Goal: Task Accomplishment & Management: Manage account settings

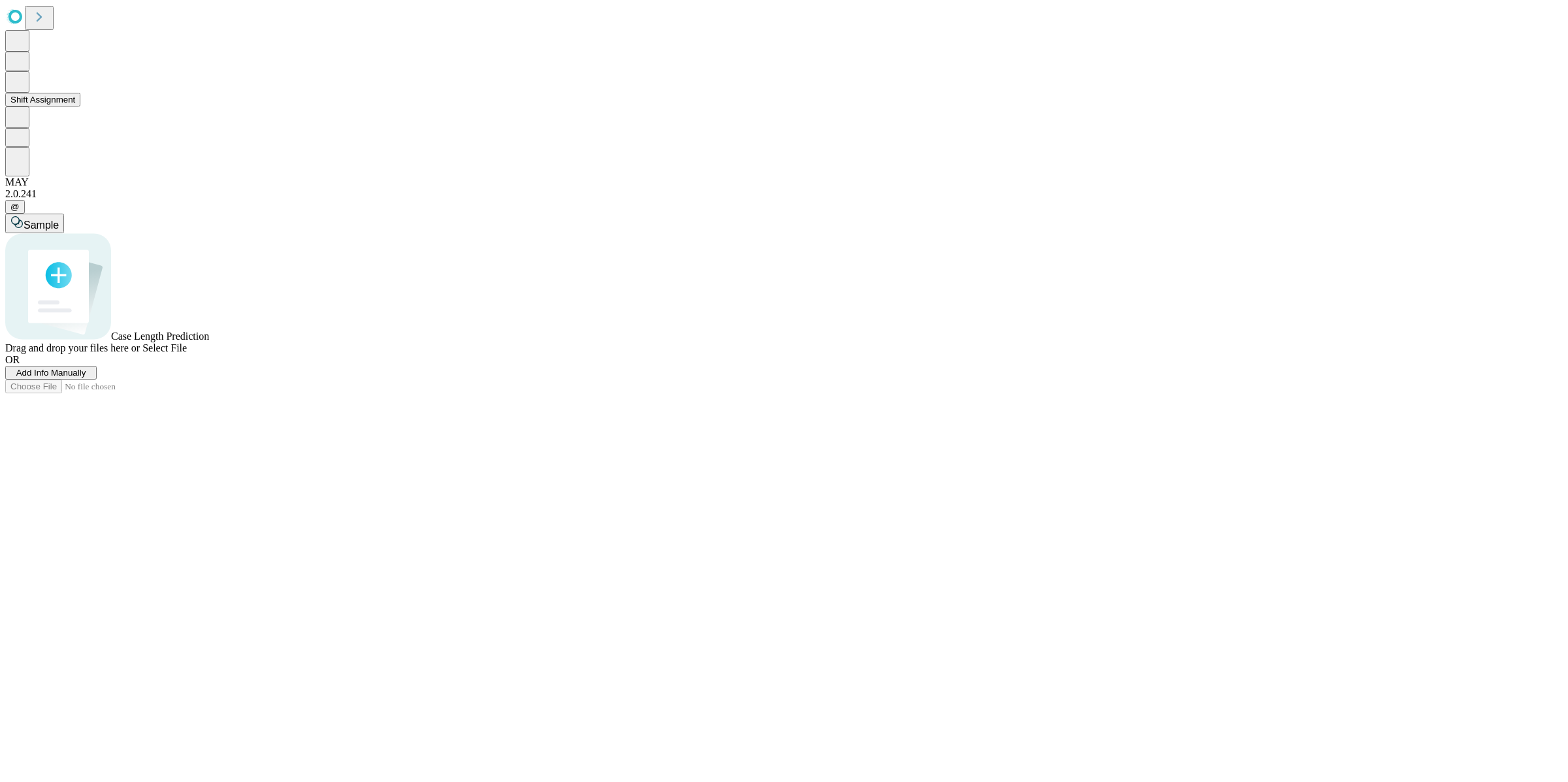
click at [69, 107] on button "Shift Assignment" at bounding box center [42, 100] width 75 height 14
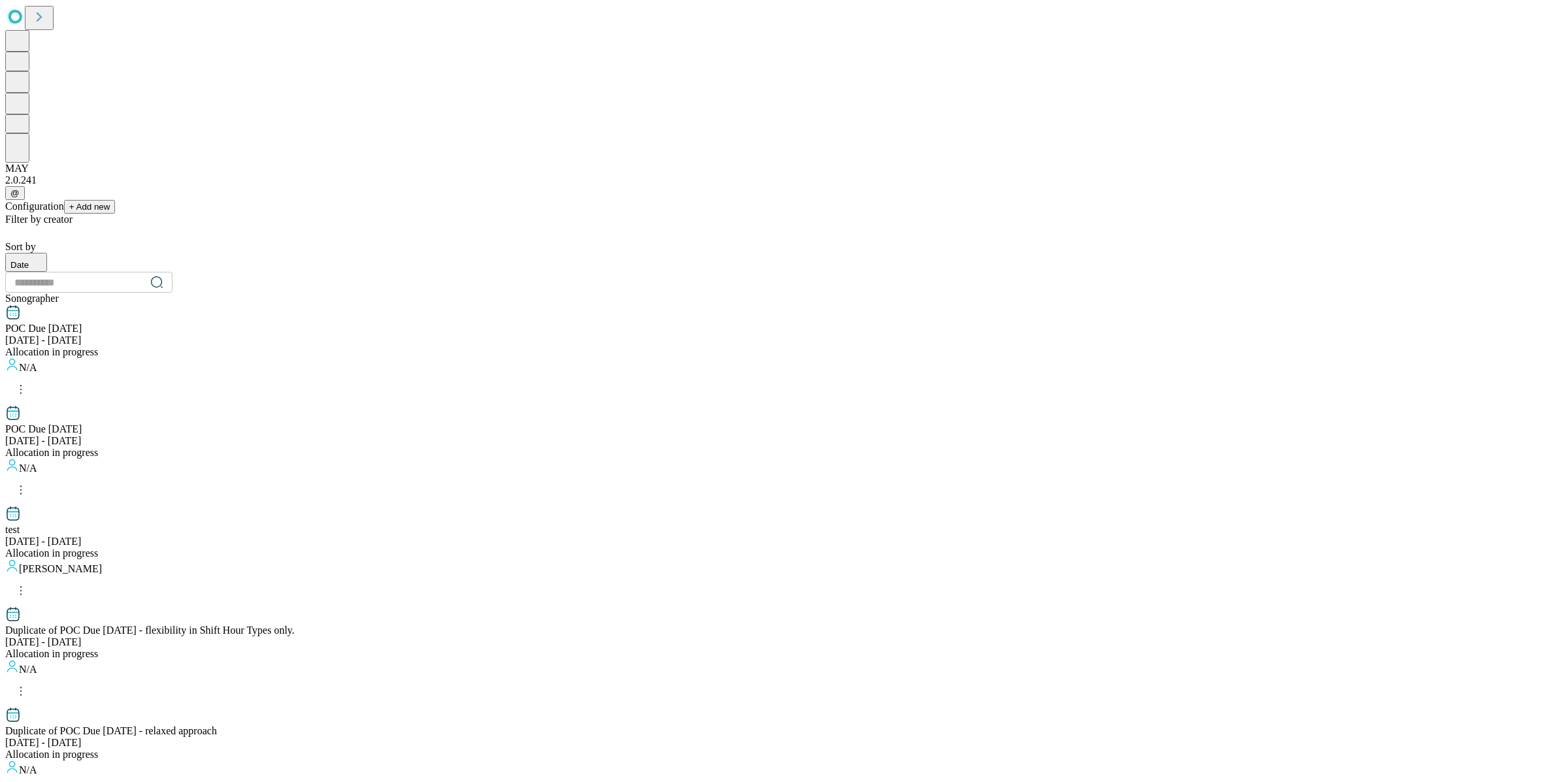
scroll to position [1095, 0]
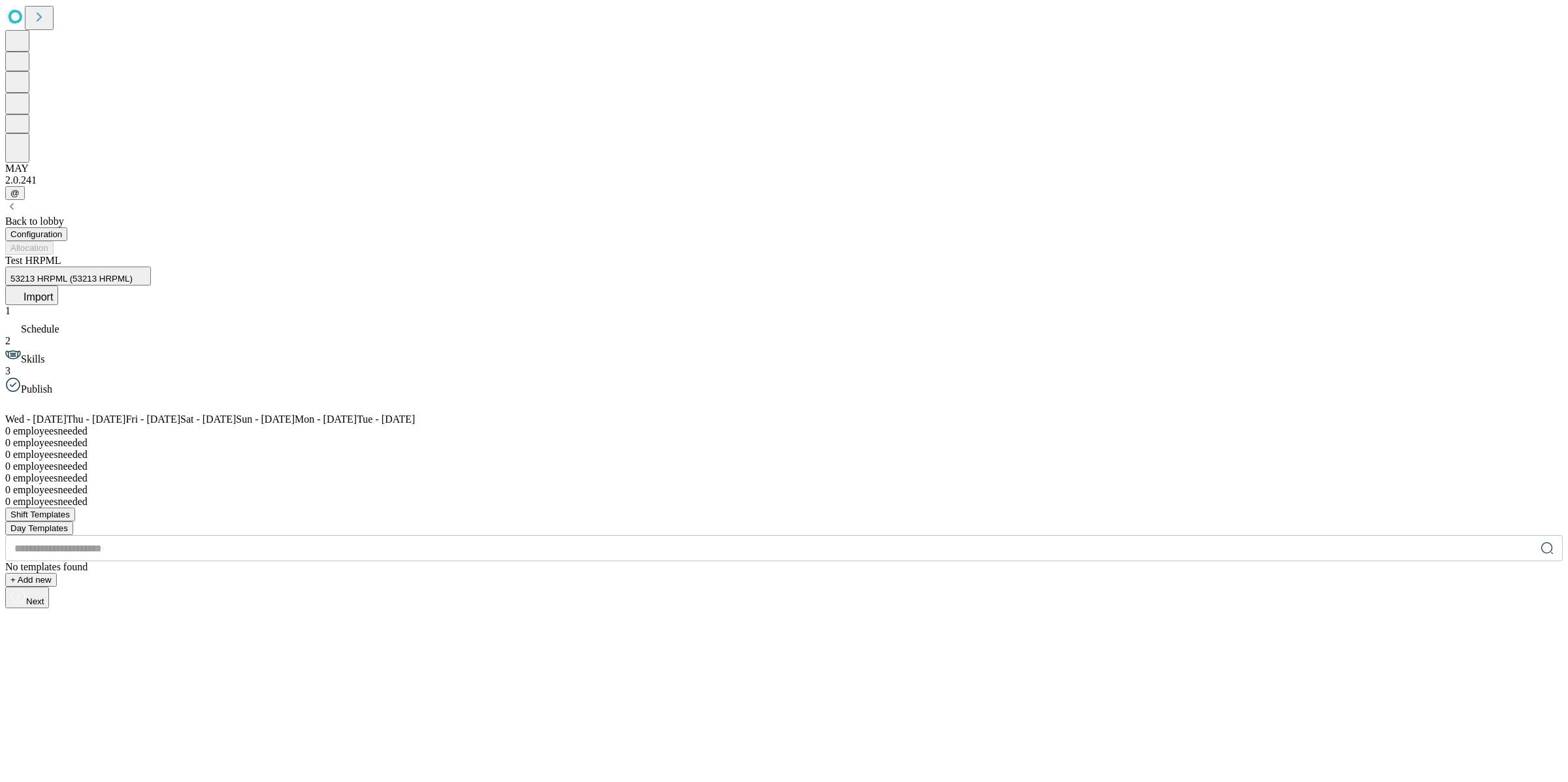
drag, startPoint x: 316, startPoint y: 485, endPoint x: 320, endPoint y: 478, distance: 8.1
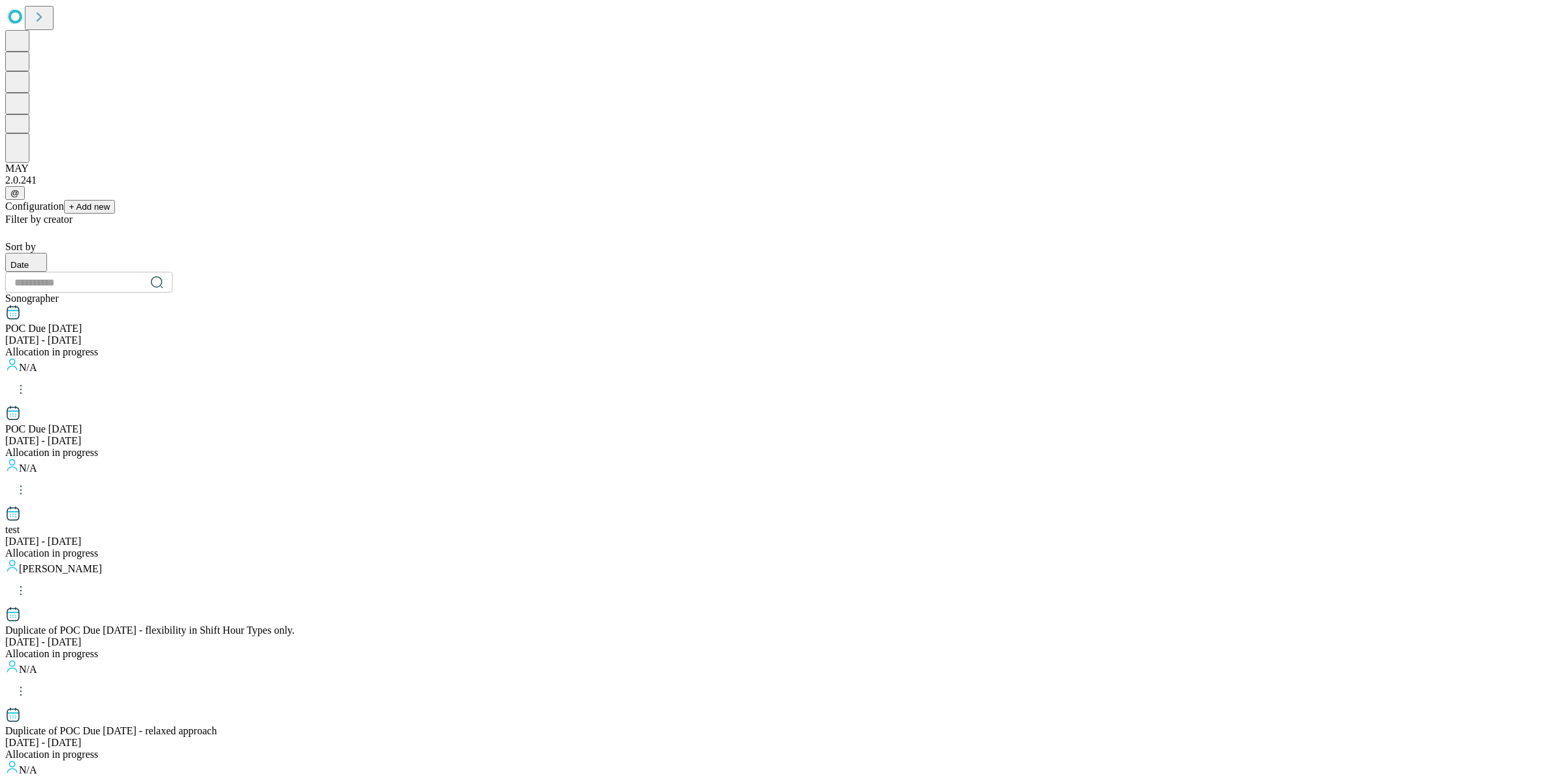
scroll to position [1095, 0]
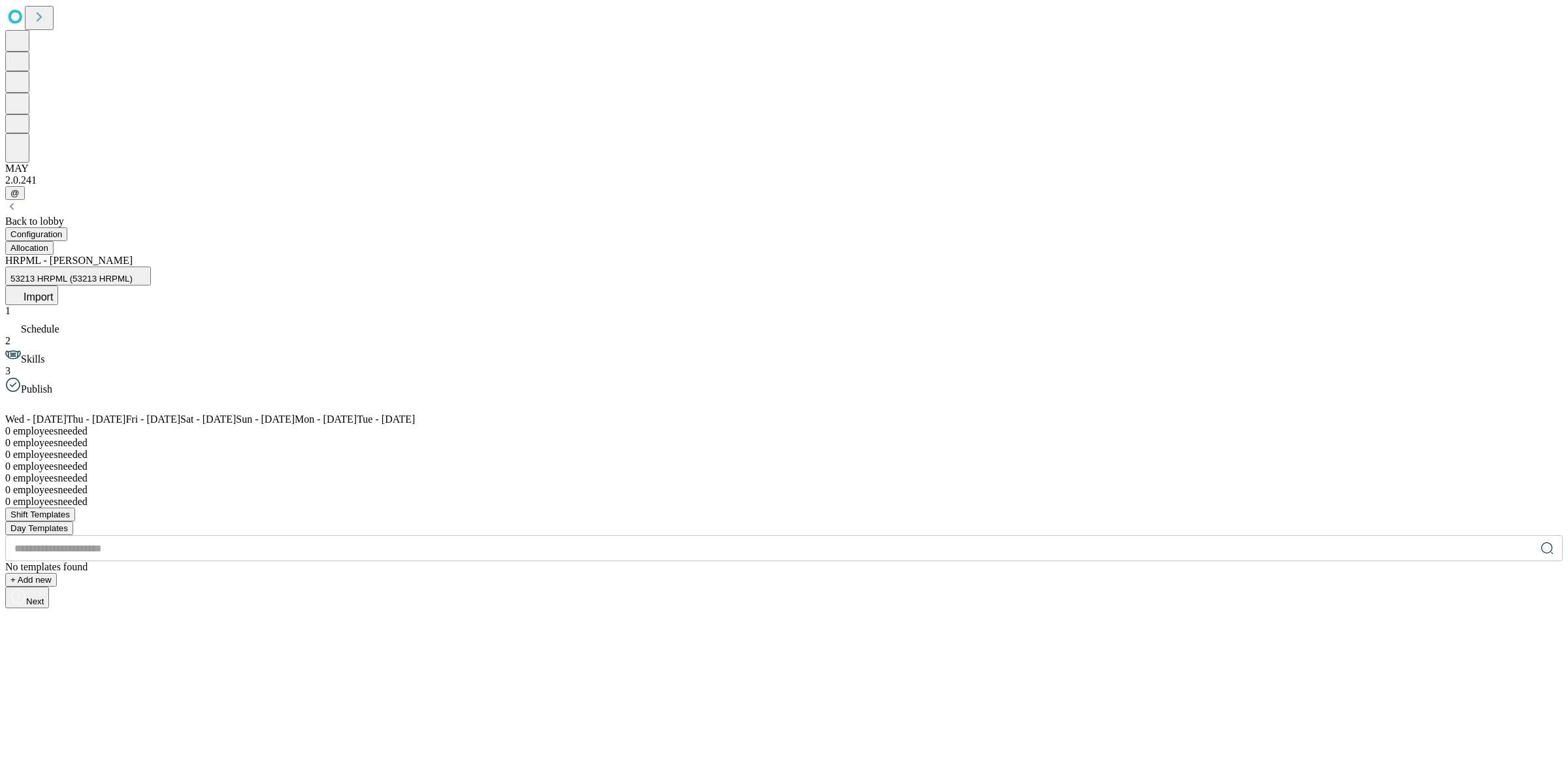
click at [68, 402] on span at bounding box center [52, 407] width 31 height 11
click at [1245, 395] on div at bounding box center [783, 404] width 1557 height 19
drag, startPoint x: 1147, startPoint y: 238, endPoint x: 1114, endPoint y: 243, distance: 33.4
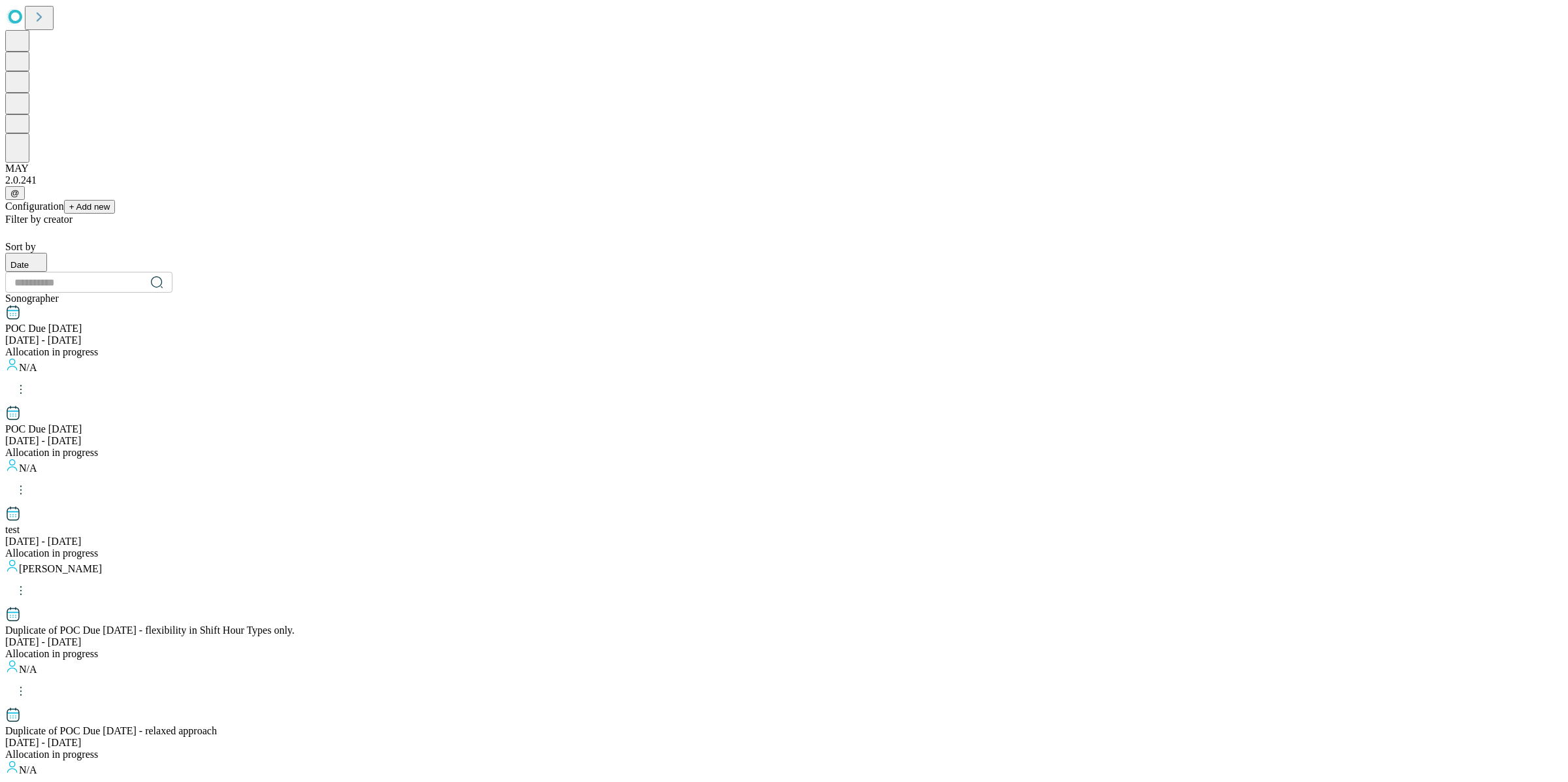
scroll to position [1095, 0]
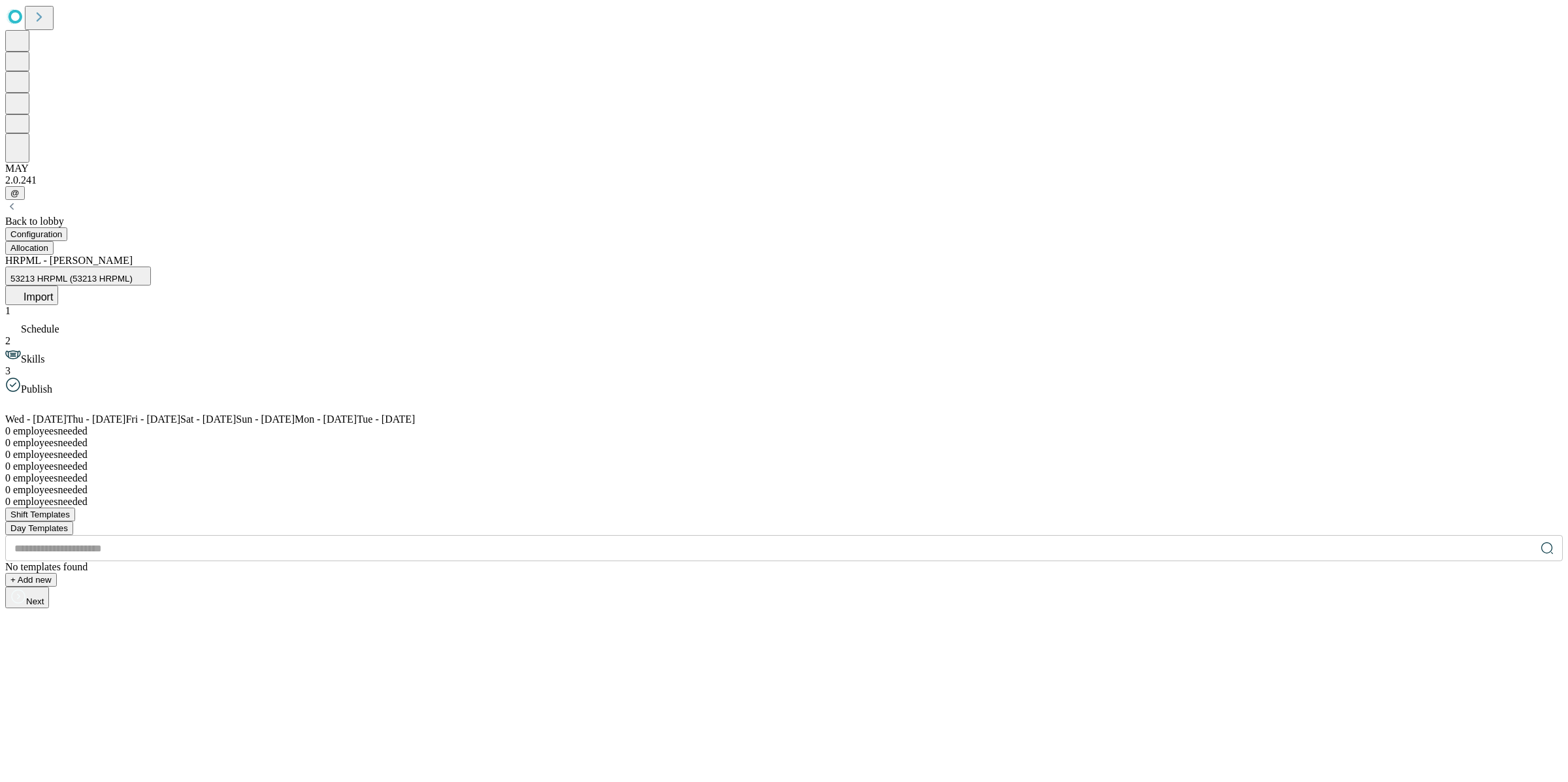
click at [53, 291] on span "Import" at bounding box center [38, 296] width 29 height 11
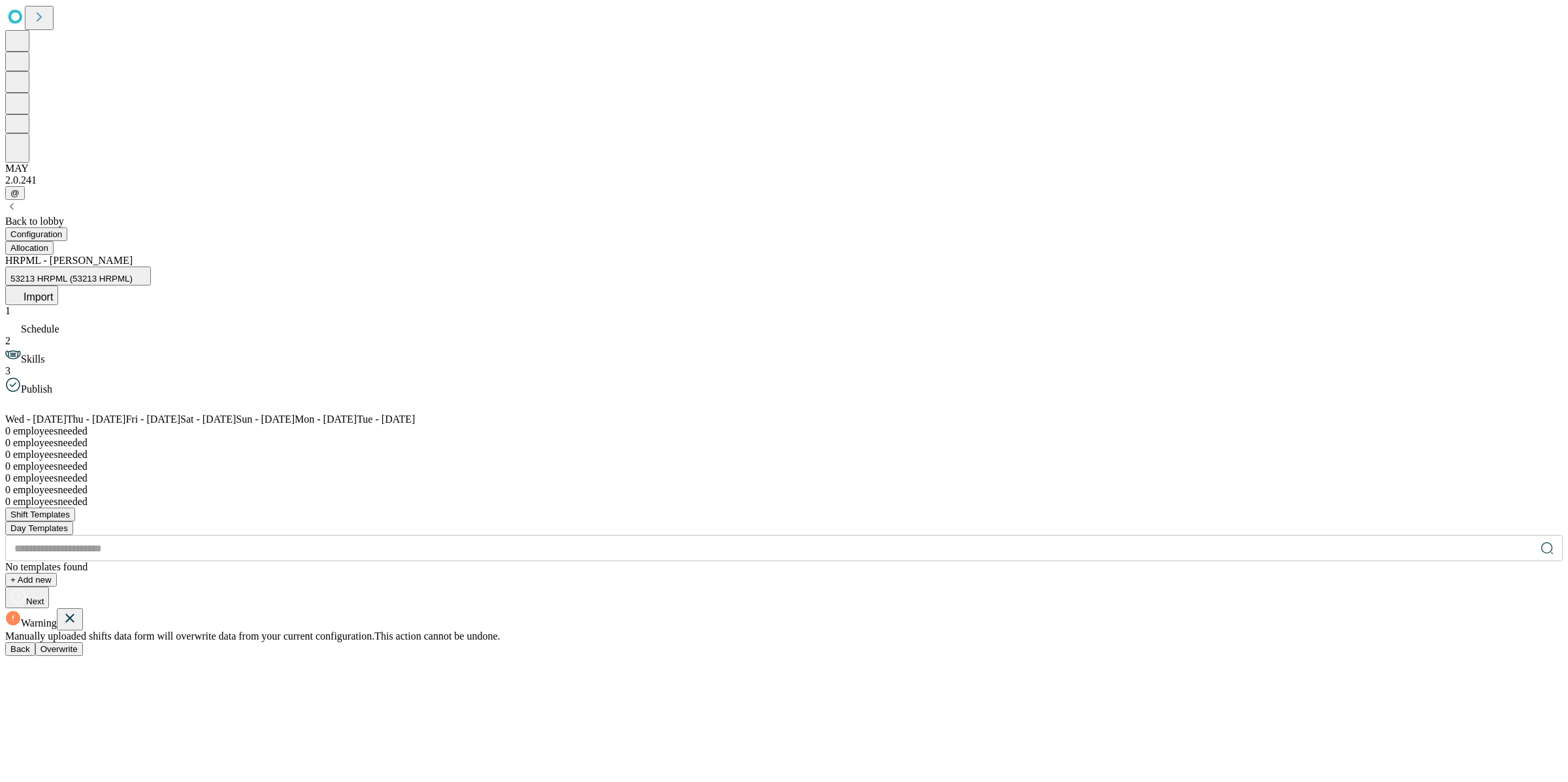
click at [77, 644] on span "Overwrite" at bounding box center [59, 649] width 37 height 10
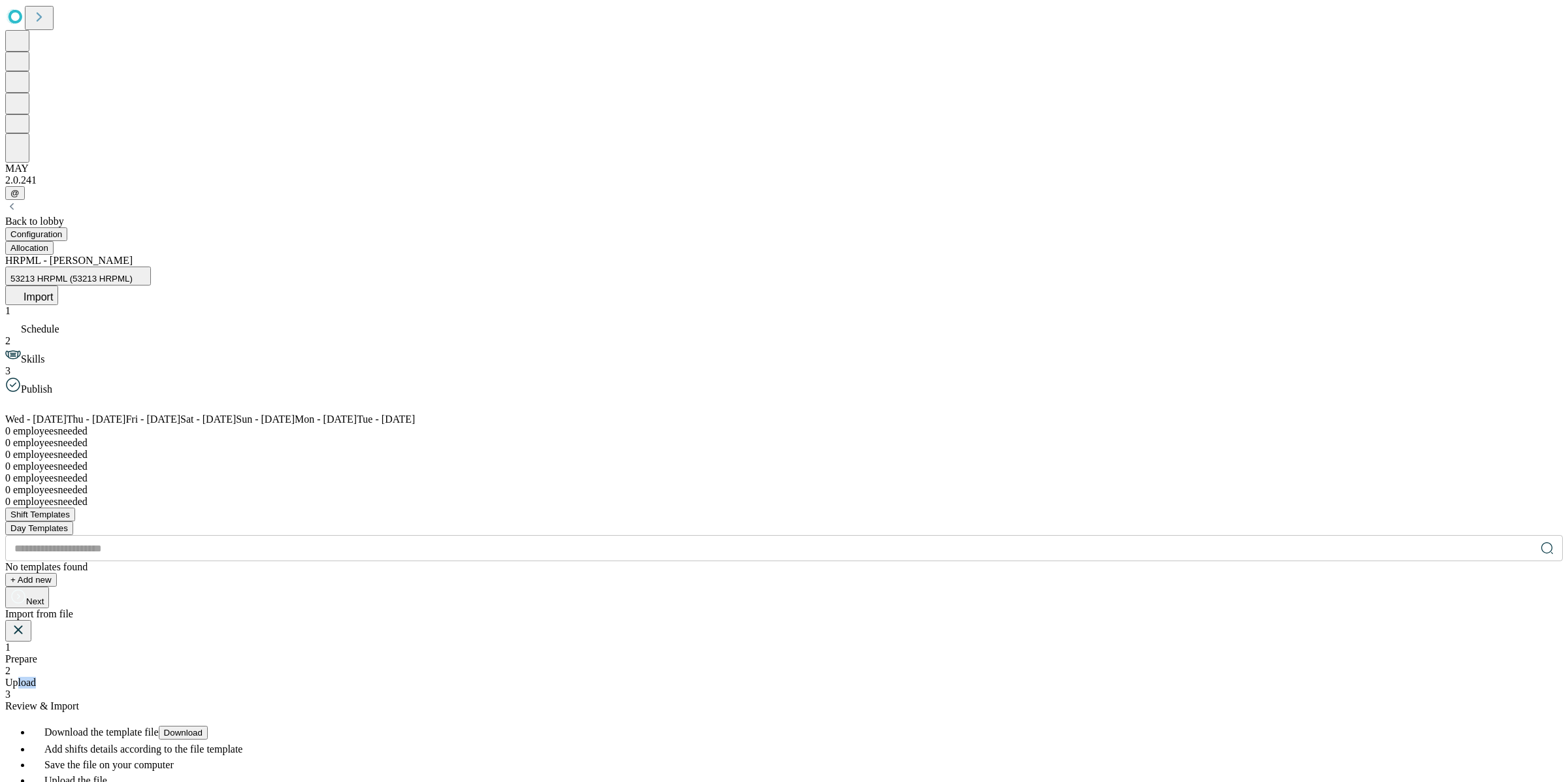
drag, startPoint x: 769, startPoint y: 260, endPoint x: 761, endPoint y: 277, distance: 18.8
click at [761, 642] on div "1 Prepare 2 Upload 3 Review & Import" at bounding box center [783, 677] width 1557 height 71
click at [36, 677] on span "Upload" at bounding box center [20, 682] width 30 height 11
click at [111, 726] on icon at bounding box center [58, 779] width 106 height 107
click at [796, 712] on div "Drag and drop your XLSX file or upload from your computer" at bounding box center [783, 779] width 1557 height 134
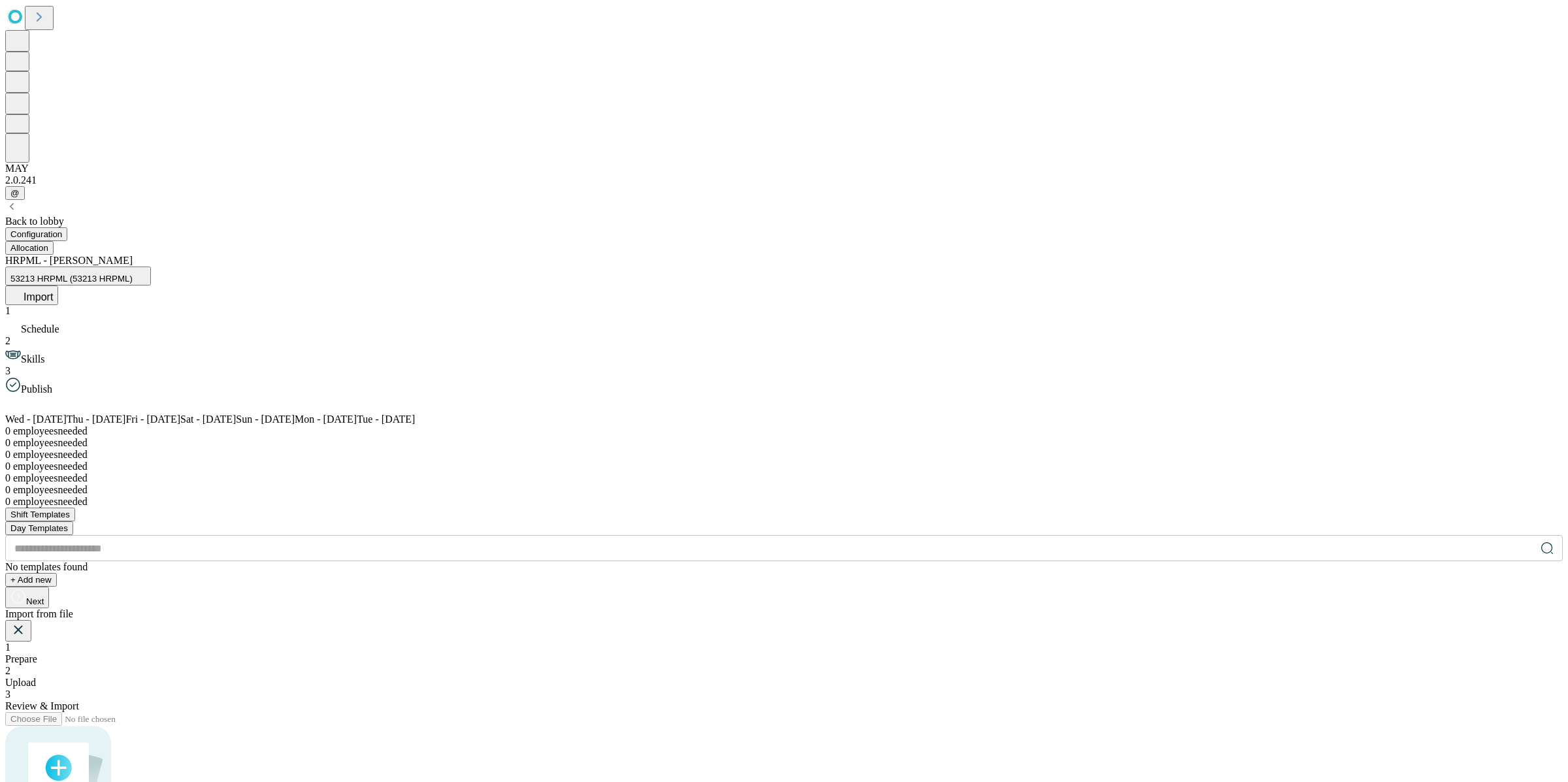
click at [590, 642] on div "1 Prepare" at bounding box center [783, 654] width 1557 height 24
click at [242, 744] on span "Add shifts details according to the file template" at bounding box center [143, 749] width 198 height 11
click at [44, 740] on icon at bounding box center [37, 746] width 13 height 13
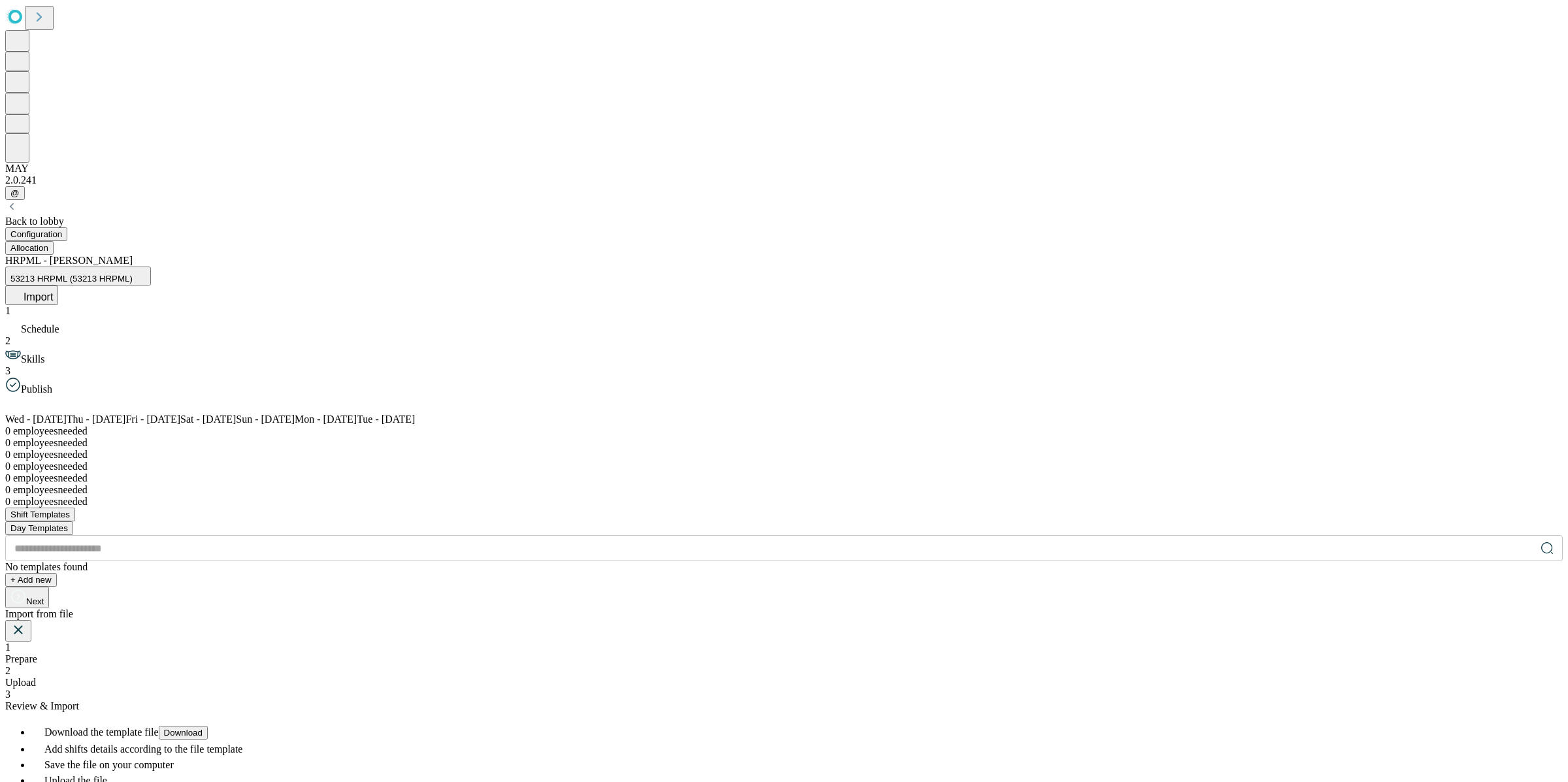
click at [203, 728] on span "Download" at bounding box center [182, 733] width 38 height 10
click at [36, 677] on span "Upload" at bounding box center [20, 682] width 30 height 11
click at [111, 726] on icon at bounding box center [58, 779] width 106 height 107
click at [124, 739] on icon at bounding box center [117, 747] width 16 height 16
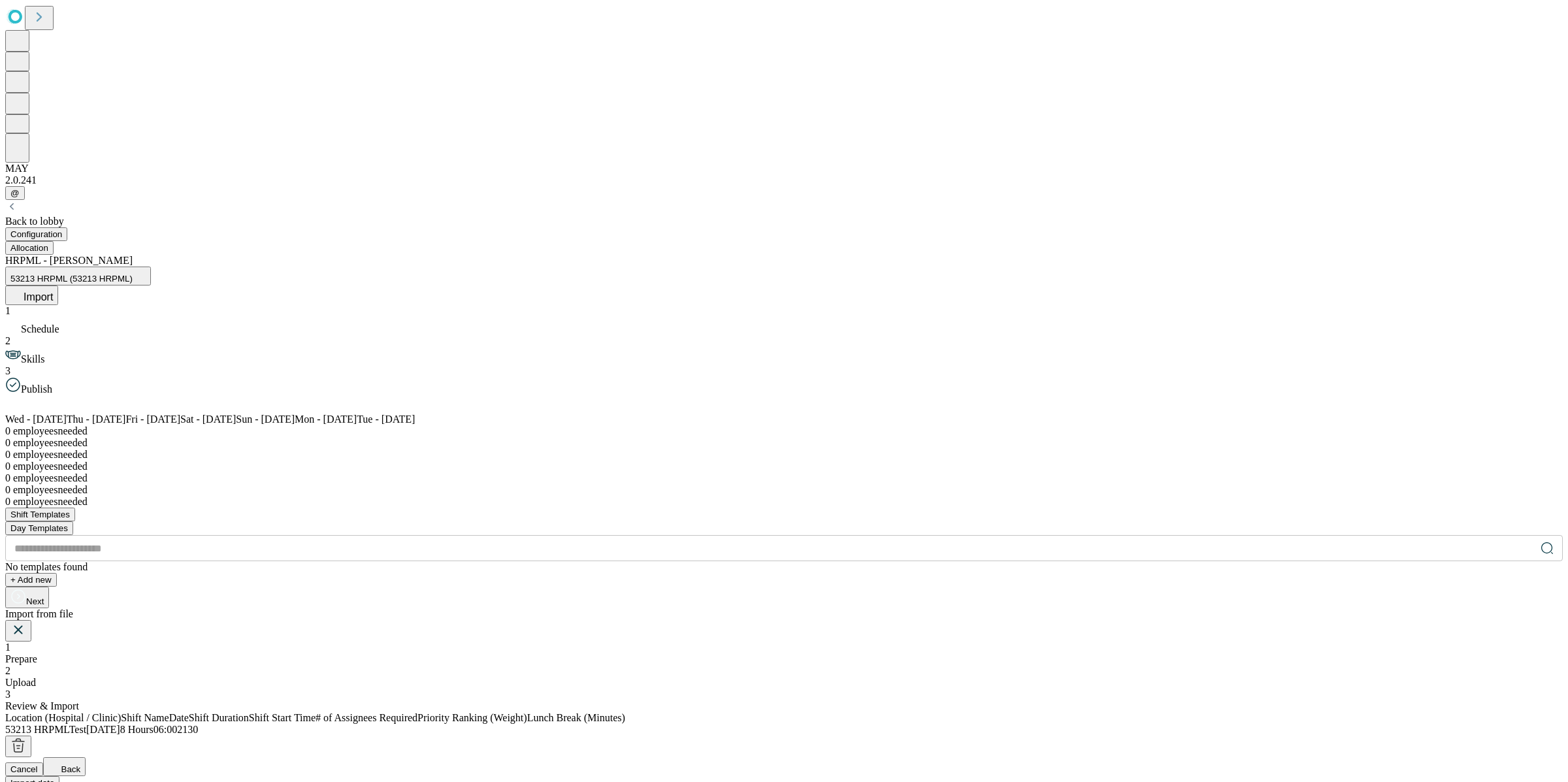
click at [54, 778] on span "Import data" at bounding box center [32, 783] width 44 height 10
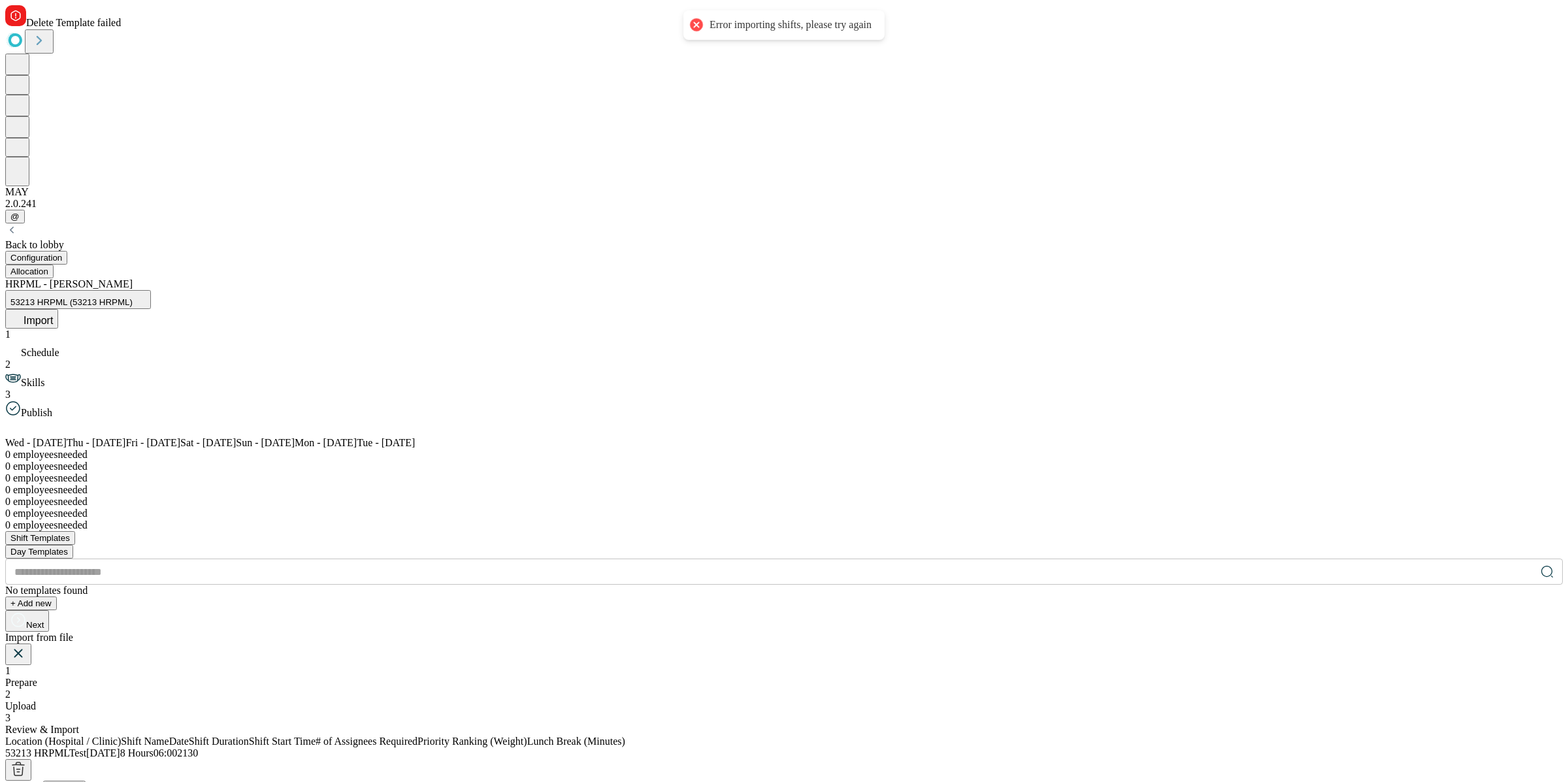
click at [81, 781] on span "Back" at bounding box center [72, 793] width 20 height 10
click at [31, 644] on button at bounding box center [18, 655] width 26 height 22
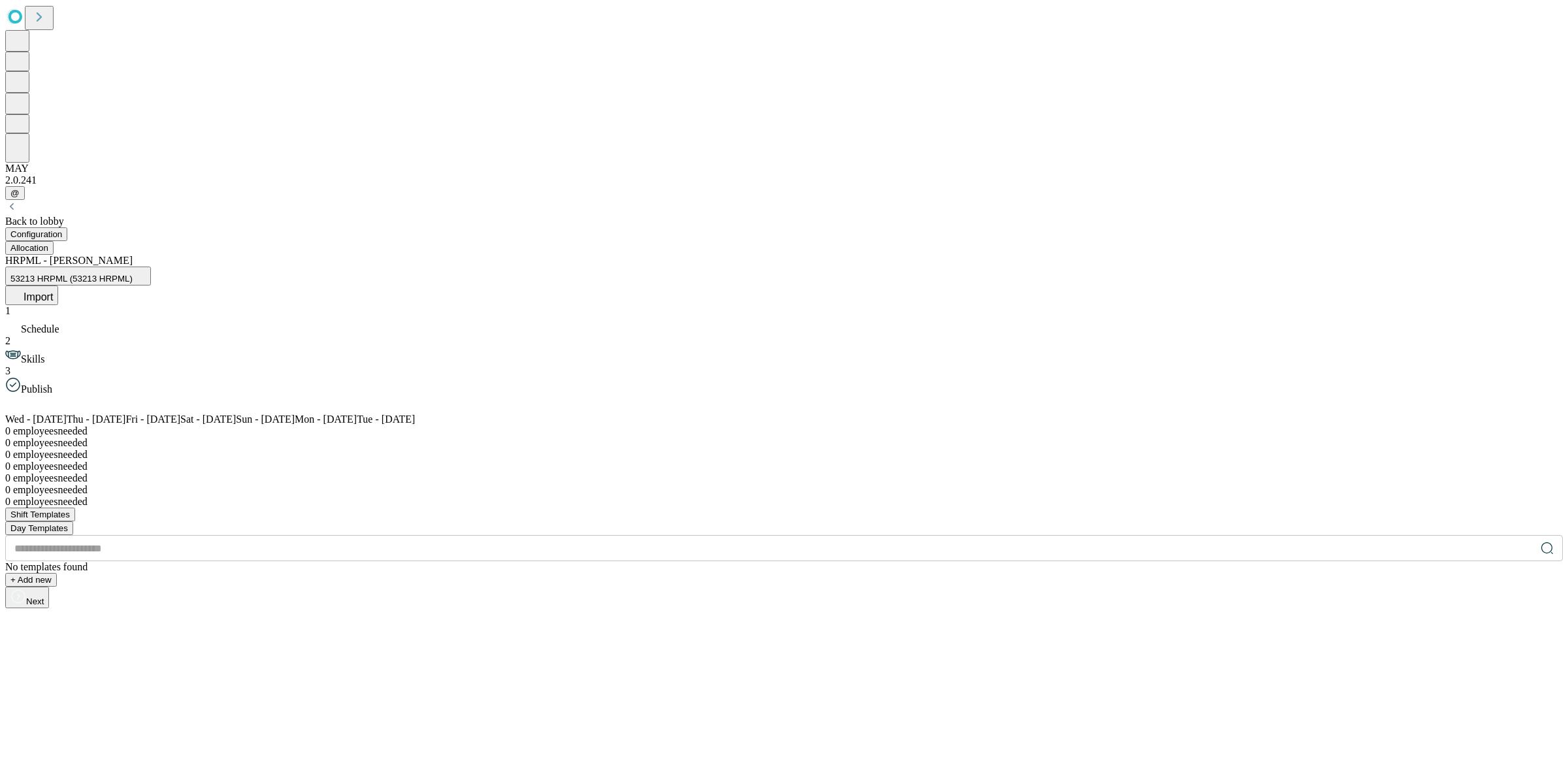
click at [105, 216] on div "Back to lobby" at bounding box center [783, 221] width 1557 height 12
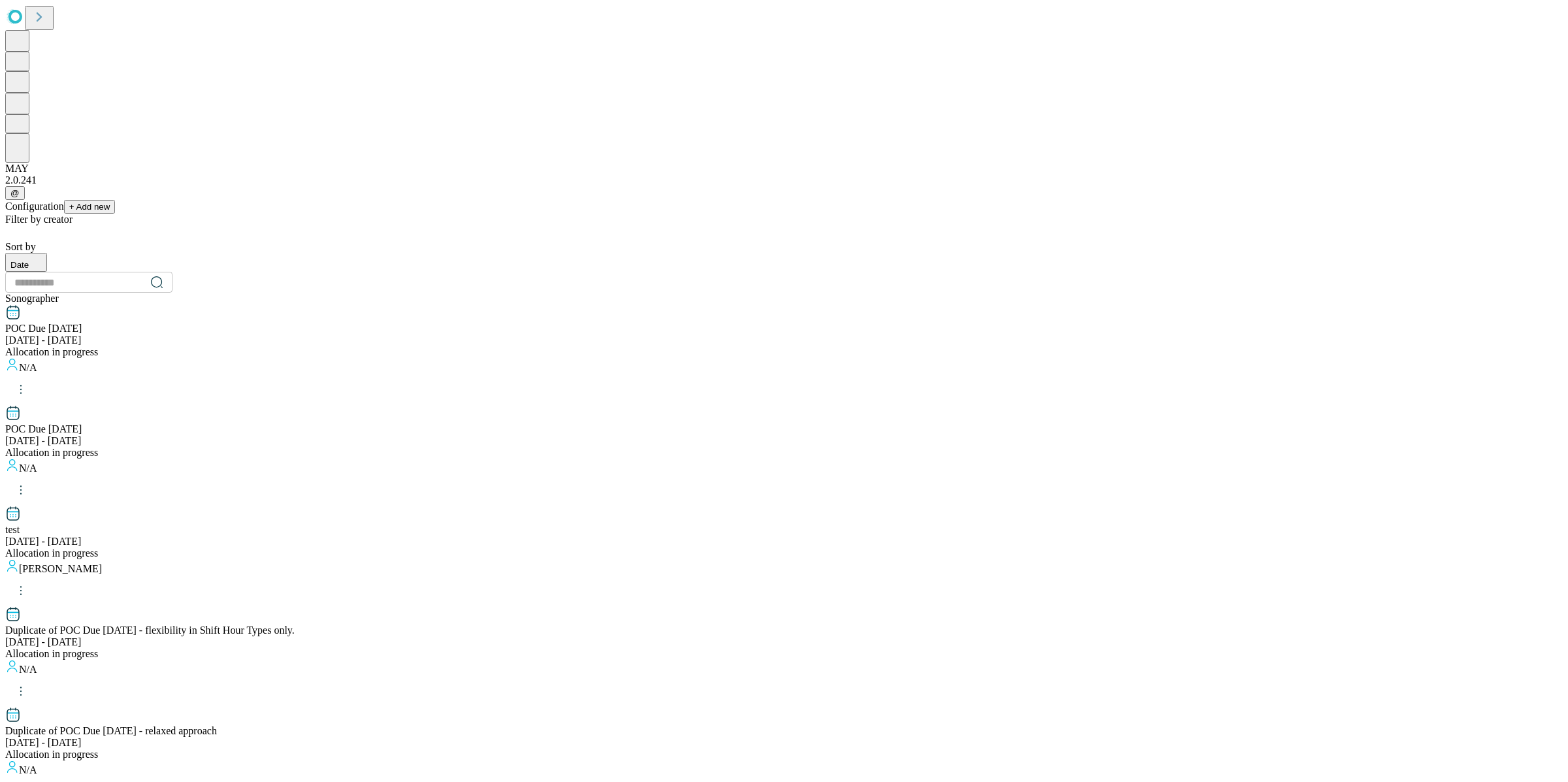
scroll to position [1095, 0]
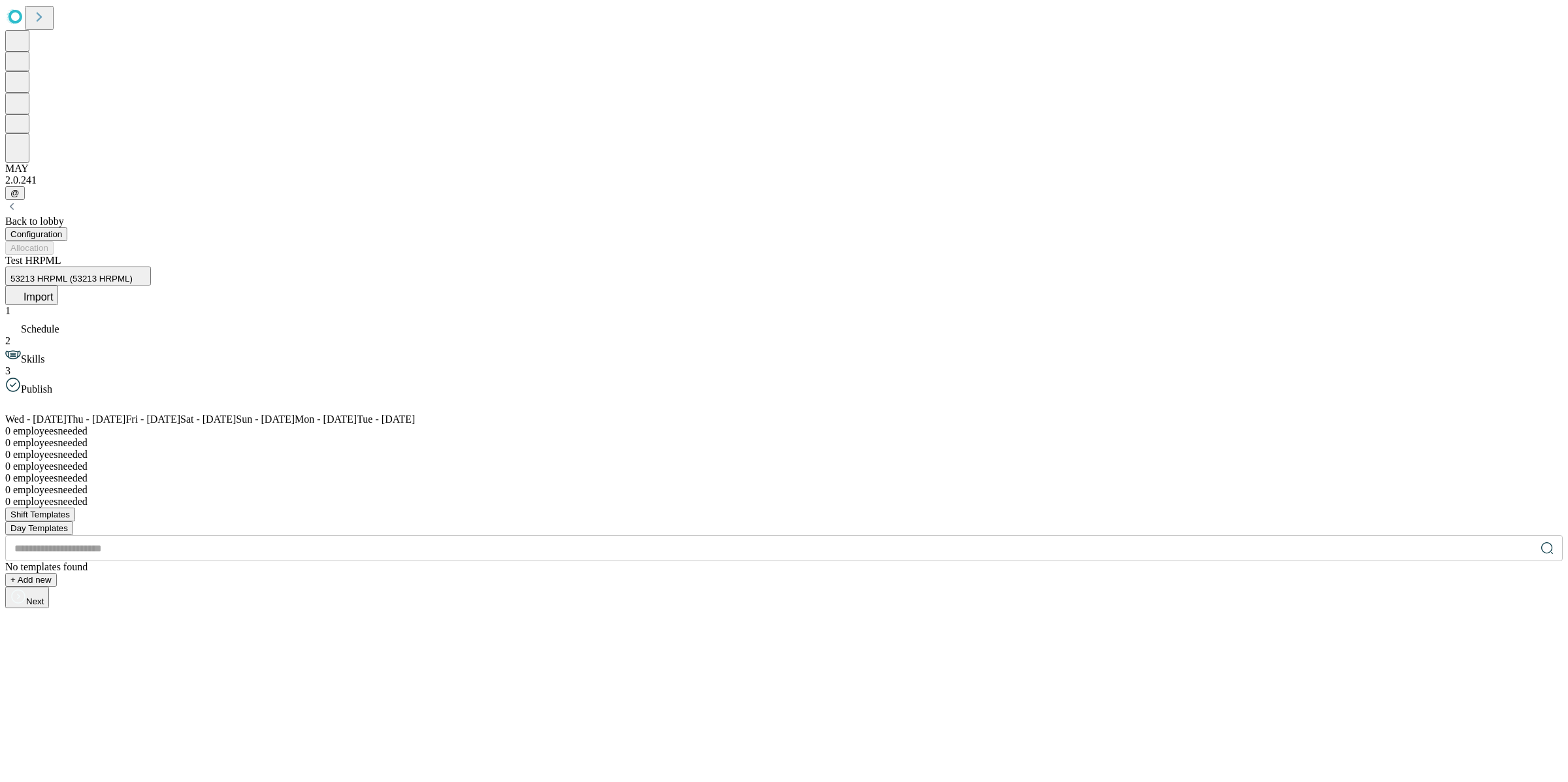
click at [53, 291] on span "Import" at bounding box center [38, 296] width 29 height 11
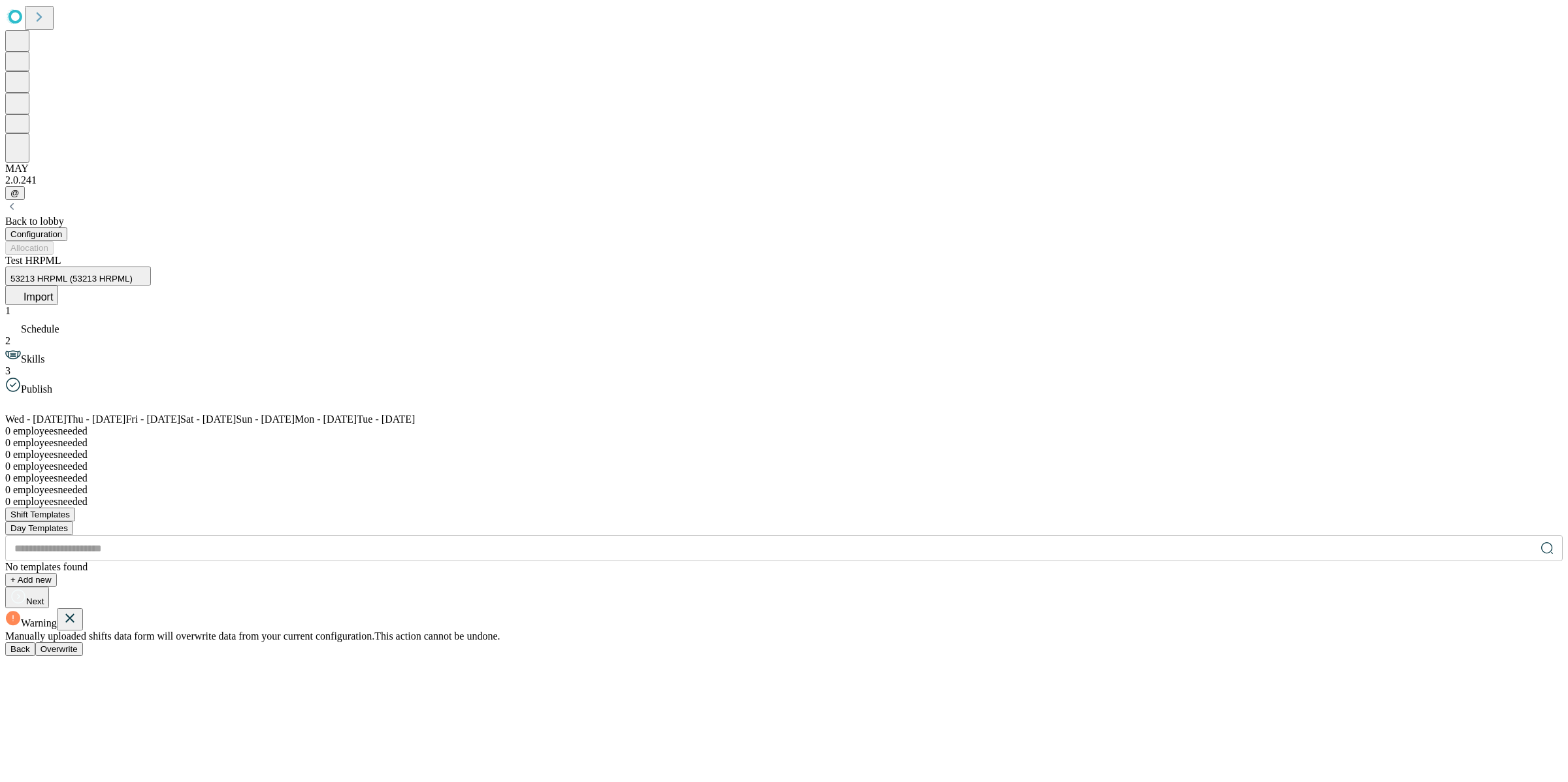
click at [894, 609] on div "Warning Manually uploaded shifts data form will overwrite data from your curren…" at bounding box center [783, 632] width 1557 height 48
click at [77, 644] on span "Overwrite" at bounding box center [59, 649] width 37 height 10
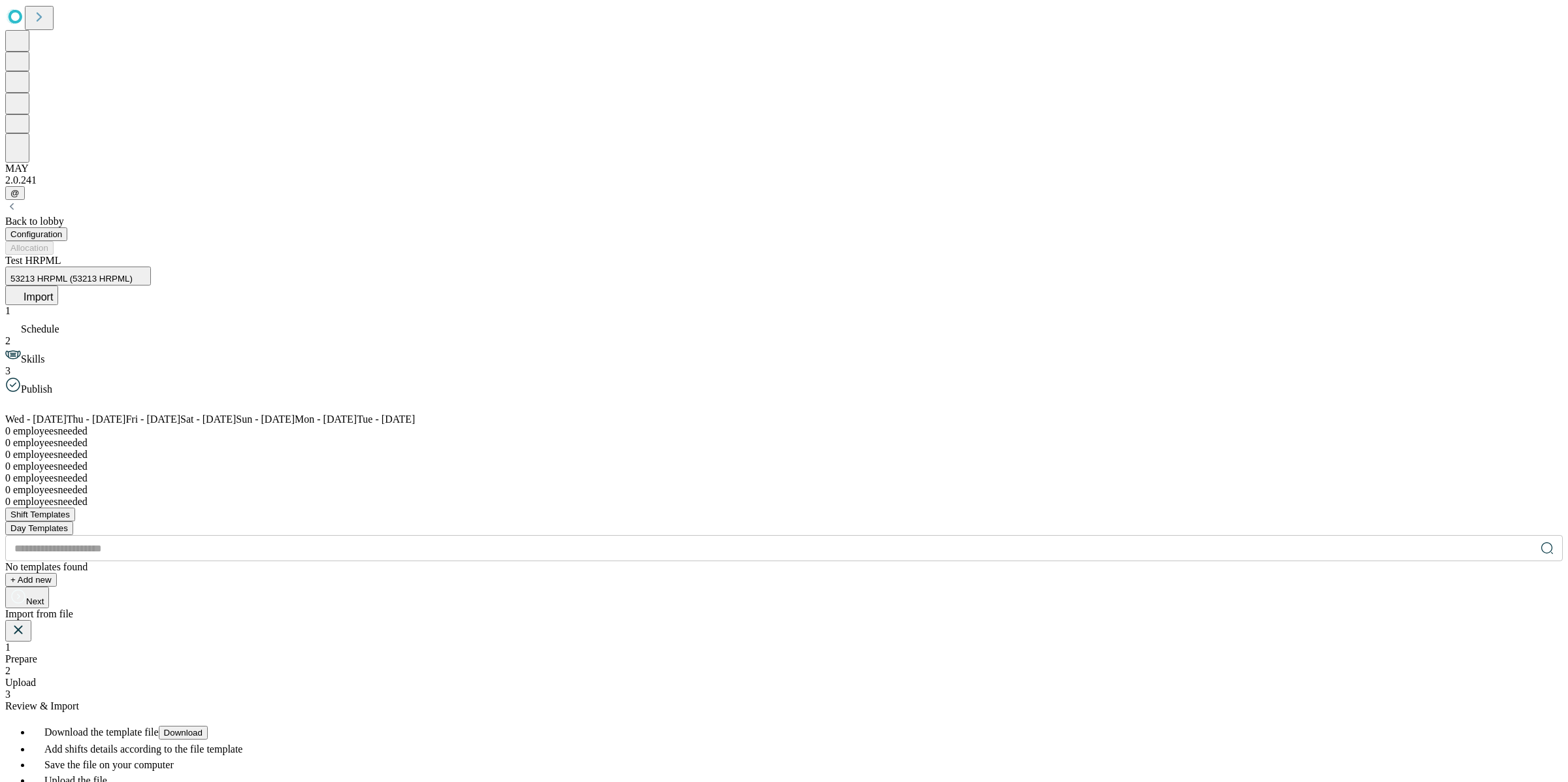
drag, startPoint x: 784, startPoint y: 273, endPoint x: 784, endPoint y: 262, distance: 11.0
click at [784, 642] on div "1 Prepare 2 Upload 3 Review & Import" at bounding box center [783, 677] width 1557 height 71
click at [36, 677] on span "Upload" at bounding box center [20, 682] width 30 height 11
click at [111, 726] on rect at bounding box center [58, 779] width 106 height 106
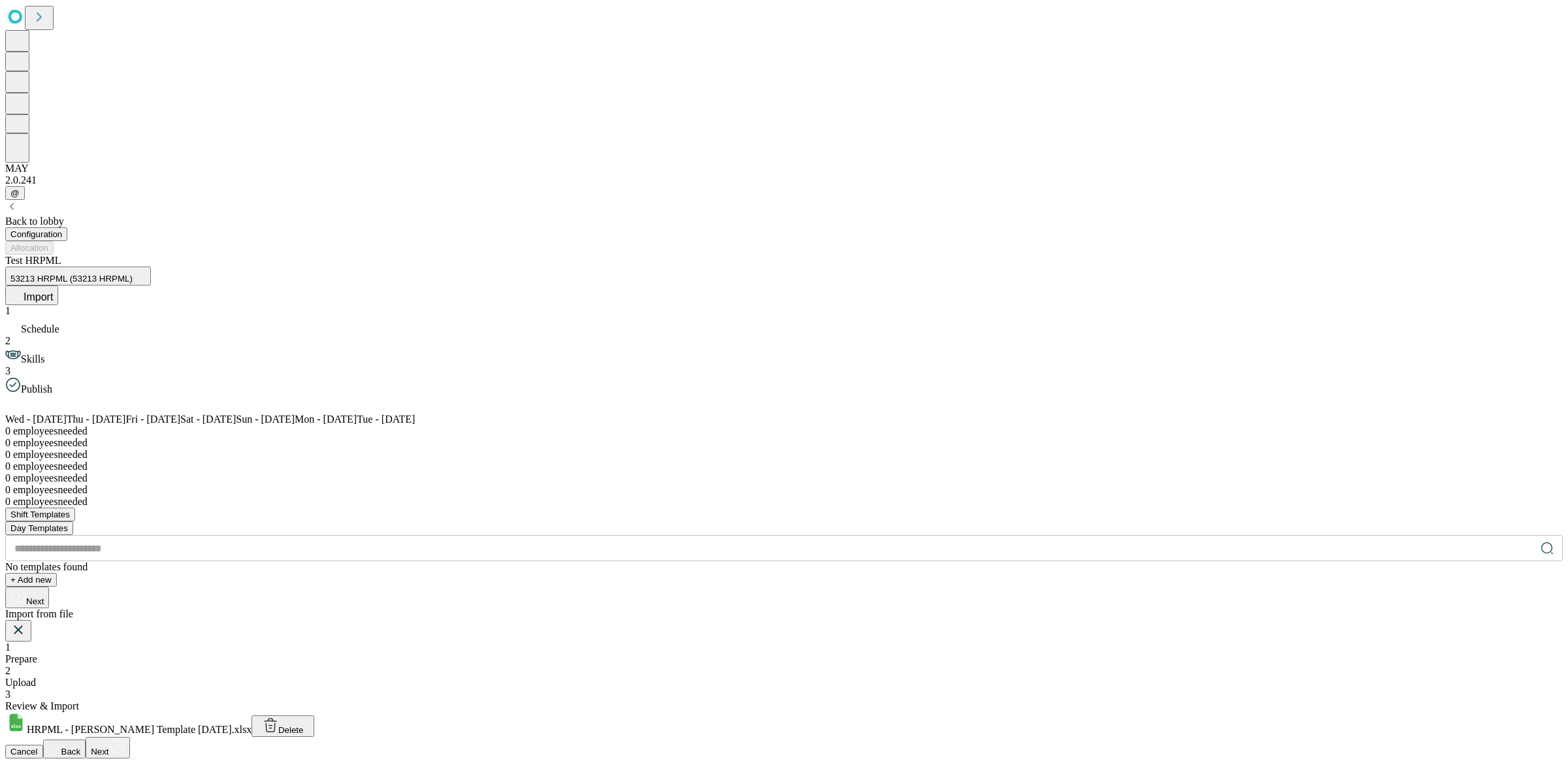
click at [109, 747] on span "Next" at bounding box center [100, 752] width 18 height 10
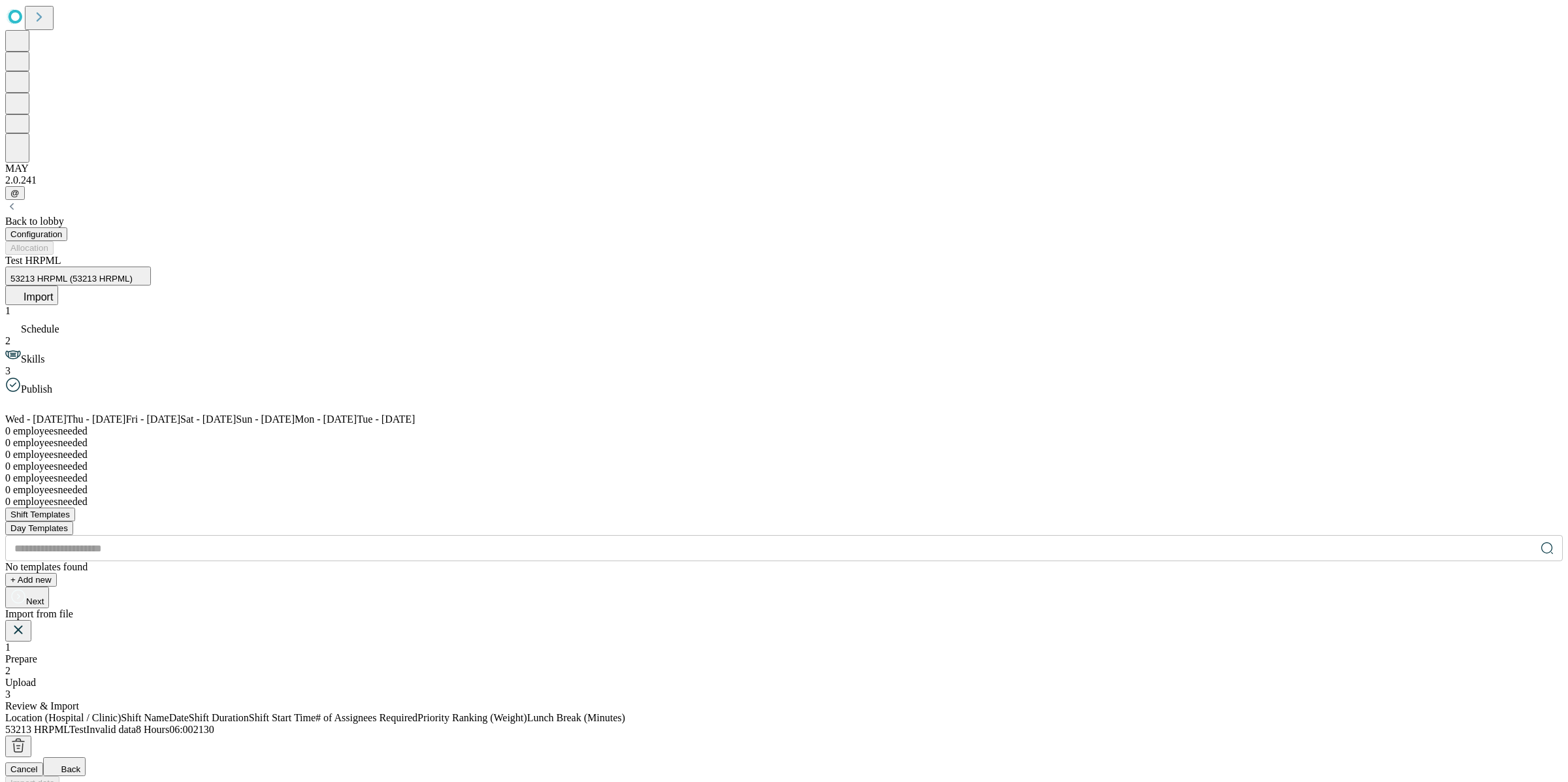
click at [136, 724] on span "Invalid data" at bounding box center [111, 729] width 50 height 11
click at [26, 622] on icon at bounding box center [19, 630] width 16 height 16
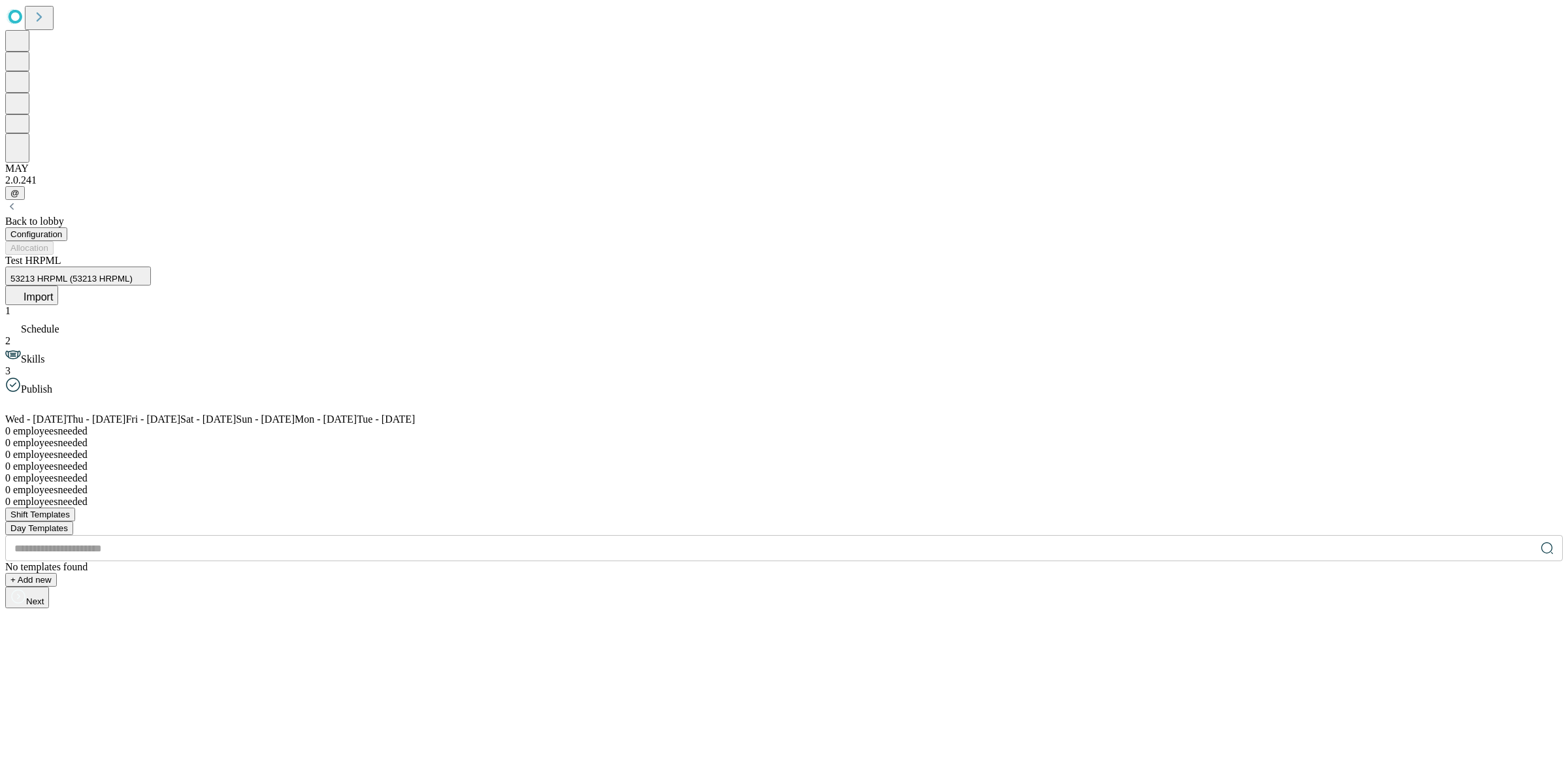
click at [36, 402] on span at bounding box center [21, 407] width 31 height 11
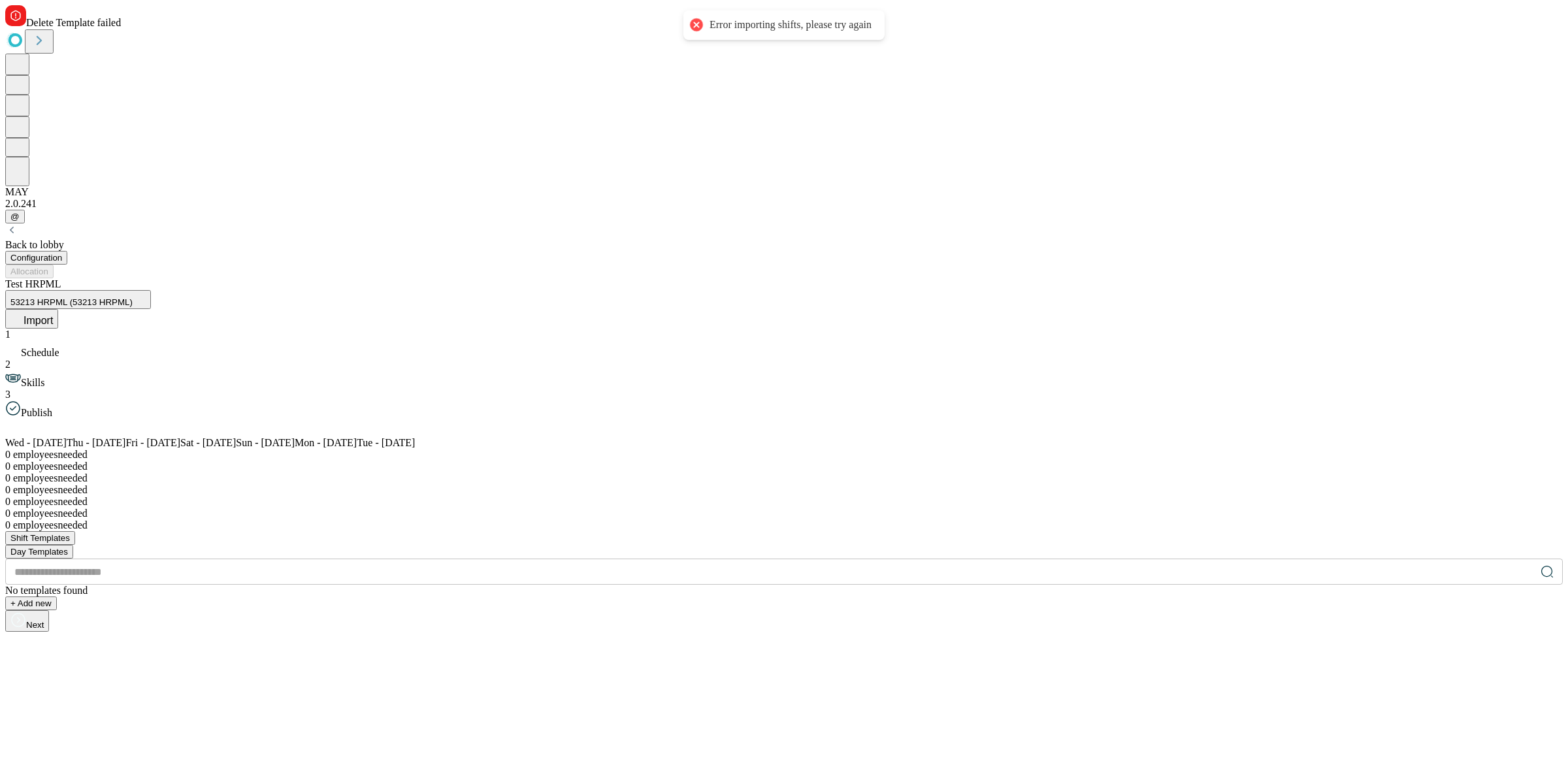
click at [19, 223] on icon at bounding box center [11, 229] width 13 height 13
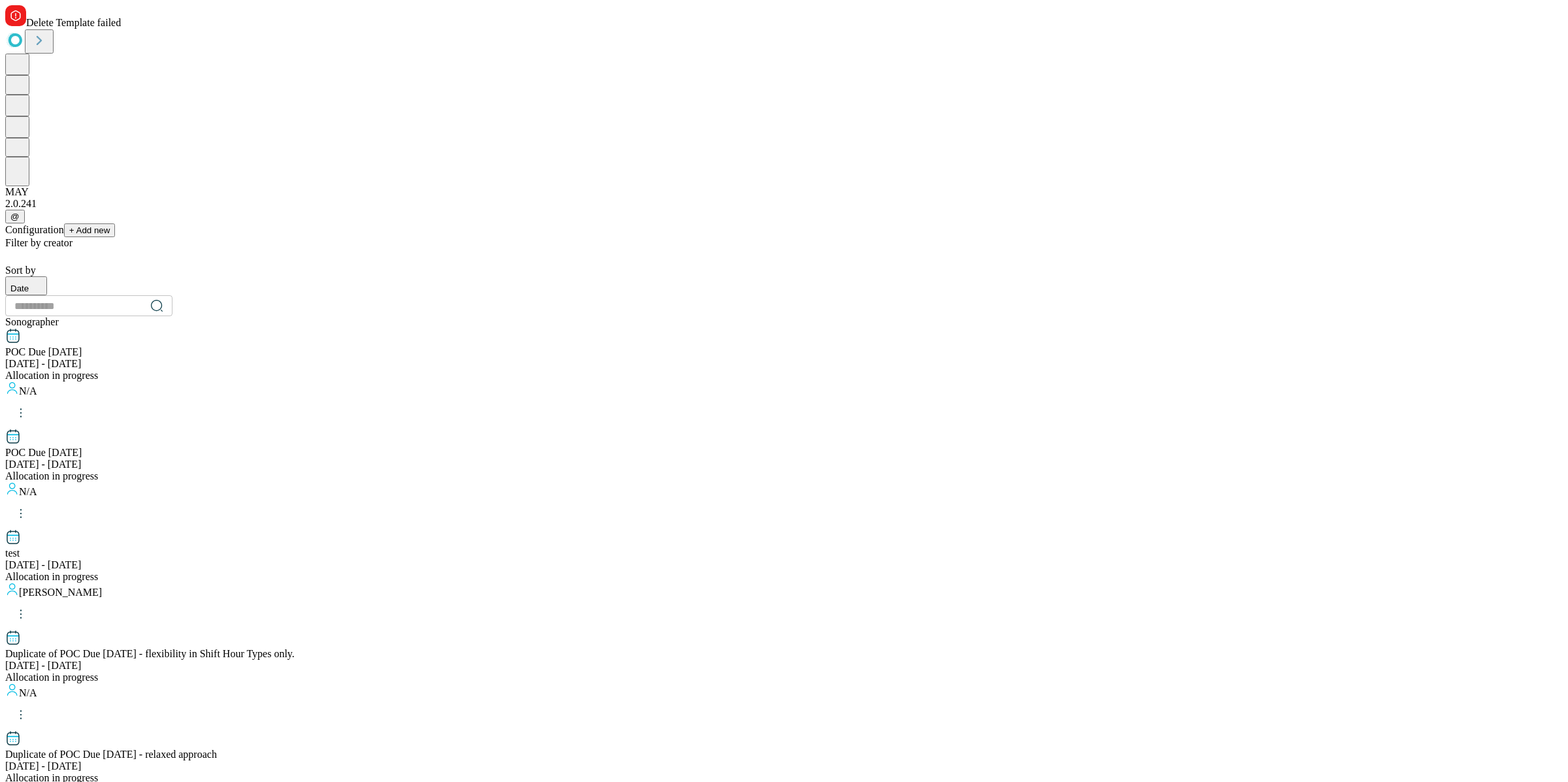
scroll to position [1095, 0]
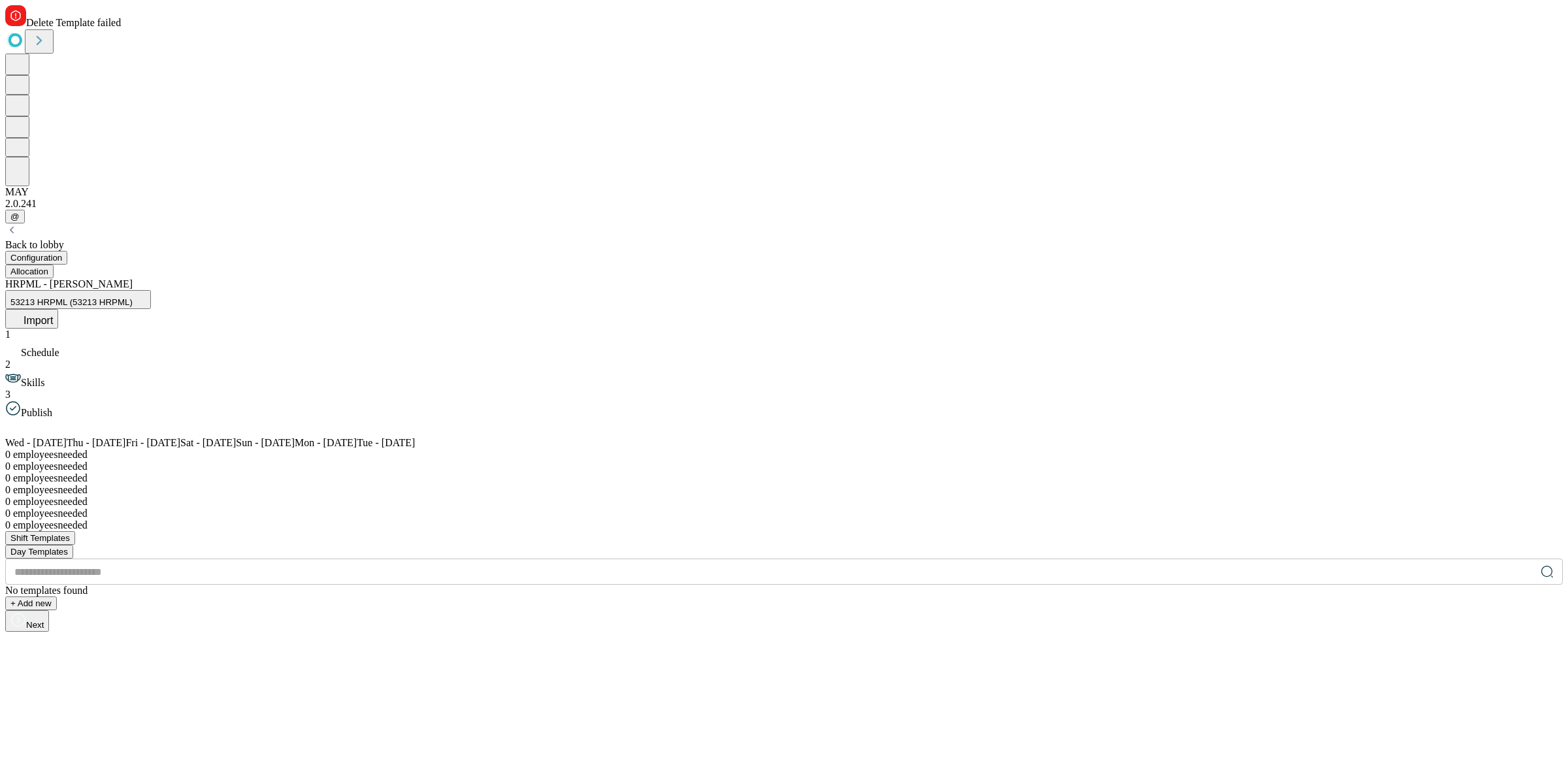
click at [17, 312] on icon at bounding box center [17, 316] width 1 height 8
click at [899, 632] on div "Warning Manually uploaded shifts data form will overwrite data from your curren…" at bounding box center [783, 656] width 1557 height 48
click at [83, 665] on button "Overwrite" at bounding box center [59, 672] width 48 height 14
click at [203, 752] on span "Download" at bounding box center [182, 757] width 38 height 10
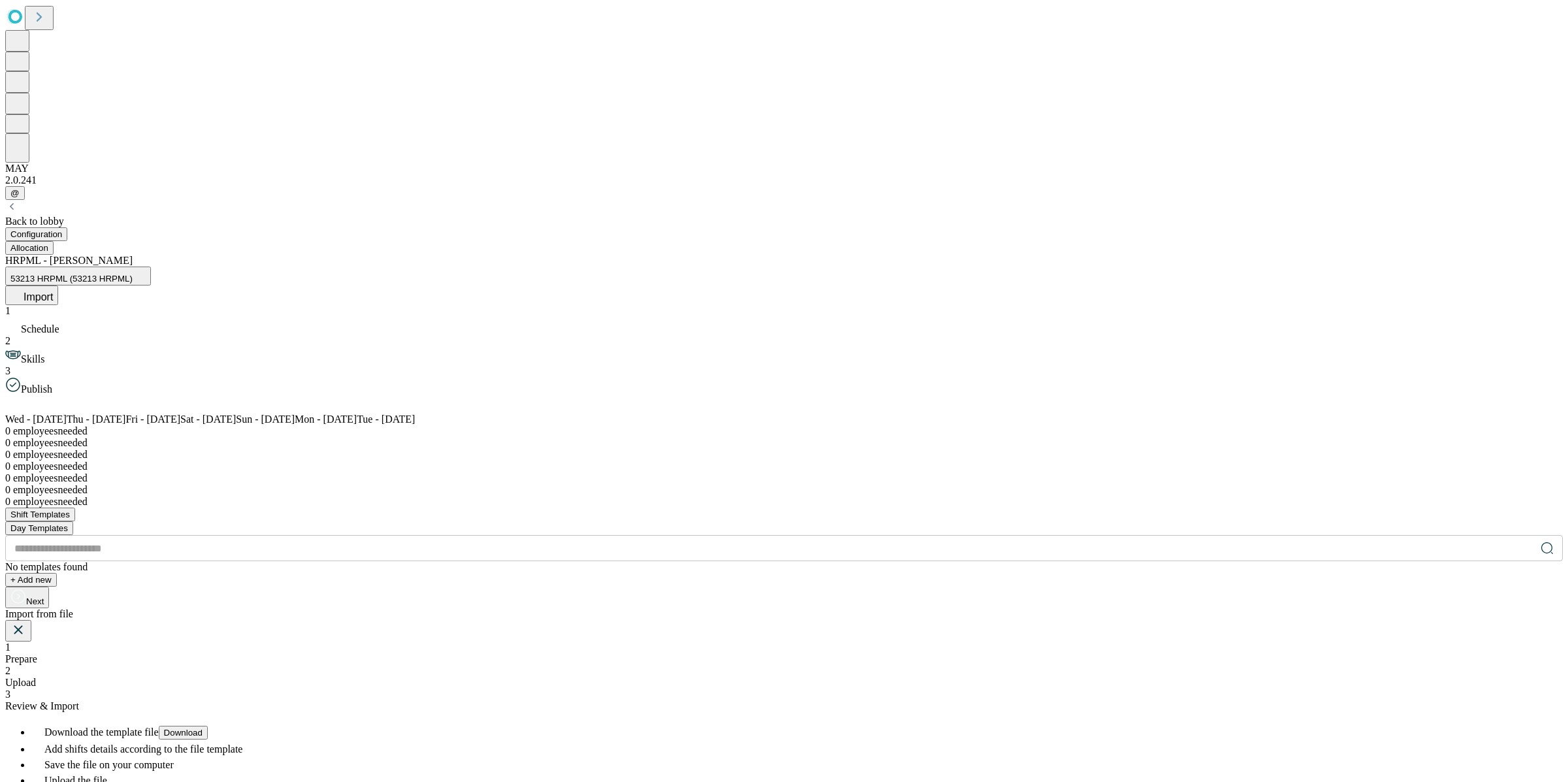
click at [36, 677] on span "Upload" at bounding box center [20, 682] width 30 height 11
click at [60, 781] on icon at bounding box center [49, 795] width 22 height 4
click at [129, 737] on button "Next" at bounding box center [107, 748] width 44 height 22
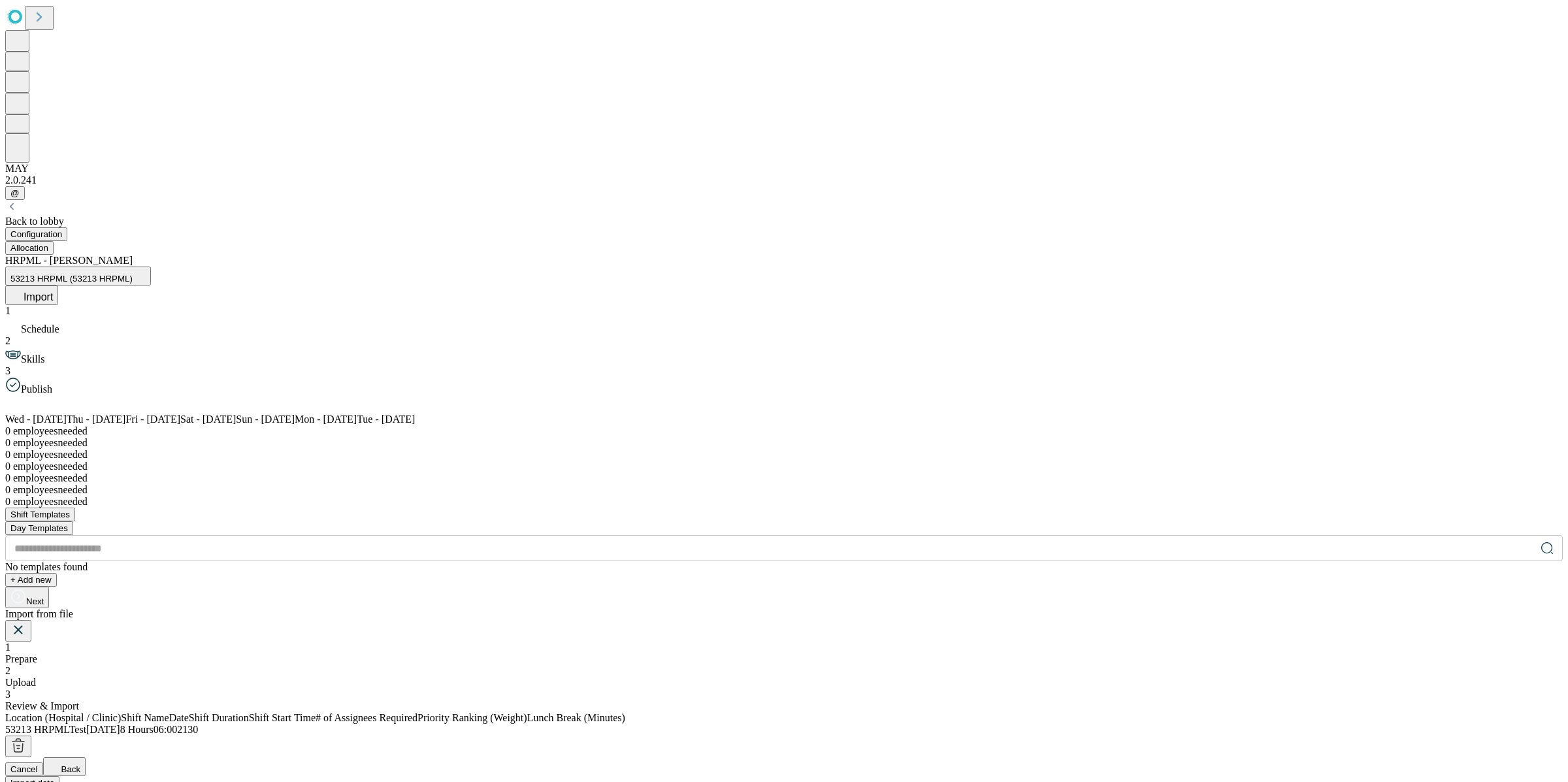
scroll to position [0, 271]
click at [198, 724] on span "30" at bounding box center [192, 729] width 11 height 11
drag, startPoint x: 938, startPoint y: 367, endPoint x: 931, endPoint y: 369, distance: 7.3
click at [198, 724] on span "30" at bounding box center [192, 729] width 11 height 11
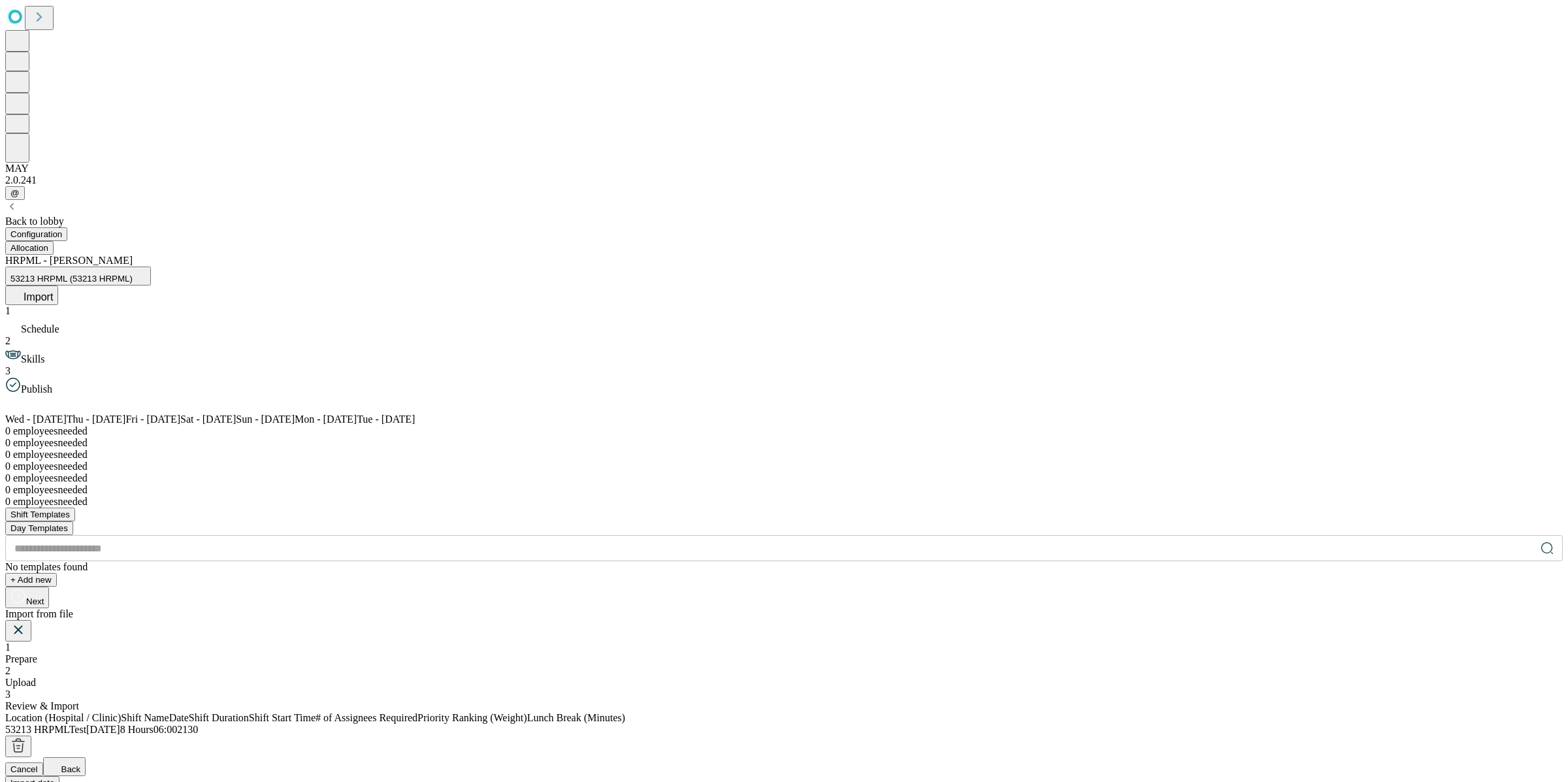
click at [54, 778] on span "Import data" at bounding box center [32, 783] width 44 height 10
click at [26, 622] on icon at bounding box center [19, 630] width 16 height 16
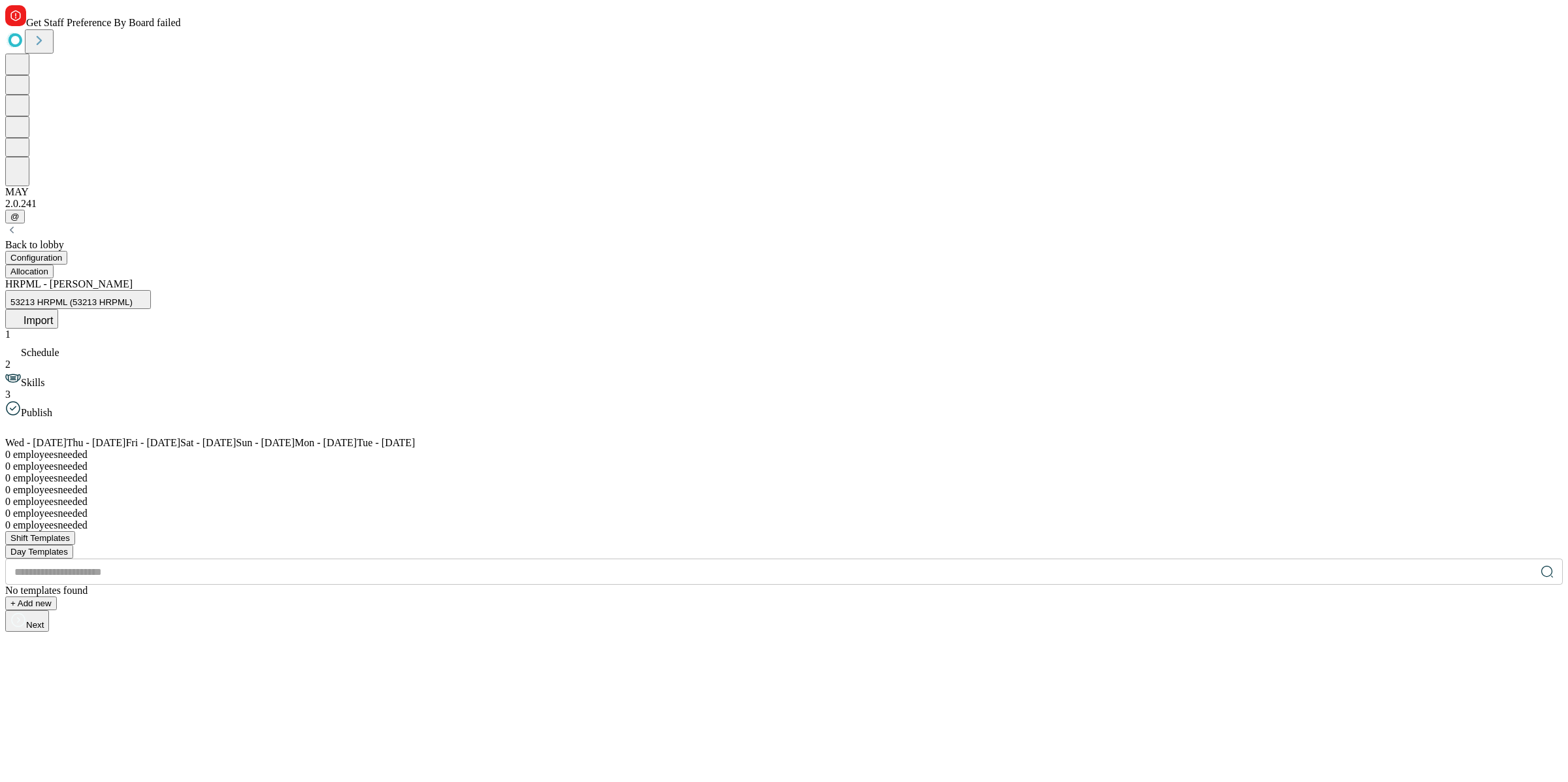
click at [53, 315] on span "Import" at bounding box center [38, 319] width 29 height 11
click at [77, 667] on span "Overwrite" at bounding box center [59, 672] width 37 height 10
click at [737, 689] on div "2 Upload" at bounding box center [783, 701] width 1557 height 24
click at [36, 701] on span "Upload" at bounding box center [20, 706] width 30 height 11
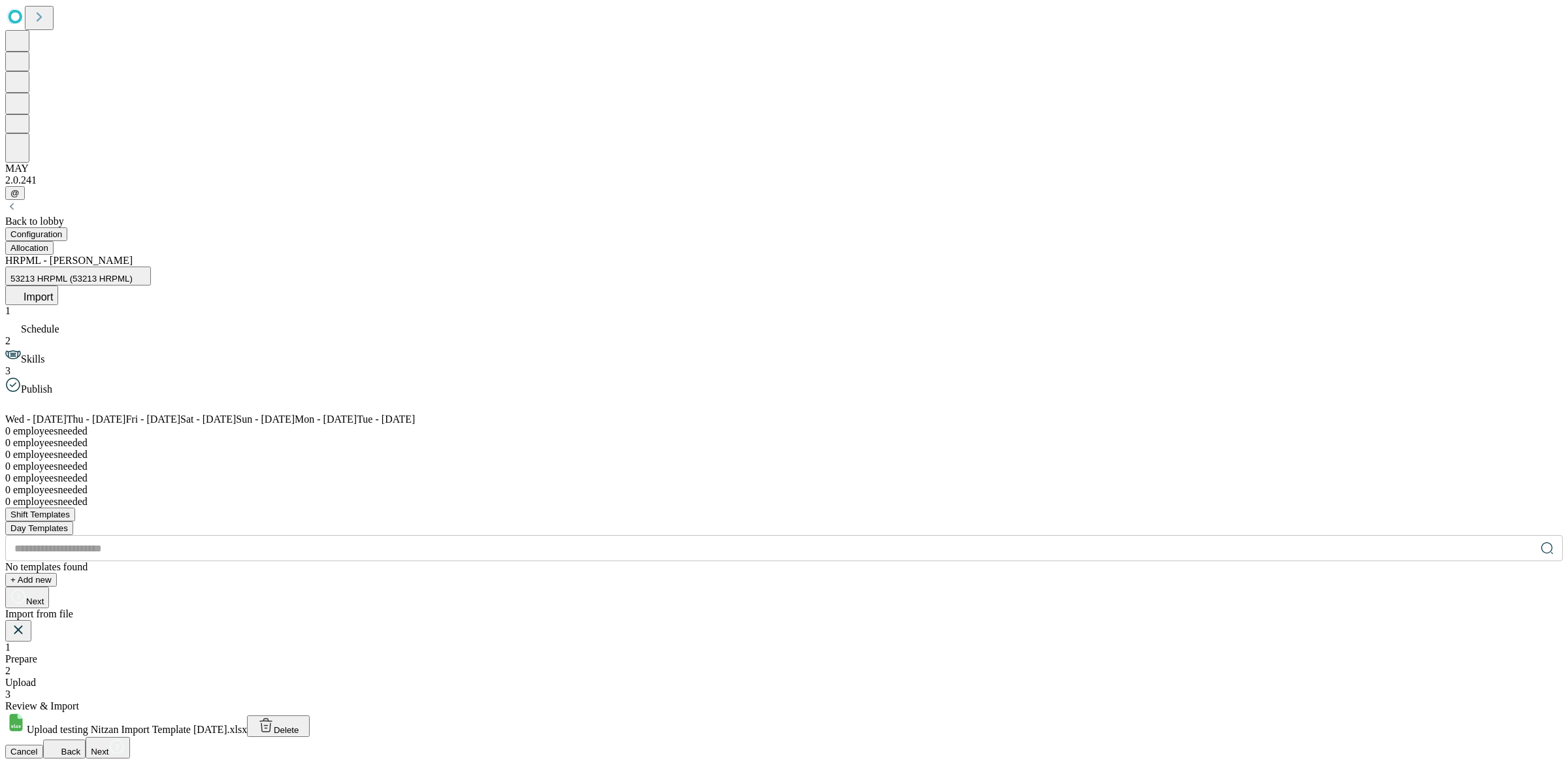
click at [129, 737] on button "Next" at bounding box center [107, 748] width 44 height 22
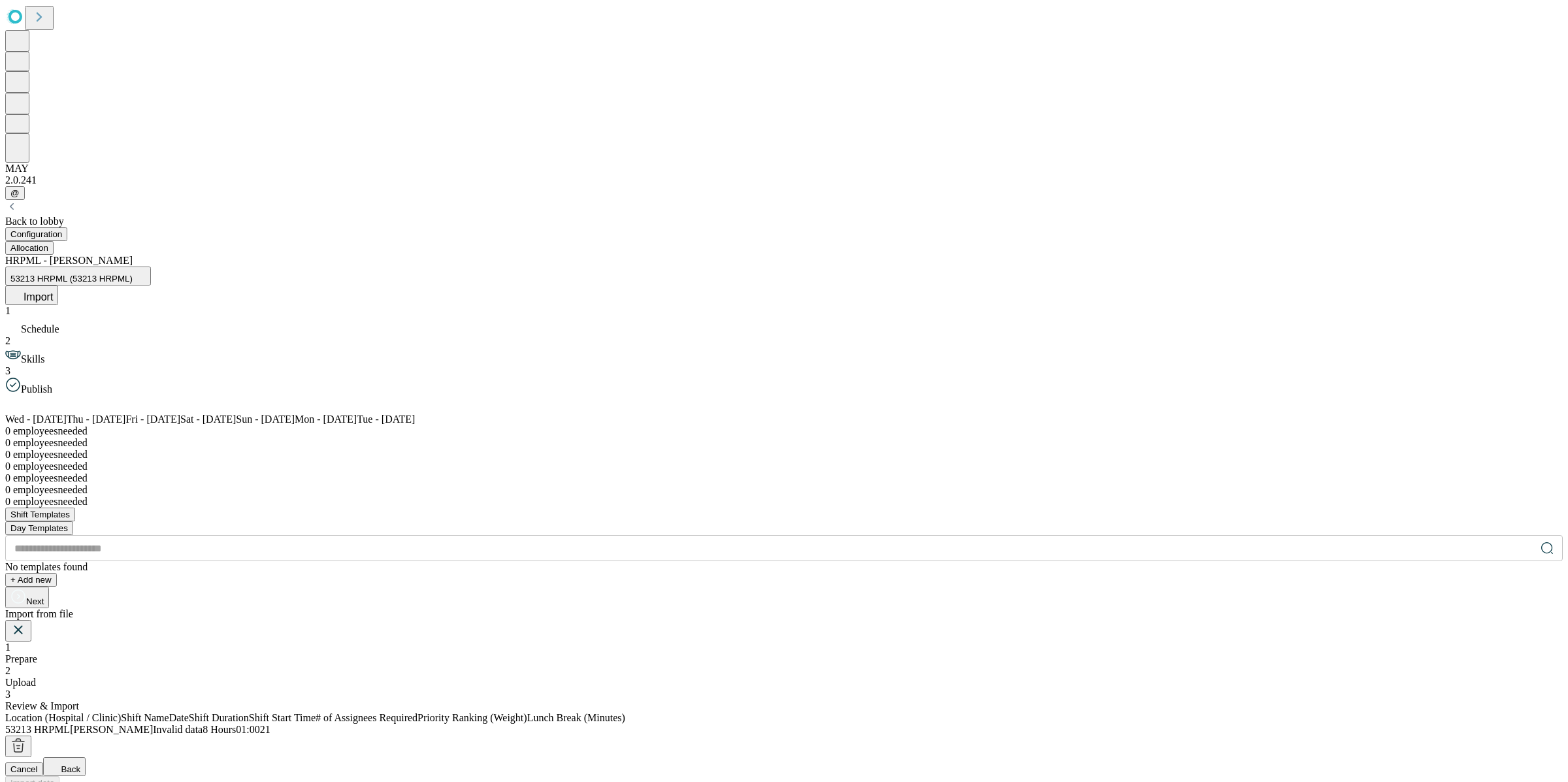
click at [203, 724] on span "Invalid data" at bounding box center [177, 729] width 50 height 11
click at [26, 622] on icon at bounding box center [19, 630] width 16 height 16
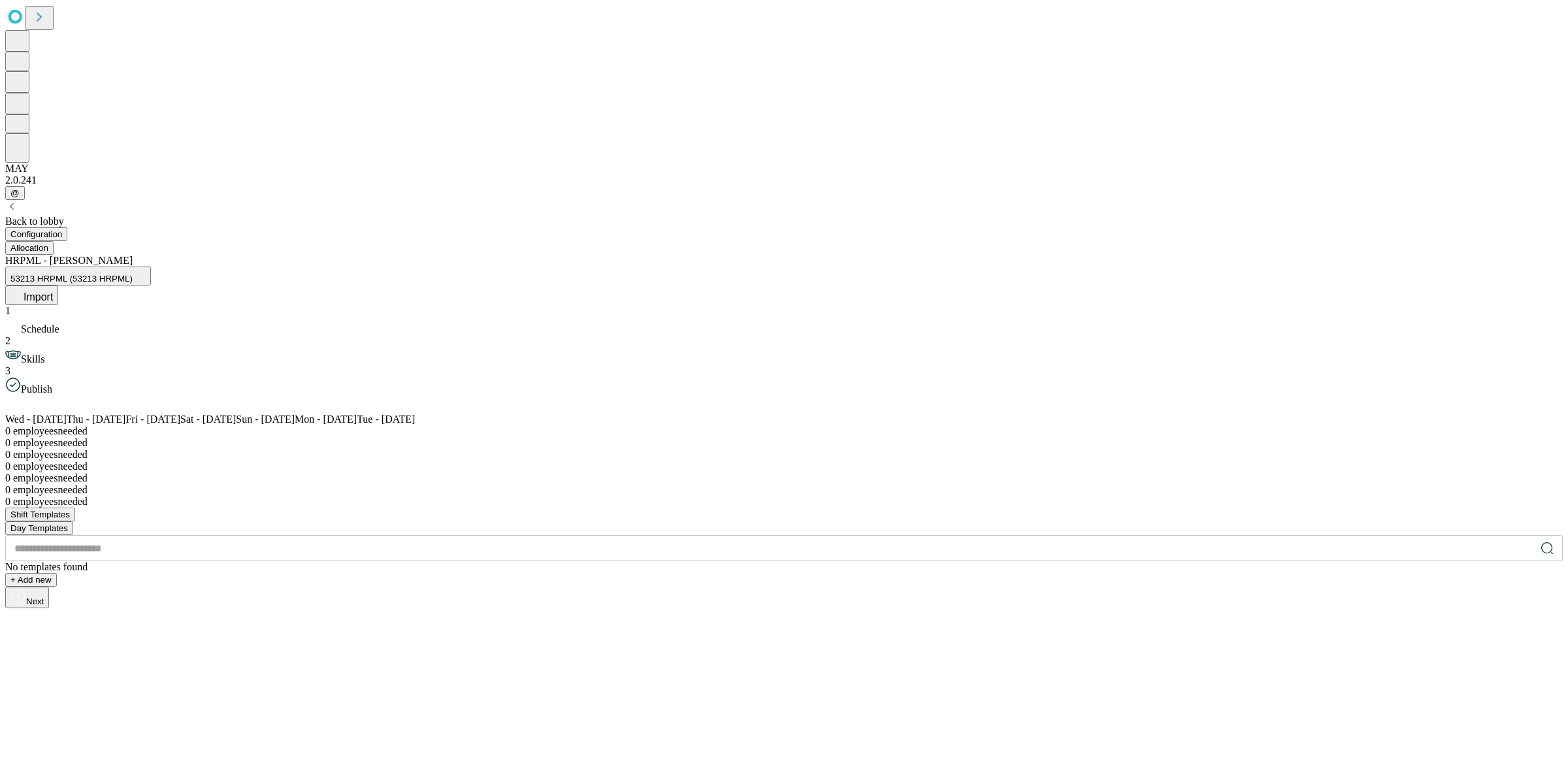
click at [87, 216] on div "Back to lobby" at bounding box center [783, 221] width 1557 height 12
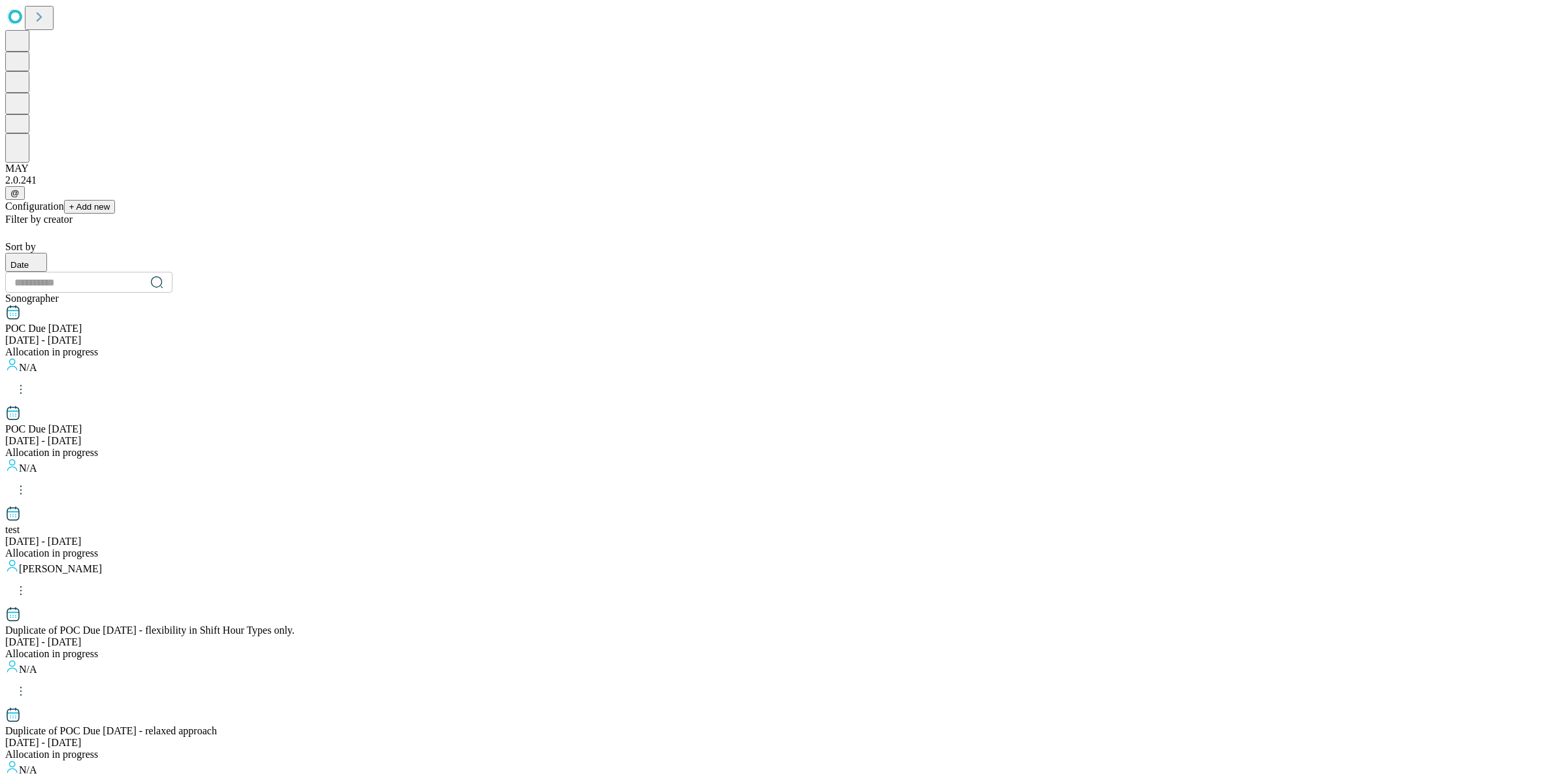
scroll to position [1095, 0]
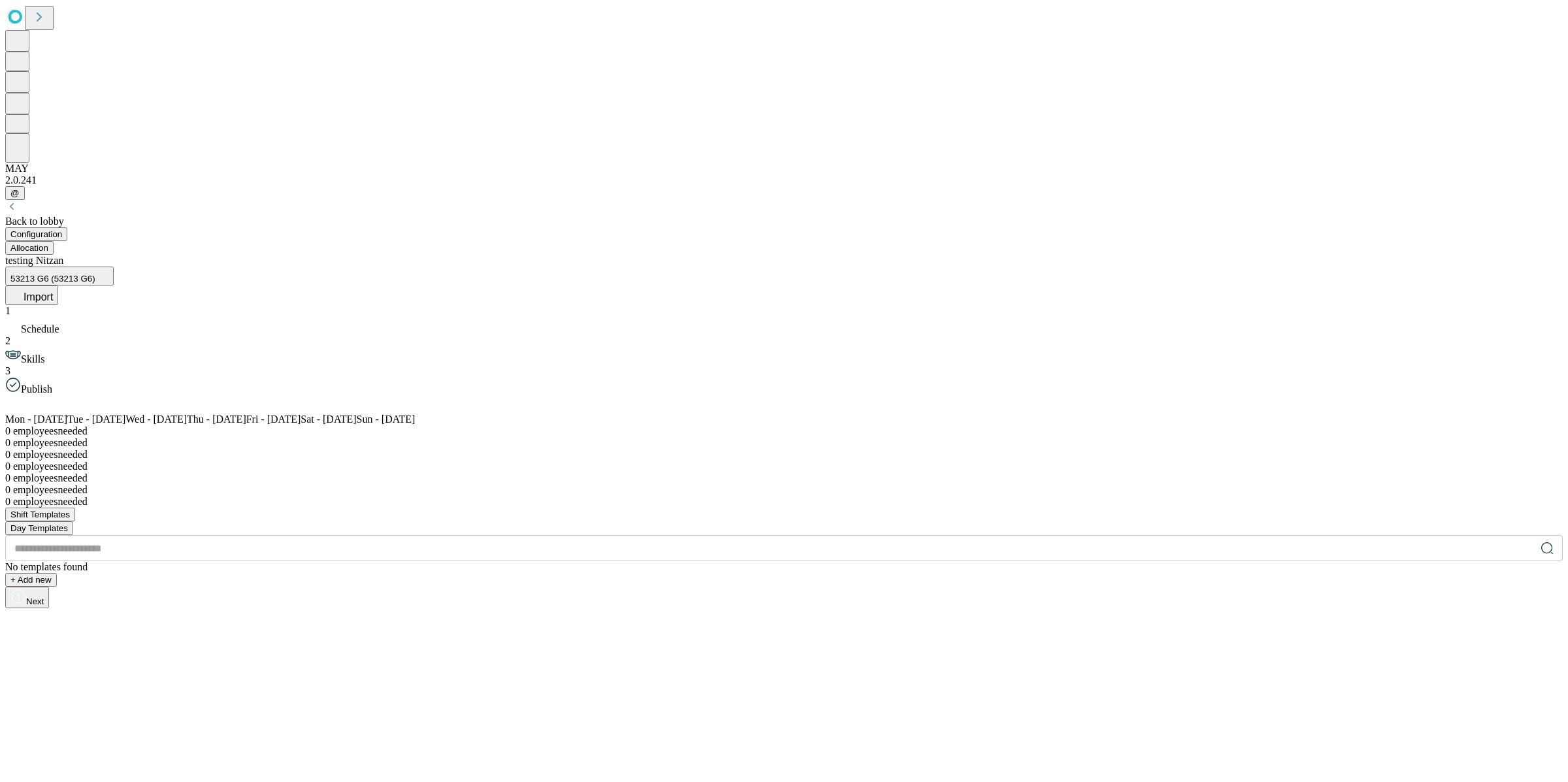
click at [53, 291] on span "Import" at bounding box center [38, 296] width 29 height 11
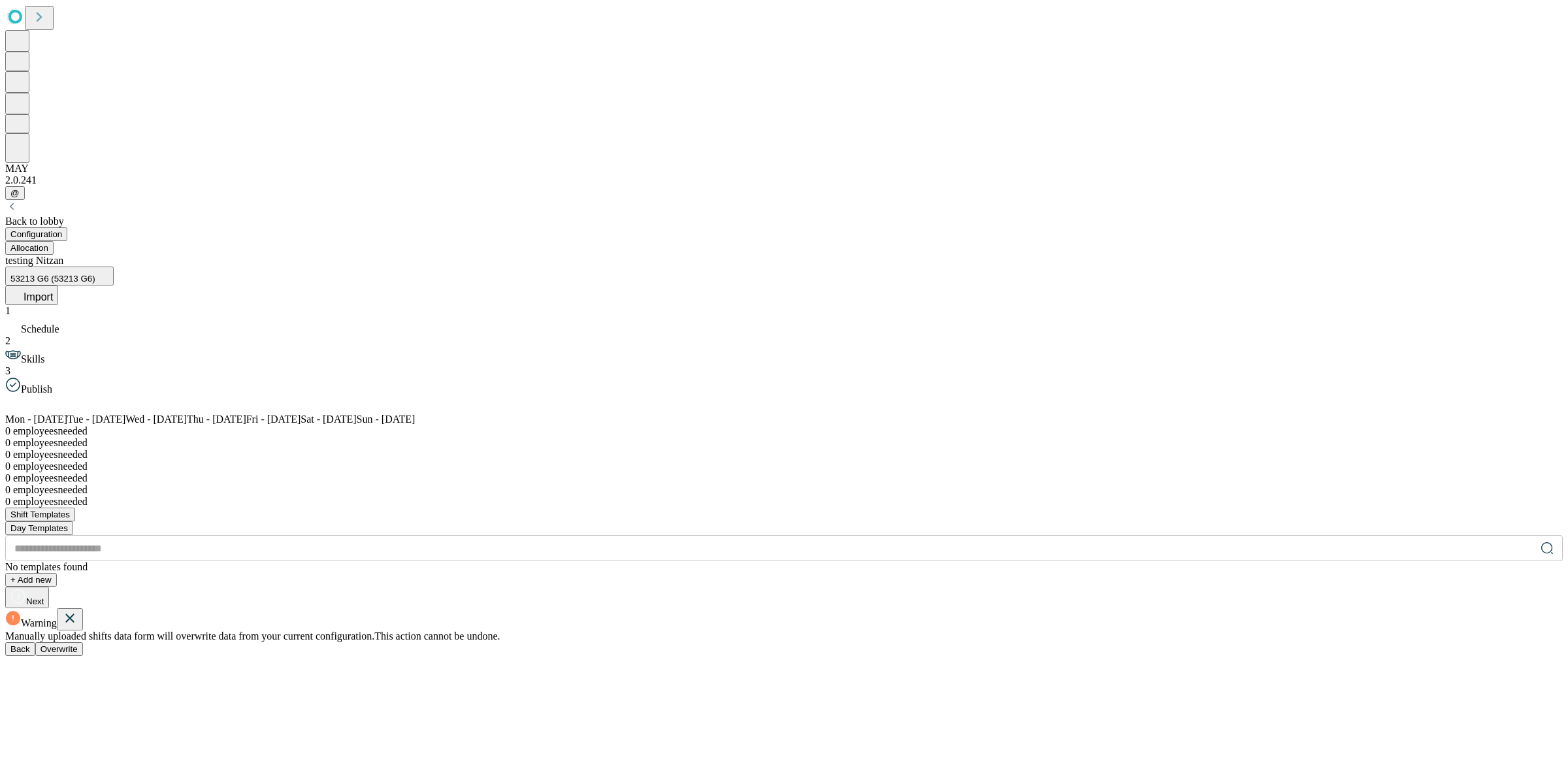
click at [77, 644] on span "Overwrite" at bounding box center [59, 649] width 37 height 10
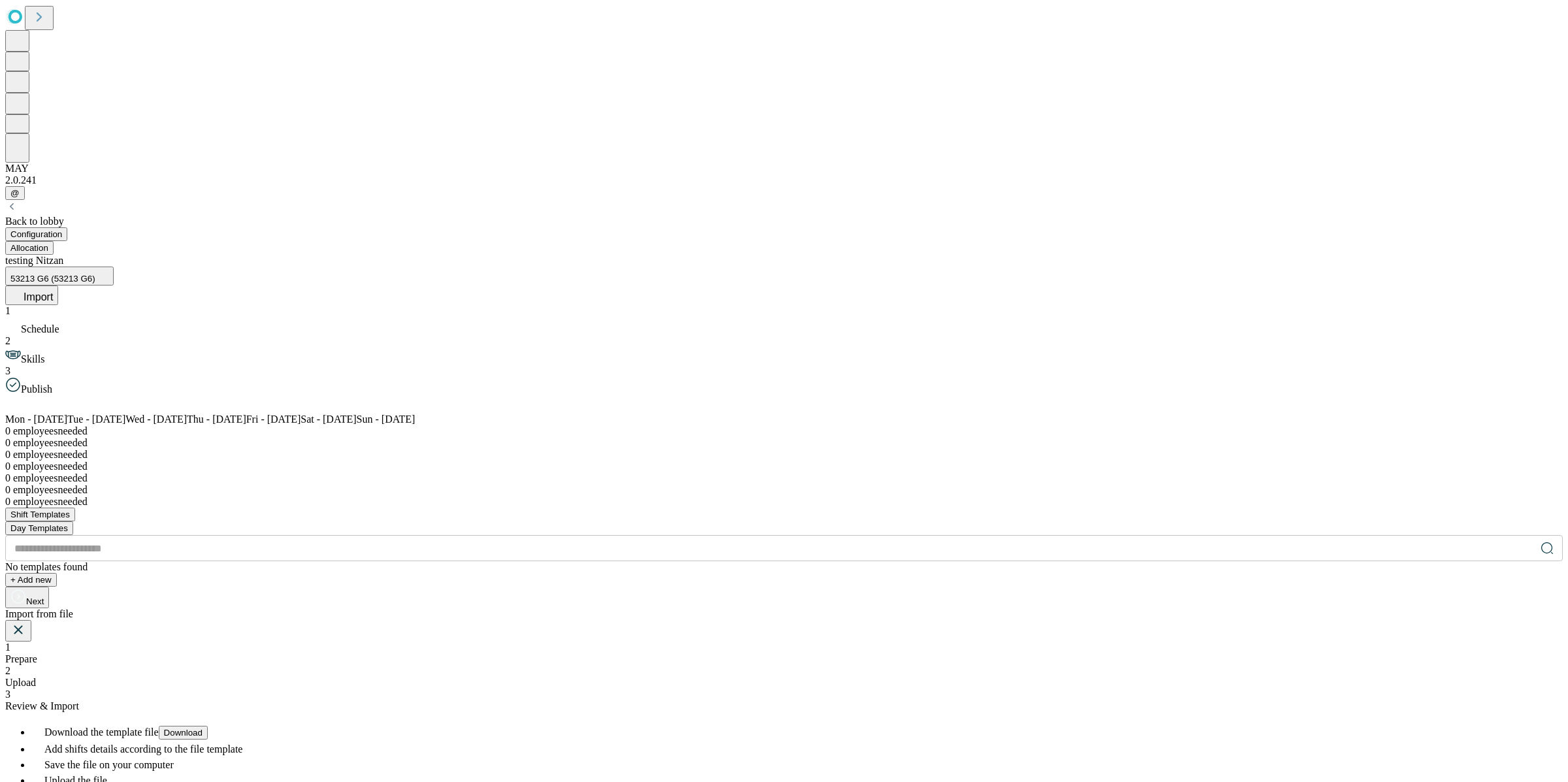
click at [36, 677] on span "Upload" at bounding box center [20, 682] width 30 height 11
click at [124, 739] on icon at bounding box center [117, 747] width 16 height 16
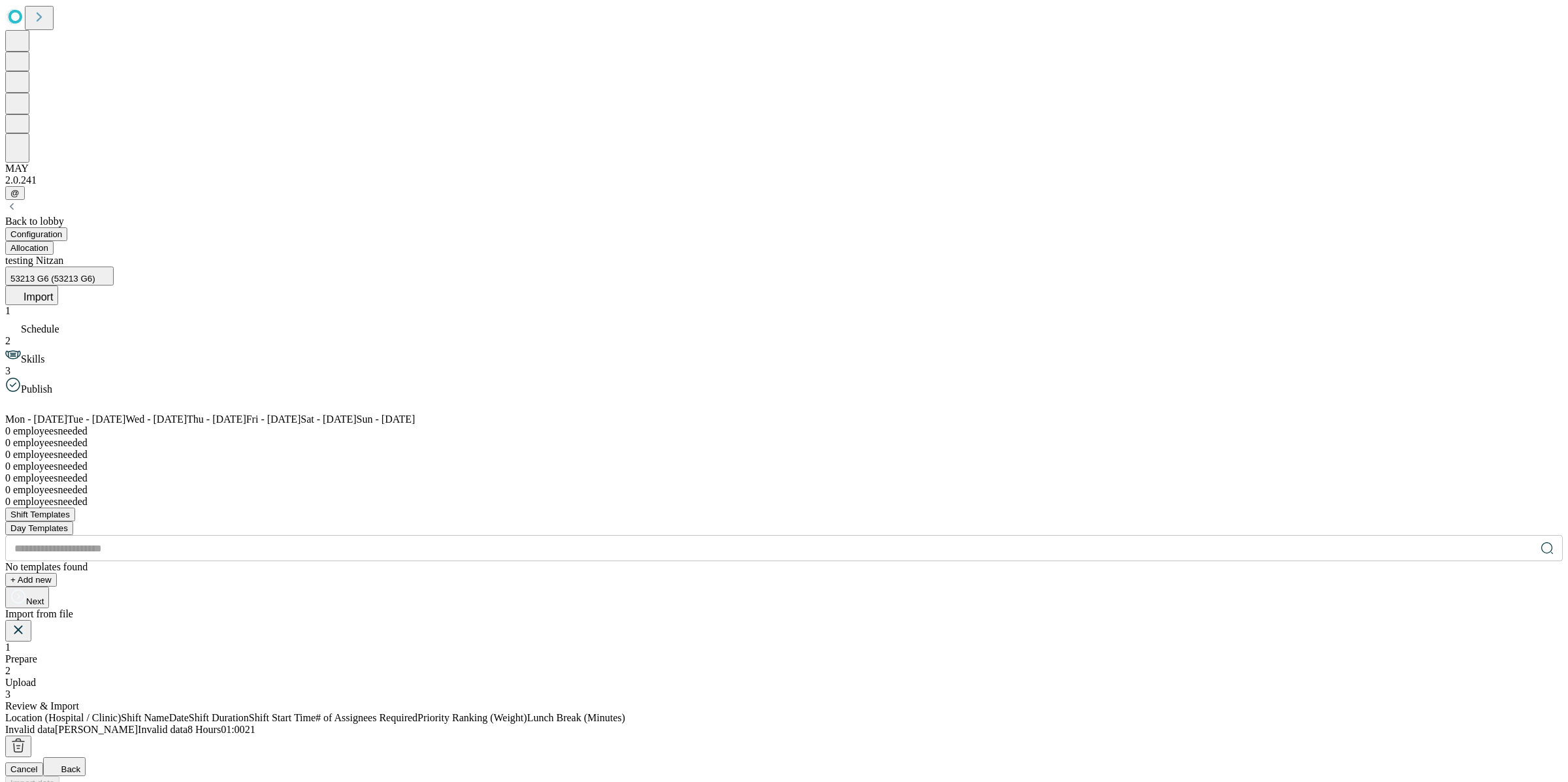
click at [23, 625] on icon at bounding box center [18, 629] width 9 height 9
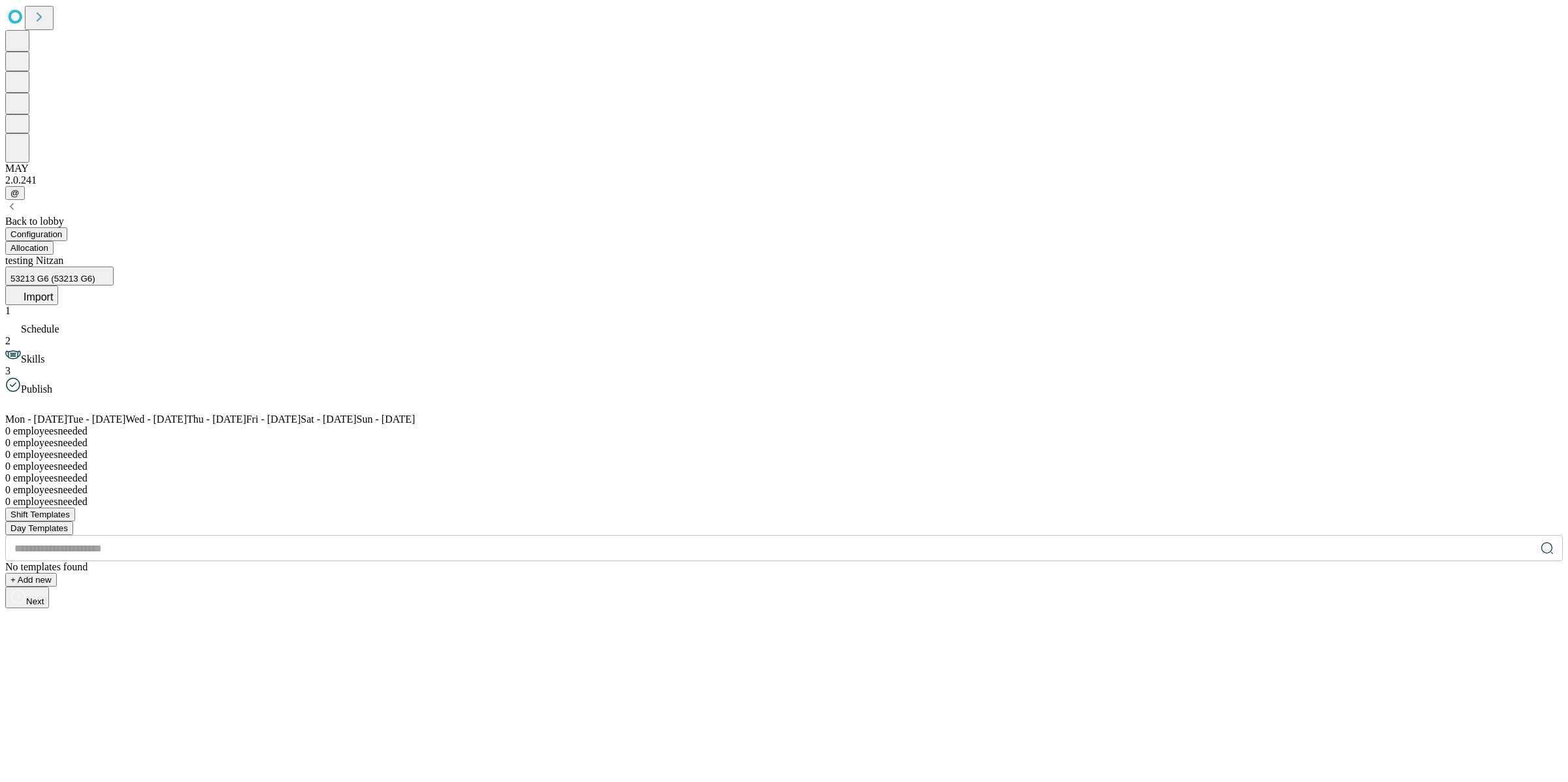
click at [52, 395] on icon at bounding box center [44, 403] width 16 height 16
click at [68, 395] on icon at bounding box center [60, 403] width 16 height 16
click at [68, 402] on span at bounding box center [52, 407] width 31 height 11
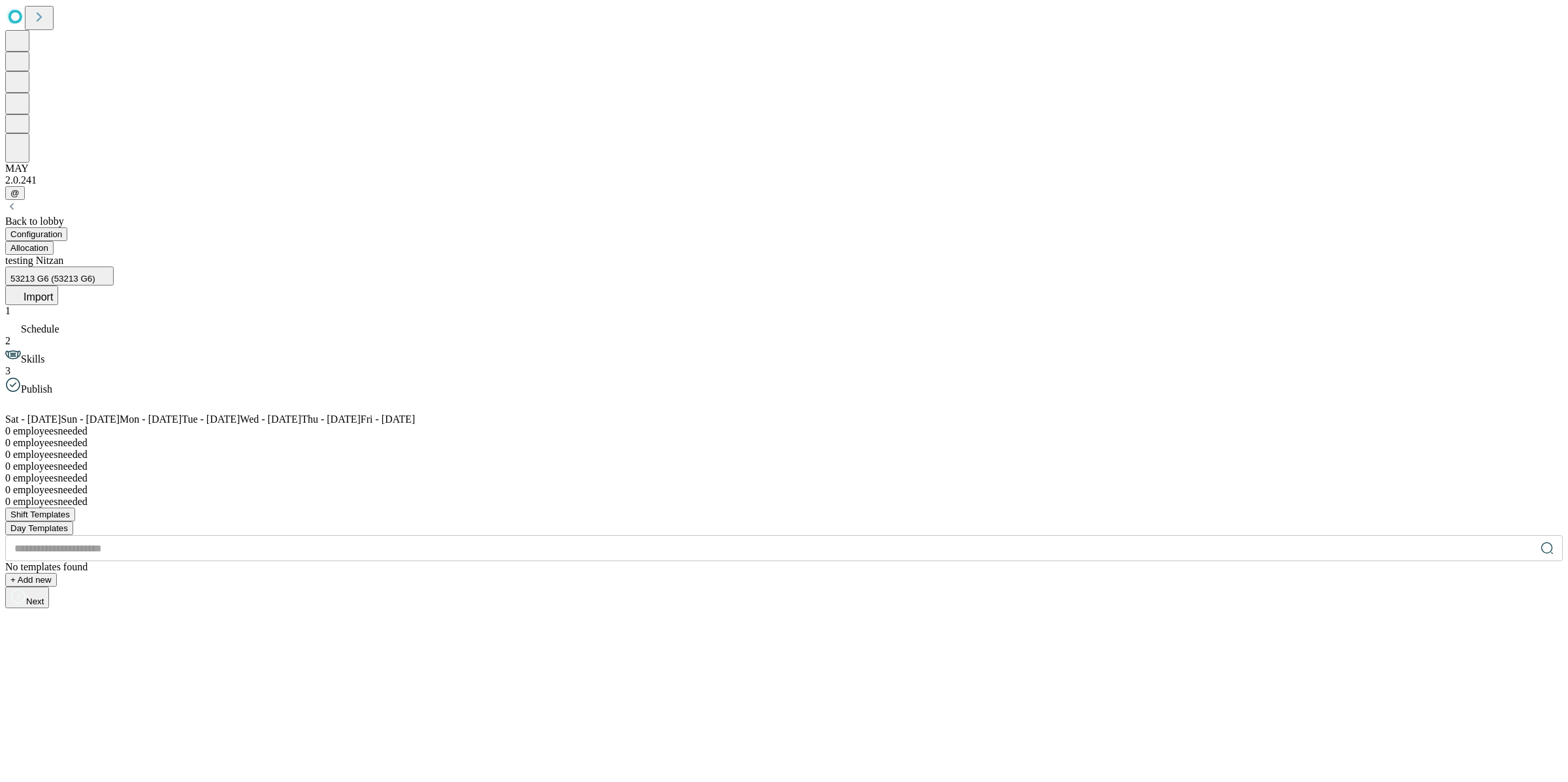
click at [95, 273] on span "53213 G6 (53213 G6)" at bounding box center [53, 278] width 85 height 10
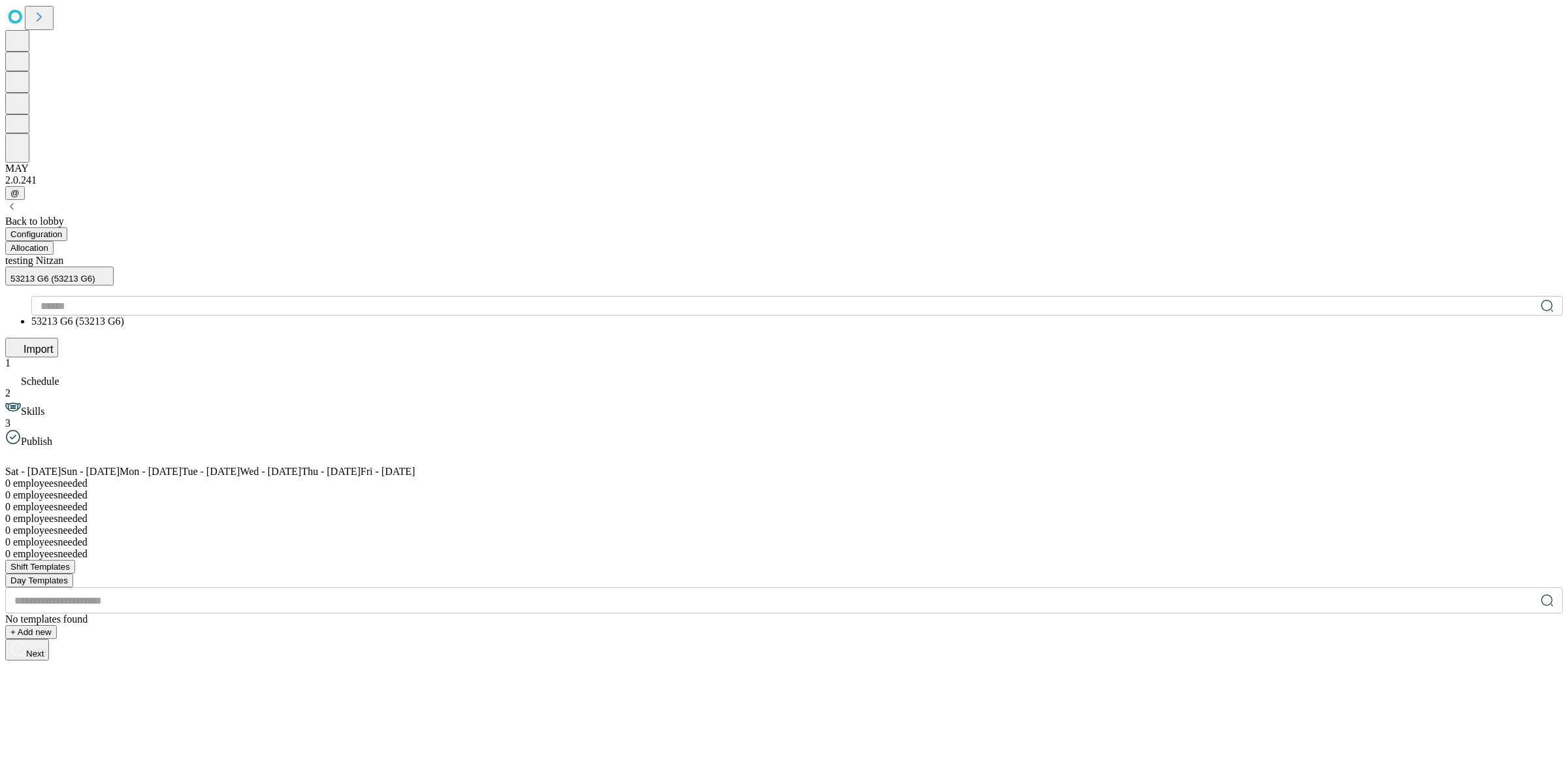
drag, startPoint x: 224, startPoint y: 171, endPoint x: 220, endPoint y: 162, distance: 9.8
click at [222, 316] on li "53213 G6 (53213 G6)" at bounding box center [797, 321] width 1531 height 12
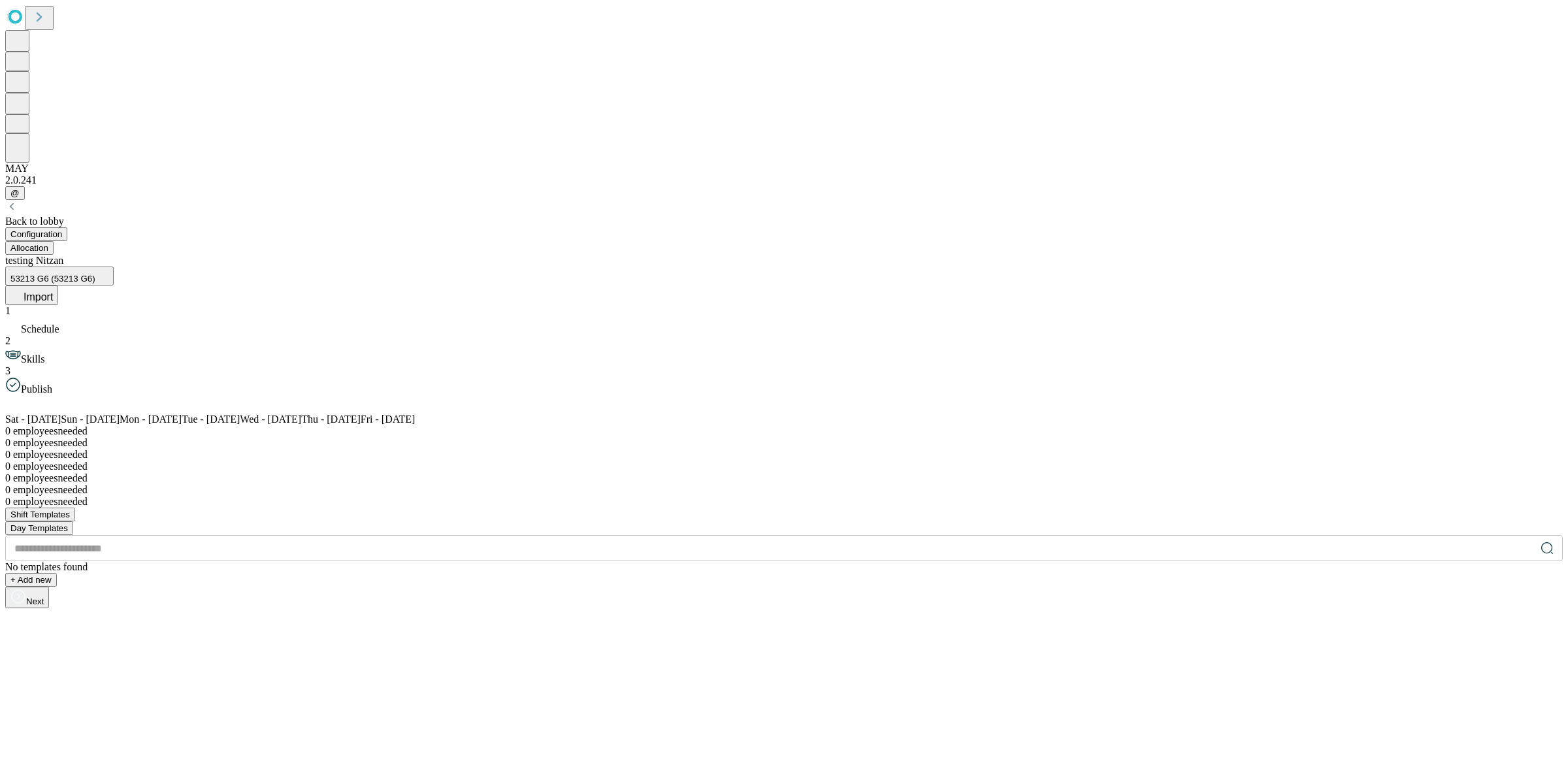
click at [36, 402] on span at bounding box center [21, 407] width 31 height 11
click at [95, 216] on div "Back to lobby" at bounding box center [783, 221] width 1557 height 12
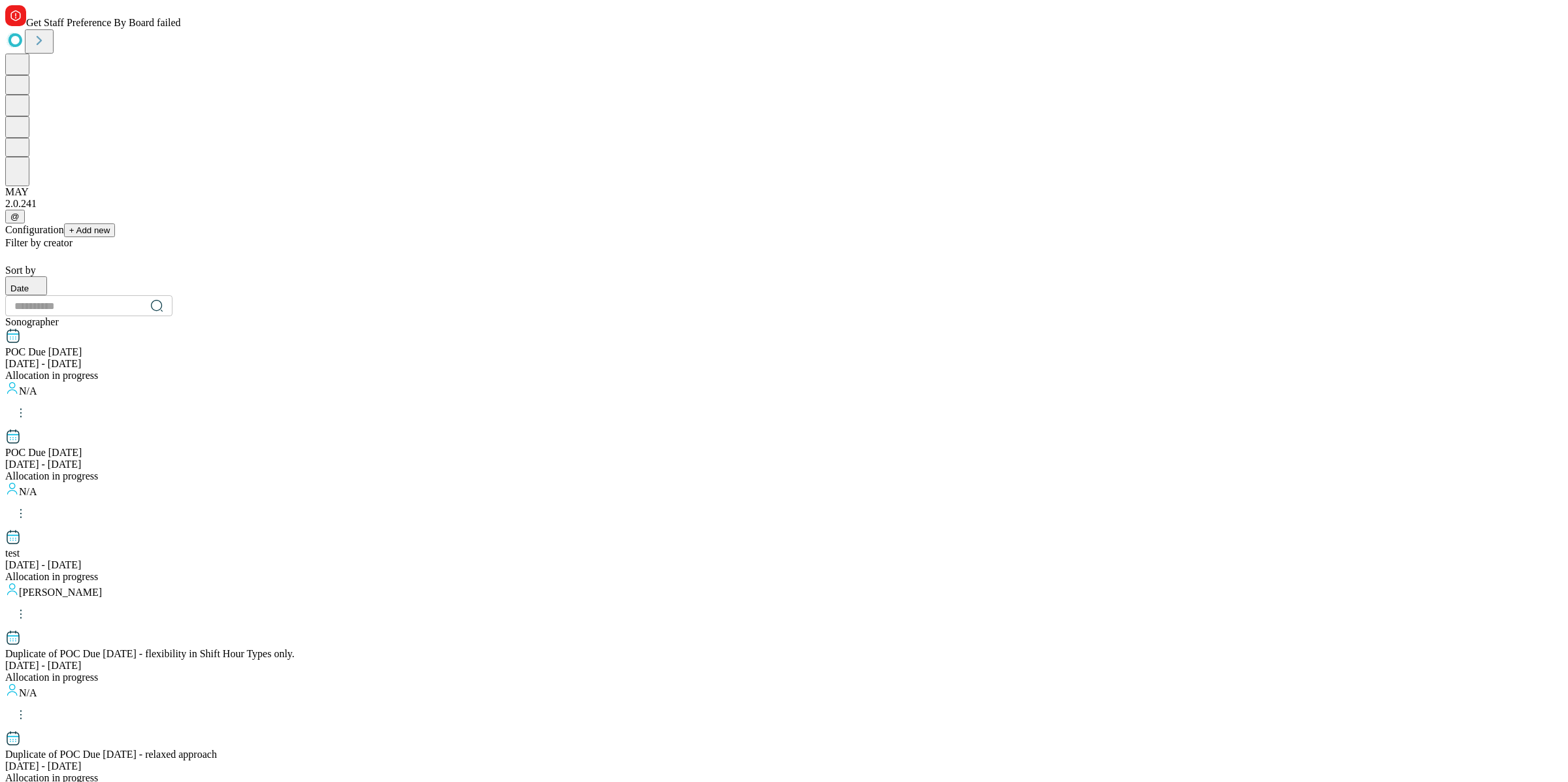
scroll to position [1095, 0]
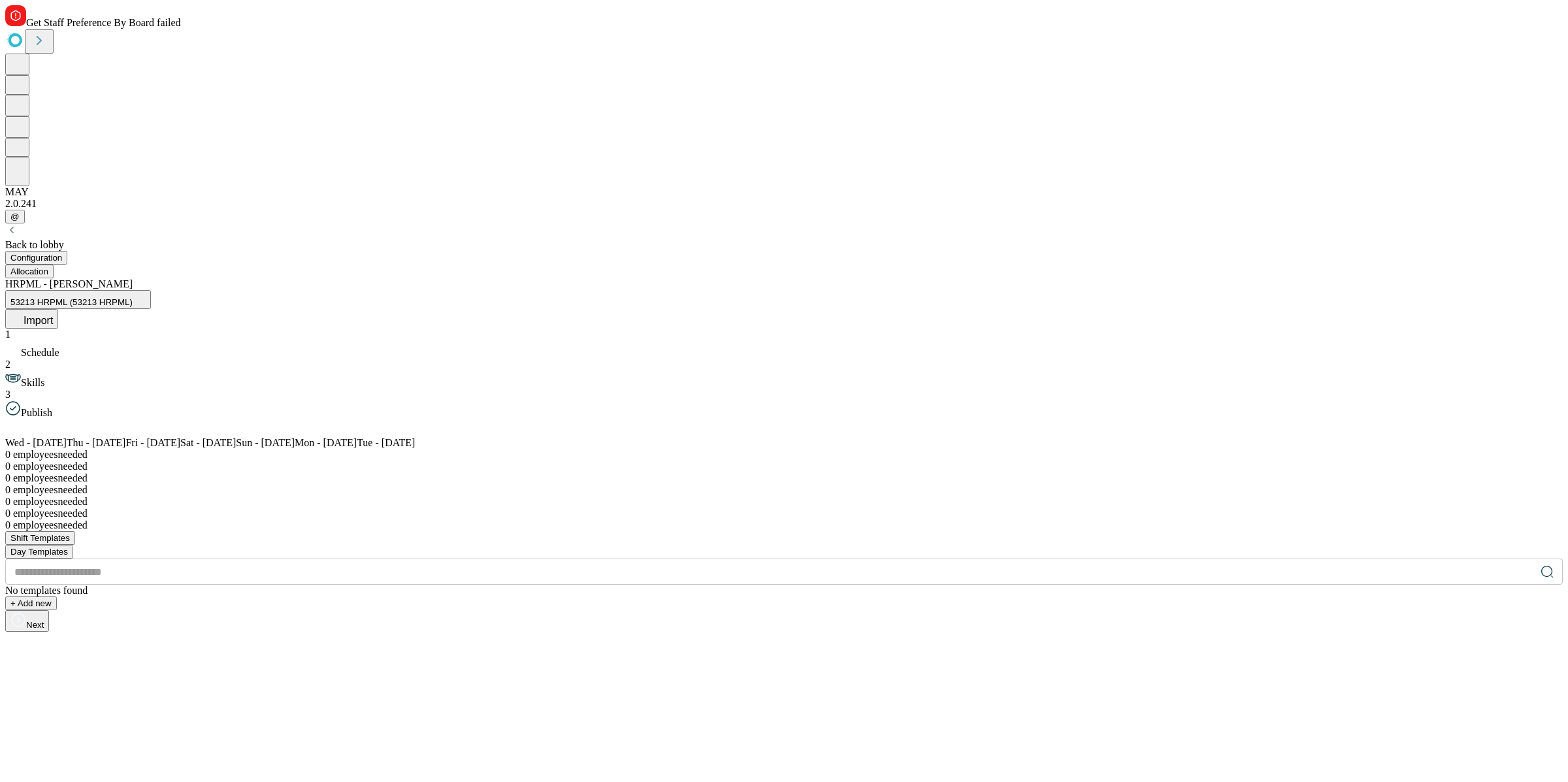
click at [58, 309] on button "Import" at bounding box center [31, 318] width 53 height 20
click at [77, 667] on span "Overwrite" at bounding box center [59, 672] width 37 height 10
click at [36, 701] on span "Upload" at bounding box center [20, 706] width 30 height 11
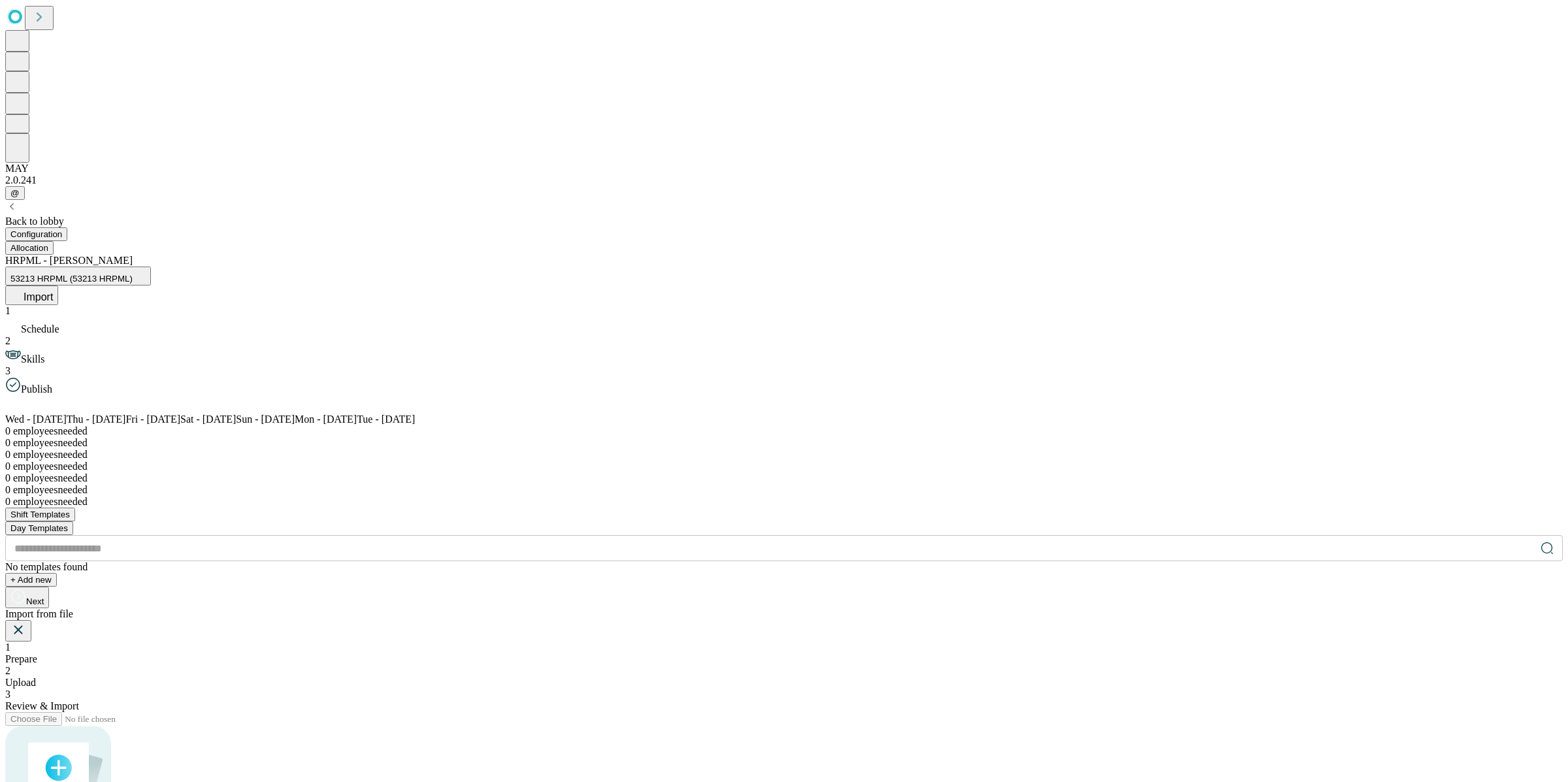
drag, startPoint x: 773, startPoint y: 393, endPoint x: 791, endPoint y: 452, distance: 61.7
click at [89, 743] on rect at bounding box center [59, 779] width 61 height 73
click at [793, 712] on div "Drag and drop your XLSX file or upload from your computer" at bounding box center [783, 779] width 1557 height 134
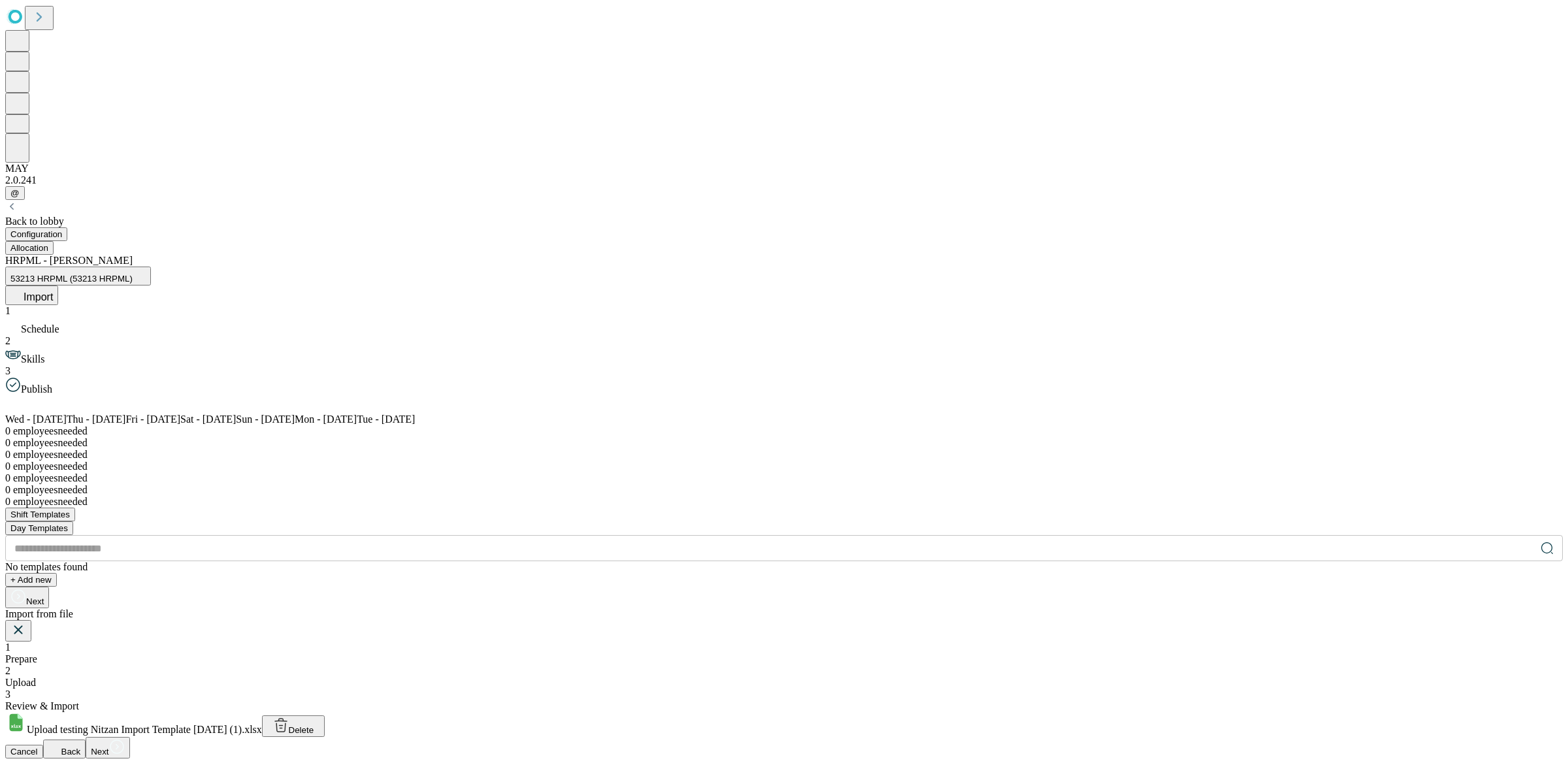
click at [129, 737] on button "Next" at bounding box center [107, 748] width 44 height 22
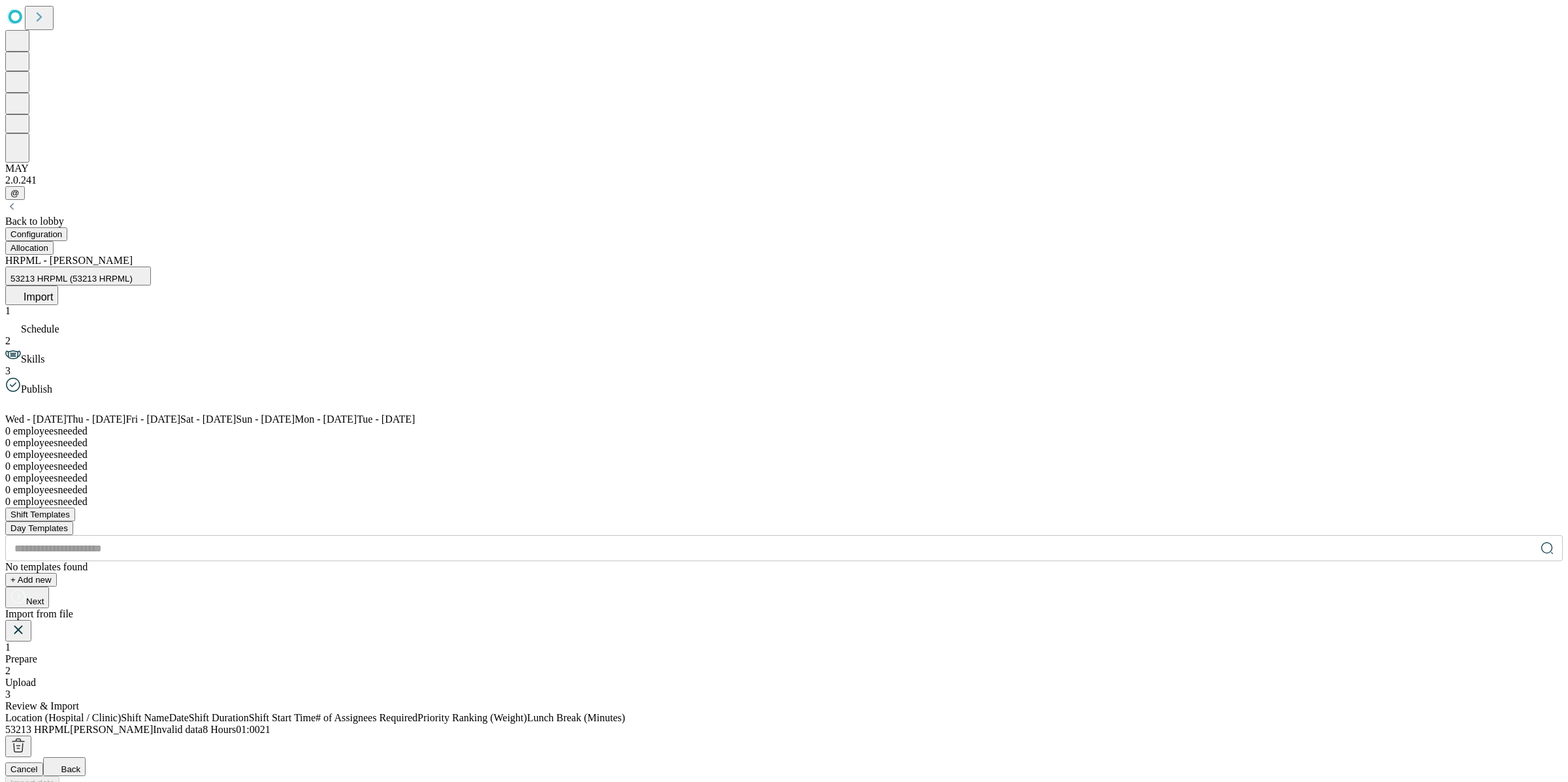
scroll to position [0, 262]
click at [38, 764] on span "Cancel" at bounding box center [24, 769] width 27 height 10
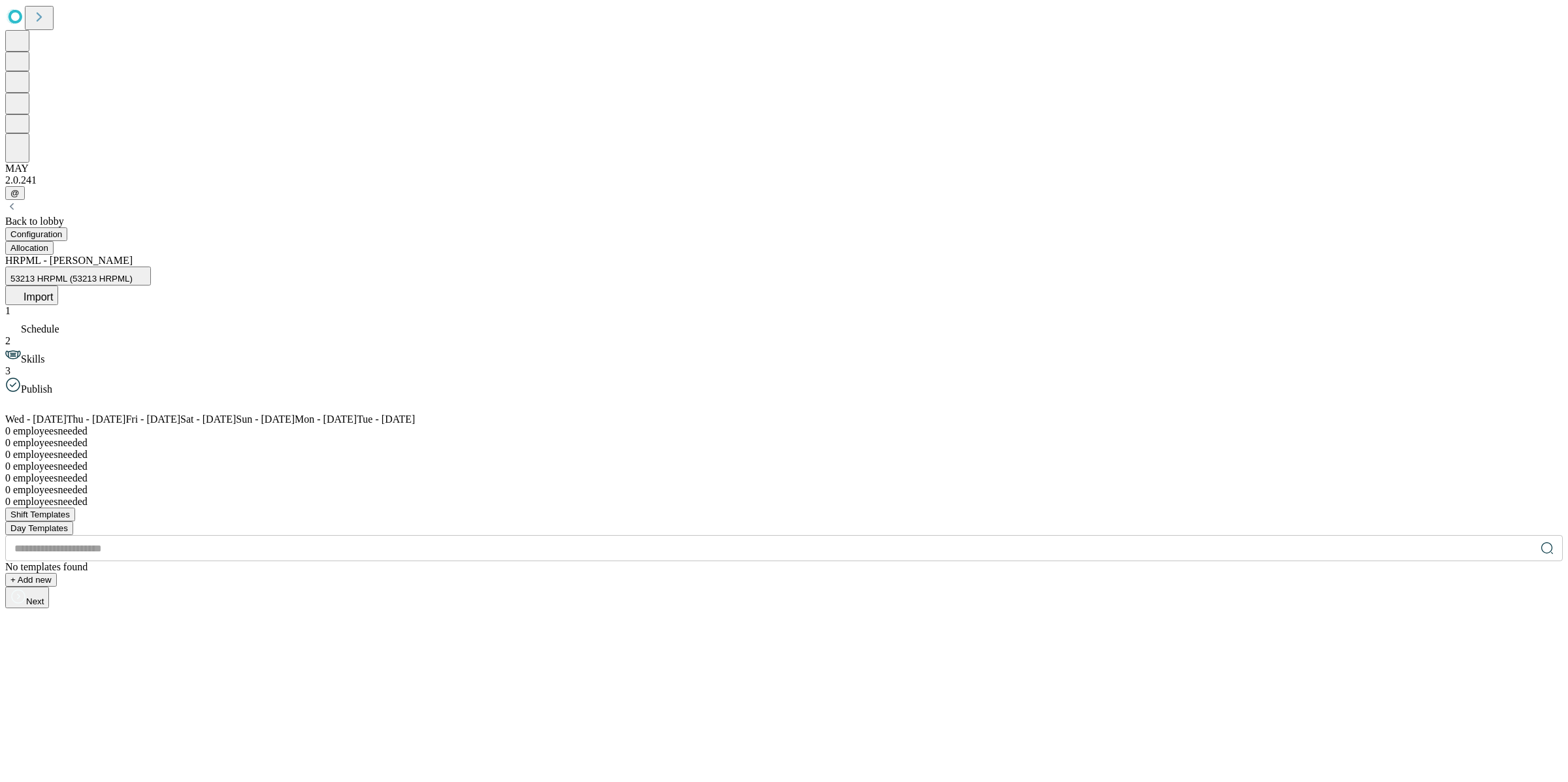
click at [93, 216] on div "Back to lobby" at bounding box center [783, 221] width 1557 height 12
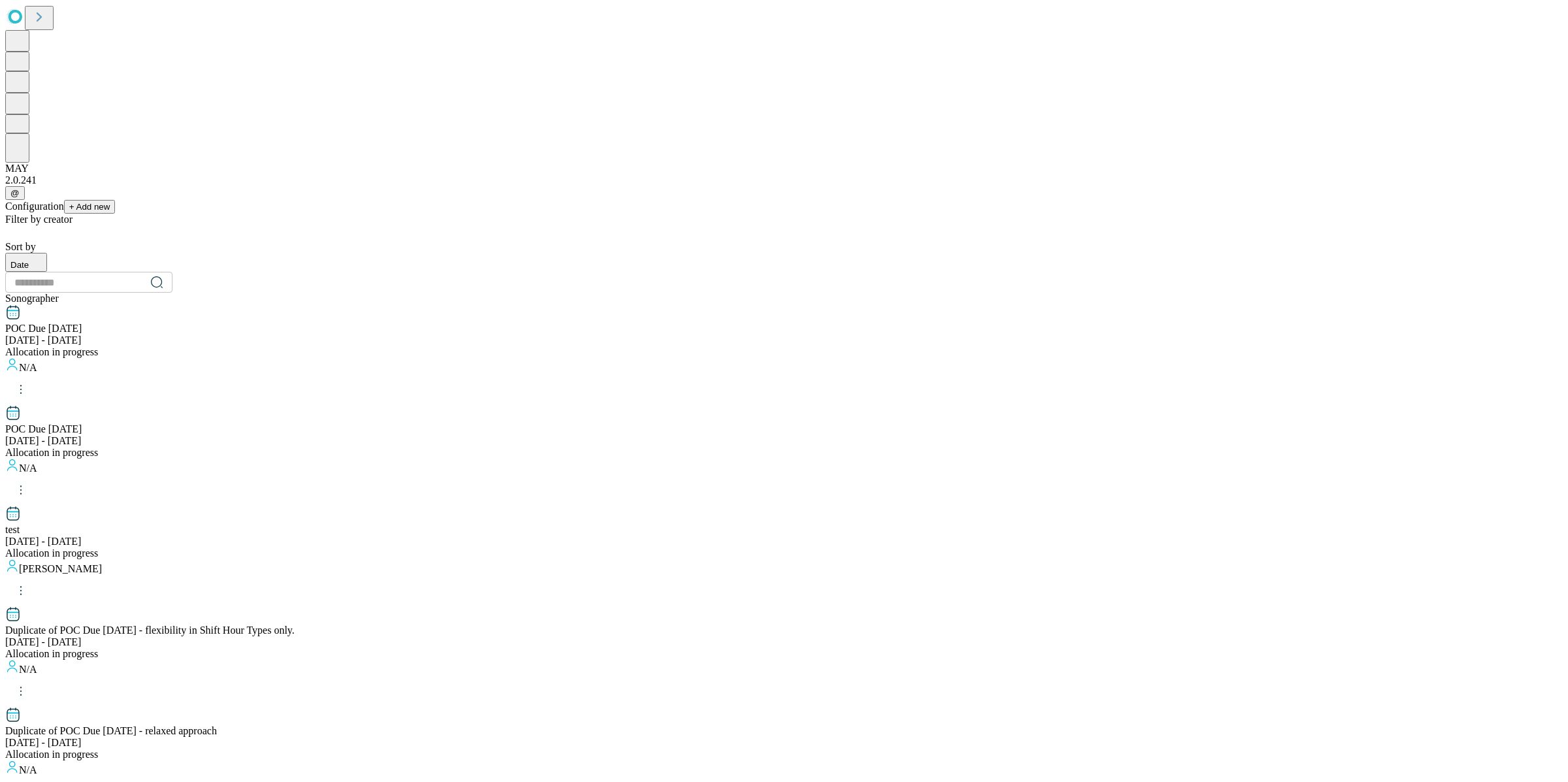
scroll to position [1095, 0]
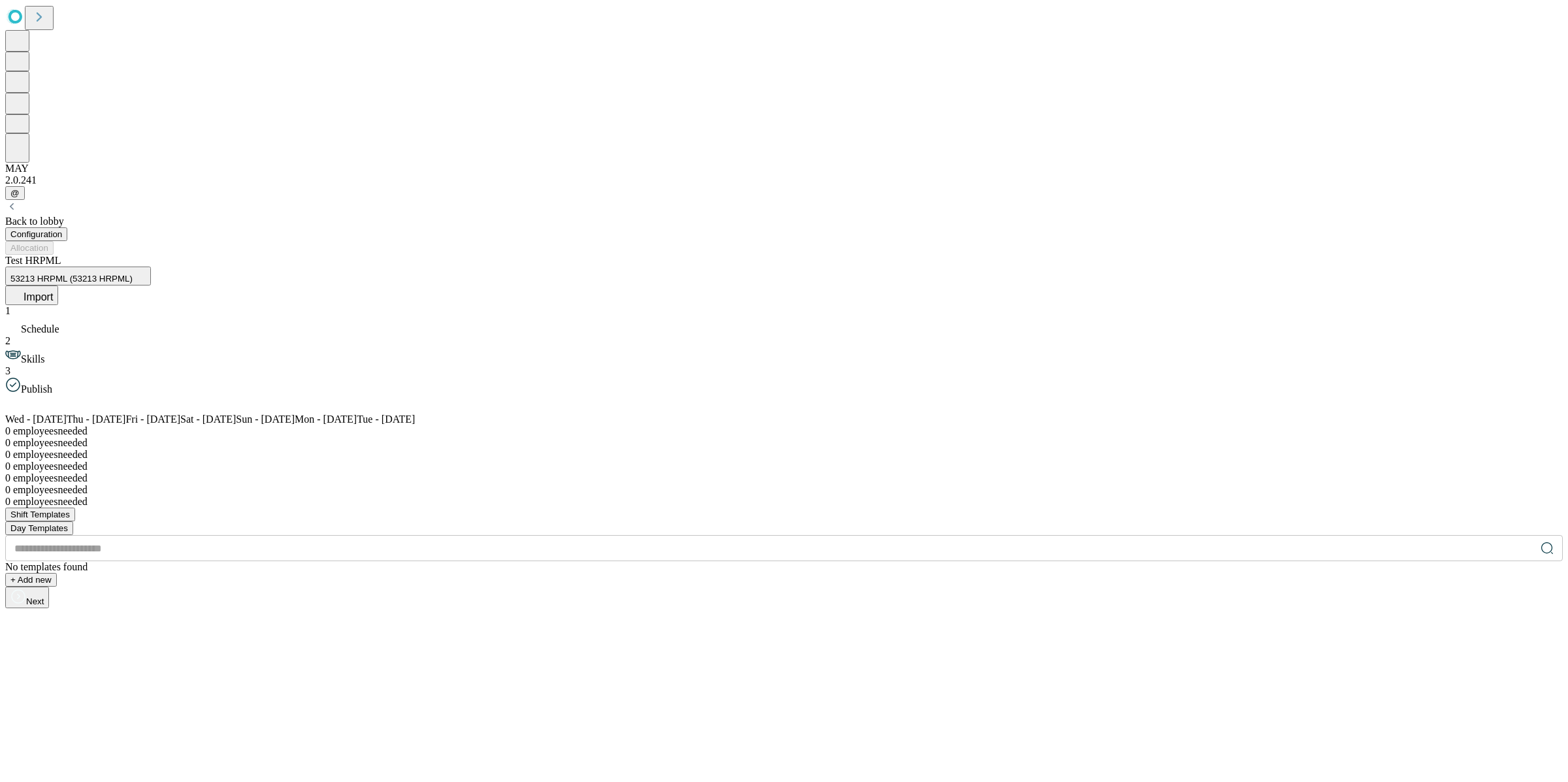
click at [58, 285] on button "Import" at bounding box center [31, 295] width 53 height 20
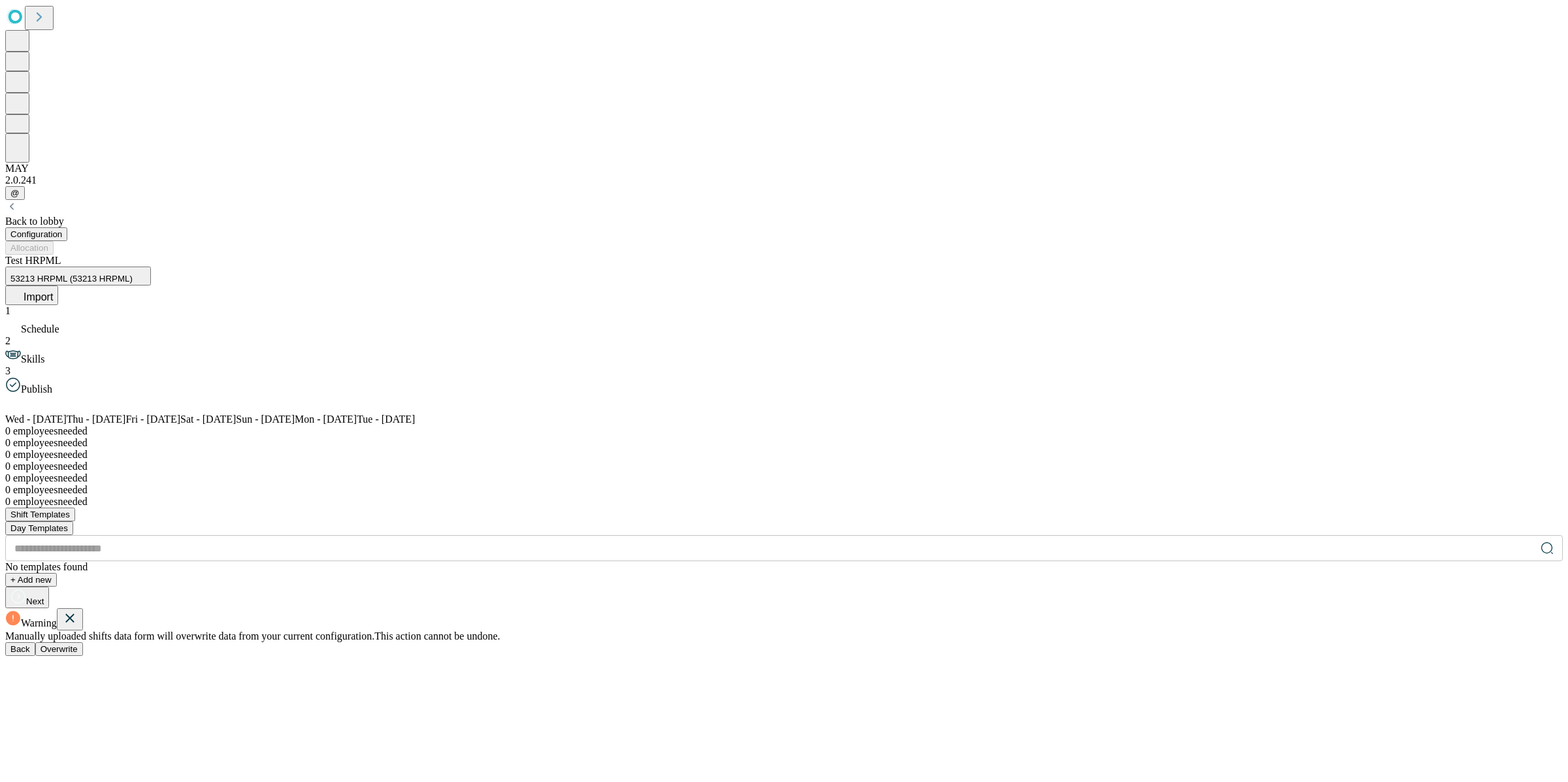
click at [77, 644] on span "Overwrite" at bounding box center [59, 649] width 37 height 10
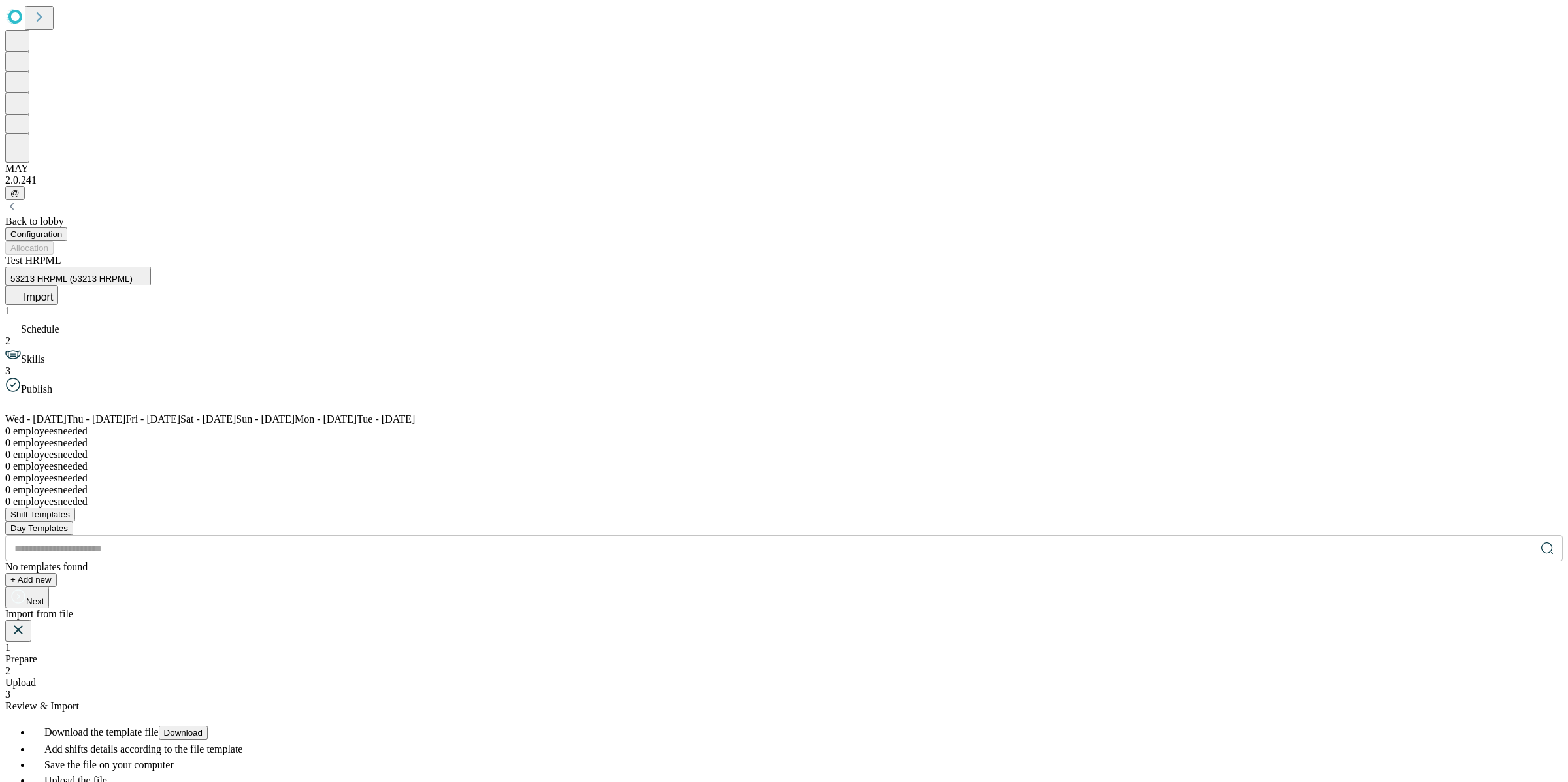
click at [36, 677] on span "Upload" at bounding box center [20, 682] width 30 height 11
click at [89, 743] on rect at bounding box center [59, 779] width 61 height 73
click at [124, 739] on icon at bounding box center [117, 747] width 16 height 16
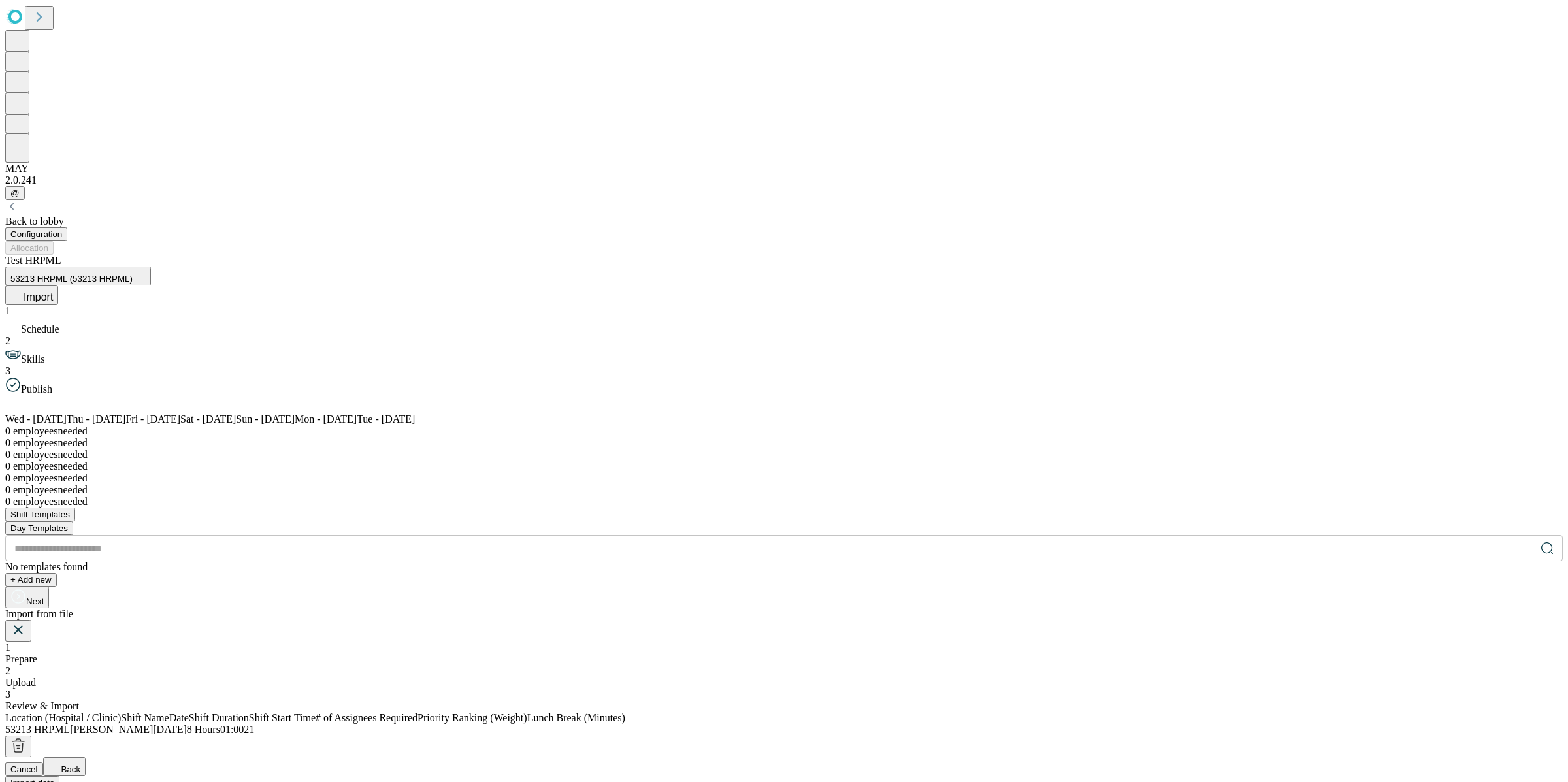
click at [54, 778] on span "Import data" at bounding box center [32, 783] width 44 height 10
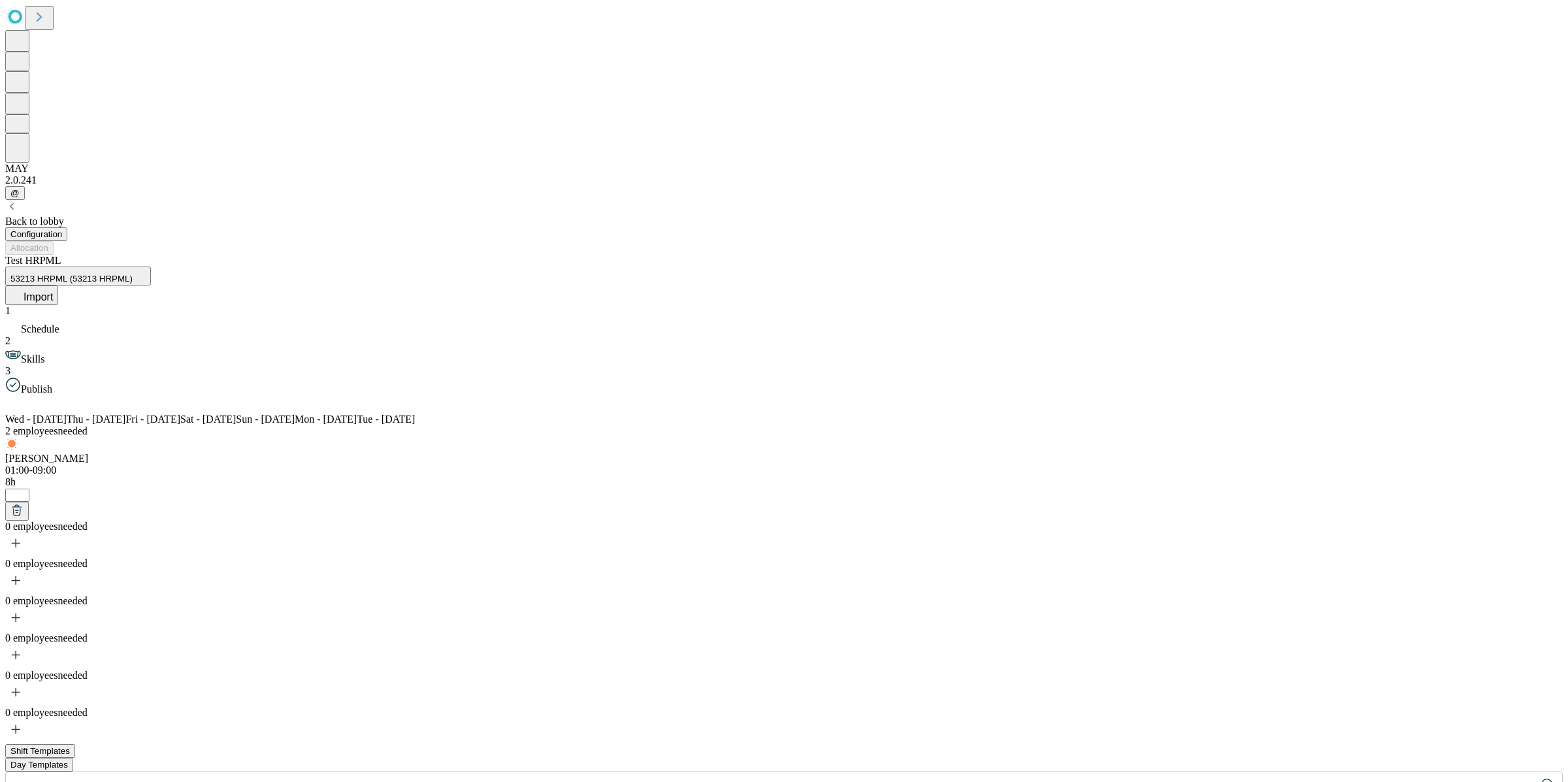
click at [28, 502] on button at bounding box center [17, 511] width 24 height 19
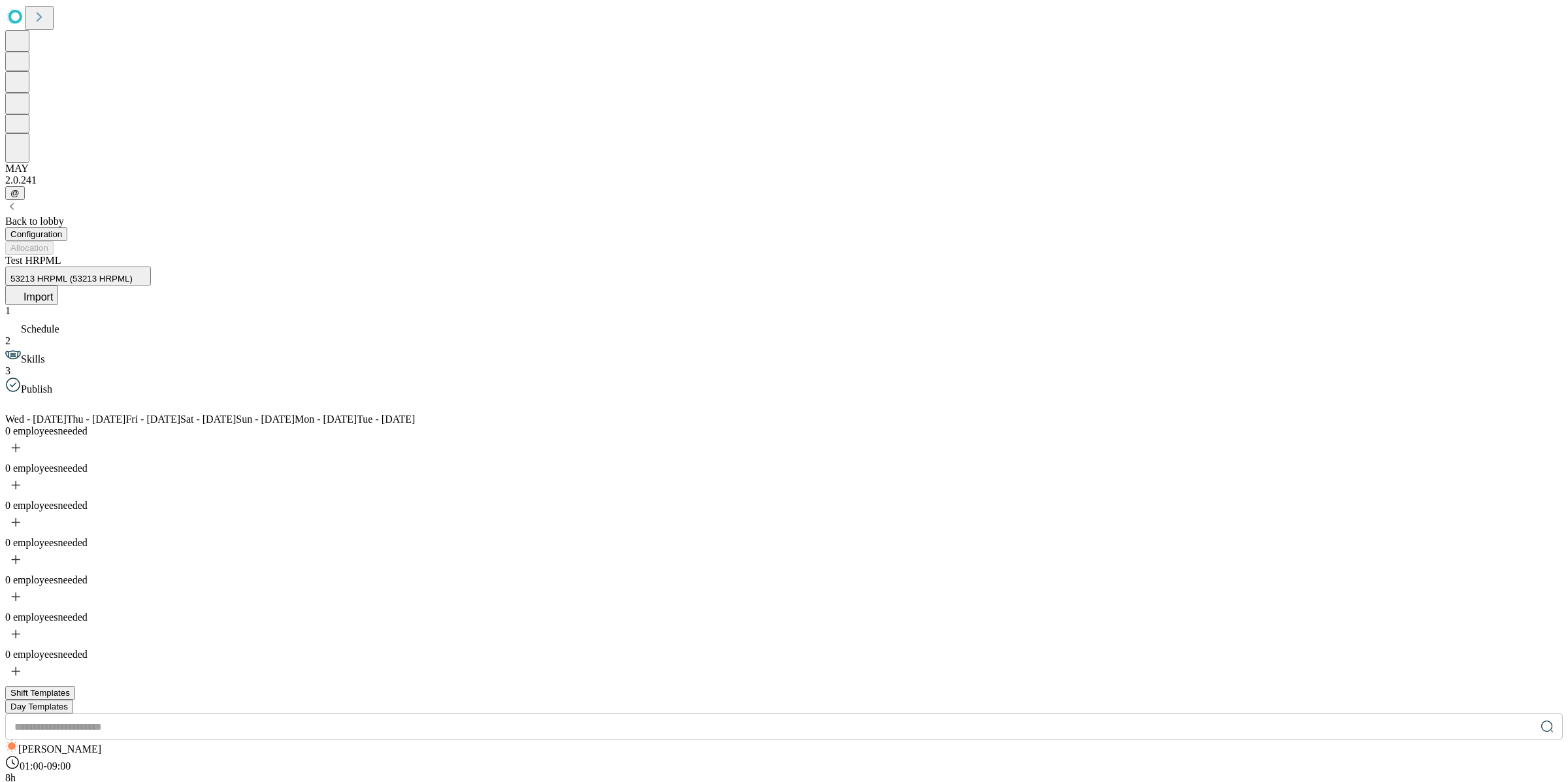
click at [953, 227] on div "Configuration Allocation" at bounding box center [783, 241] width 1557 height 27
click at [24, 287] on icon at bounding box center [17, 293] width 13 height 13
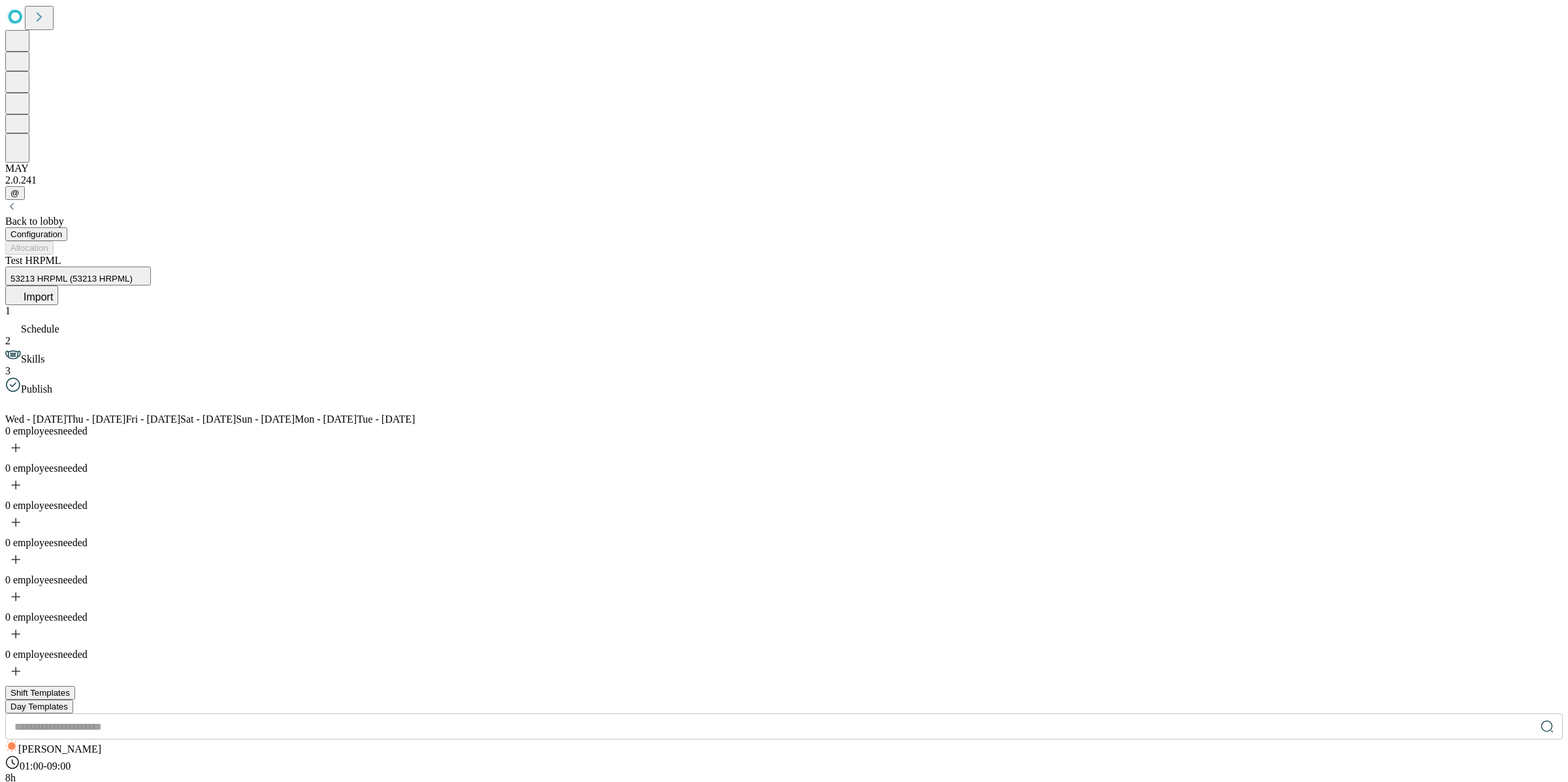
click at [120, 335] on div "2 Skills" at bounding box center [783, 350] width 1557 height 30
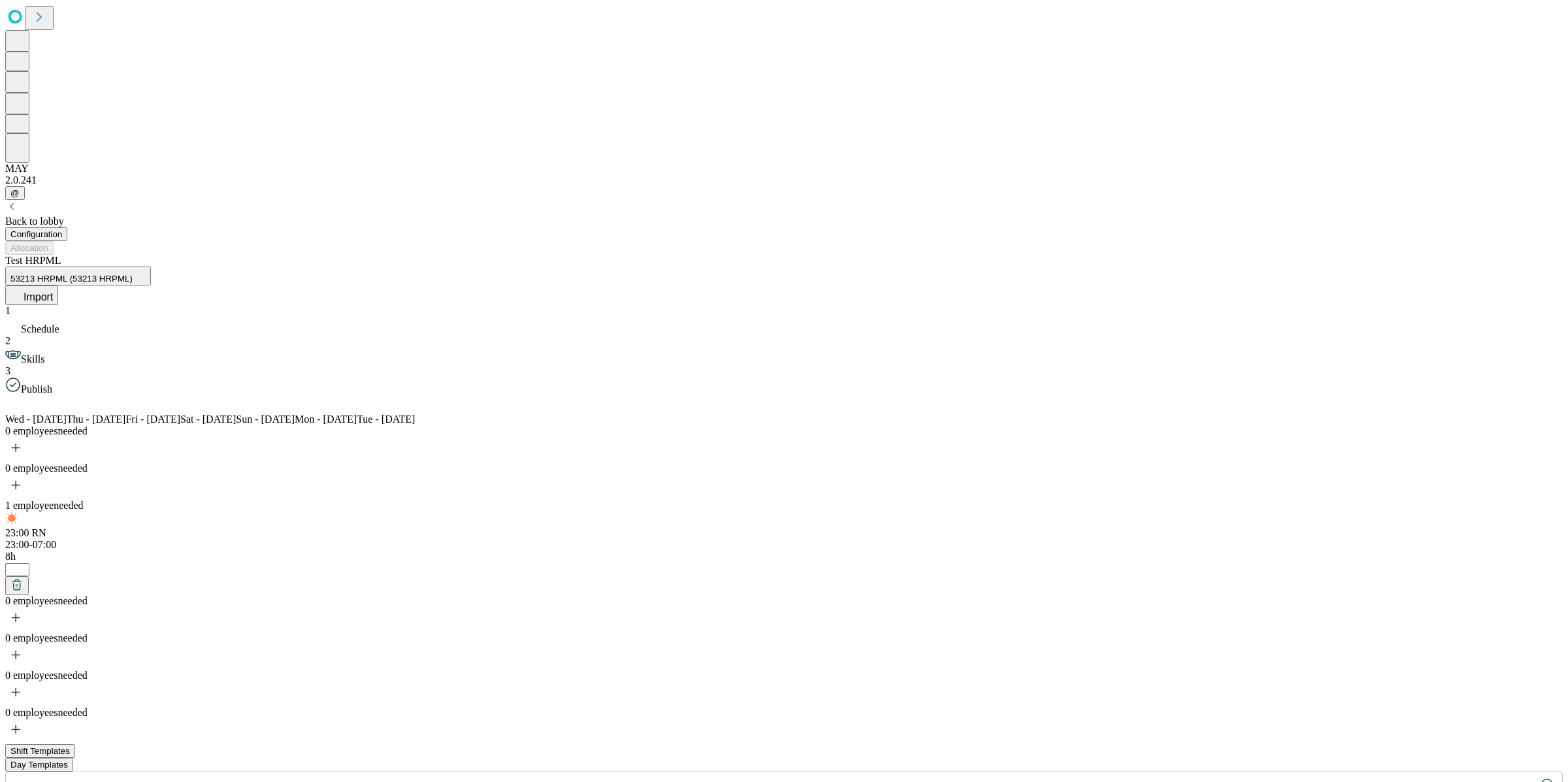
click at [120, 335] on div "2 Skills" at bounding box center [783, 350] width 1557 height 30
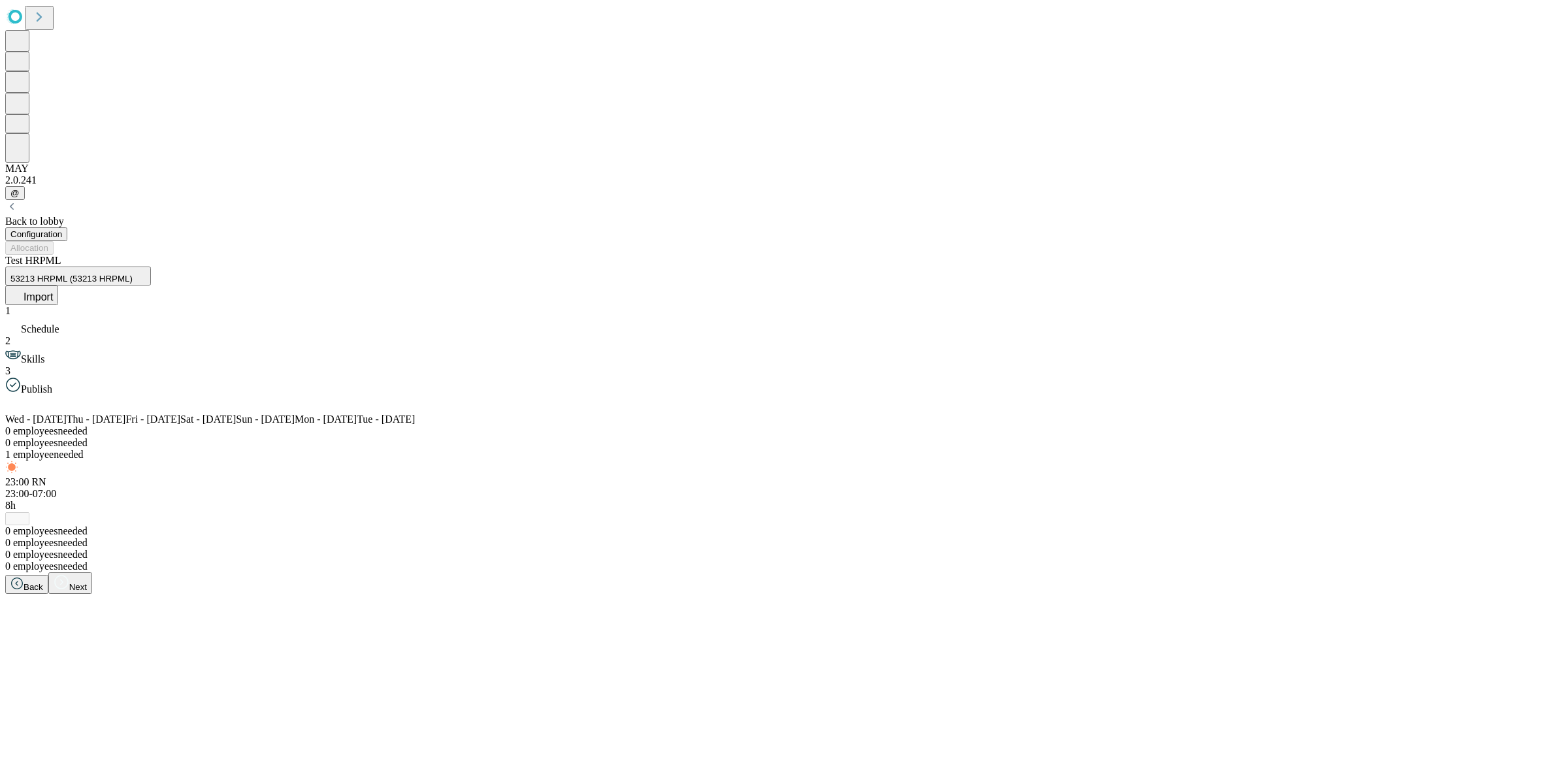
click at [686, 512] on div "*" at bounding box center [783, 518] width 1557 height 14
click at [60, 323] on span "Schedule" at bounding box center [39, 328] width 38 height 11
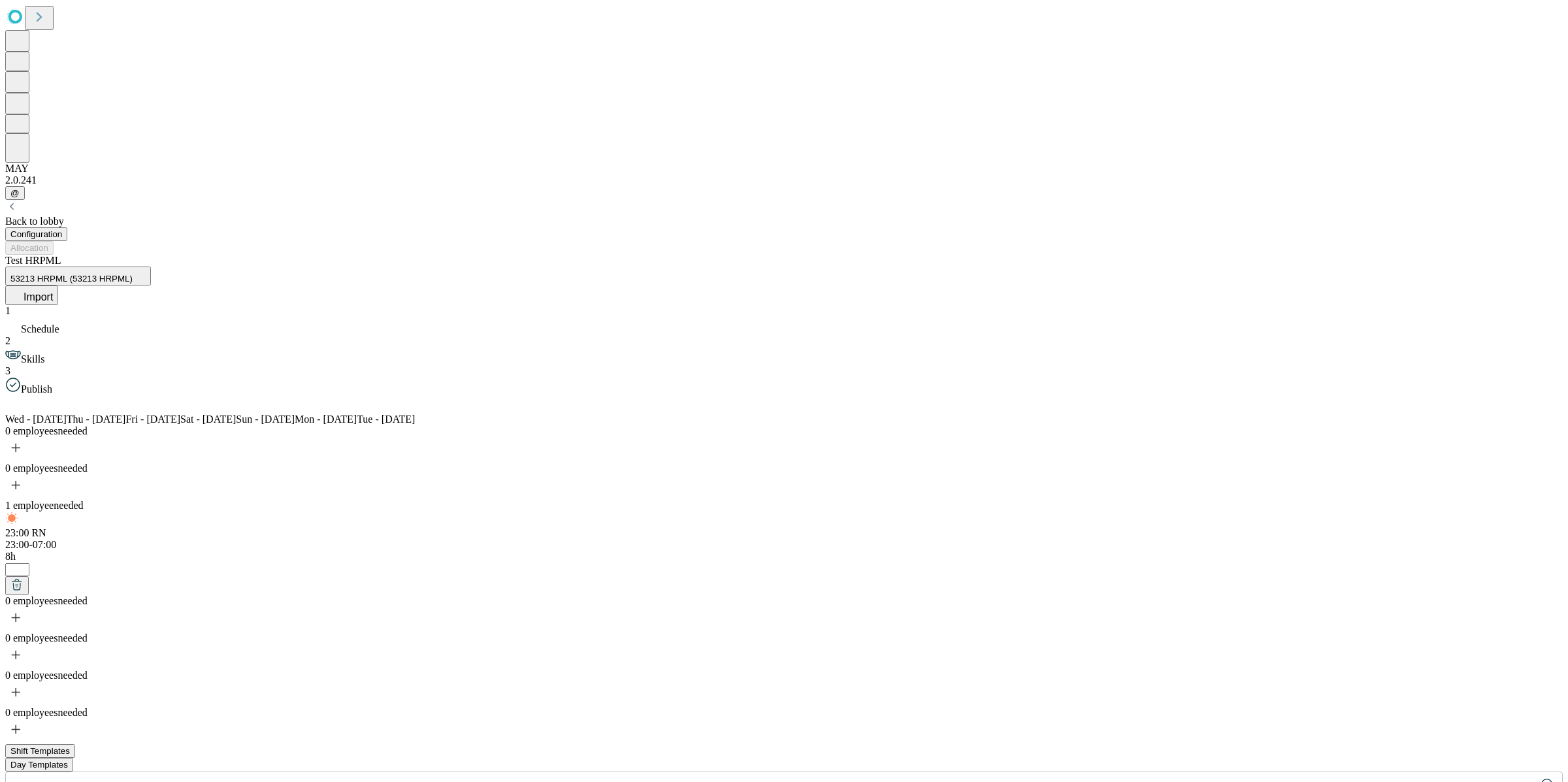
drag, startPoint x: 957, startPoint y: 317, endPoint x: 977, endPoint y: 305, distance: 23.3
click at [972, 425] on div "0 employees needed 0 employees needed 1 employee needed 23:00 RN 23:00-07:00 8h…" at bounding box center [783, 584] width 1557 height 318
click at [1499, 255] on div "Test HRPML 53213 HRPML (53213 HRPML) Import" at bounding box center [783, 279] width 1557 height 50
click at [1492, 255] on div "Test HRPML 53213 HRPML (53213 HRPML) Import" at bounding box center [783, 279] width 1557 height 50
click at [17, 288] on icon at bounding box center [17, 292] width 1 height 8
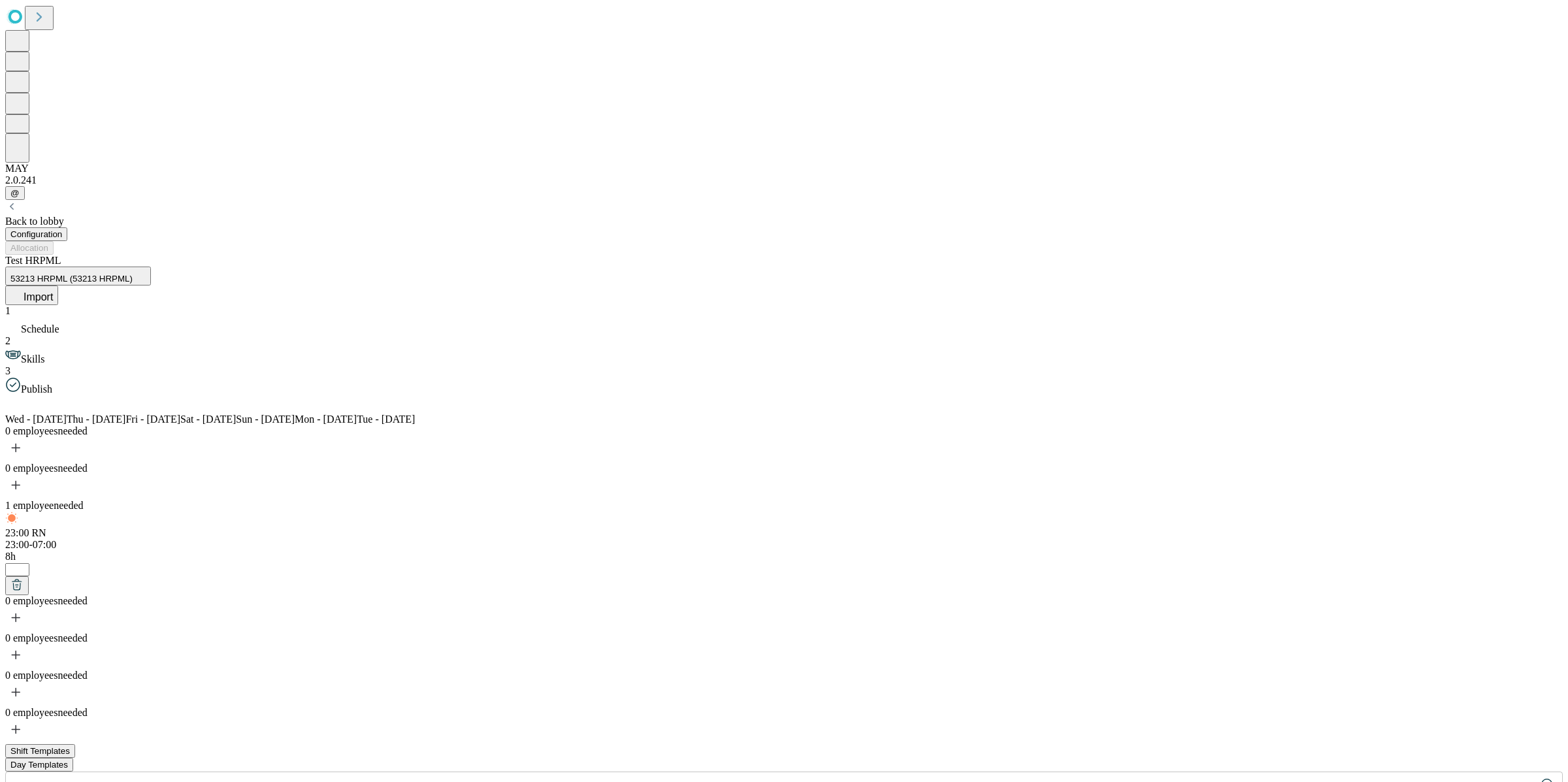
click at [118, 335] on div "2 Skills" at bounding box center [783, 350] width 1557 height 30
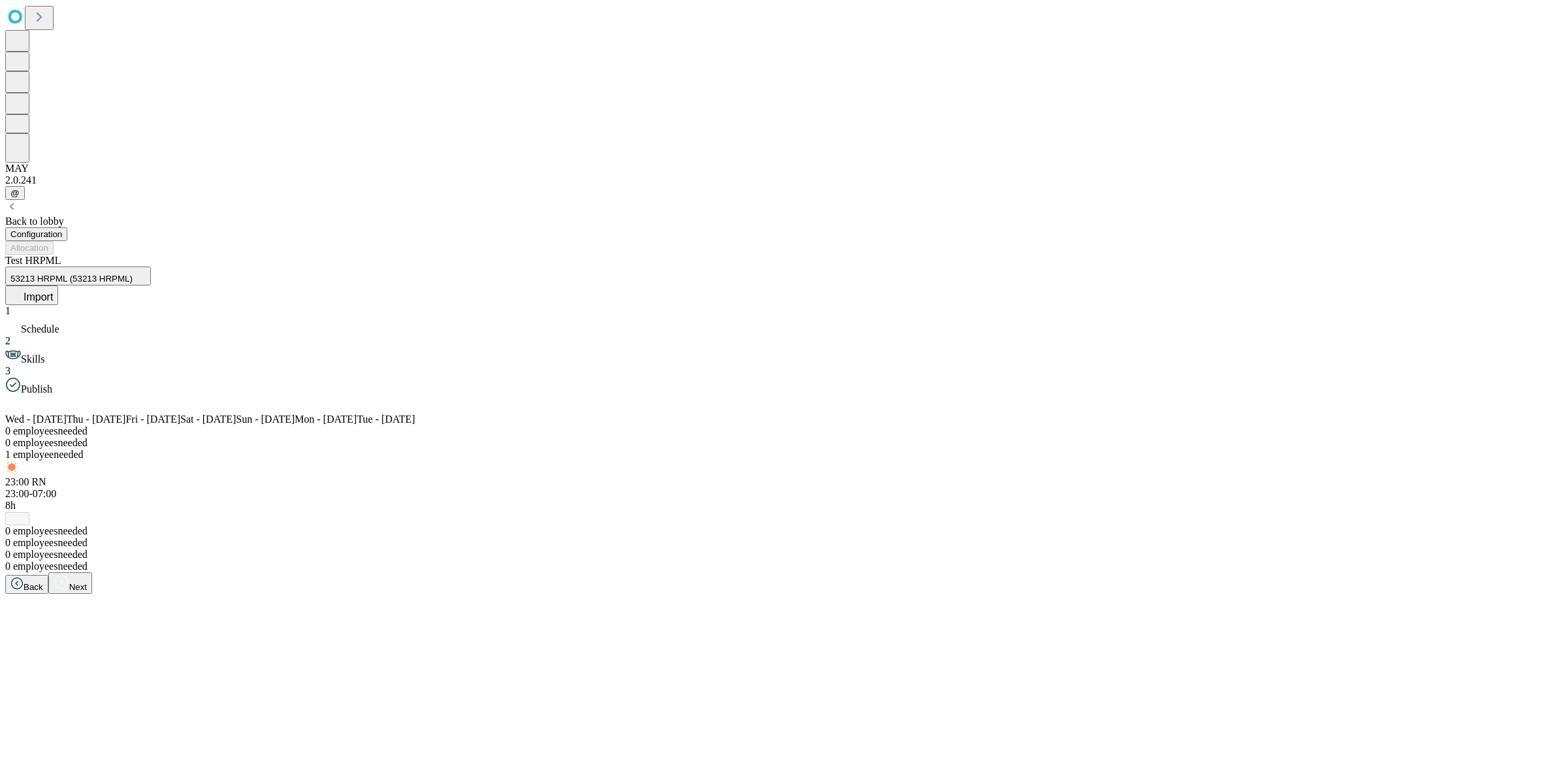
click at [56, 488] on span "23:00-07:00" at bounding box center [30, 493] width 51 height 11
click at [121, 625] on input "*" at bounding box center [108, 618] width 24 height 13
type input "*"
click at [121, 625] on input "*" at bounding box center [108, 618] width 24 height 13
click at [127, 305] on div "1 Schedule 2 Skills 3 Publish" at bounding box center [783, 350] width 1557 height 90
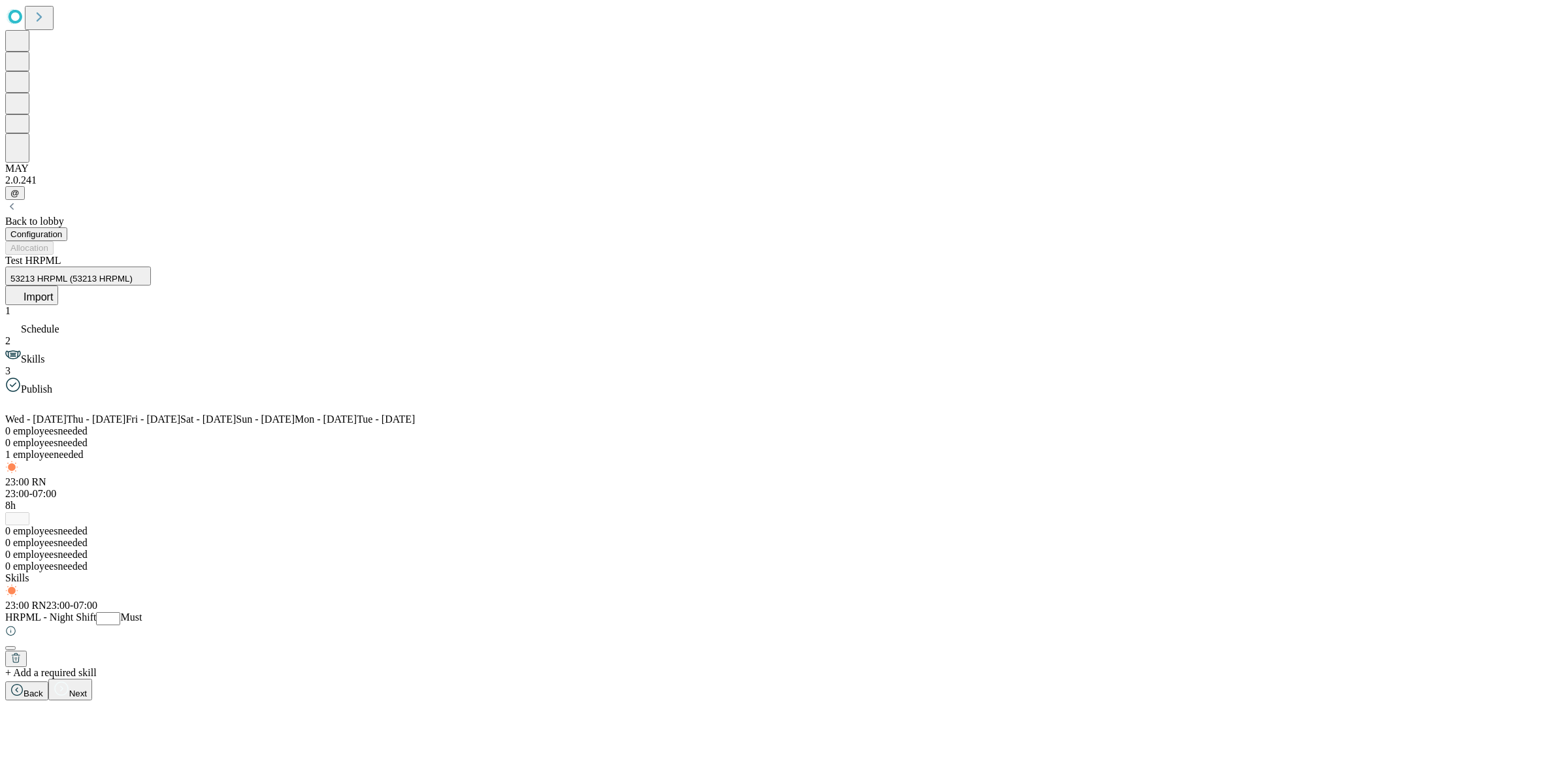
click at [127, 305] on div "1 Schedule" at bounding box center [783, 319] width 1557 height 30
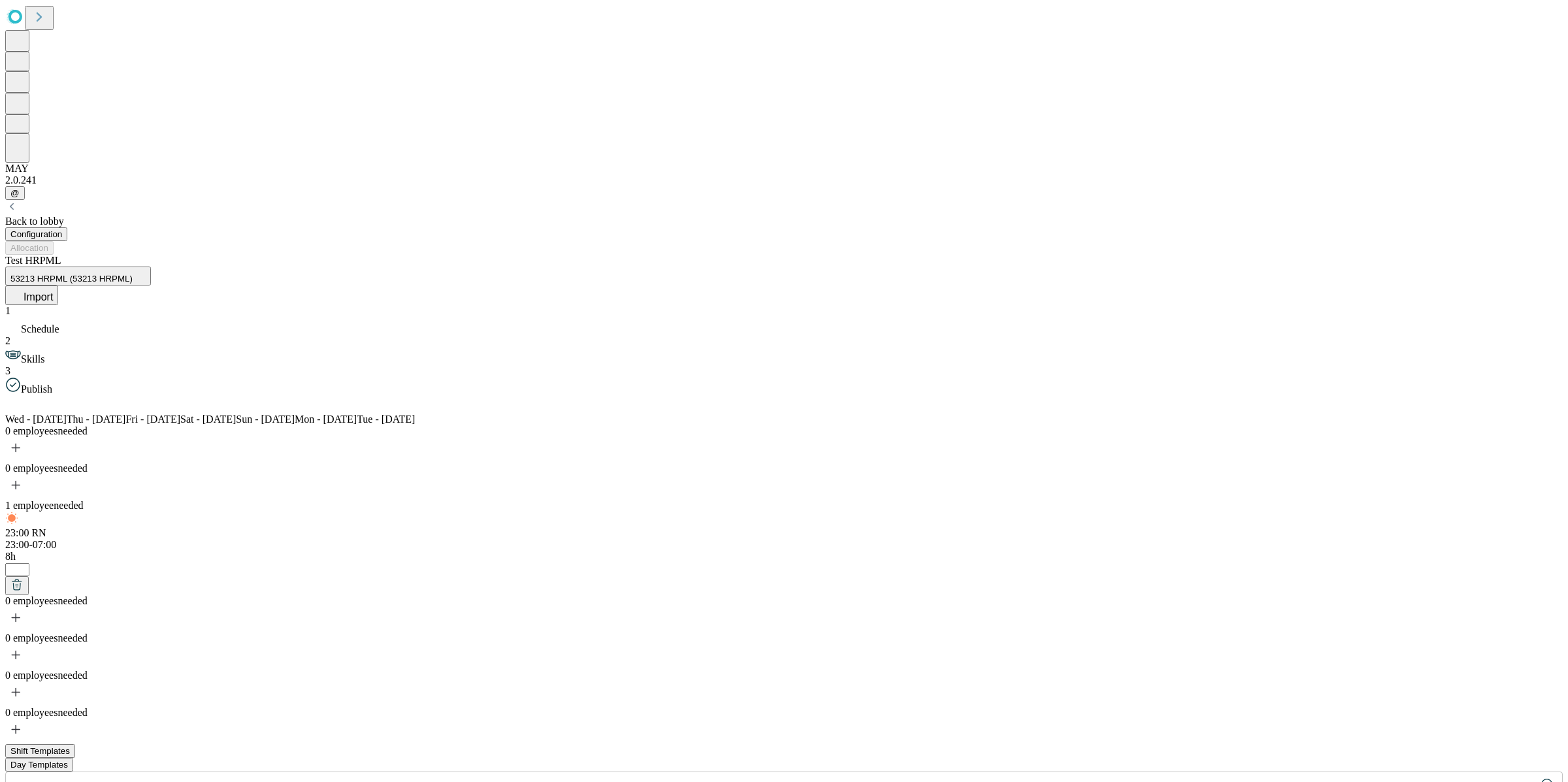
click at [56, 539] on span "23:00-07:00" at bounding box center [30, 544] width 51 height 11
click at [29, 563] on input "*" at bounding box center [17, 569] width 24 height 13
type input "*"
click at [29, 563] on input "*" at bounding box center [17, 569] width 24 height 13
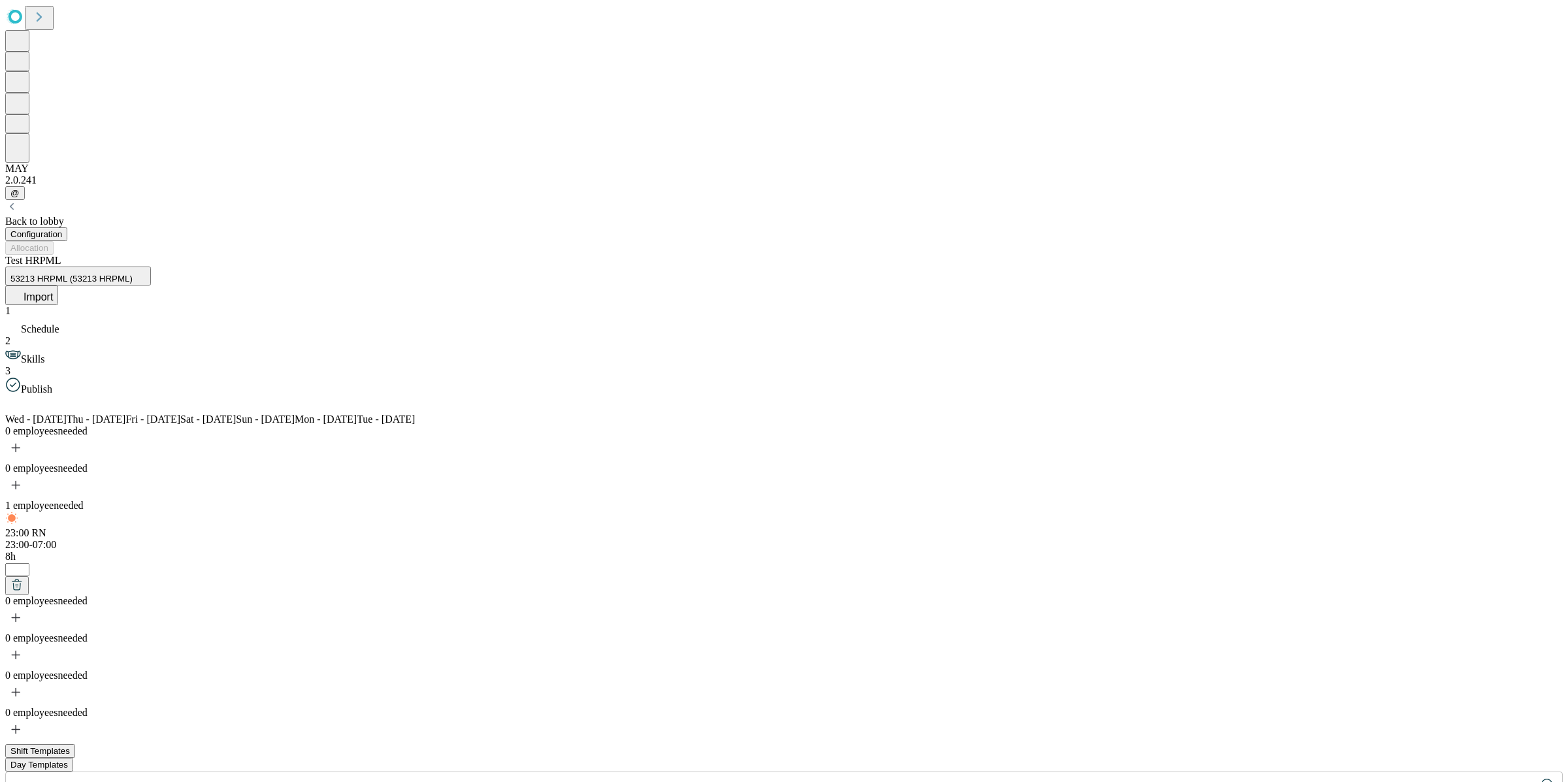
click at [580, 562] on div "*" at bounding box center [783, 578] width 1557 height 32
click at [44, 354] on span "Skills" at bounding box center [32, 359] width 24 height 11
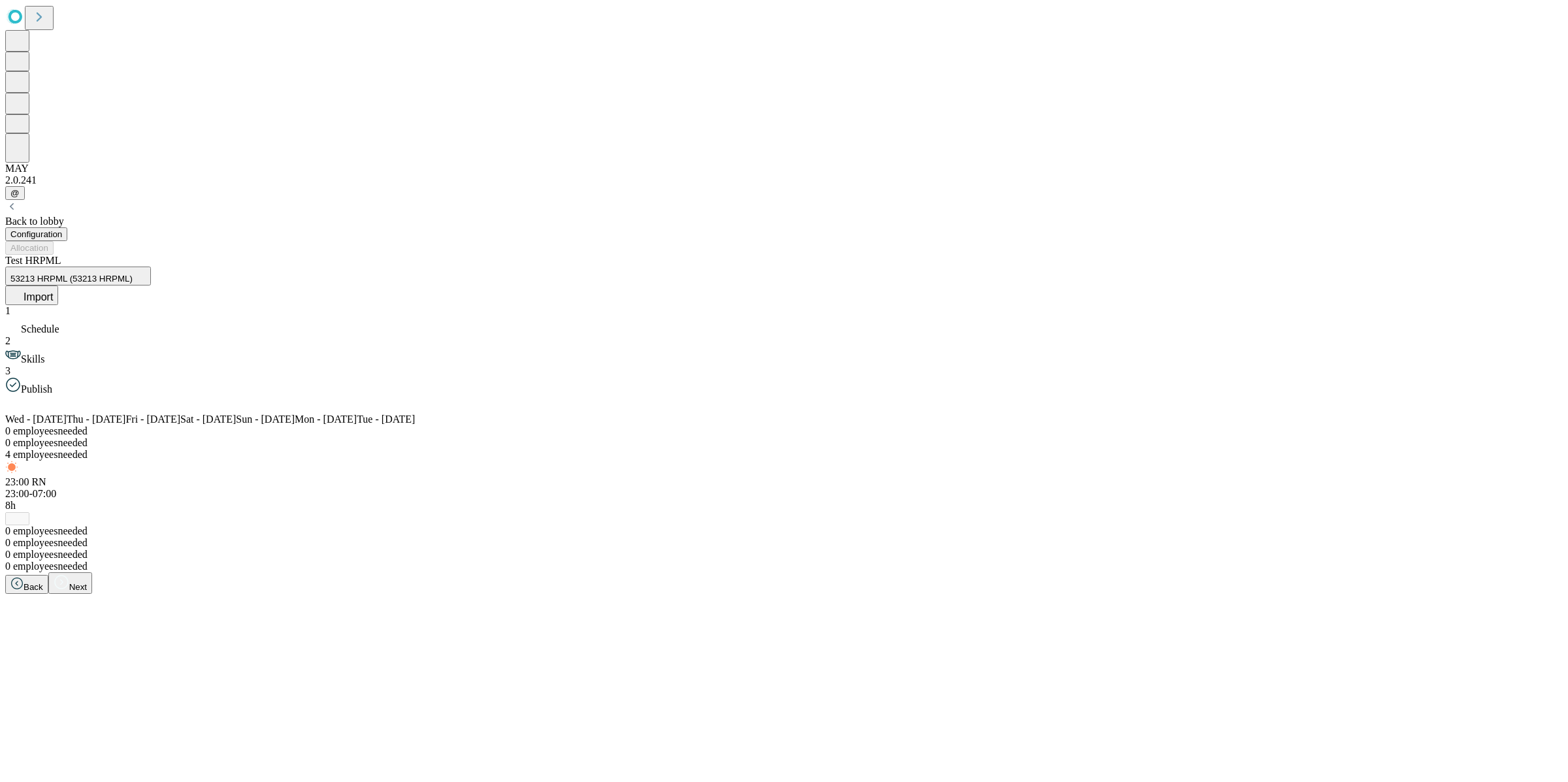
click at [56, 488] on span "23:00-07:00" at bounding box center [30, 493] width 51 height 11
click at [121, 625] on input "*" at bounding box center [108, 618] width 24 height 13
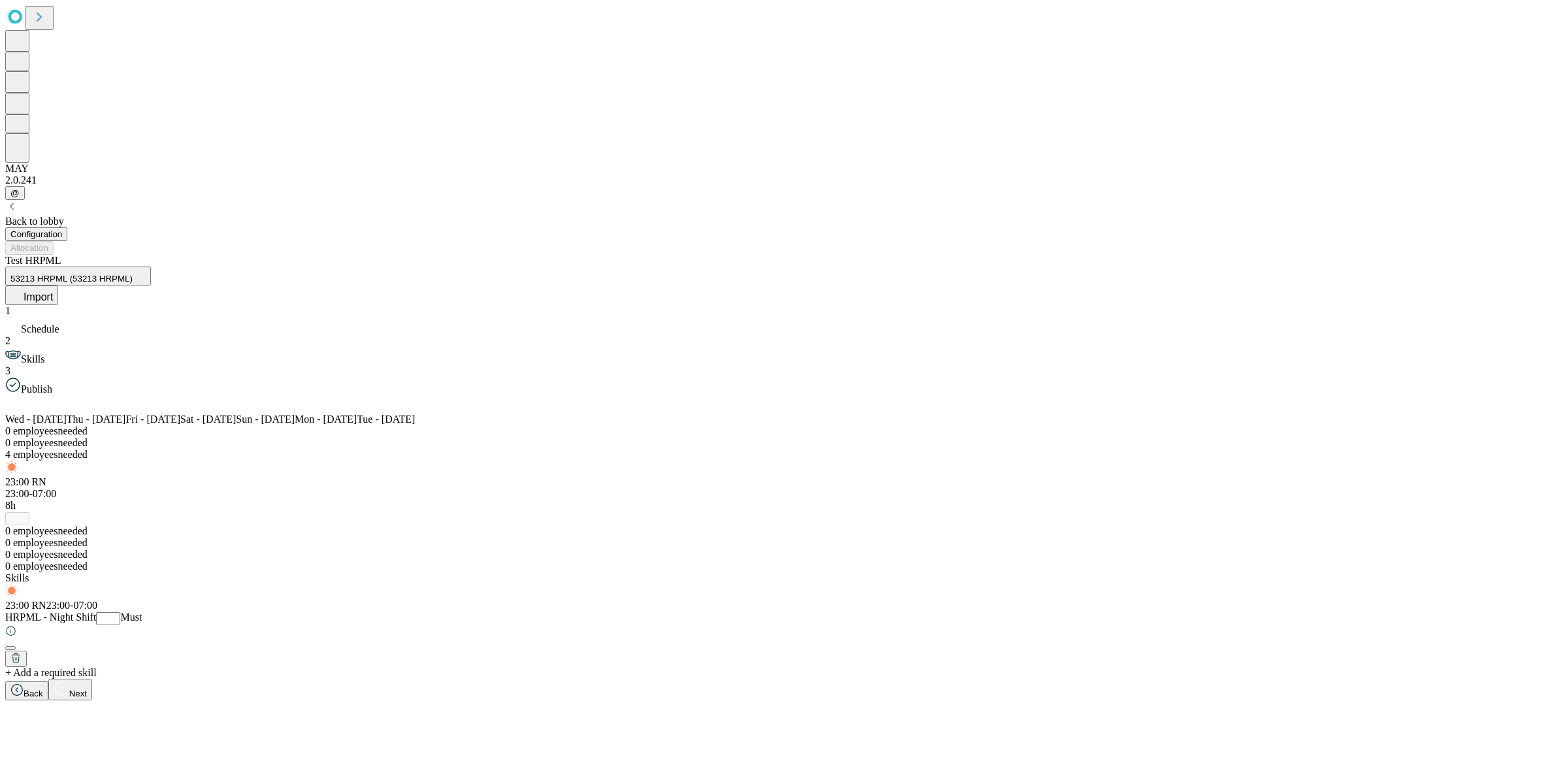
click at [121, 625] on input "*" at bounding box center [108, 618] width 24 height 13
type input "**"
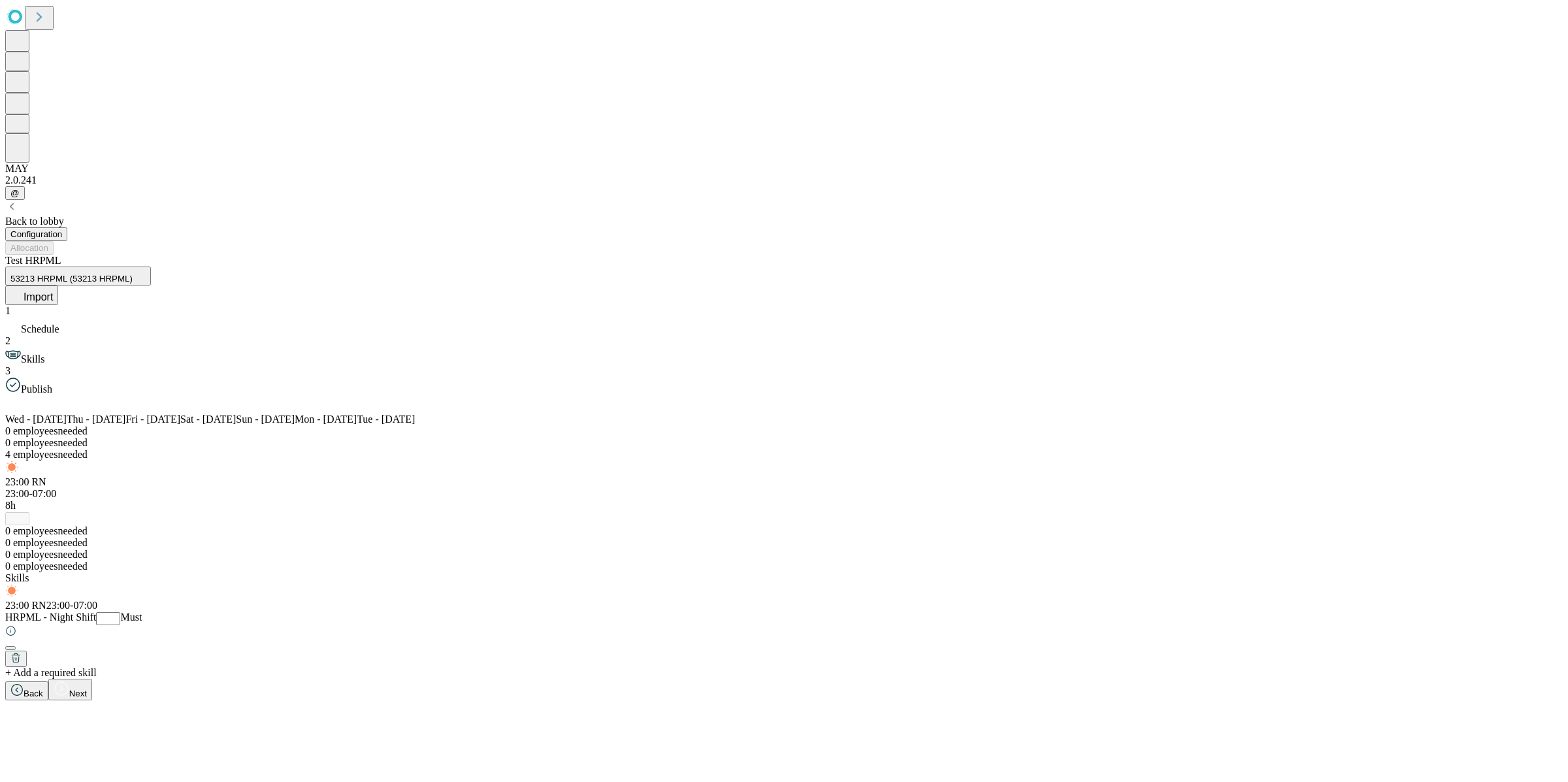
click at [121, 625] on input "**" at bounding box center [108, 618] width 24 height 13
click at [1418, 611] on div "23:00 RN 23:00-07:00" at bounding box center [783, 598] width 1557 height 27
click at [92, 701] on button "Next" at bounding box center [70, 690] width 44 height 22
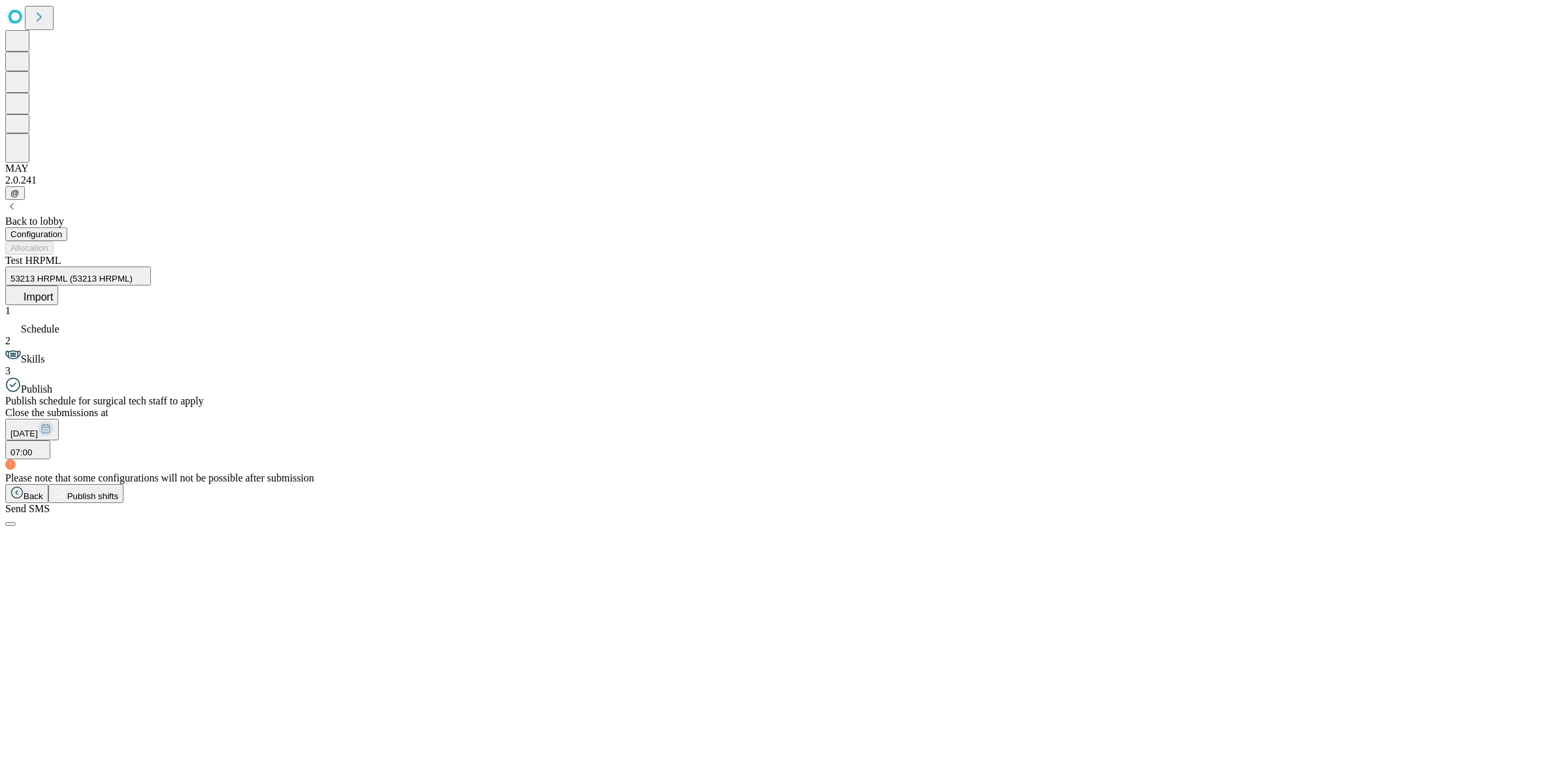
click at [54, 420] on rect at bounding box center [46, 428] width 16 height 16
click at [732, 395] on div "Publish schedule for surgical tech staff to apply Close the submissions at [DAT…" at bounding box center [783, 439] width 1557 height 89
click at [44, 354] on span "Skills" at bounding box center [32, 359] width 24 height 11
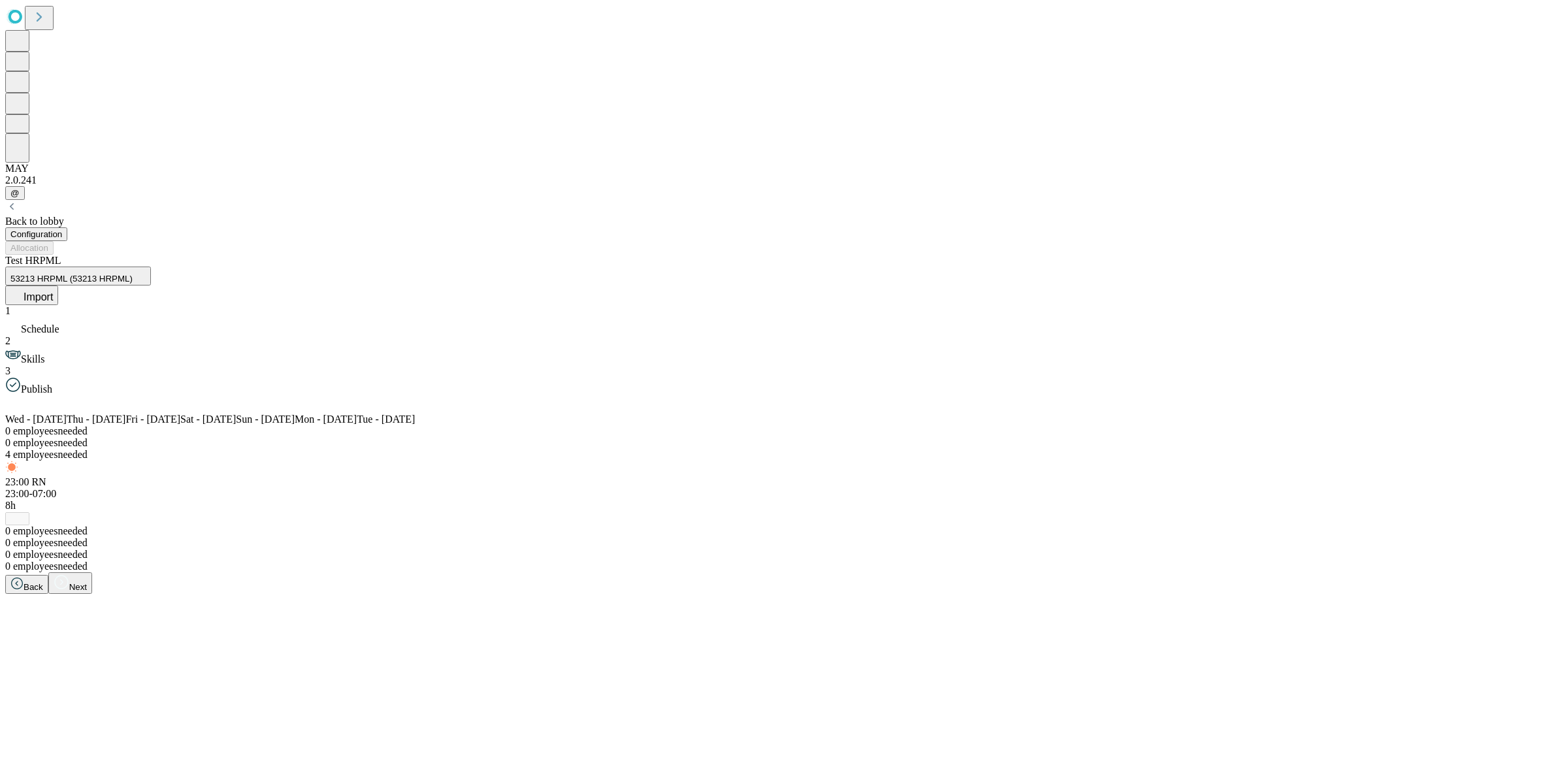
click at [129, 305] on div "1 Schedule 2 Skills 3 Publish" at bounding box center [783, 350] width 1557 height 90
click at [120, 305] on div "1 Schedule 2 Skills 3 Publish" at bounding box center [783, 350] width 1557 height 90
click at [120, 366] on div "3 Publish" at bounding box center [783, 380] width 1557 height 30
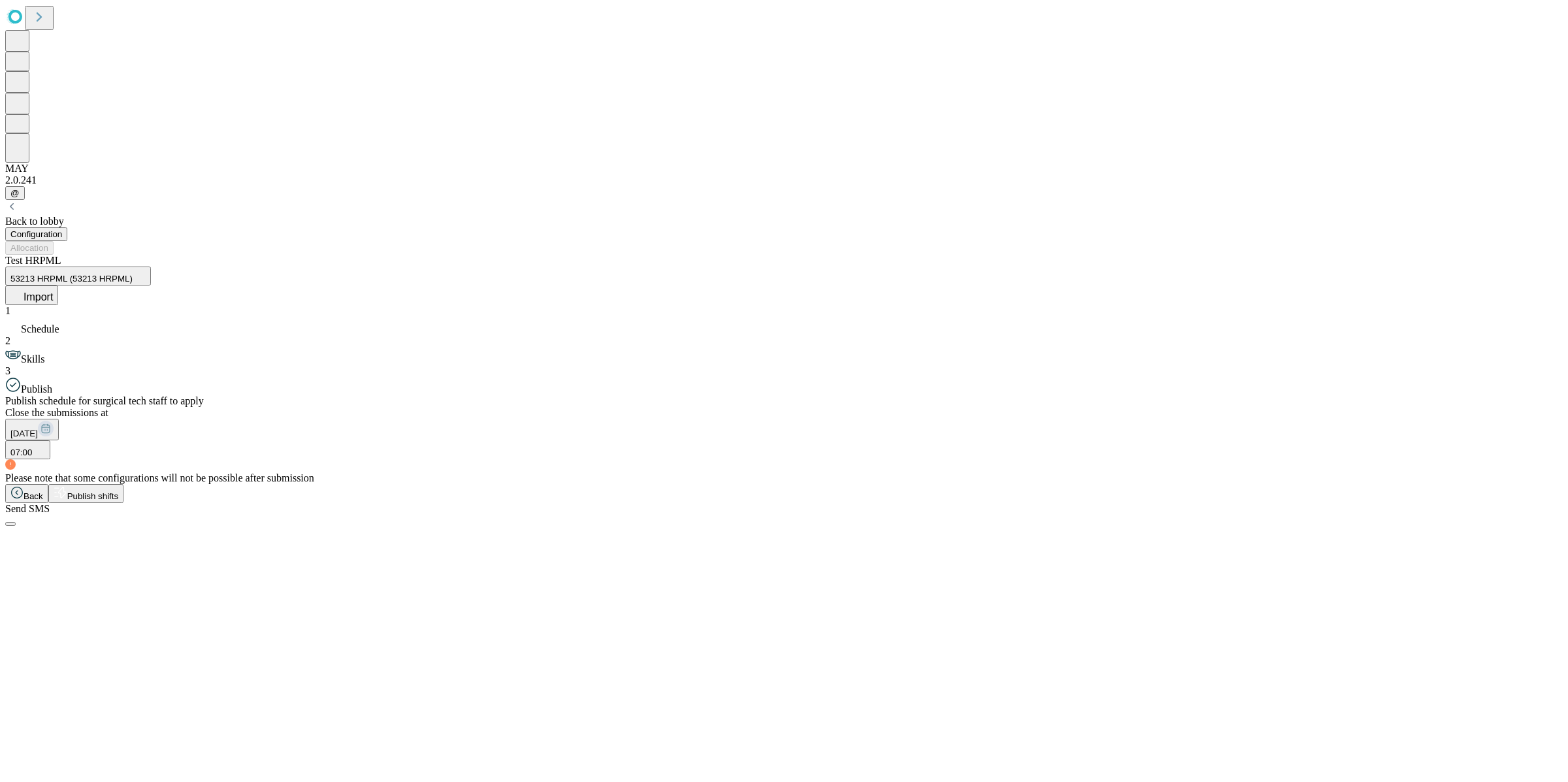
click at [50, 440] on button "07:00" at bounding box center [27, 449] width 45 height 19
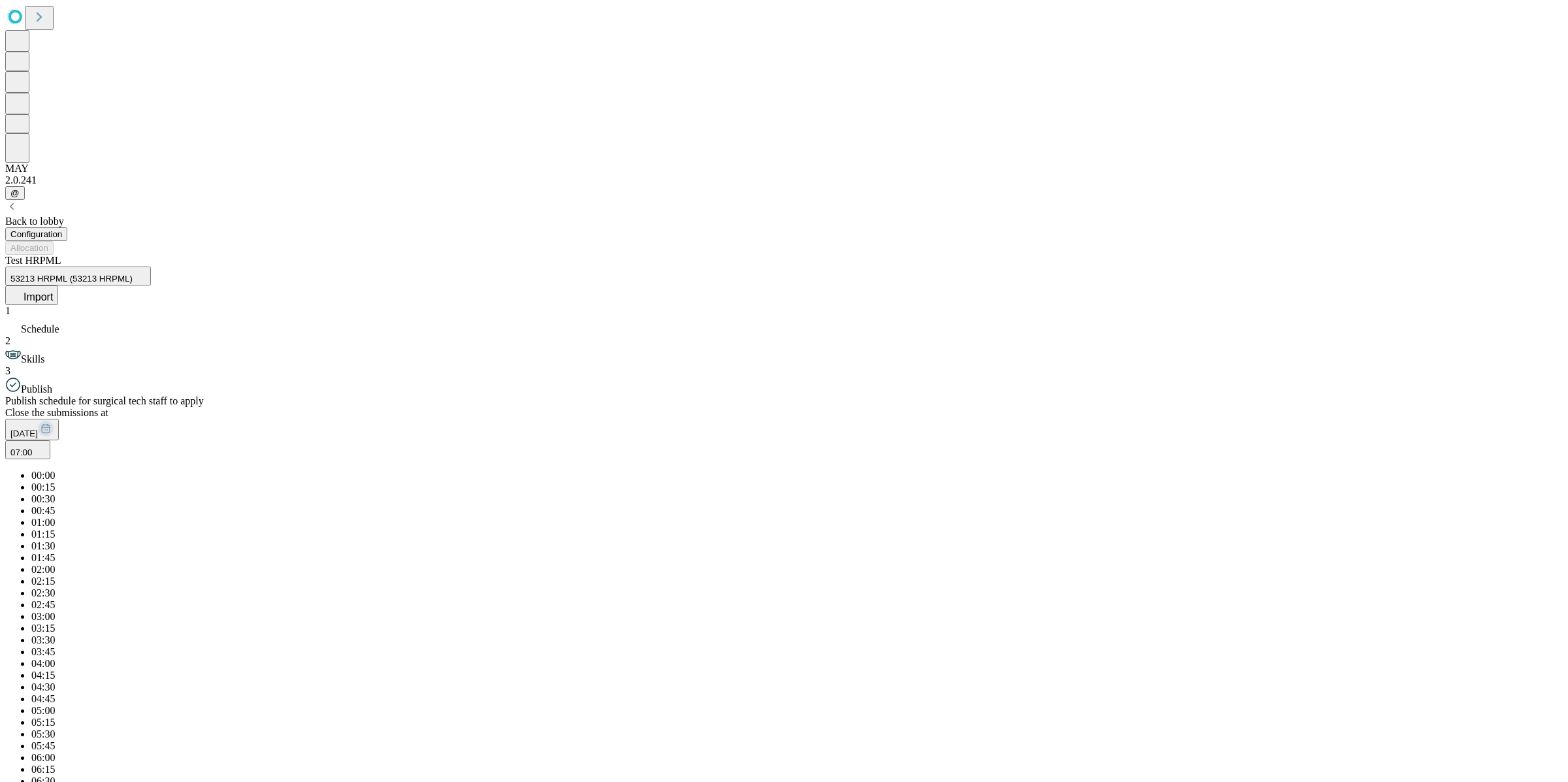
scroll to position [549, 0]
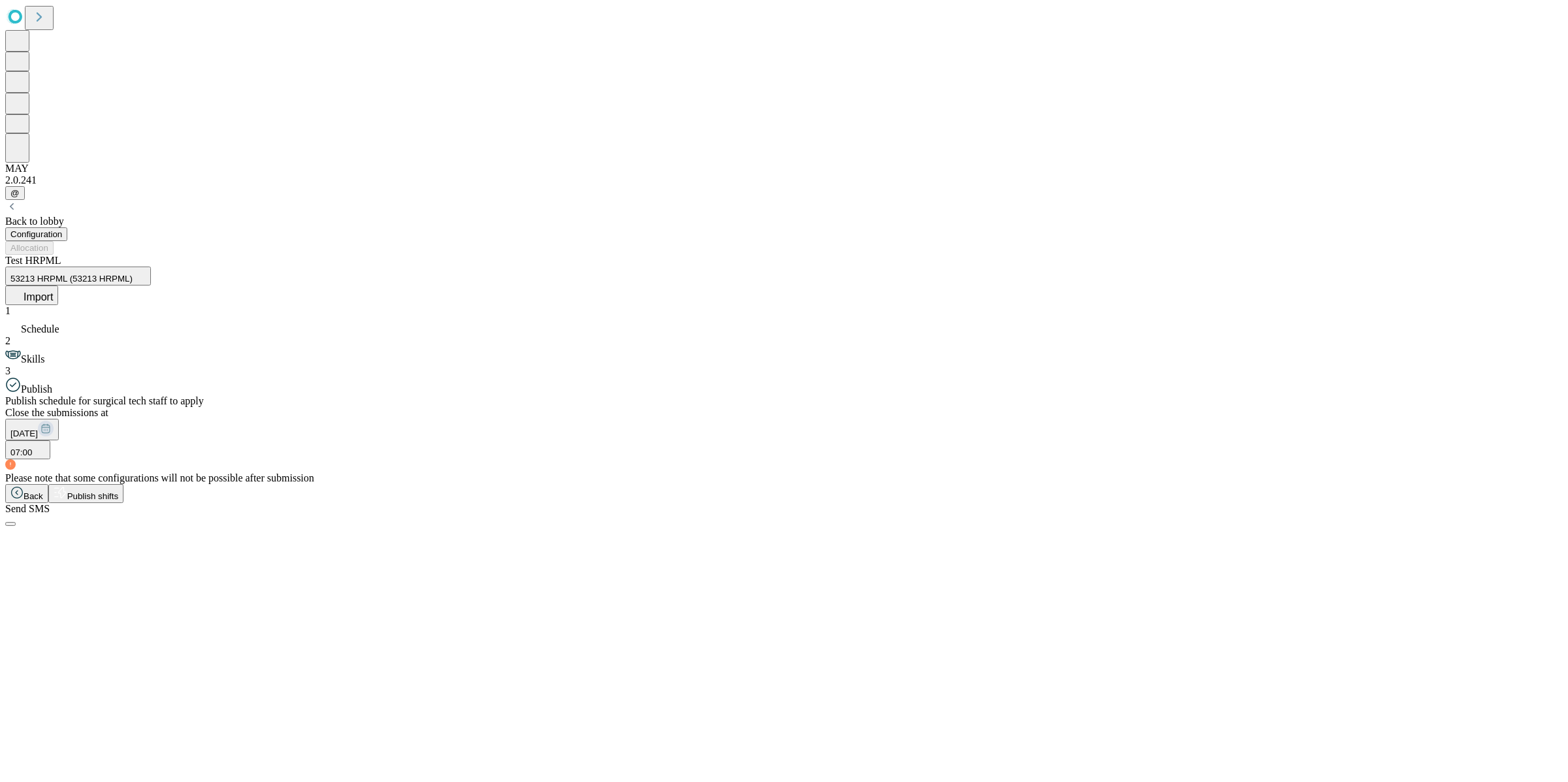
click at [50, 440] on button "07:00" at bounding box center [27, 449] width 45 height 19
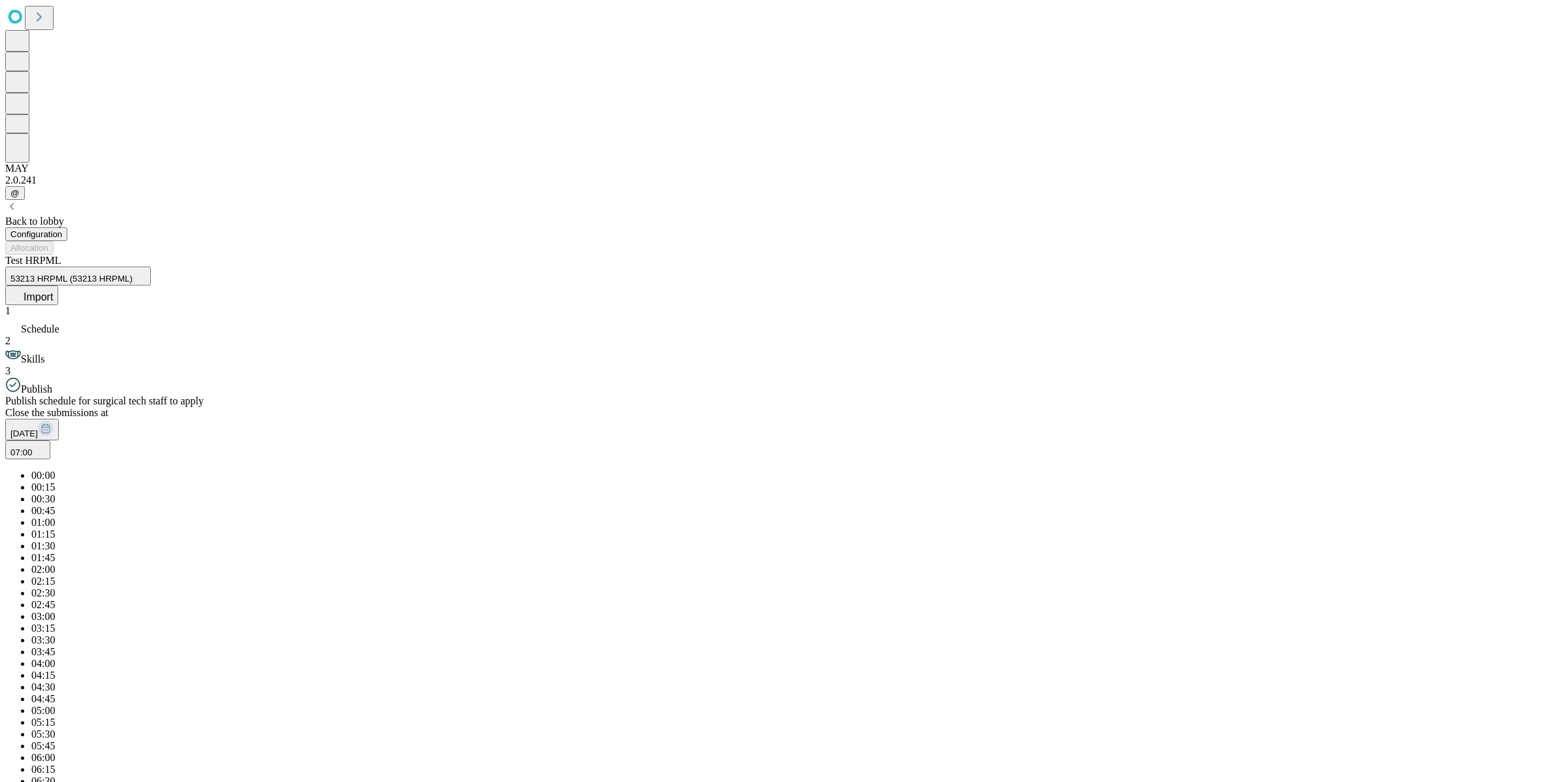
scroll to position [0, 0]
click at [55, 481] on span "00:15" at bounding box center [43, 486] width 24 height 11
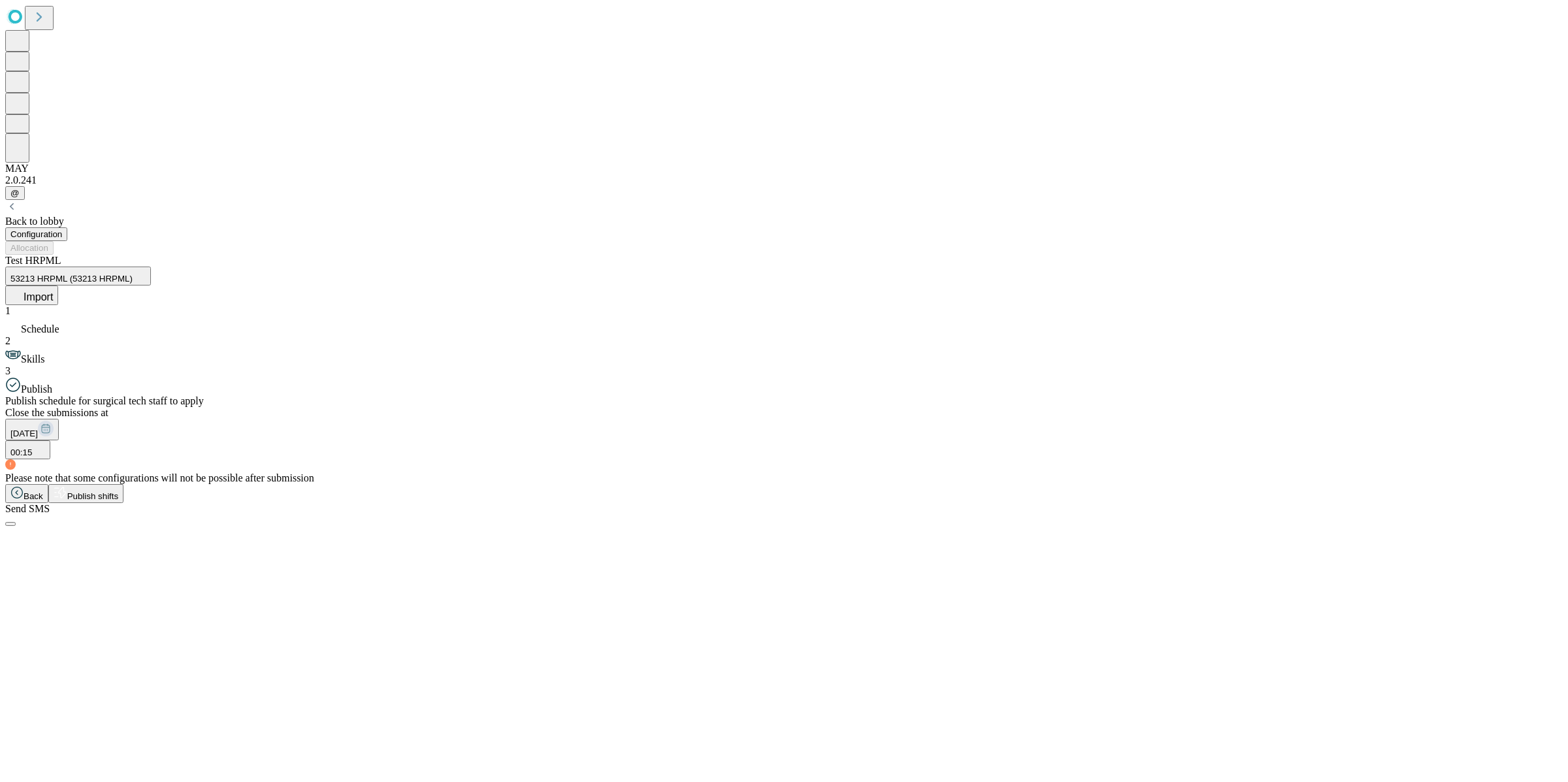
click at [551, 395] on div "Publish schedule for surgical tech staff to apply Close the submissions at [DAT…" at bounding box center [783, 439] width 1557 height 89
click at [119, 501] on span "Publish shifts" at bounding box center [93, 496] width 52 height 10
click at [23, 647] on span "OK" at bounding box center [17, 652] width 13 height 10
click at [50, 440] on button "00:15" at bounding box center [27, 449] width 45 height 19
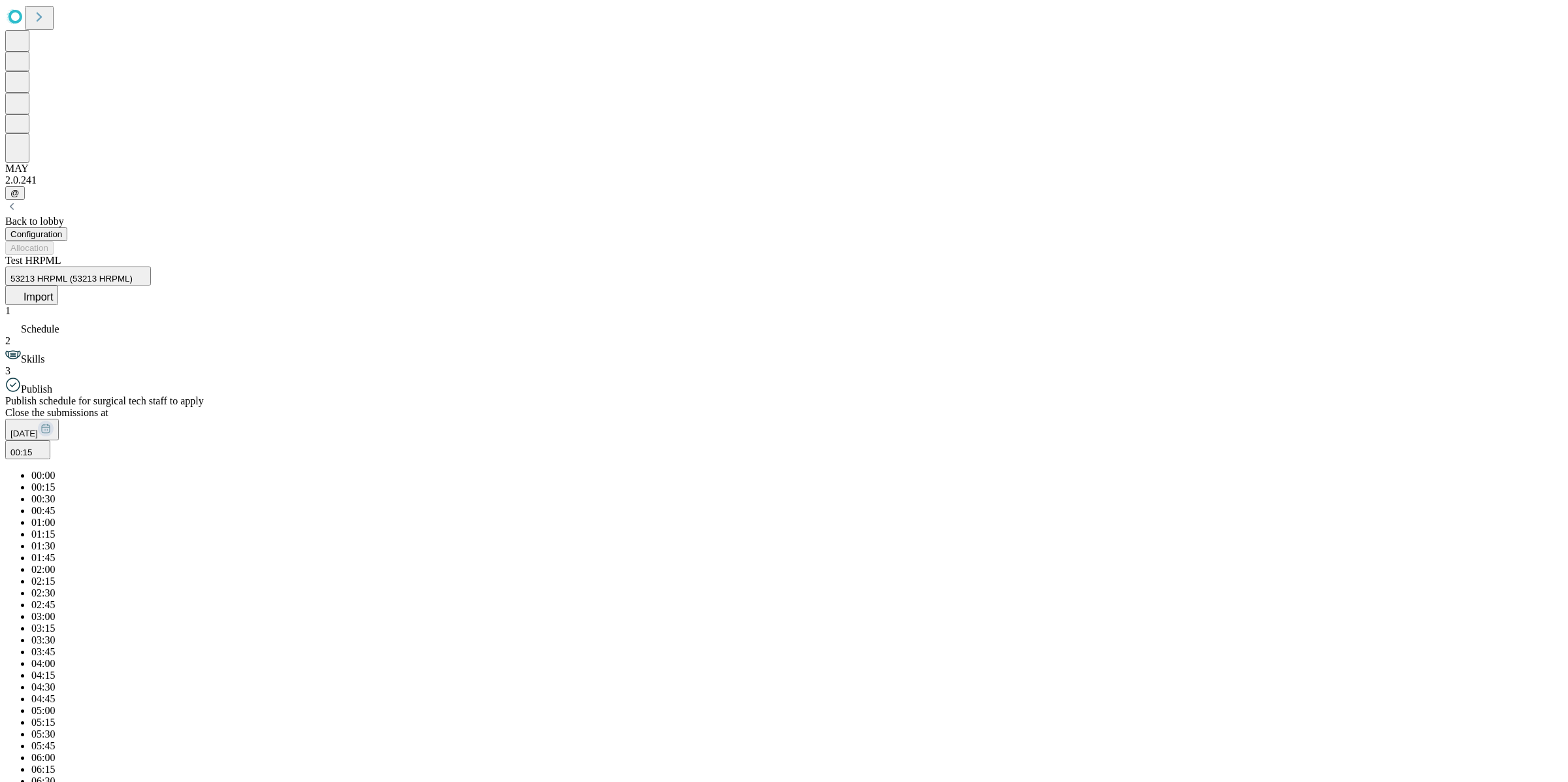
scroll to position [194, 0]
click at [55, 611] on span "03:00" at bounding box center [43, 615] width 24 height 11
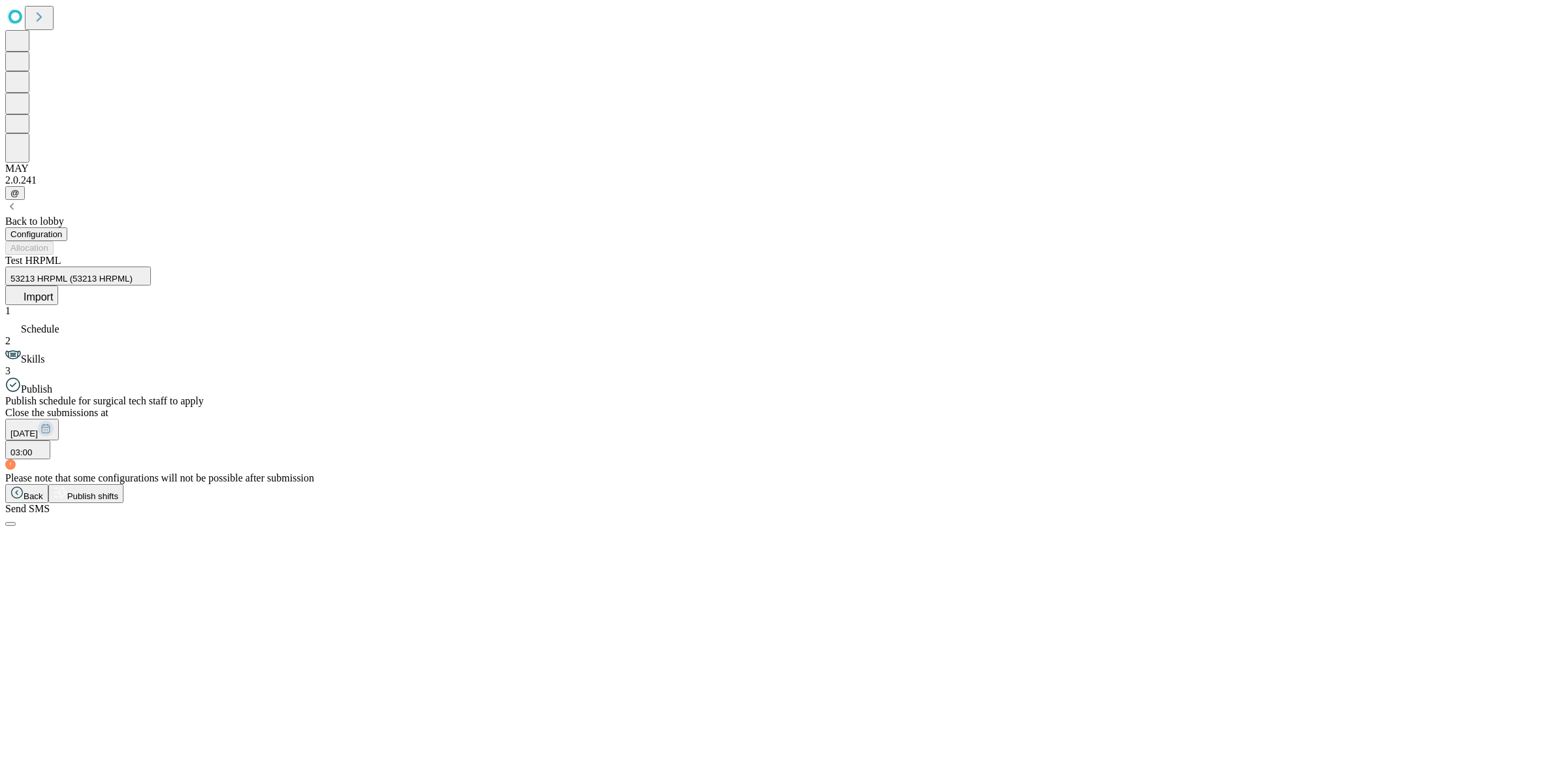
click at [124, 503] on button "Publish shifts" at bounding box center [85, 493] width 75 height 19
click at [28, 645] on button "OK" at bounding box center [16, 652] width 23 height 14
click at [120, 305] on div "1 Schedule 2 Skills 3 Publish" at bounding box center [783, 350] width 1557 height 90
click at [120, 335] on div "2 Skills" at bounding box center [783, 350] width 1557 height 30
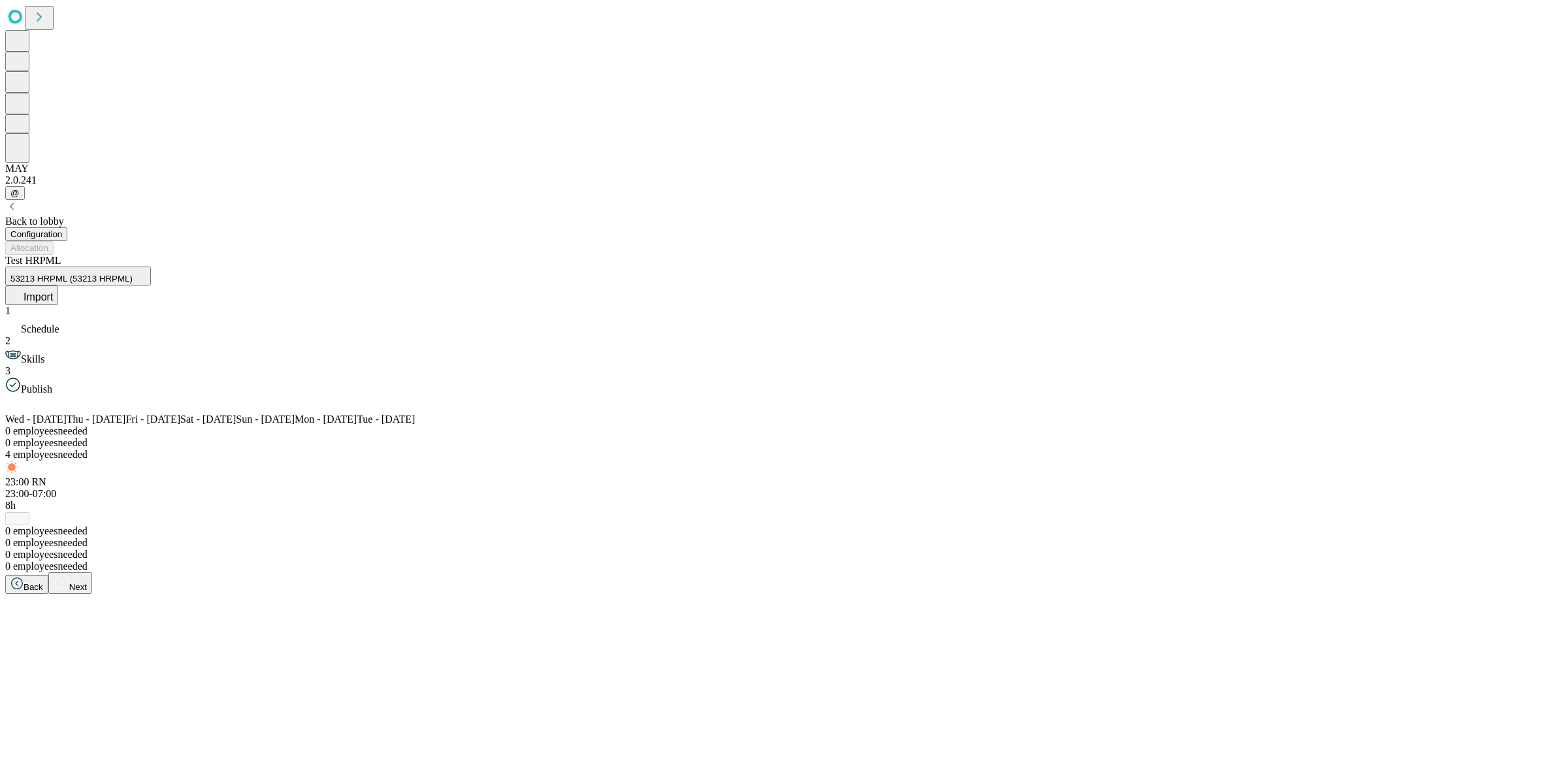
click at [60, 323] on span "Schedule" at bounding box center [39, 328] width 38 height 11
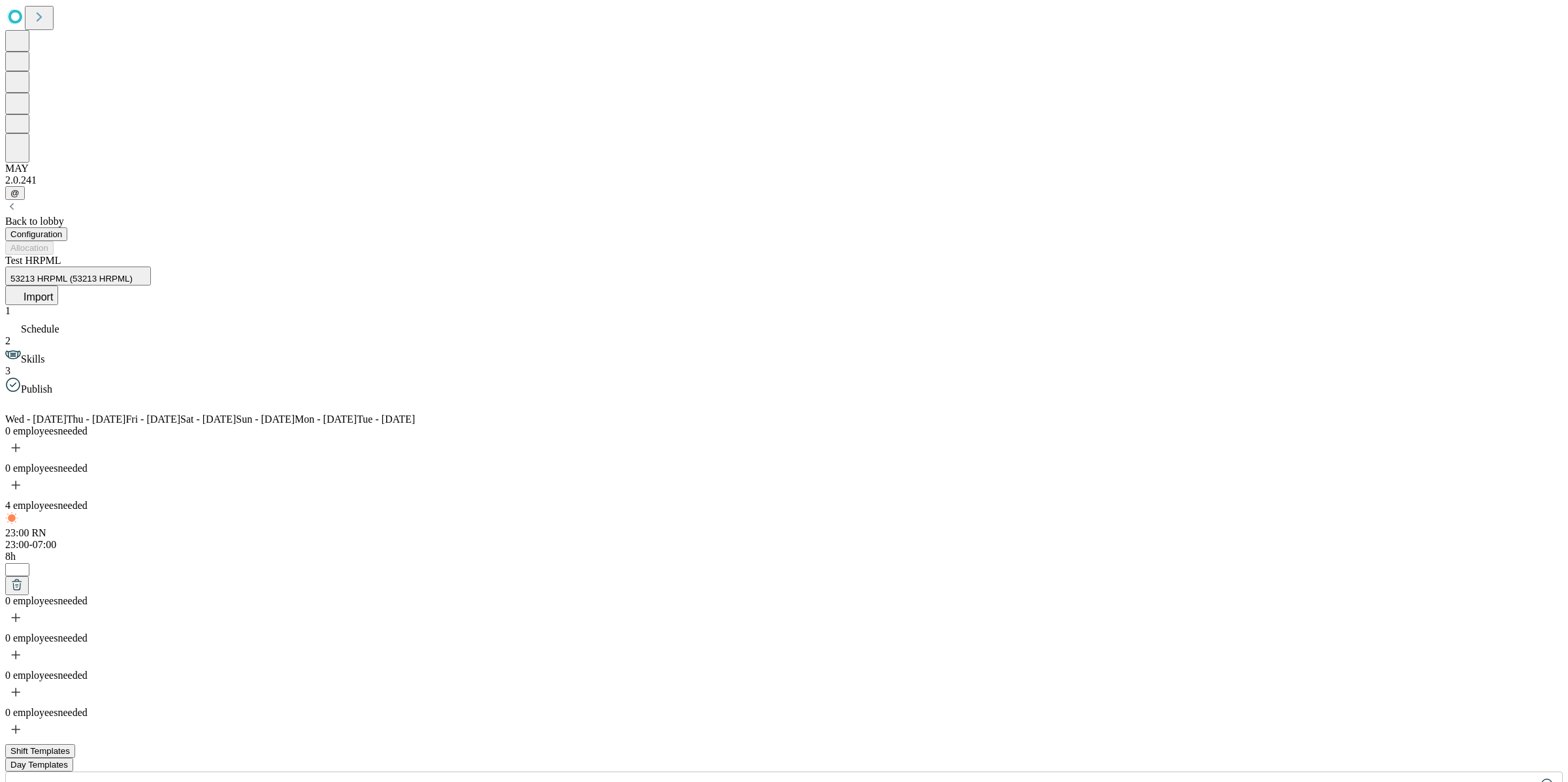
click at [44, 354] on span "Skills" at bounding box center [32, 359] width 24 height 11
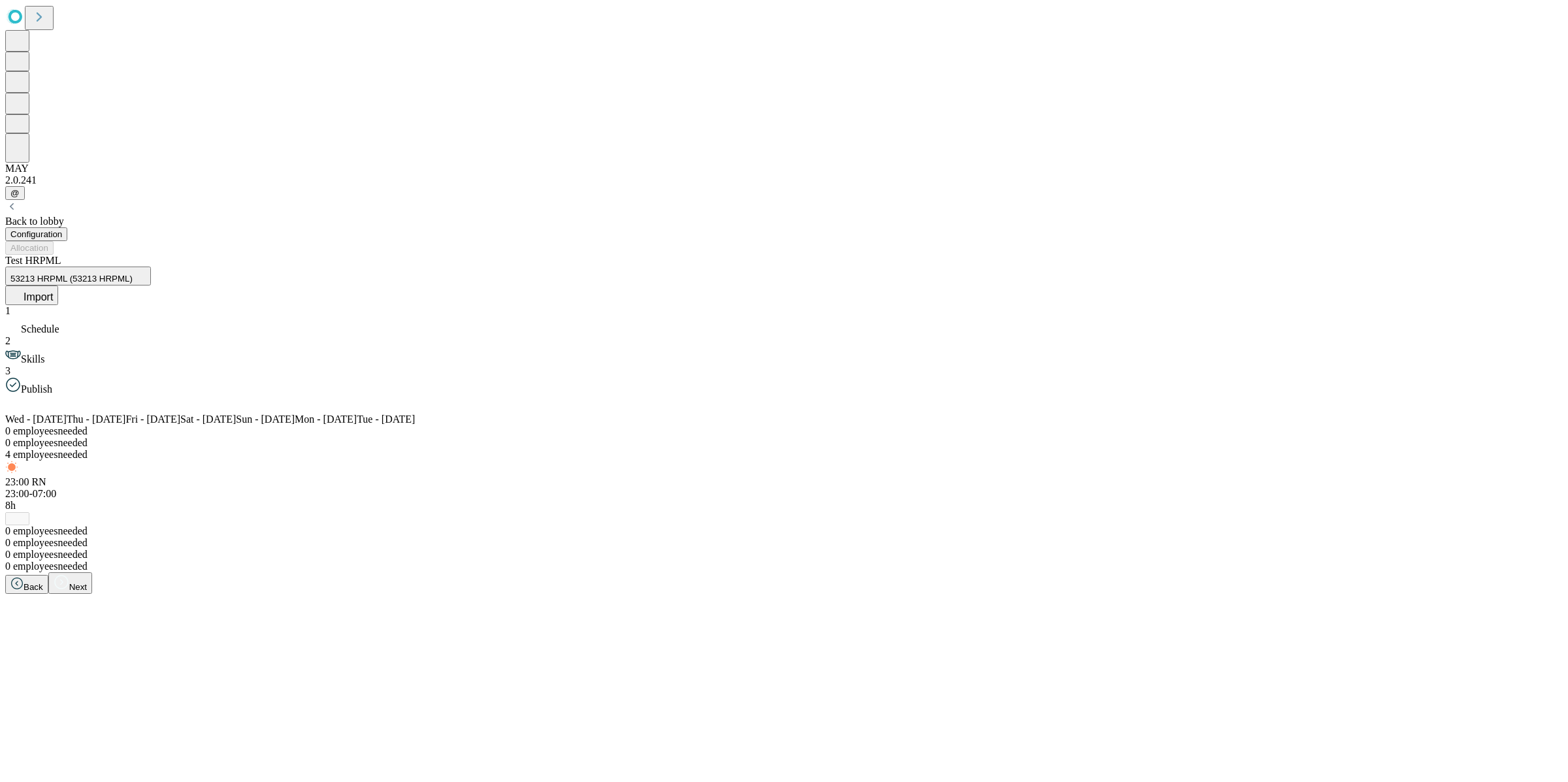
click at [56, 488] on span "23:00-07:00" at bounding box center [30, 493] width 51 height 11
click at [121, 625] on input "**" at bounding box center [108, 618] width 24 height 13
click at [121, 625] on input "*" at bounding box center [108, 618] width 24 height 13
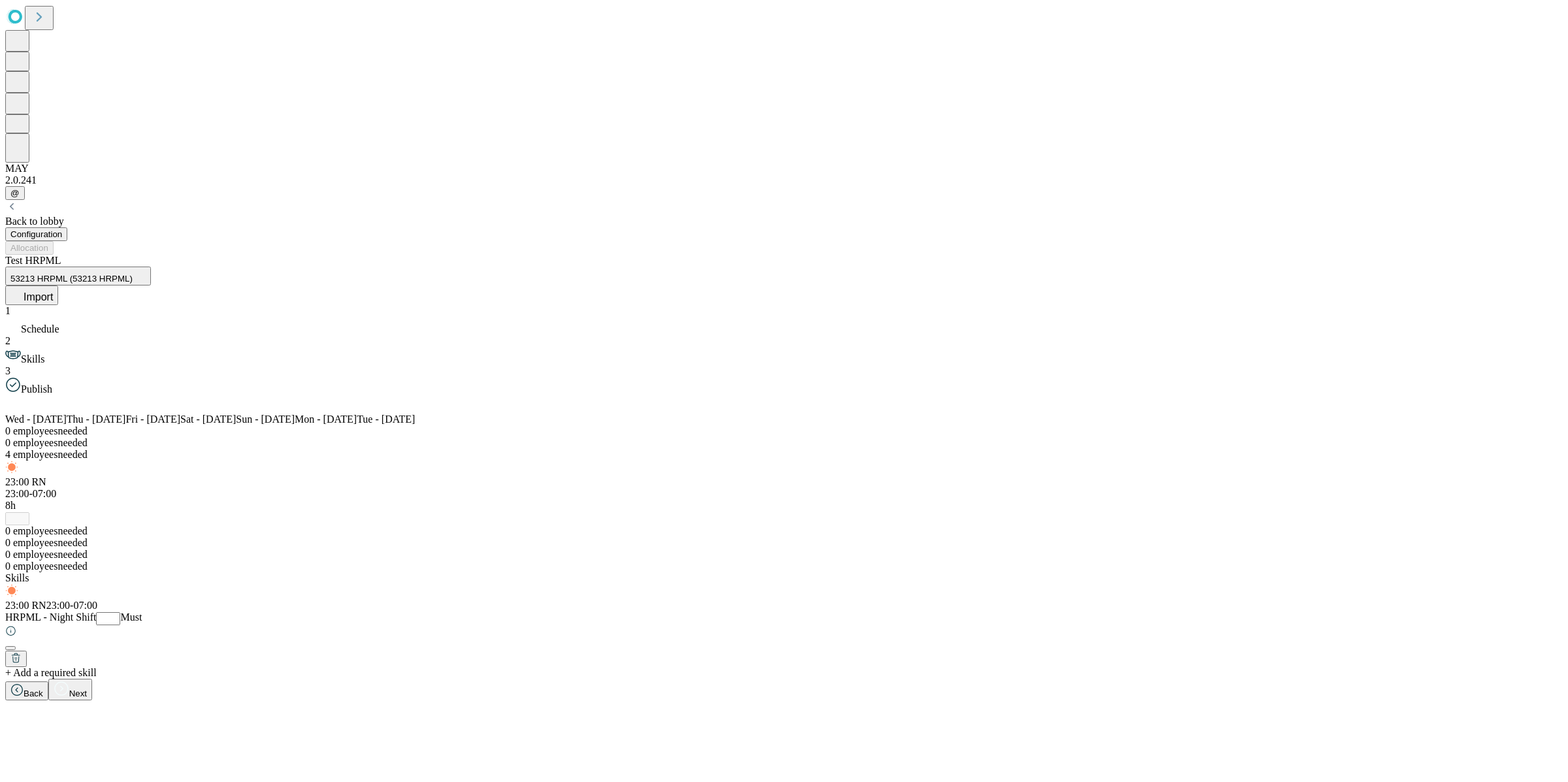
click at [121, 625] on input "*" at bounding box center [108, 618] width 24 height 13
type input "*"
click at [121, 625] on input "*" at bounding box center [108, 618] width 24 height 13
click at [1415, 611] on div "23:00 RN 23:00-07:00" at bounding box center [783, 598] width 1557 height 27
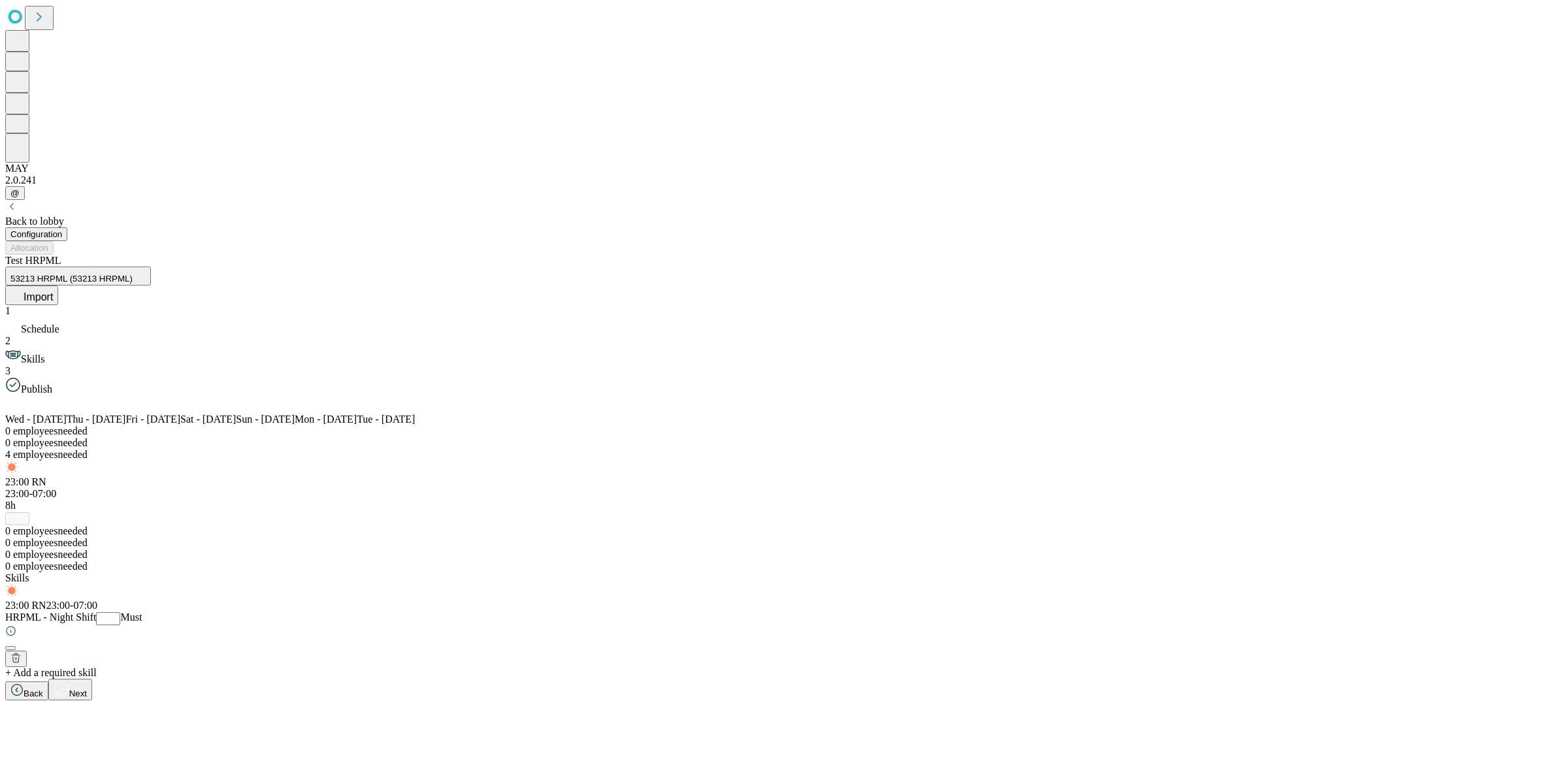
click at [21, 377] on icon at bounding box center [13, 385] width 16 height 16
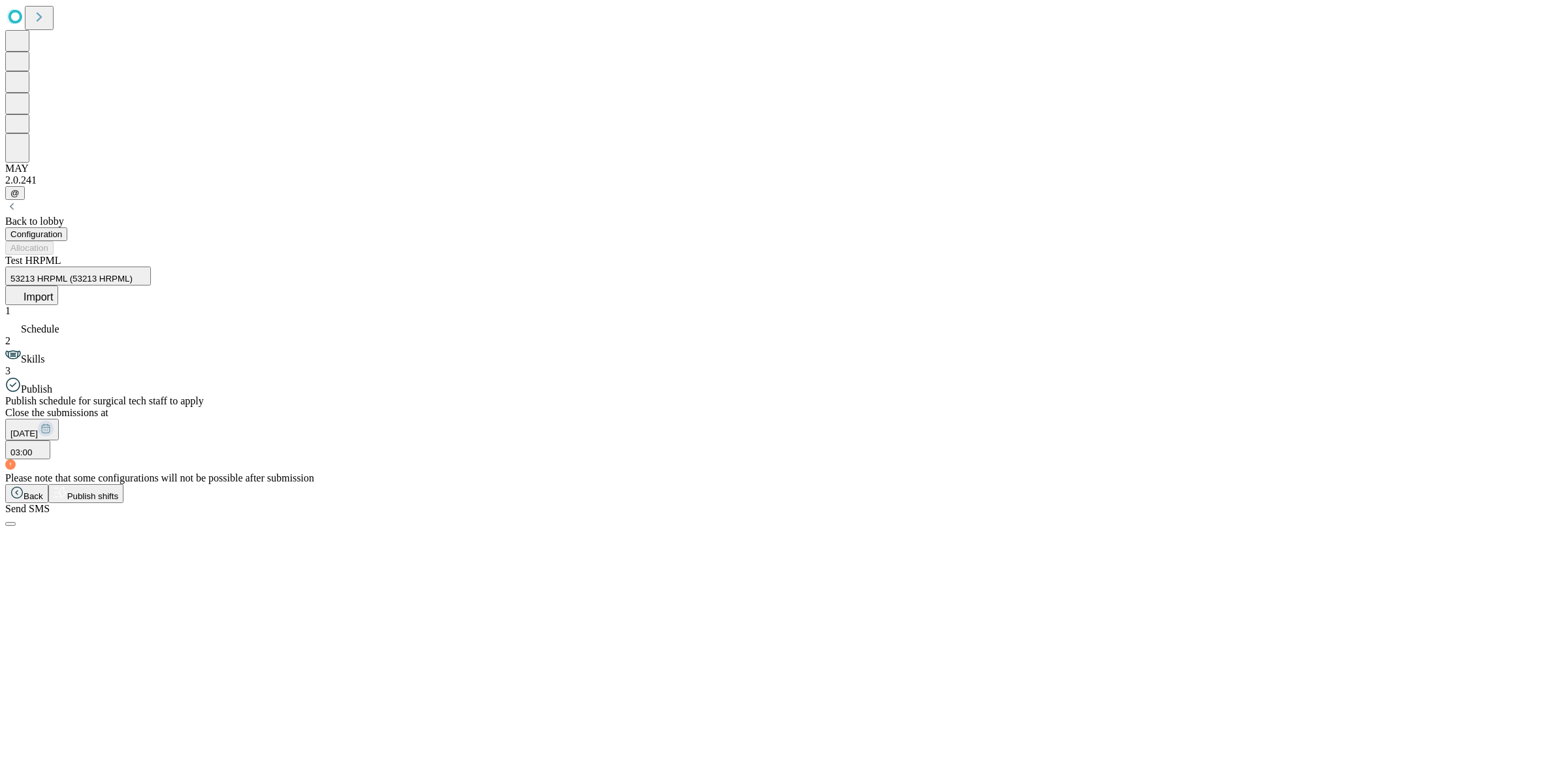
click at [119, 501] on span "Publish shifts" at bounding box center [93, 496] width 52 height 10
click at [23, 654] on span "OK" at bounding box center [17, 659] width 13 height 10
click at [283, 472] on div "Please note that some configurations will not be possible after submission" at bounding box center [783, 478] width 1557 height 12
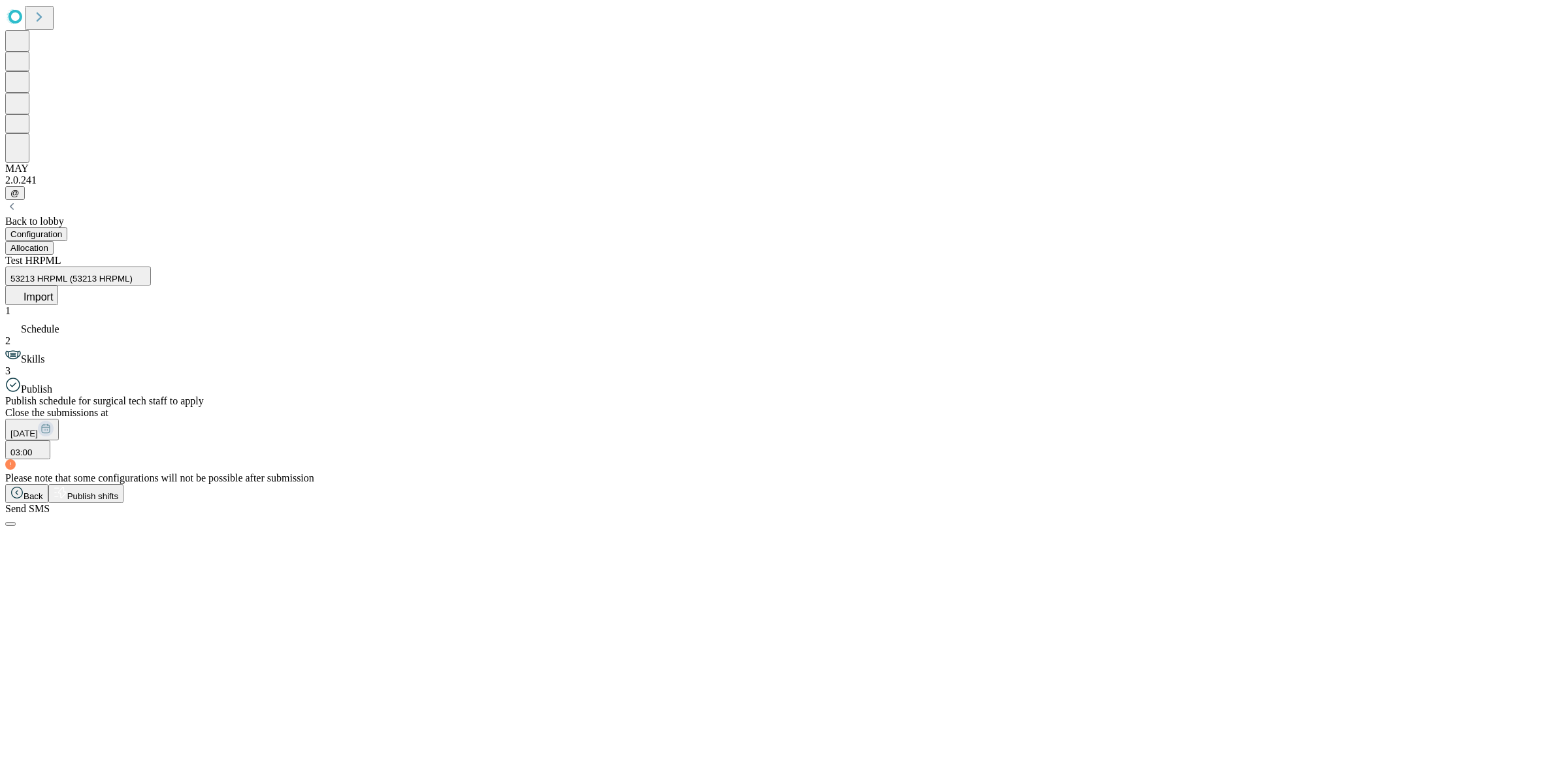
click at [215, 395] on div "Publish schedule for surgical tech staff to apply Close the submissions at [DAT…" at bounding box center [783, 439] width 1557 height 89
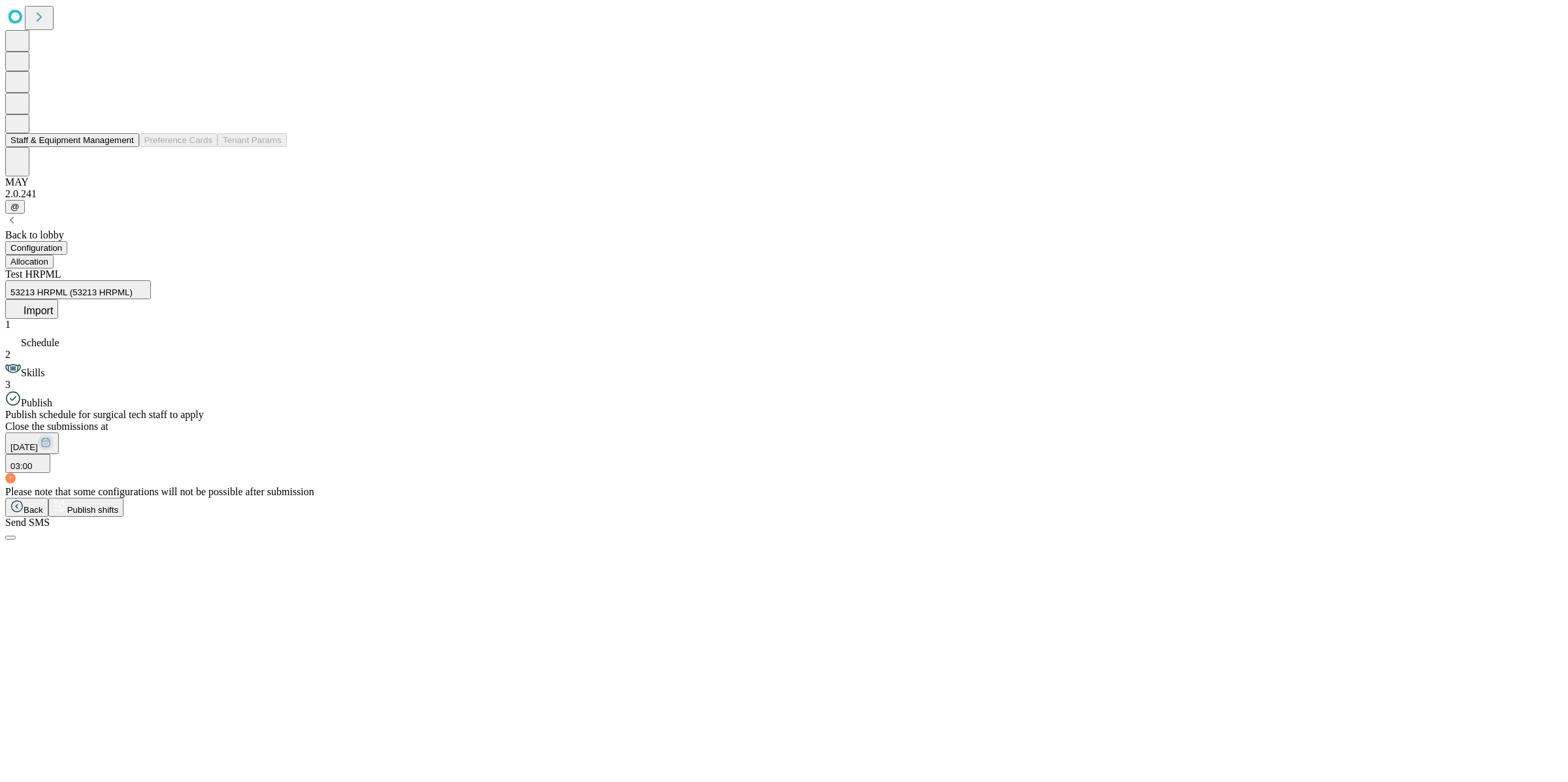
click at [117, 147] on button "Staff & Equipment Management" at bounding box center [72, 140] width 134 height 14
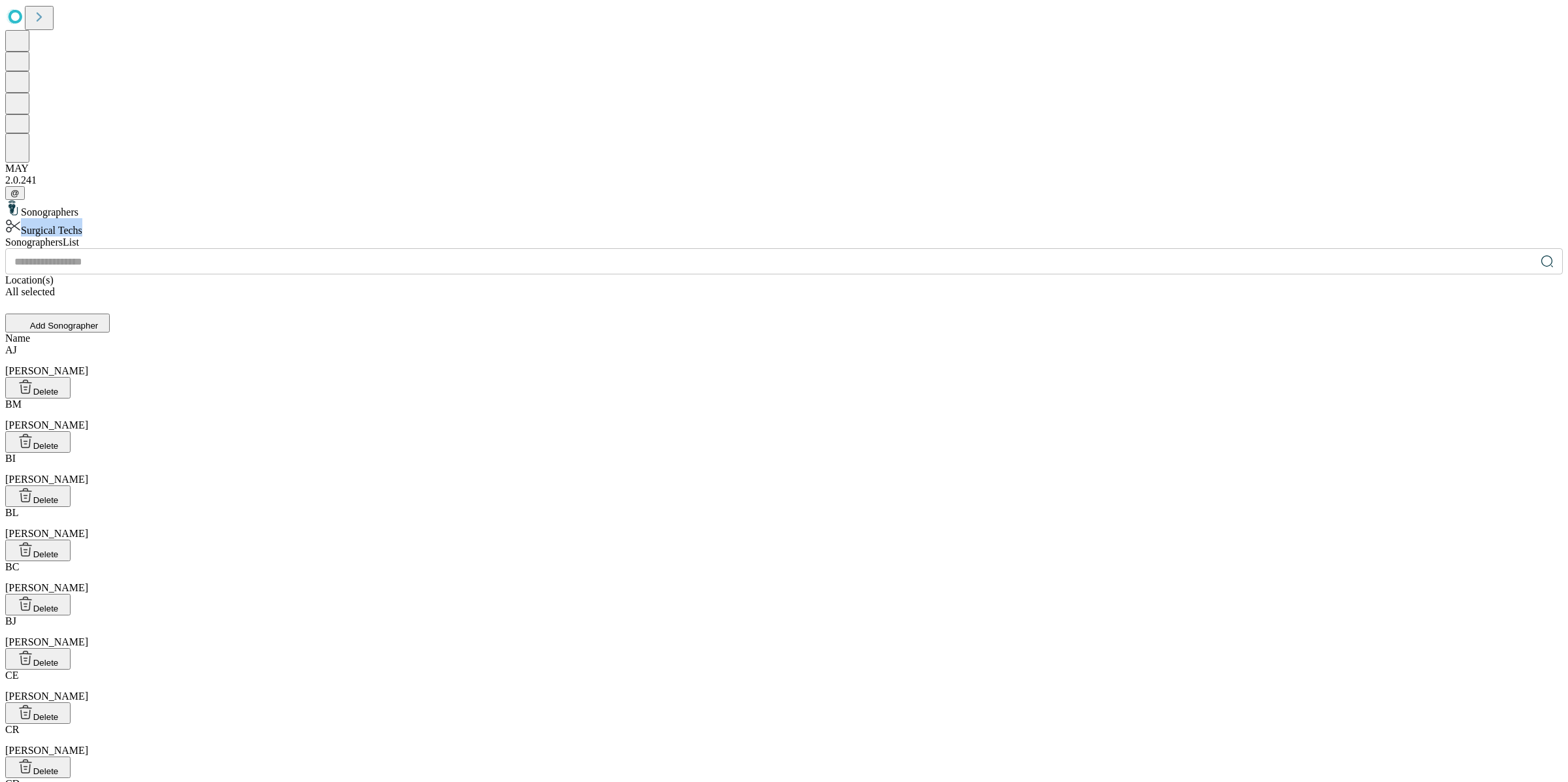
drag, startPoint x: 162, startPoint y: 62, endPoint x: 172, endPoint y: 70, distance: 12.8
click at [164, 219] on div "Surgical Techs" at bounding box center [783, 227] width 1557 height 19
click at [1209, 286] on div "All selected" at bounding box center [783, 292] width 1557 height 12
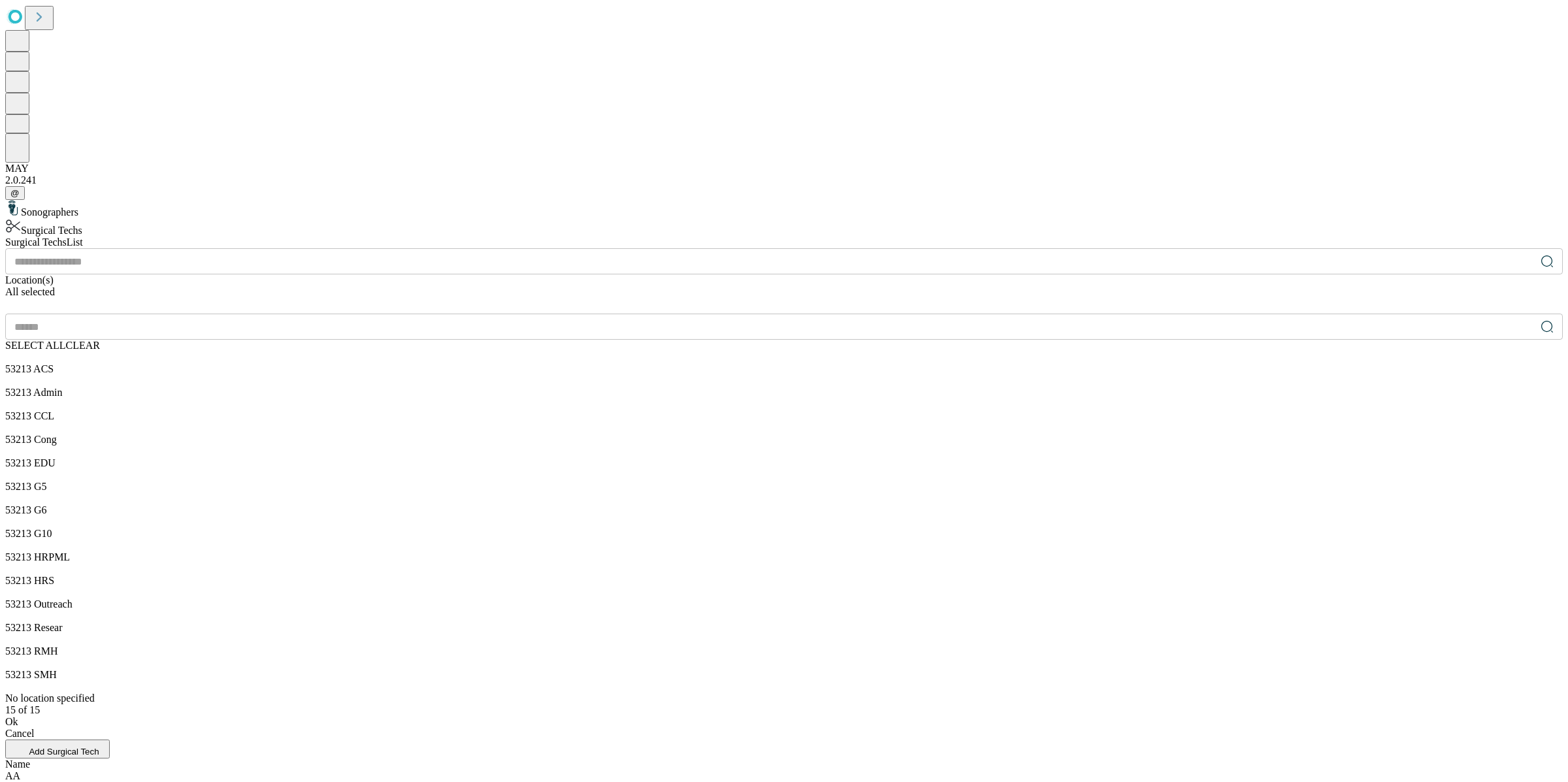
click at [1351, 340] on div "SELECT ALL CLEAR" at bounding box center [783, 346] width 1557 height 12
click at [100, 340] on span "CLEAR" at bounding box center [82, 345] width 34 height 11
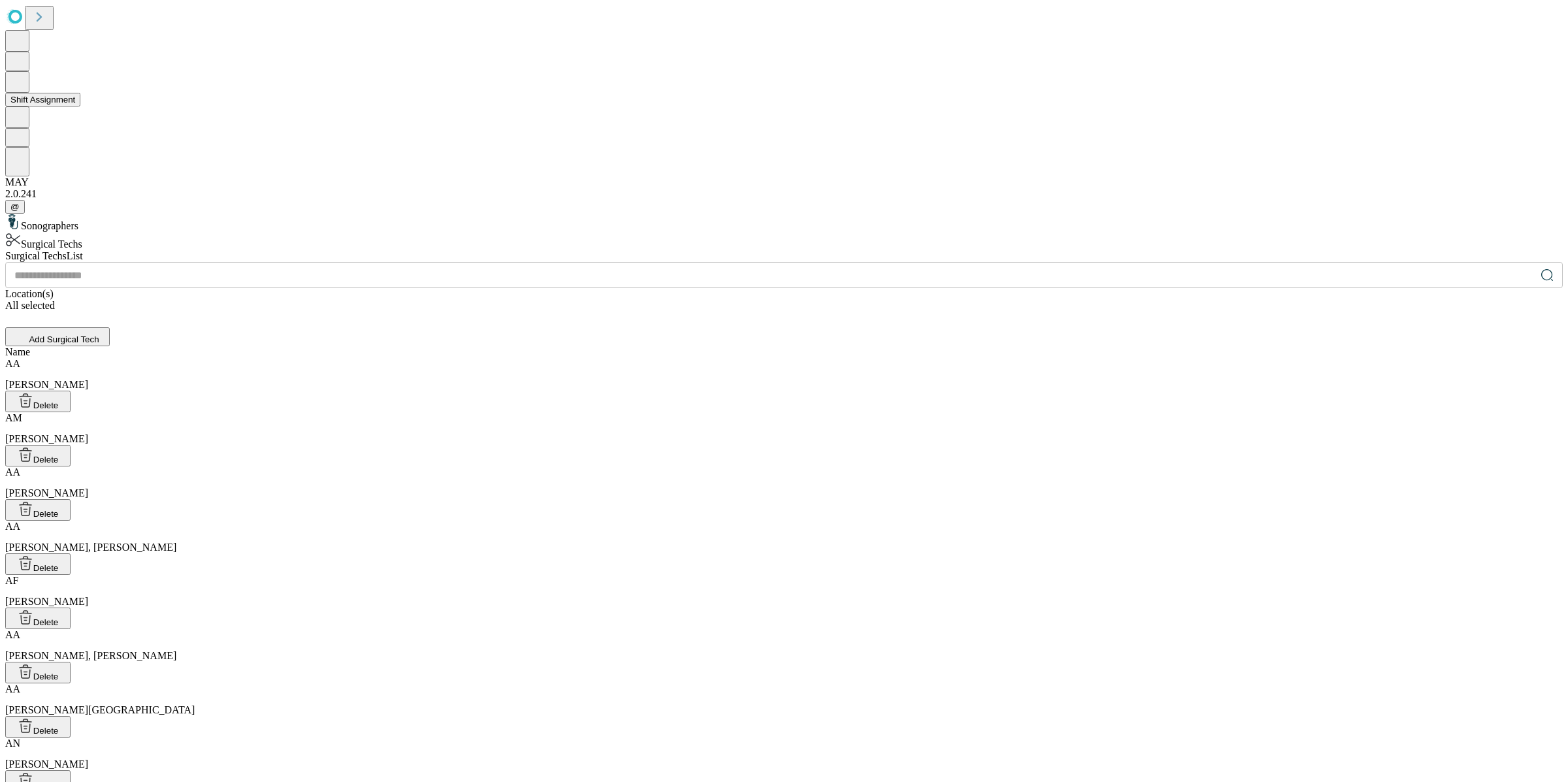
click at [17, 93] on button at bounding box center [17, 82] width 24 height 22
click at [80, 107] on button "Shift Assignment" at bounding box center [42, 100] width 75 height 14
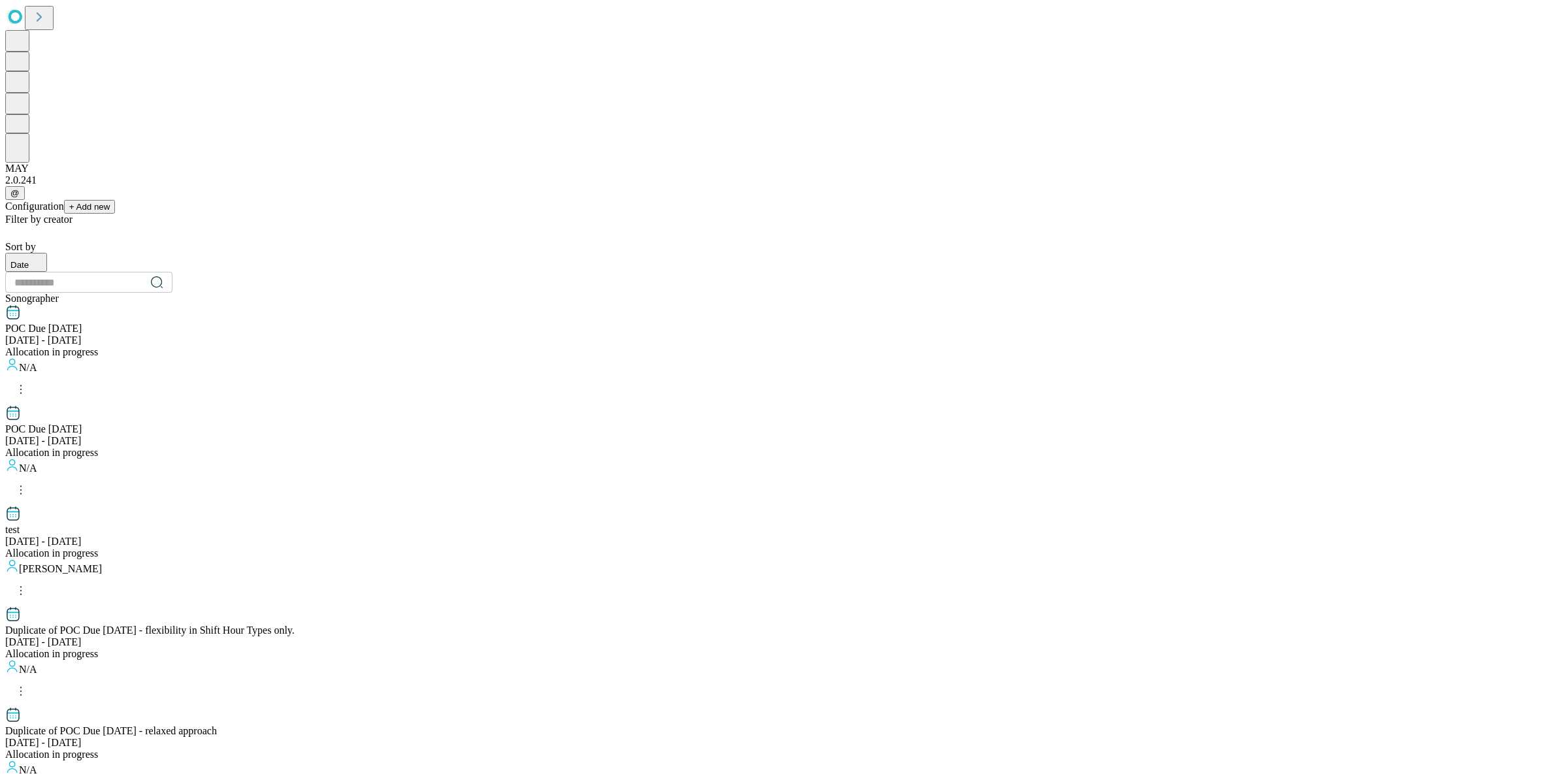
scroll to position [1095, 0]
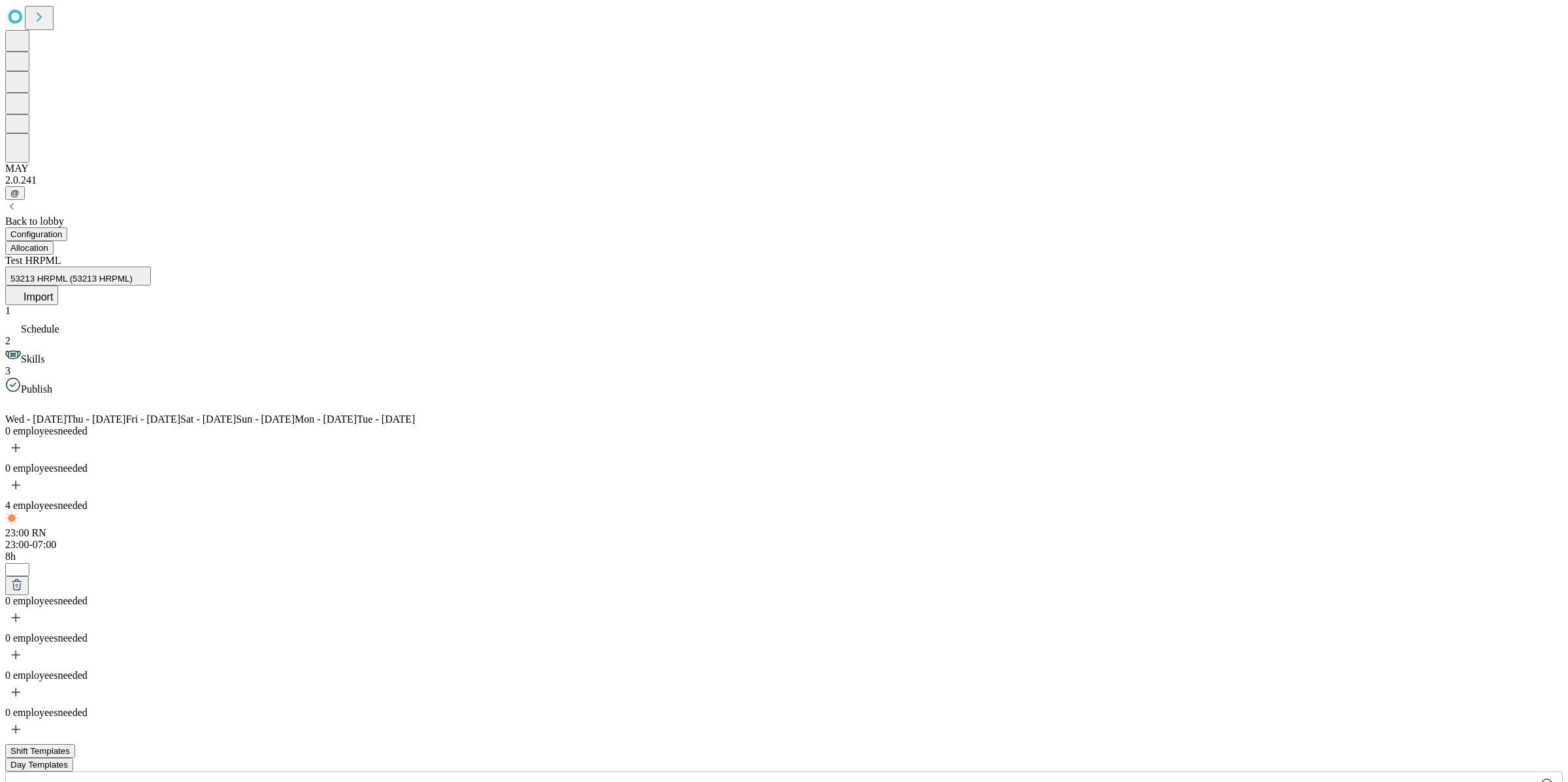
click at [28, 576] on button at bounding box center [17, 585] width 24 height 19
click at [44, 354] on span "Skills" at bounding box center [32, 359] width 24 height 11
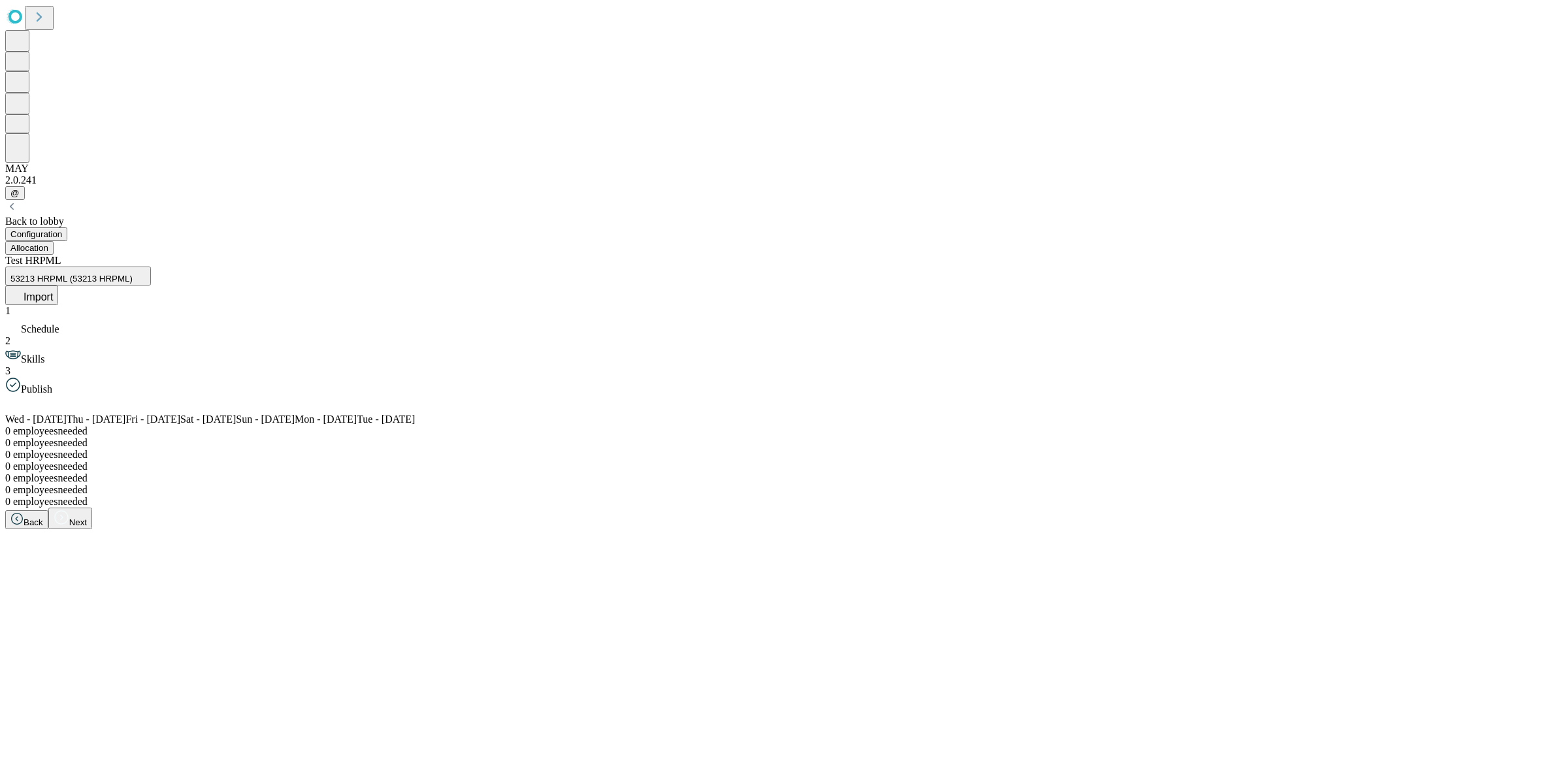
click at [21, 377] on icon at bounding box center [13, 385] width 16 height 16
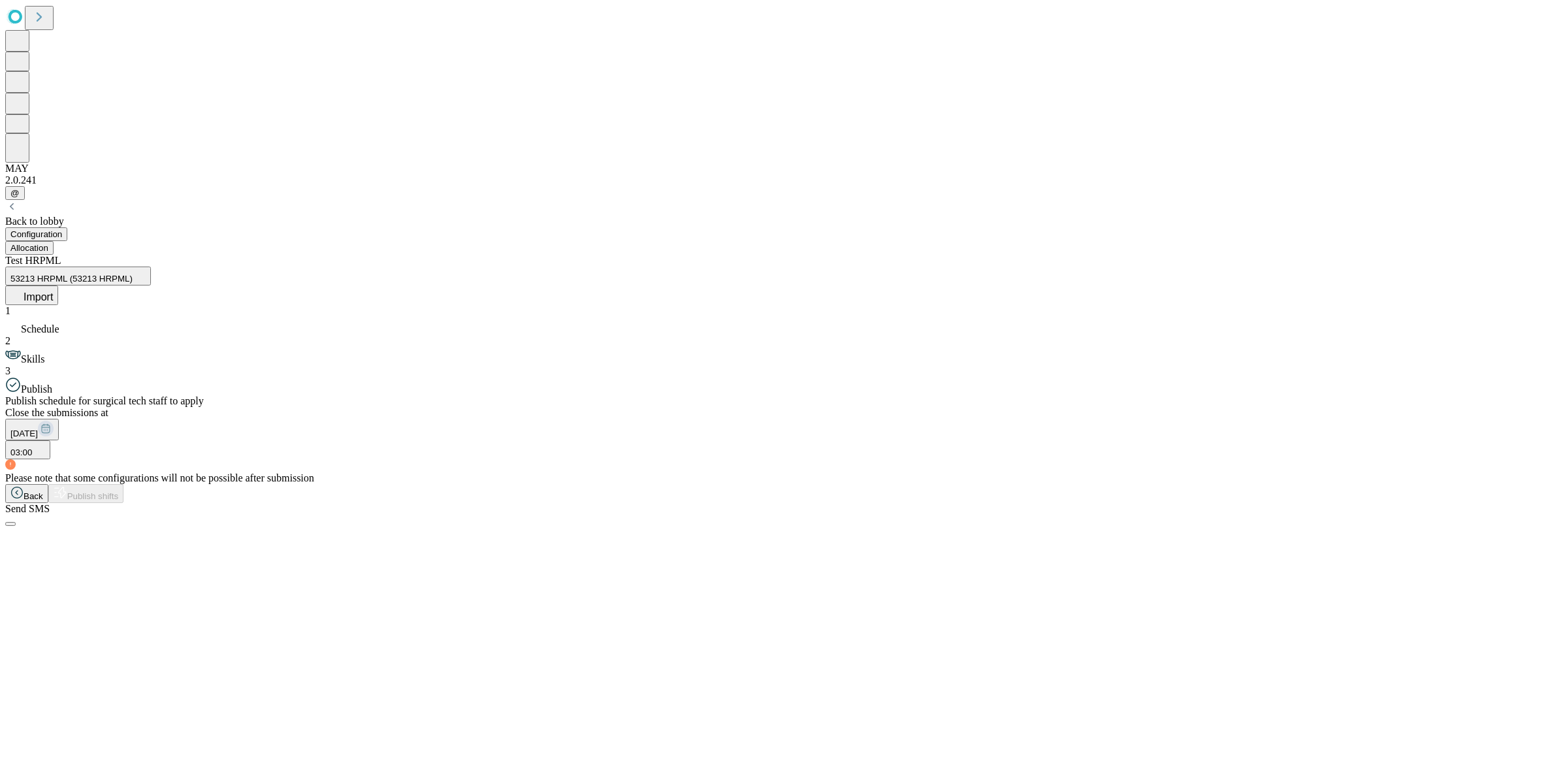
click at [303, 472] on div "Please note that some configurations will not be possible after submission" at bounding box center [783, 478] width 1557 height 12
click at [48, 503] on button "Back" at bounding box center [26, 493] width 43 height 19
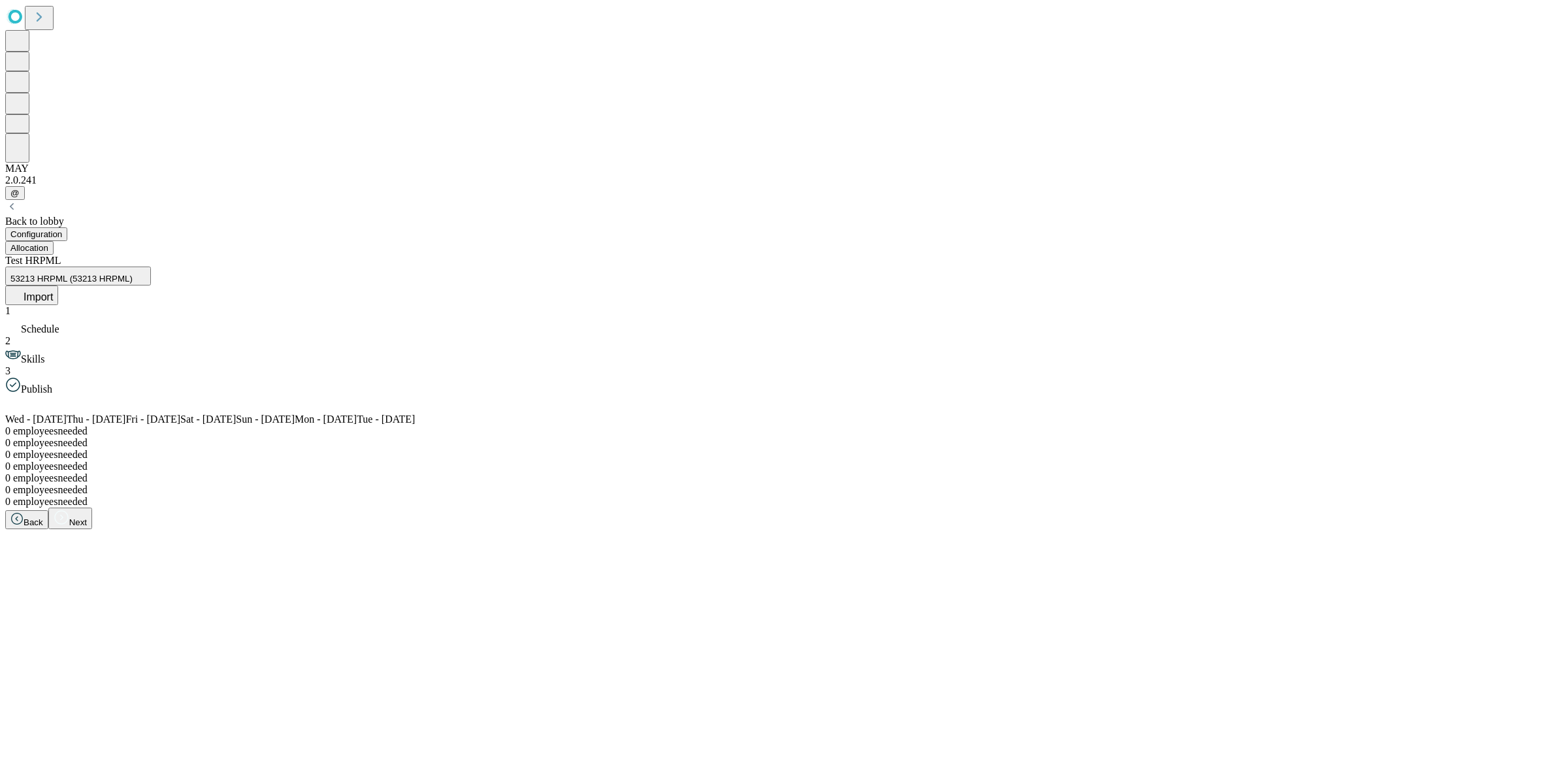
click at [181, 305] on div "1 Schedule 2 Skills 3 Publish" at bounding box center [783, 350] width 1557 height 90
click at [52, 383] on span "Publish" at bounding box center [36, 388] width 31 height 11
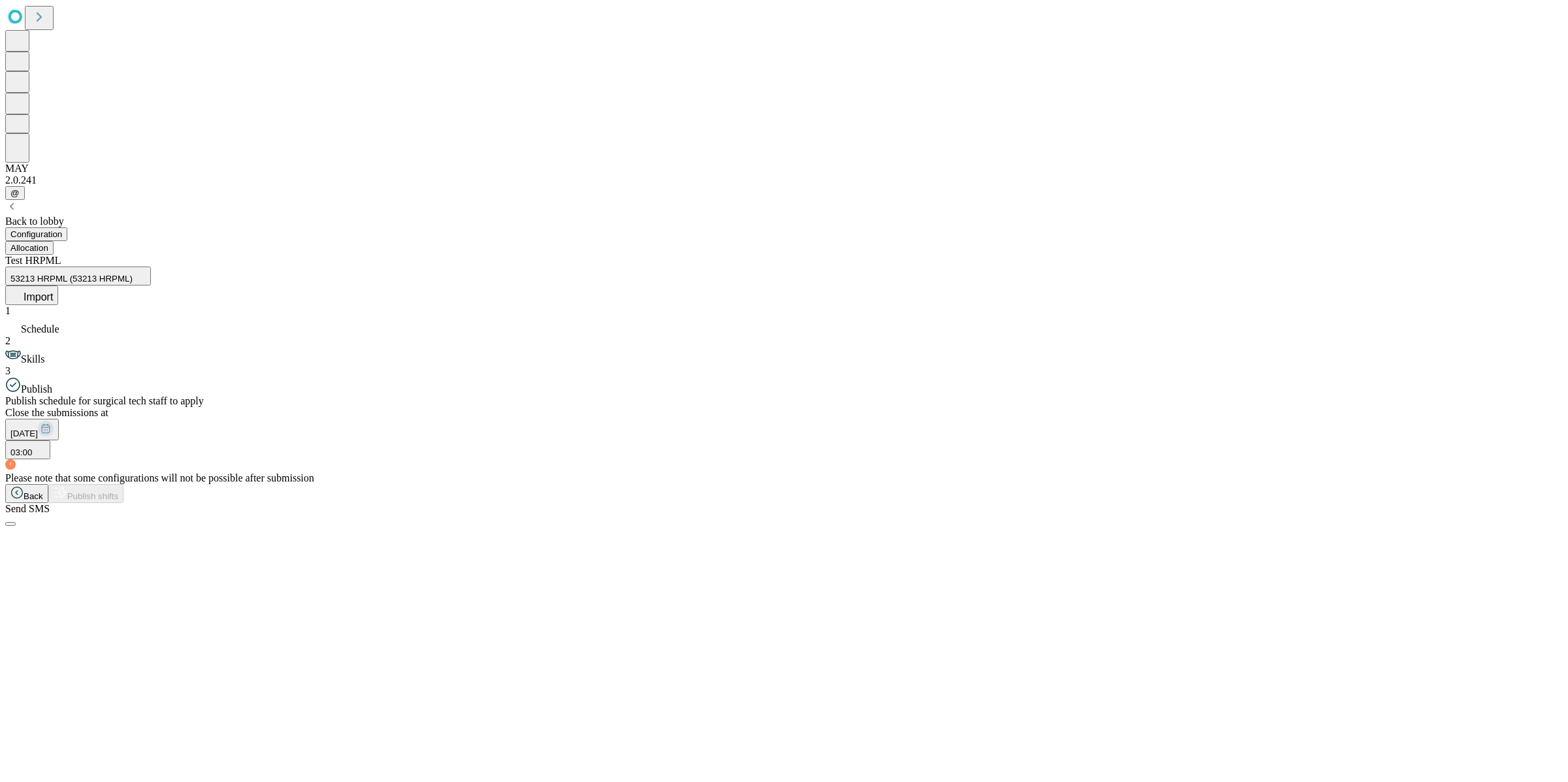
click at [132, 305] on div "1 Schedule 2 Skills 3 Publish" at bounding box center [783, 350] width 1557 height 90
click at [156, 200] on div "Back to lobby Configuration Allocation Test HRPML 53213 HRPML (53213 HRPML) Imp…" at bounding box center [783, 363] width 1557 height 326
click at [54, 241] on button "Allocation" at bounding box center [28, 248] width 48 height 14
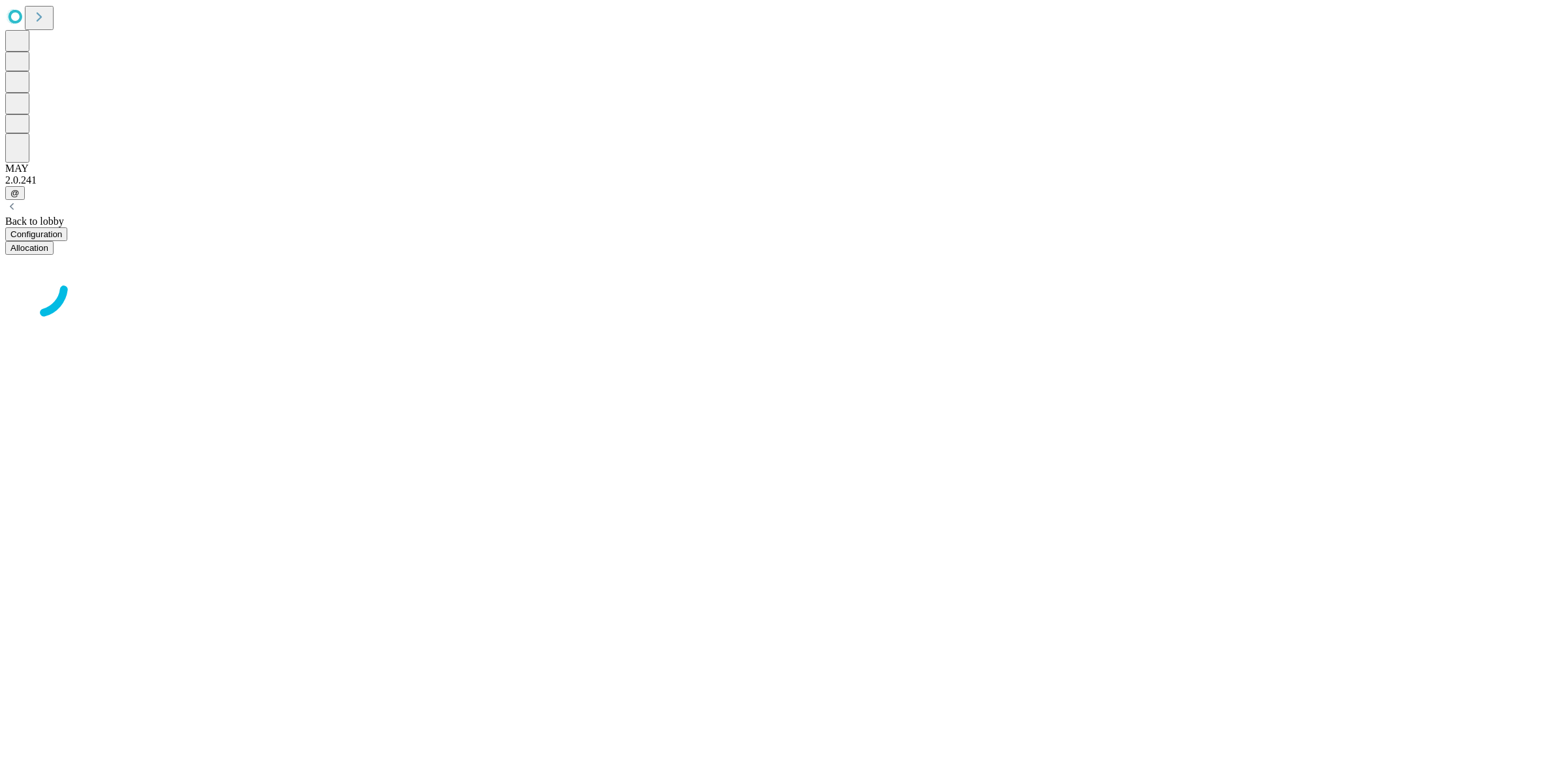
click at [68, 227] on button "Configuration" at bounding box center [35, 234] width 62 height 14
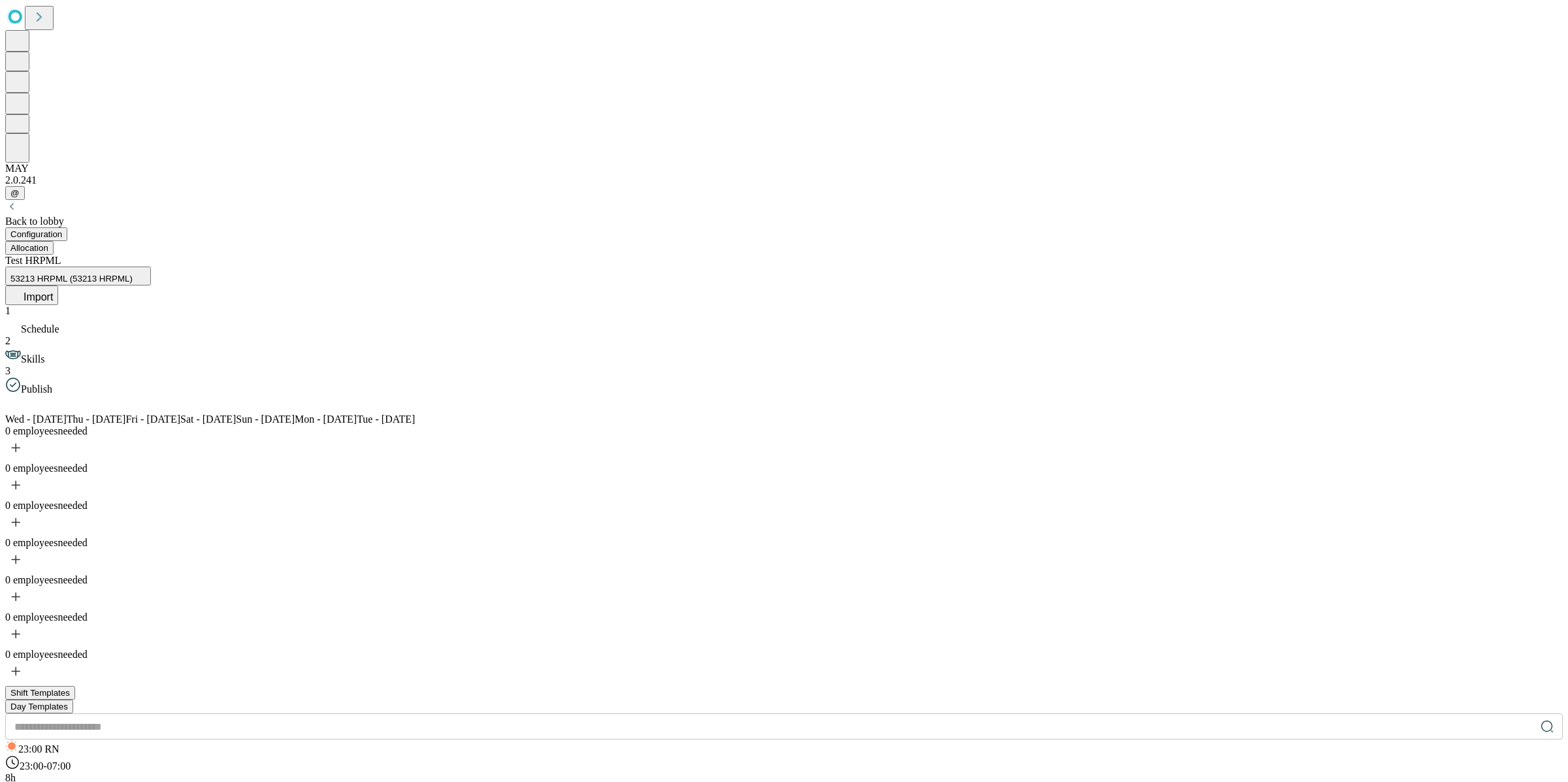
click at [1494, 255] on div "Test HRPML 53213 HRPML (53213 HRPML) Import" at bounding box center [783, 279] width 1557 height 50
click at [24, 287] on icon at bounding box center [17, 293] width 13 height 13
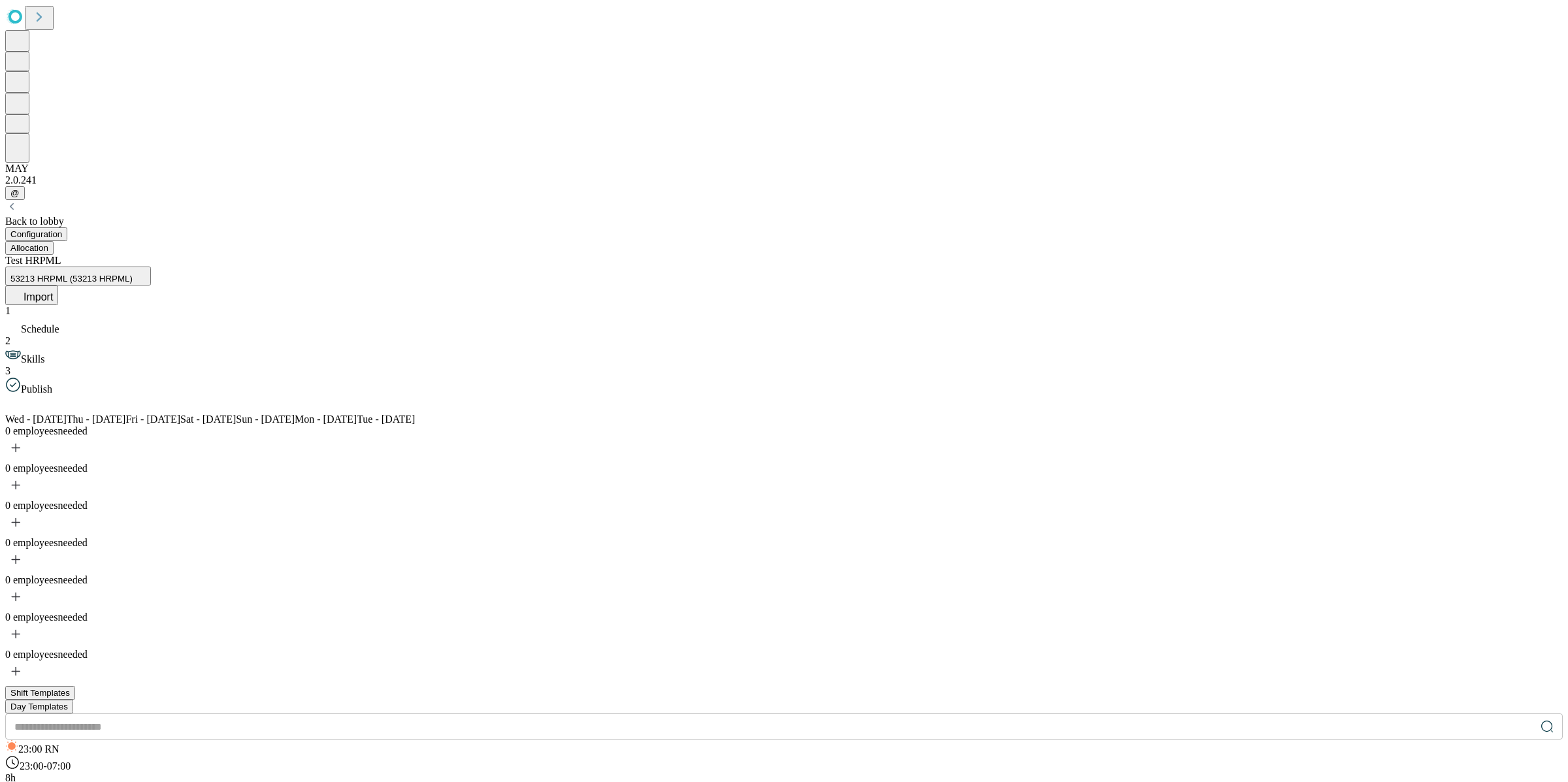
click at [44, 354] on span "Skills" at bounding box center [32, 359] width 24 height 11
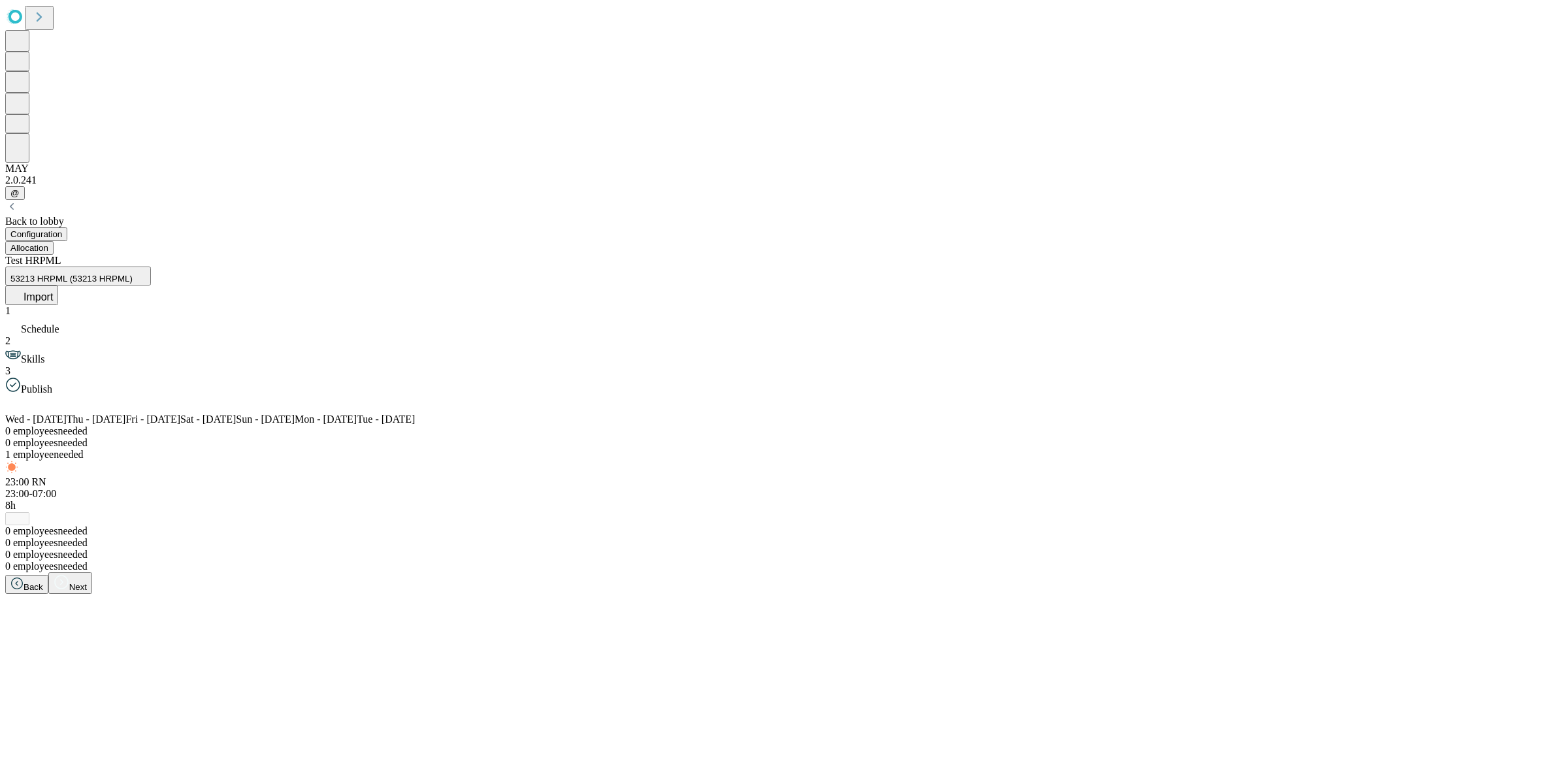
click at [52, 383] on span "Publish" at bounding box center [36, 388] width 31 height 11
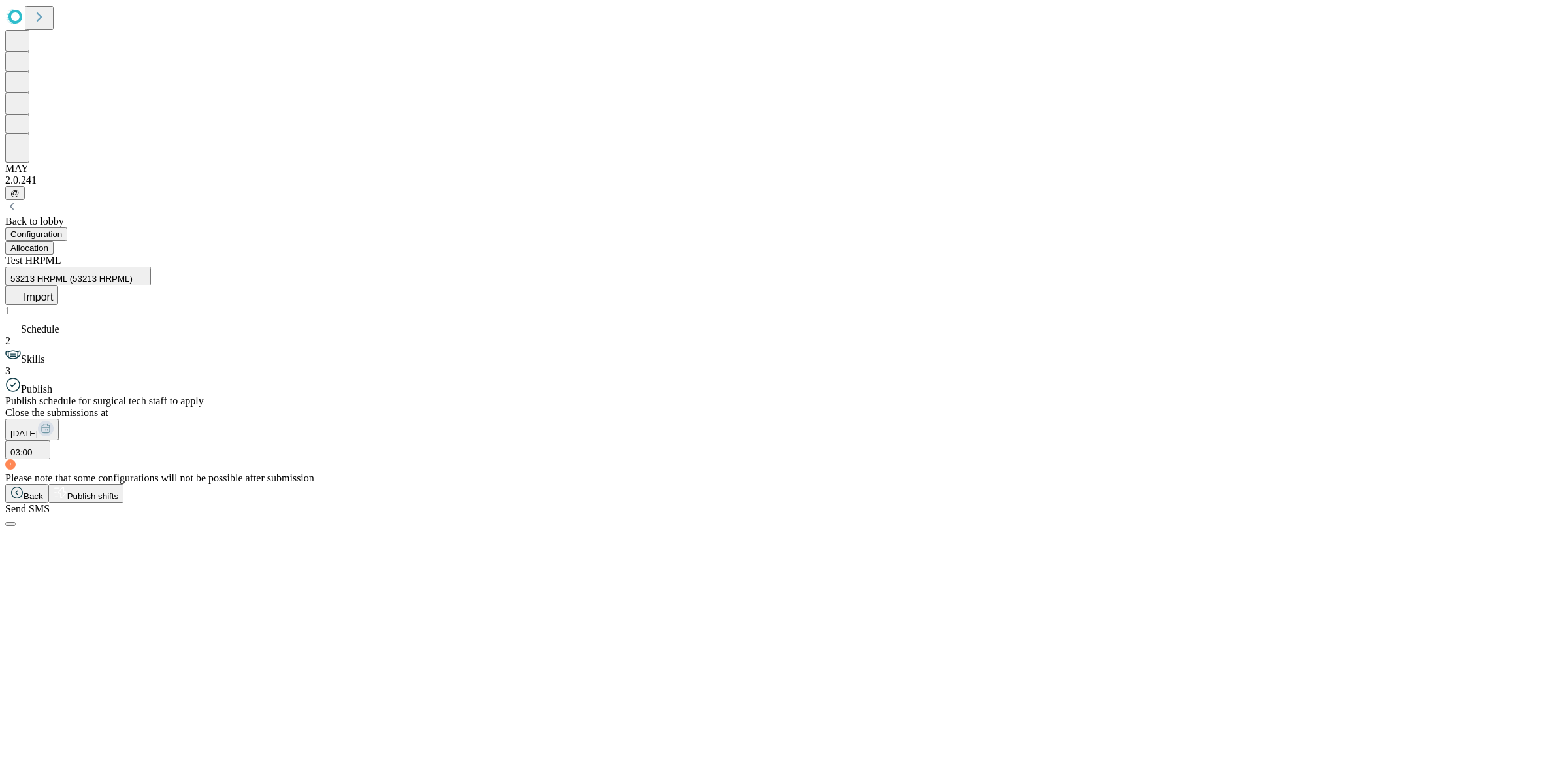
click at [44, 354] on span "Skills" at bounding box center [32, 359] width 24 height 11
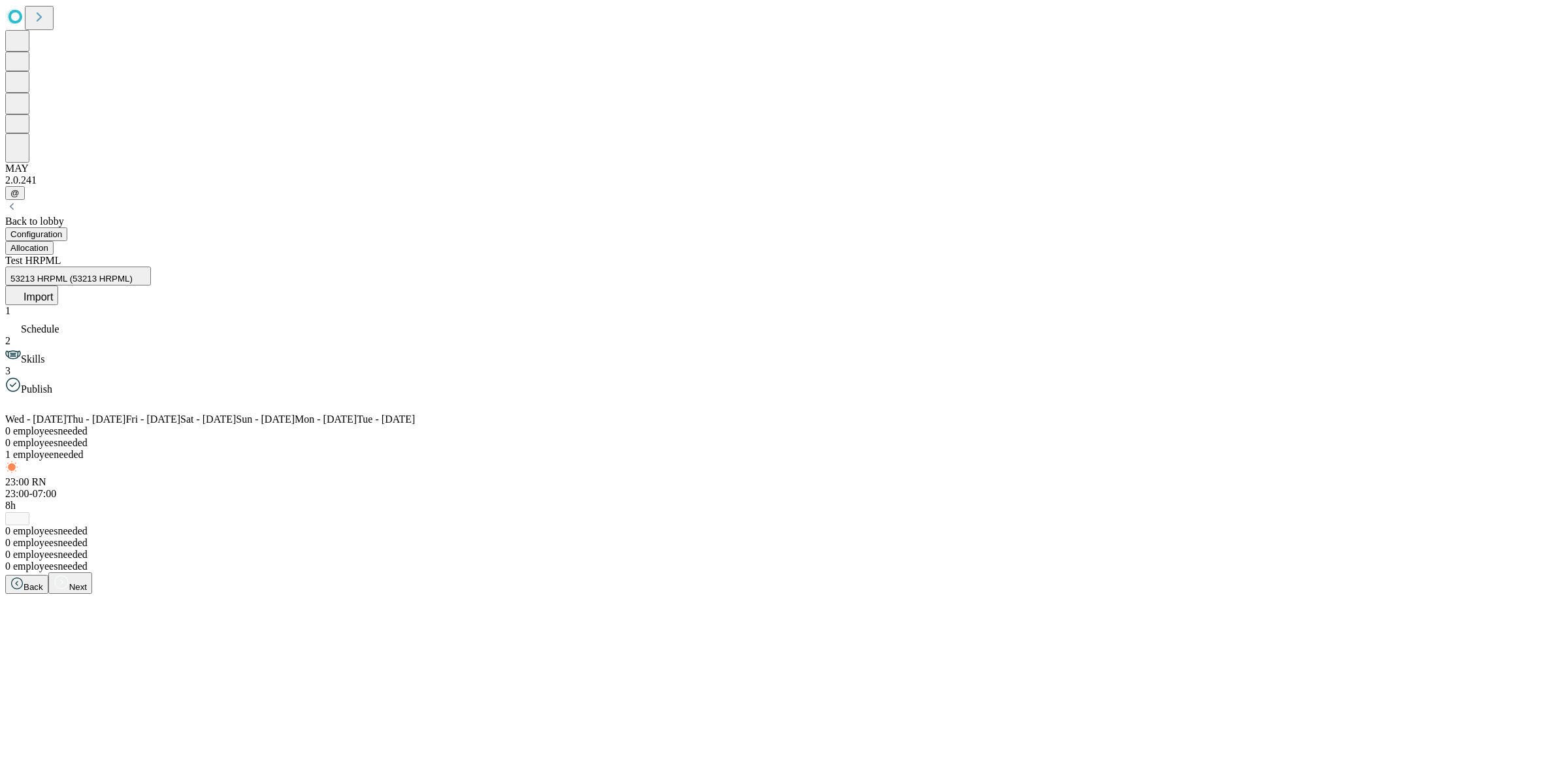
click at [54, 241] on button "Allocation" at bounding box center [28, 248] width 48 height 14
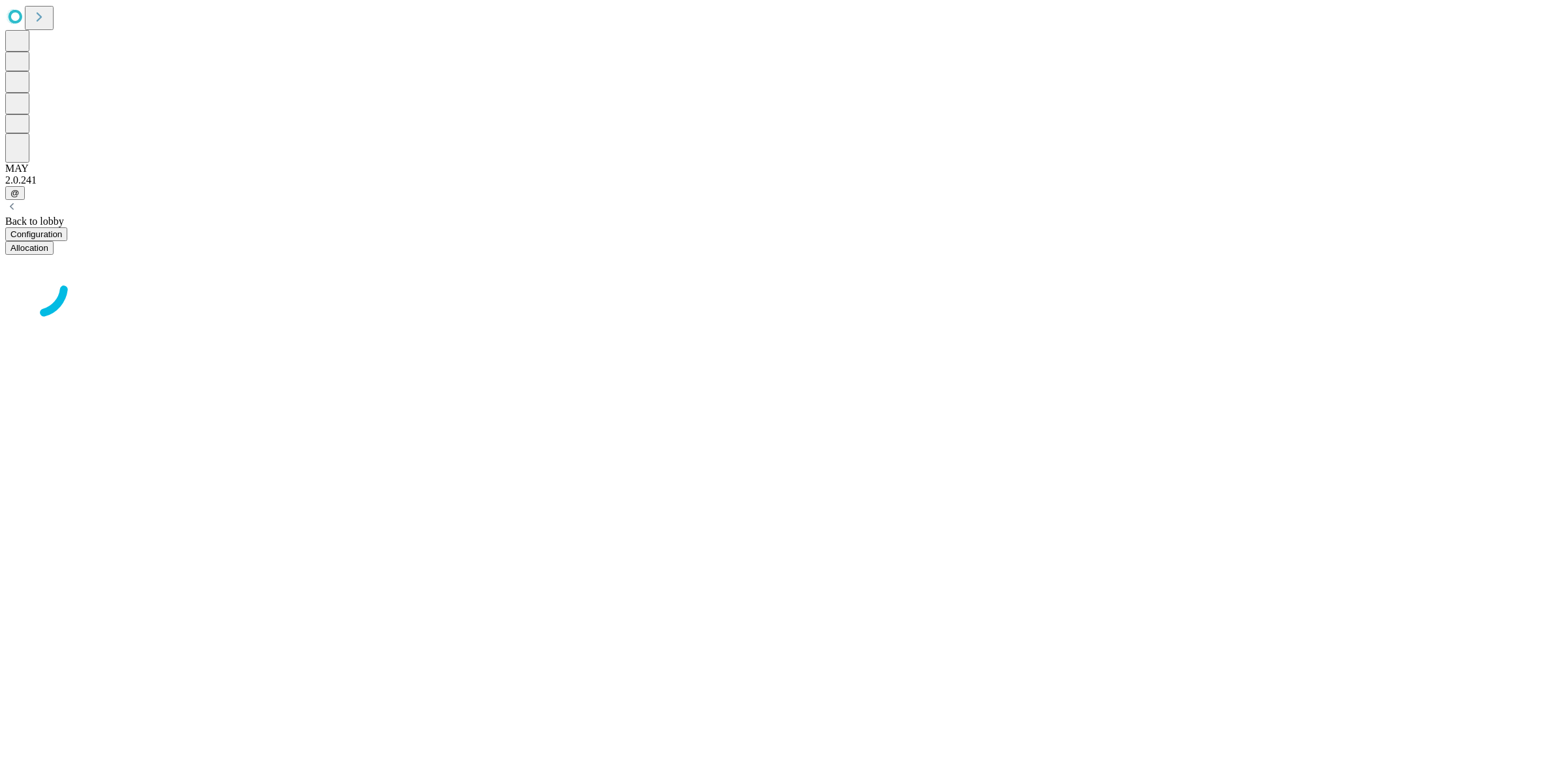
click at [54, 241] on button "Allocation" at bounding box center [28, 248] width 48 height 14
click at [68, 227] on button "Configuration" at bounding box center [35, 234] width 62 height 14
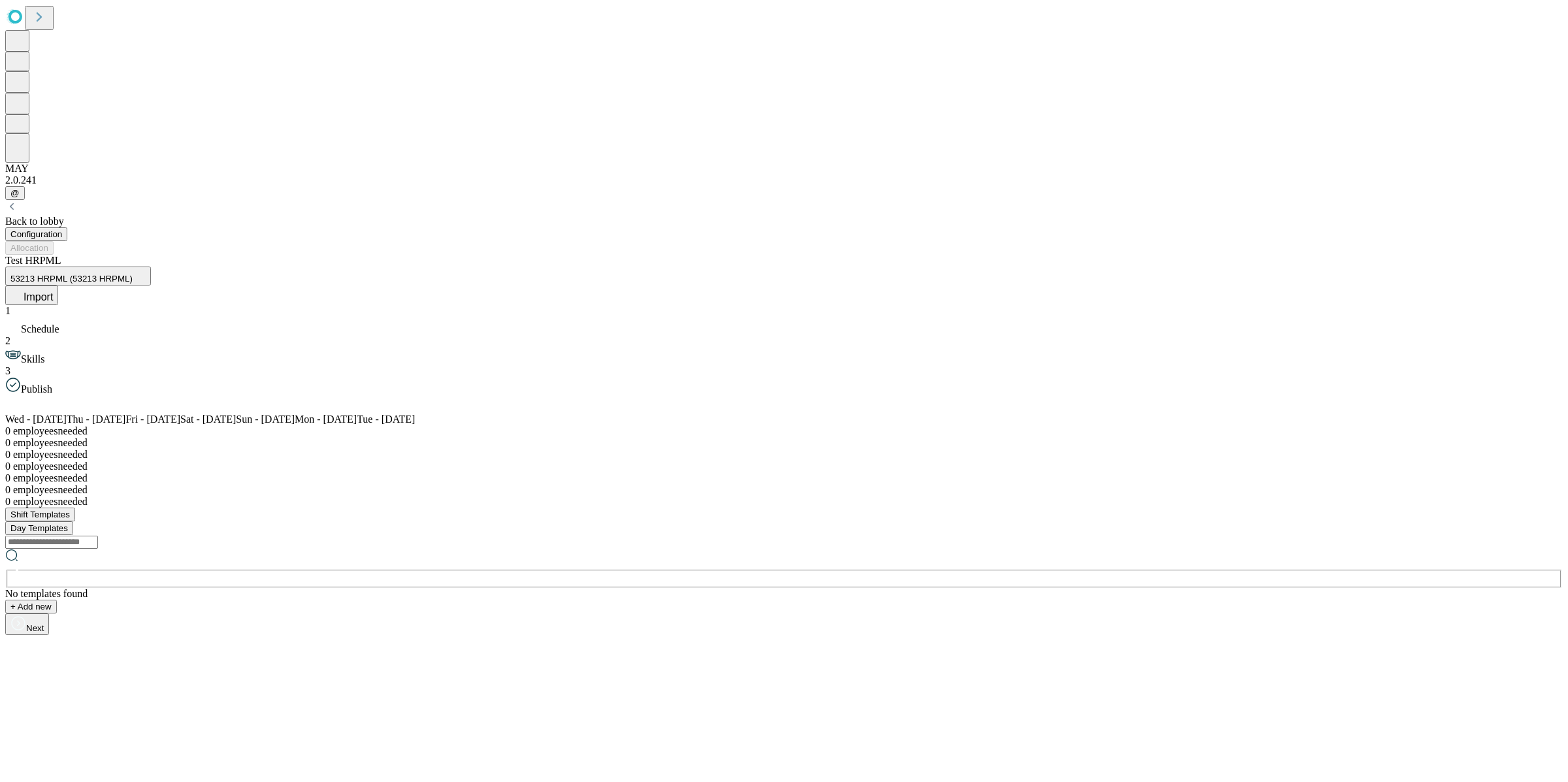
click at [53, 291] on span "Import" at bounding box center [38, 296] width 29 height 11
click at [77, 671] on span "Overwrite" at bounding box center [59, 676] width 37 height 10
click at [776, 692] on div "2 Upload" at bounding box center [783, 704] width 1557 height 24
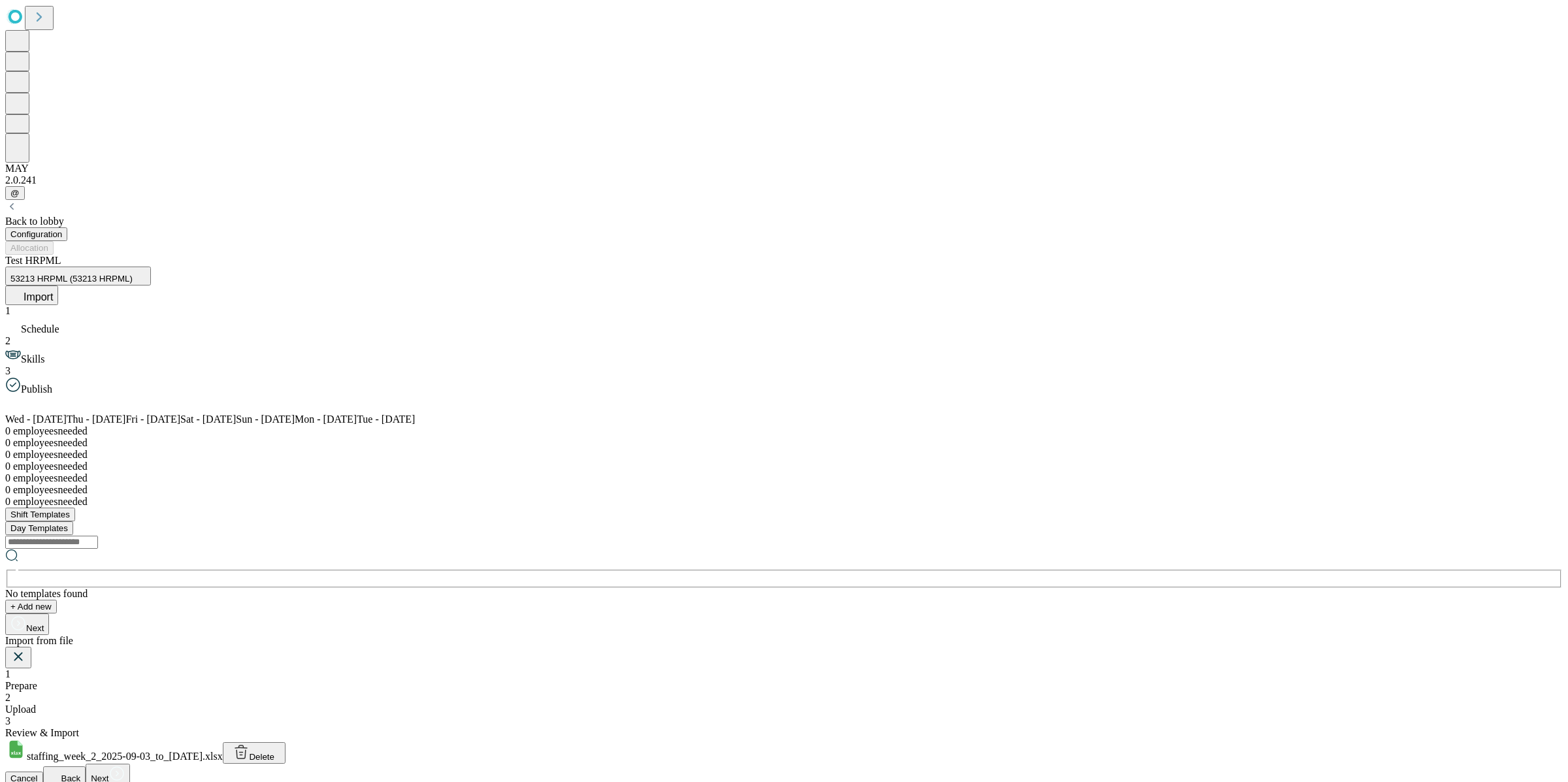
click at [129, 763] on button "Next" at bounding box center [107, 774] width 44 height 22
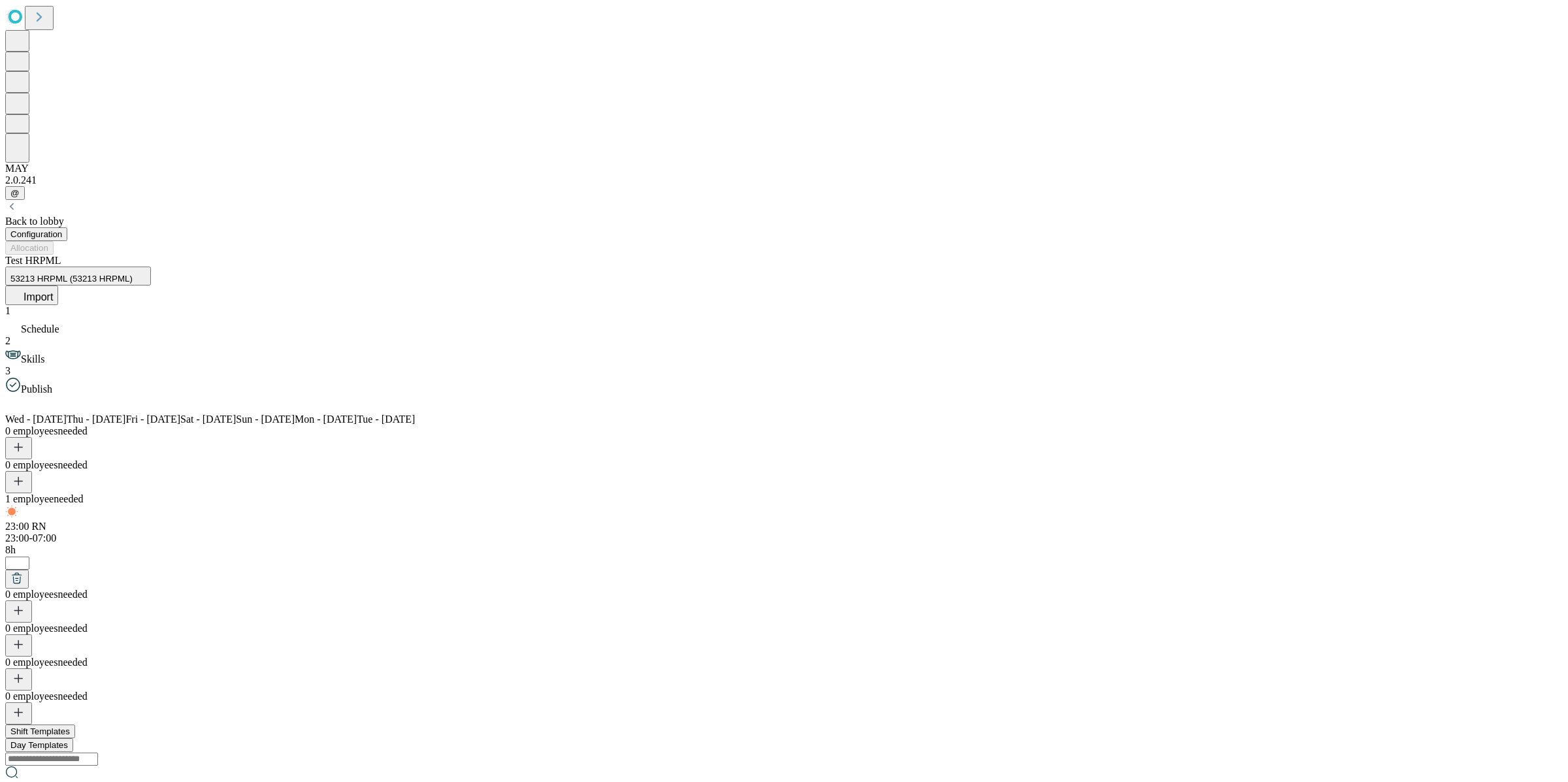
click at [44, 354] on span "Skills" at bounding box center [32, 359] width 24 height 11
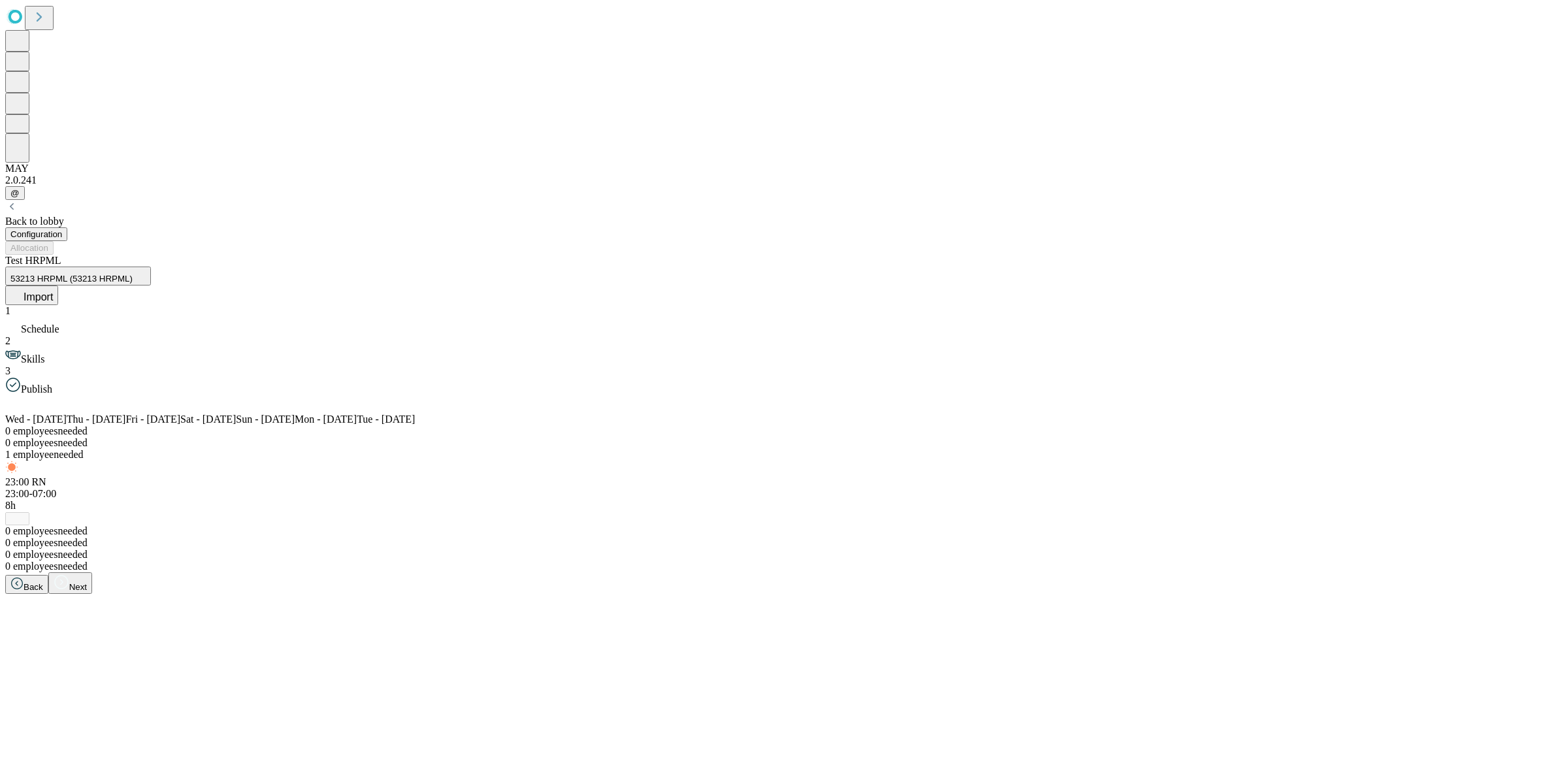
click at [52, 383] on span "Publish" at bounding box center [36, 388] width 31 height 11
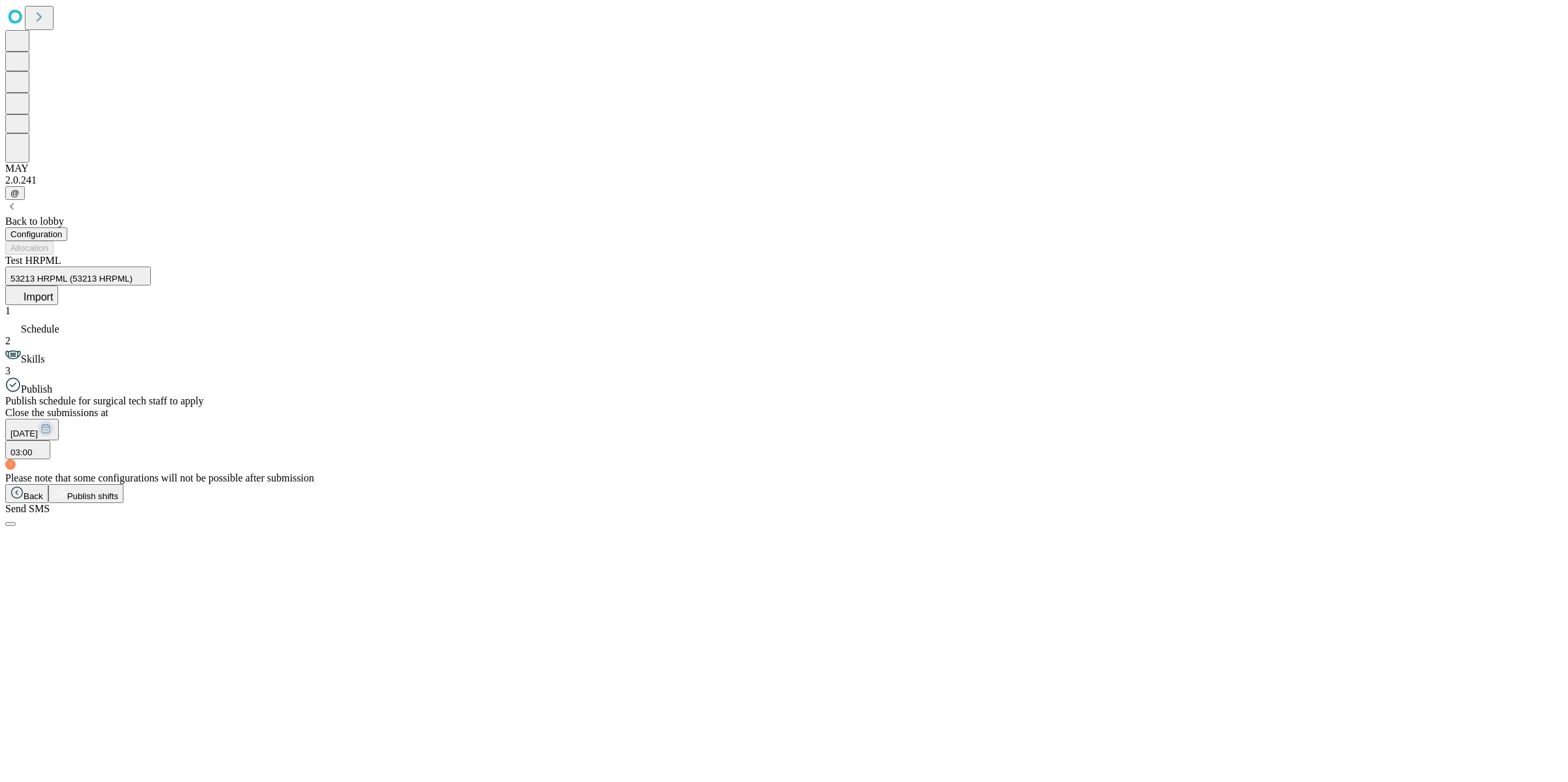
click at [119, 501] on span "Publish shifts" at bounding box center [93, 496] width 52 height 10
click at [28, 652] on button "OK" at bounding box center [16, 659] width 23 height 14
click at [162, 200] on div "Back to lobby Configuration Allocation Test HRPML 53213 HRPML (53213 HRPML) Imp…" at bounding box center [783, 363] width 1557 height 326
click at [54, 241] on button "Allocation" at bounding box center [28, 248] width 48 height 14
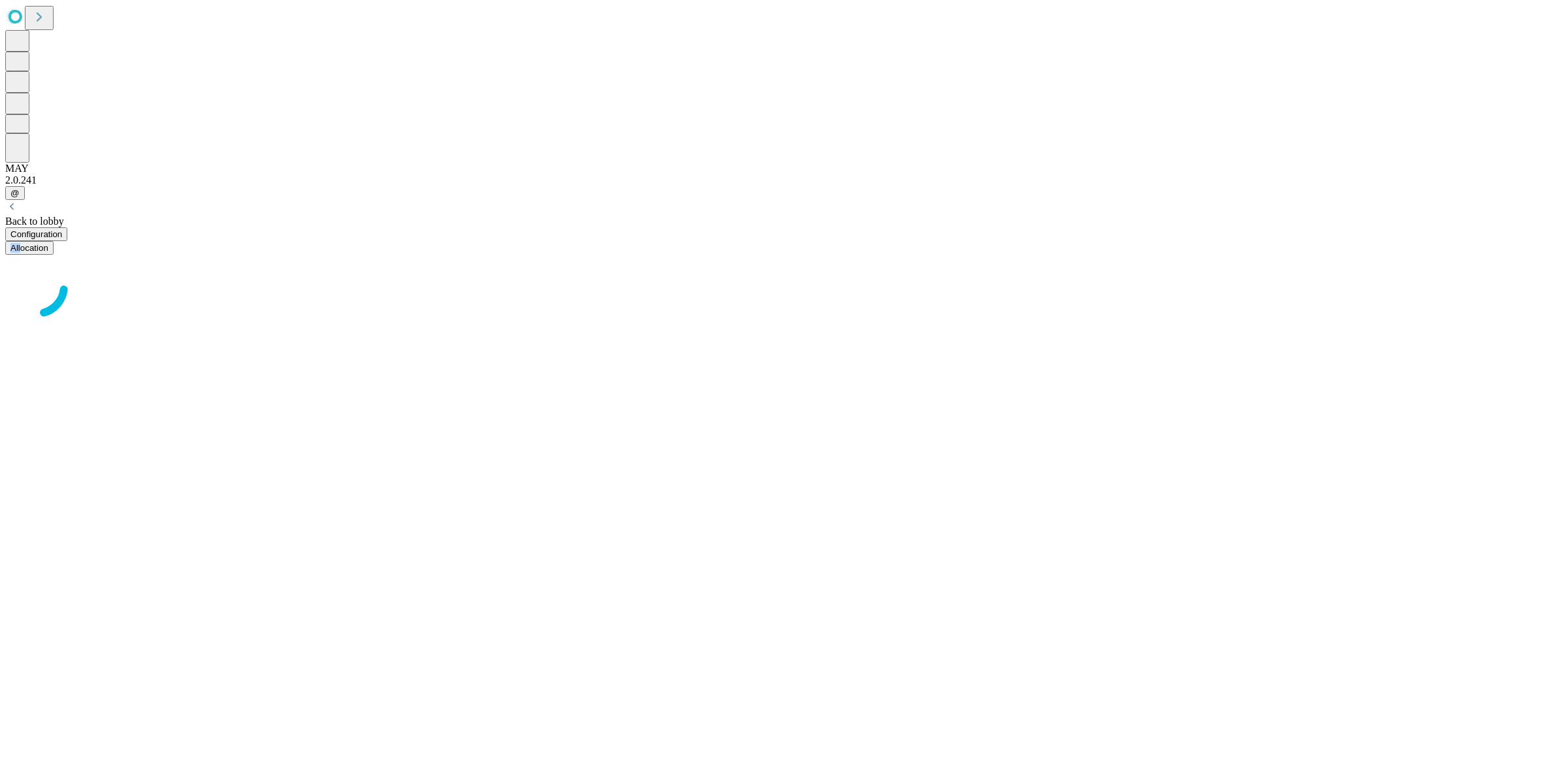
click at [68, 227] on button "Configuration" at bounding box center [35, 234] width 62 height 14
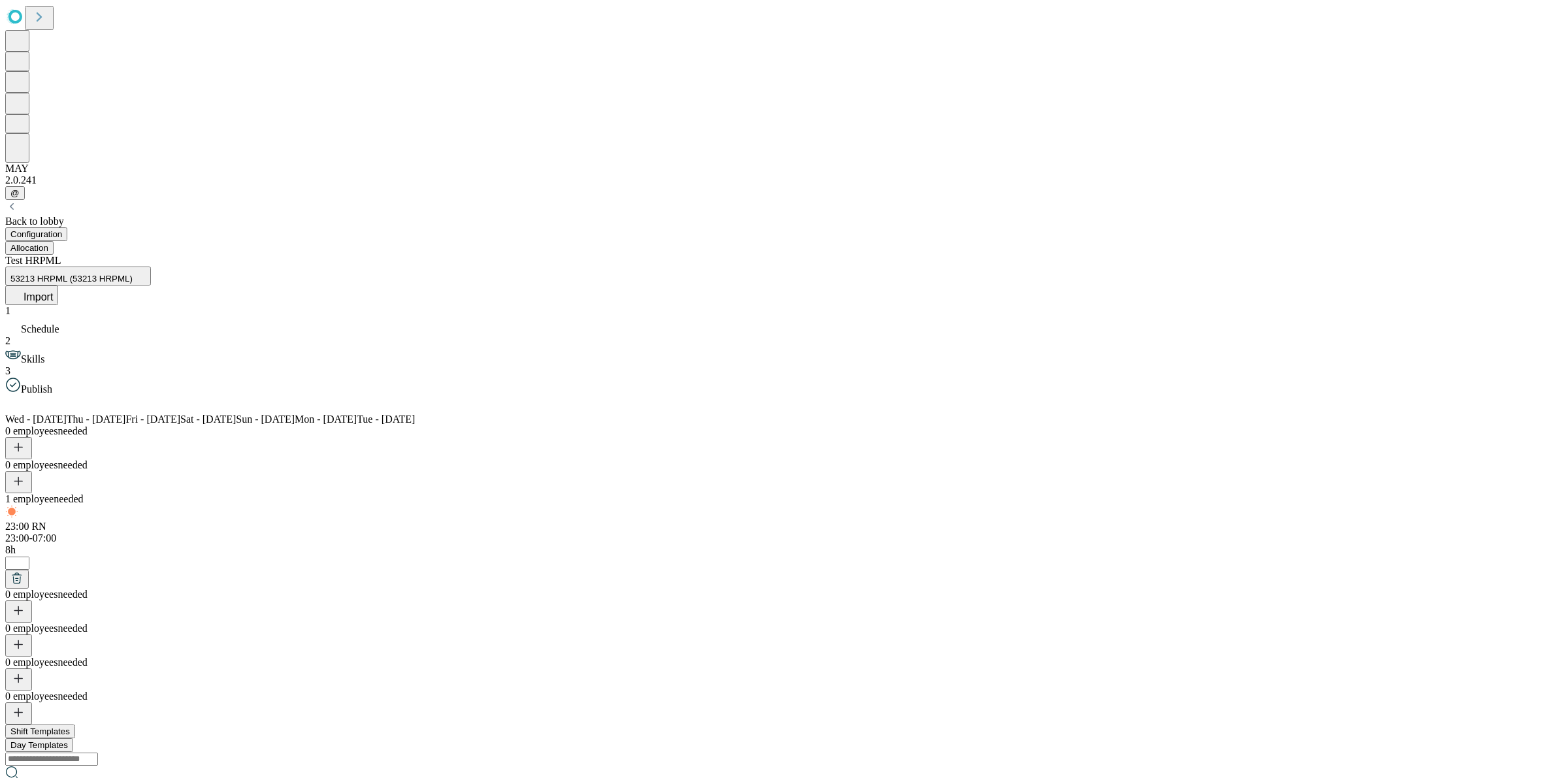
click at [639, 505] on div "23:00 RN 23:00-07:00 8h *" at bounding box center [783, 546] width 1557 height 83
click at [24, 571] on icon at bounding box center [17, 577] width 13 height 13
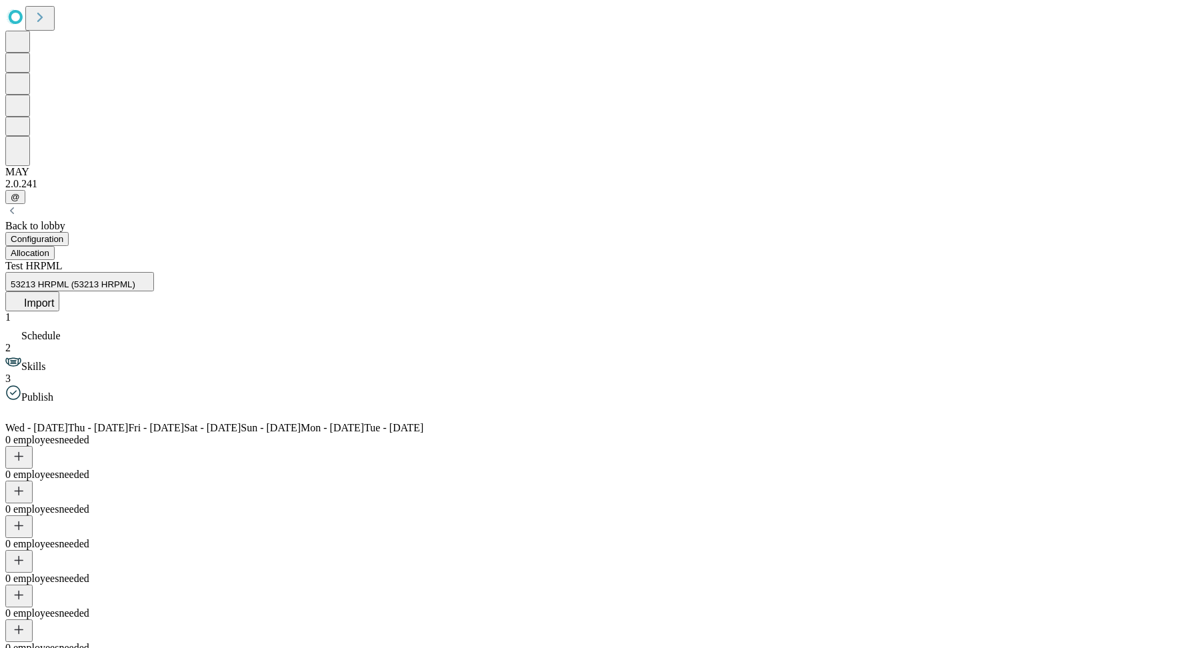
click at [59, 291] on button "Import" at bounding box center [32, 301] width 54 height 20
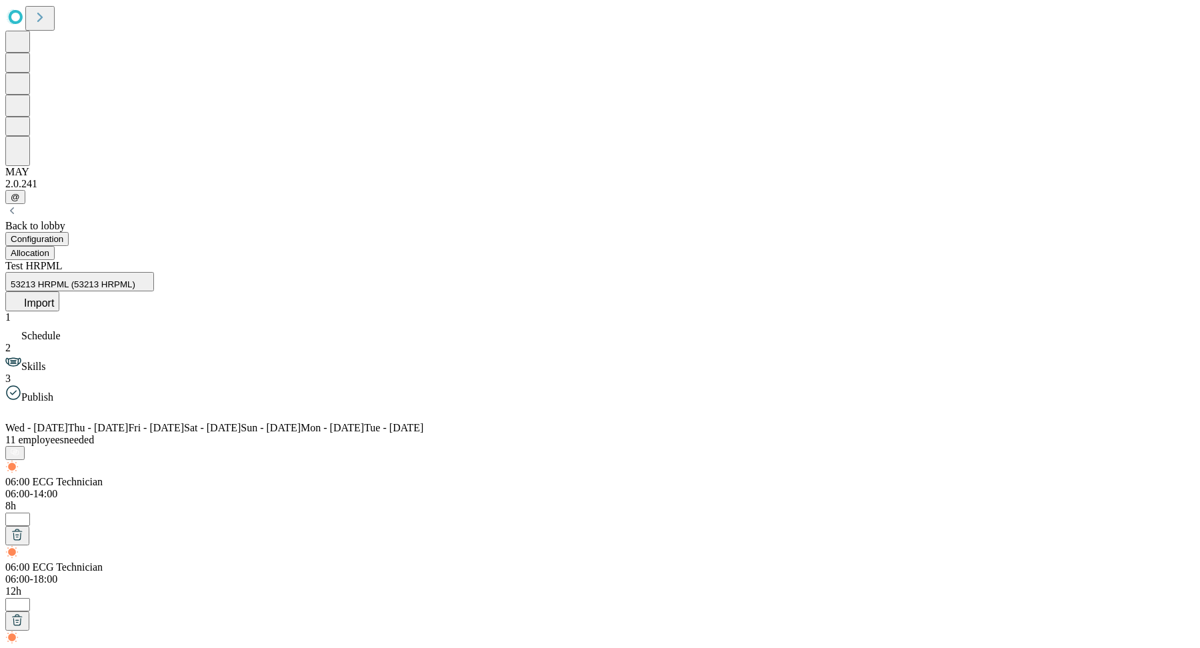
click at [45, 361] on span "Skills" at bounding box center [33, 366] width 24 height 11
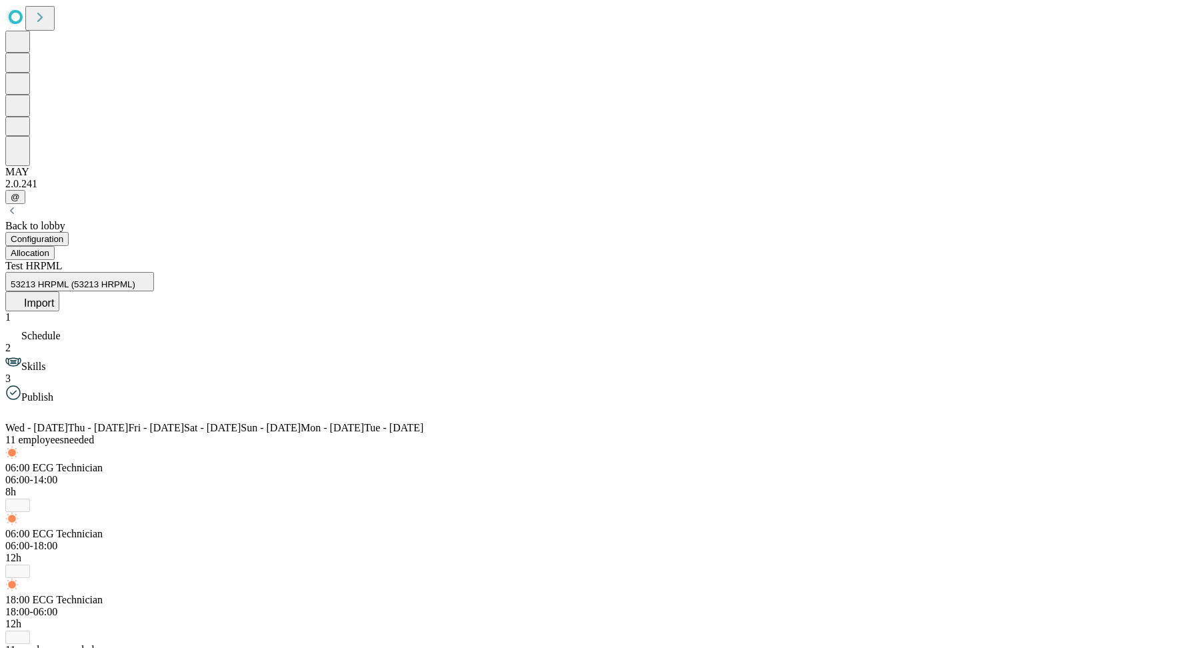
click at [305, 462] on div "06:00 ECG Technician 06:00-14:00 8h *" at bounding box center [599, 487] width 1189 height 50
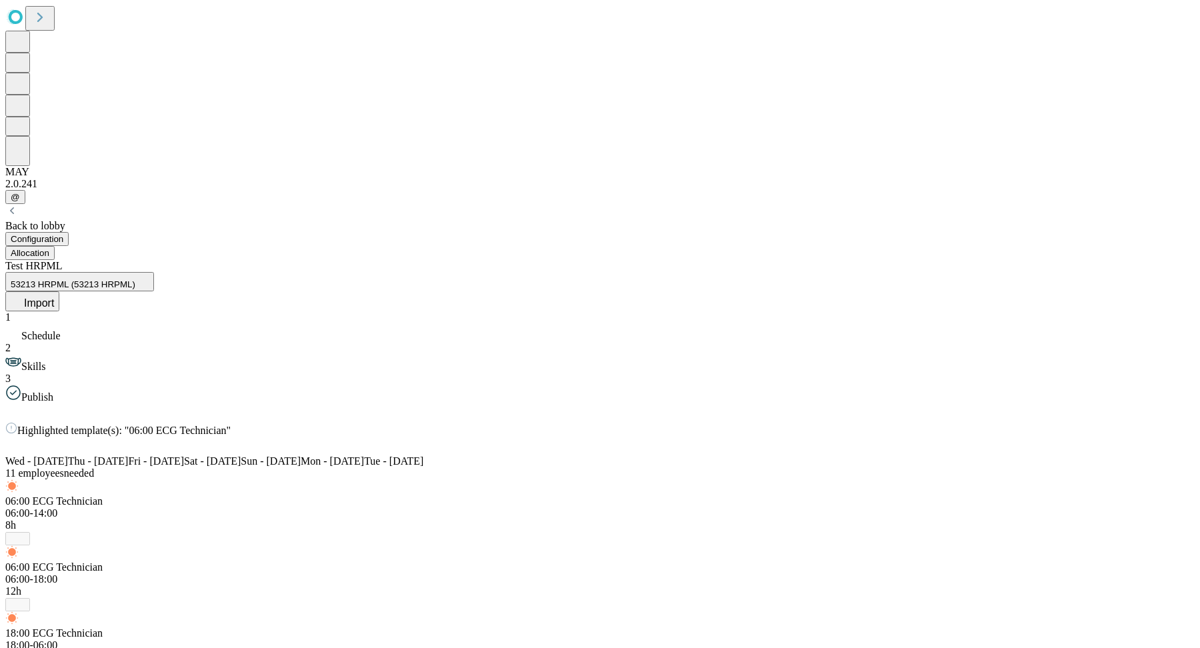
click at [61, 330] on span "Schedule" at bounding box center [40, 335] width 39 height 11
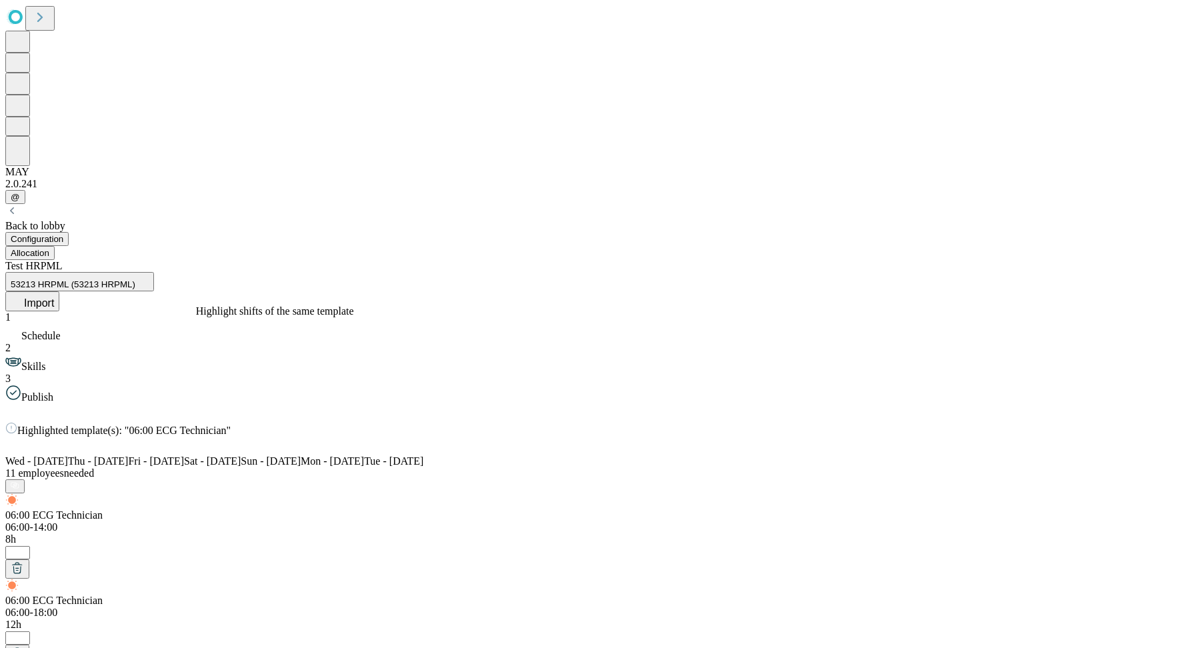
click at [103, 595] on span "06:00 ECG Technician" at bounding box center [53, 600] width 97 height 11
click at [241, 423] on icon at bounding box center [236, 428] width 11 height 11
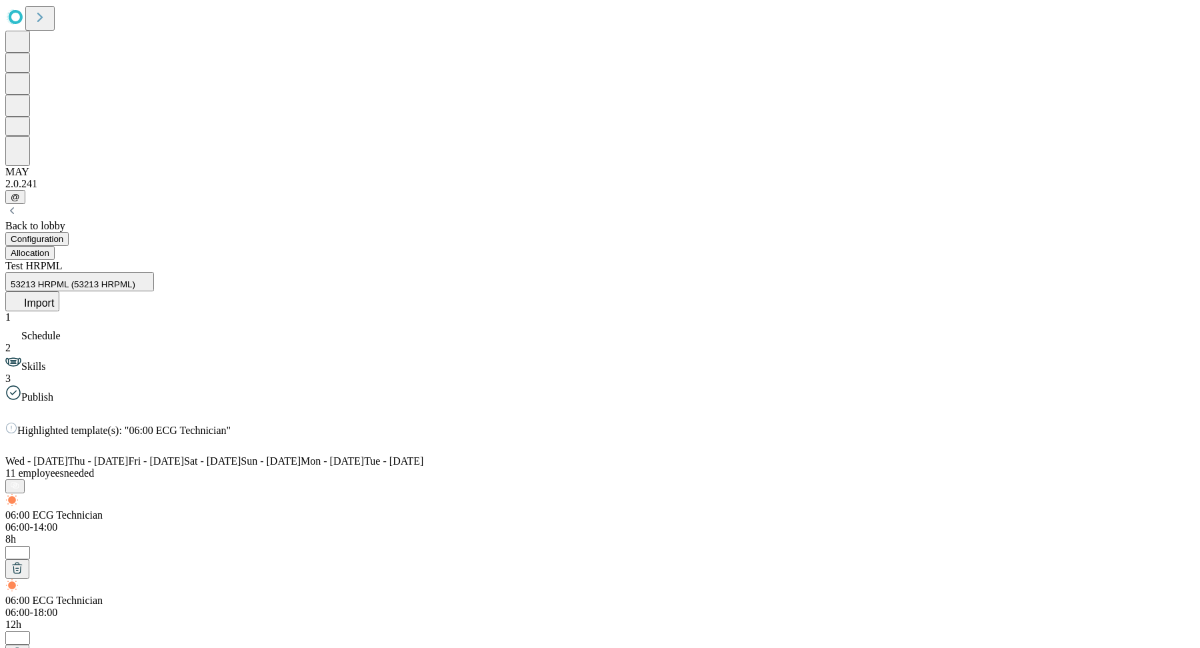
click at [241, 423] on icon at bounding box center [236, 428] width 11 height 11
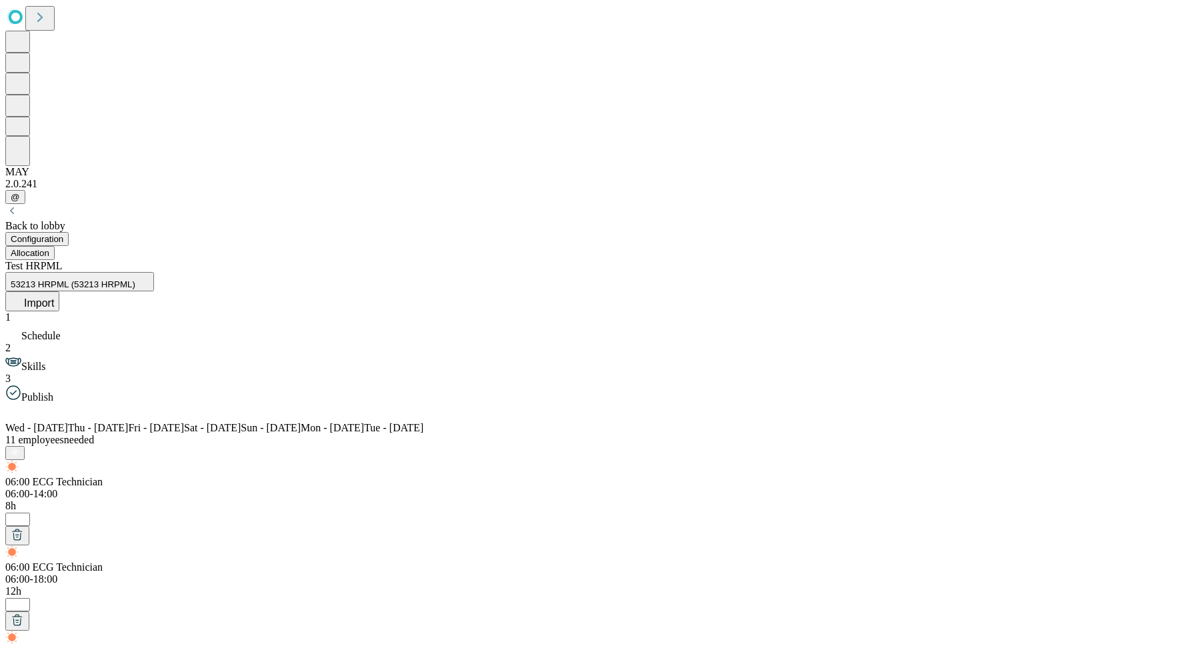
click at [54, 297] on span "Import" at bounding box center [39, 302] width 30 height 11
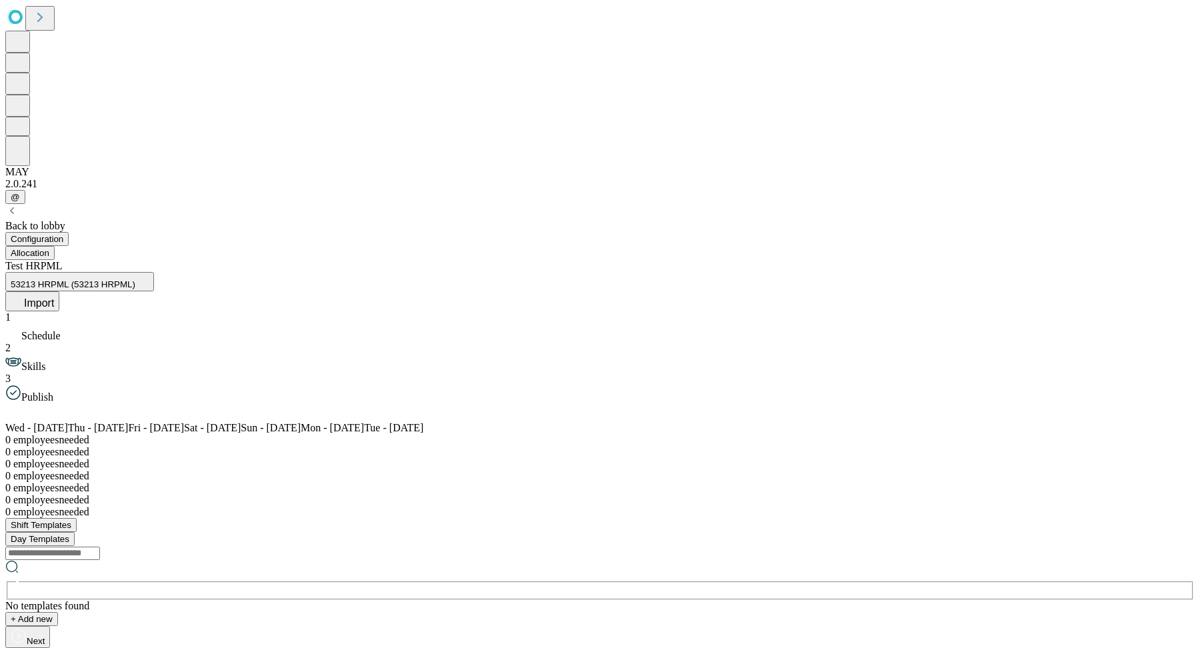
scroll to position [1444, 0]
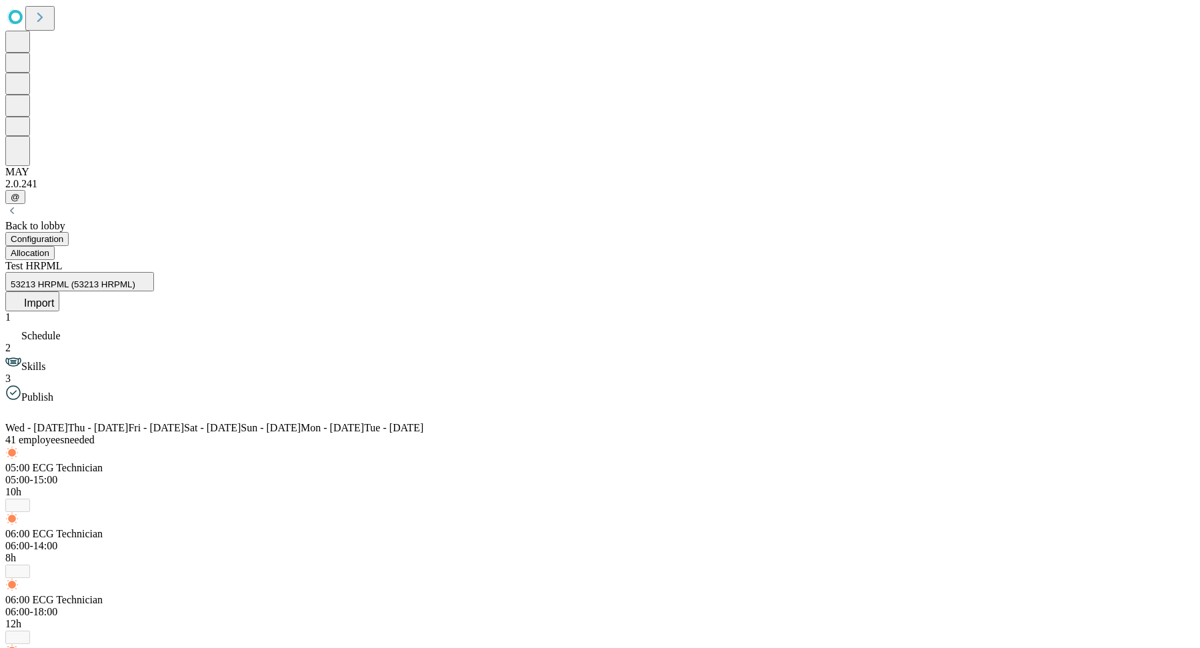
click at [61, 330] on span "Schedule" at bounding box center [40, 335] width 39 height 11
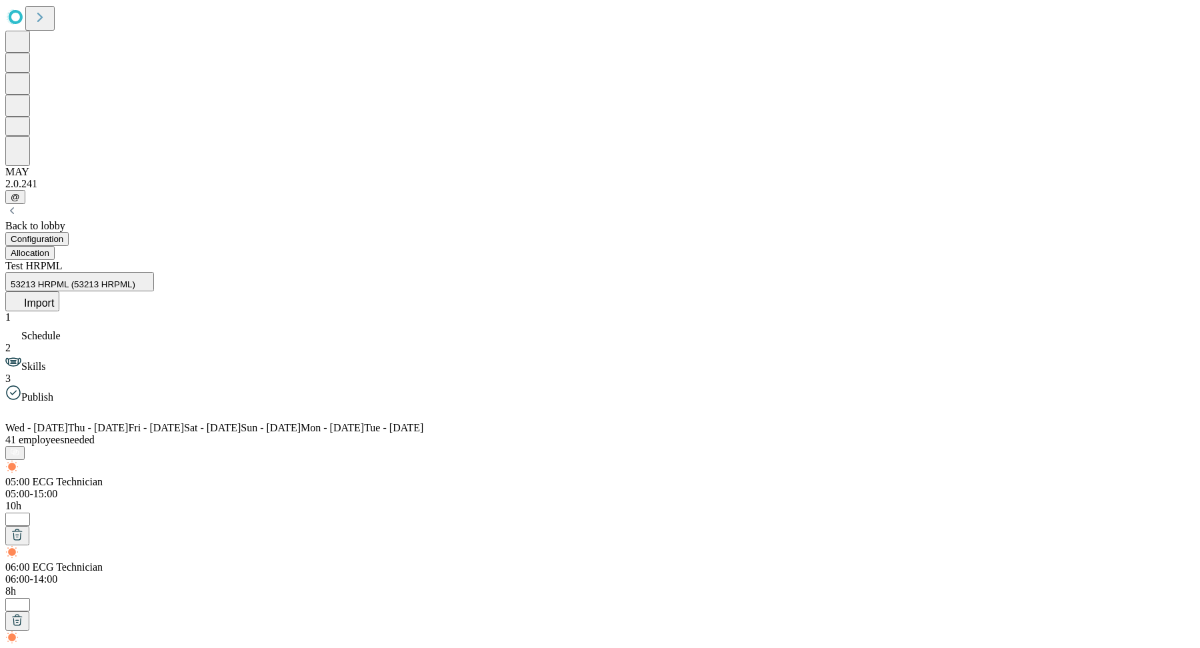
click at [54, 297] on span "Import" at bounding box center [39, 302] width 30 height 11
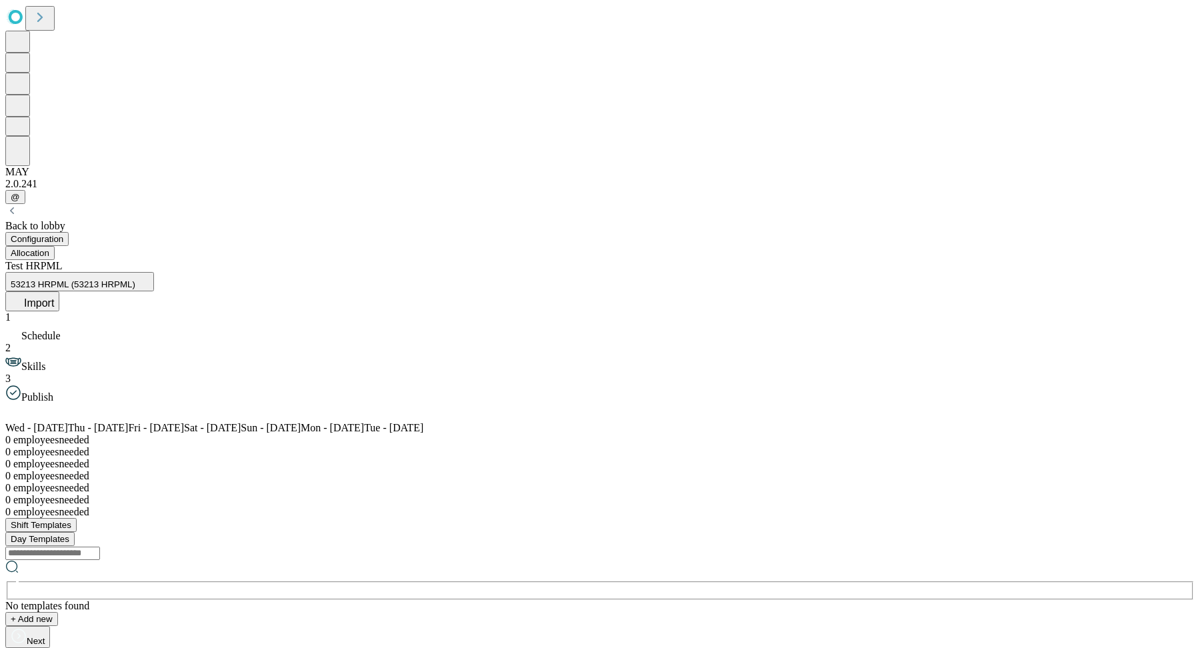
scroll to position [1444, 228]
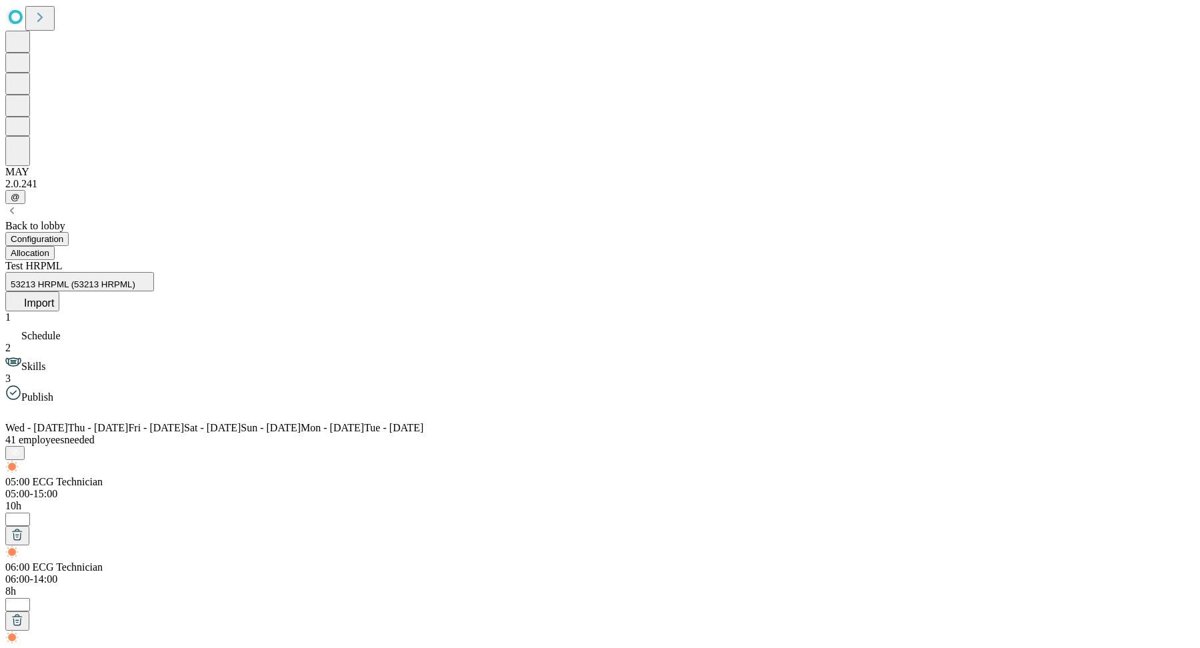
drag, startPoint x: 1098, startPoint y: 113, endPoint x: 1117, endPoint y: 113, distance: 19.3
click at [1101, 260] on div "Test HRPML 53213 HRPML (53213 HRPML) Import" at bounding box center [599, 285] width 1189 height 51
click at [24, 293] on icon at bounding box center [17, 299] width 13 height 13
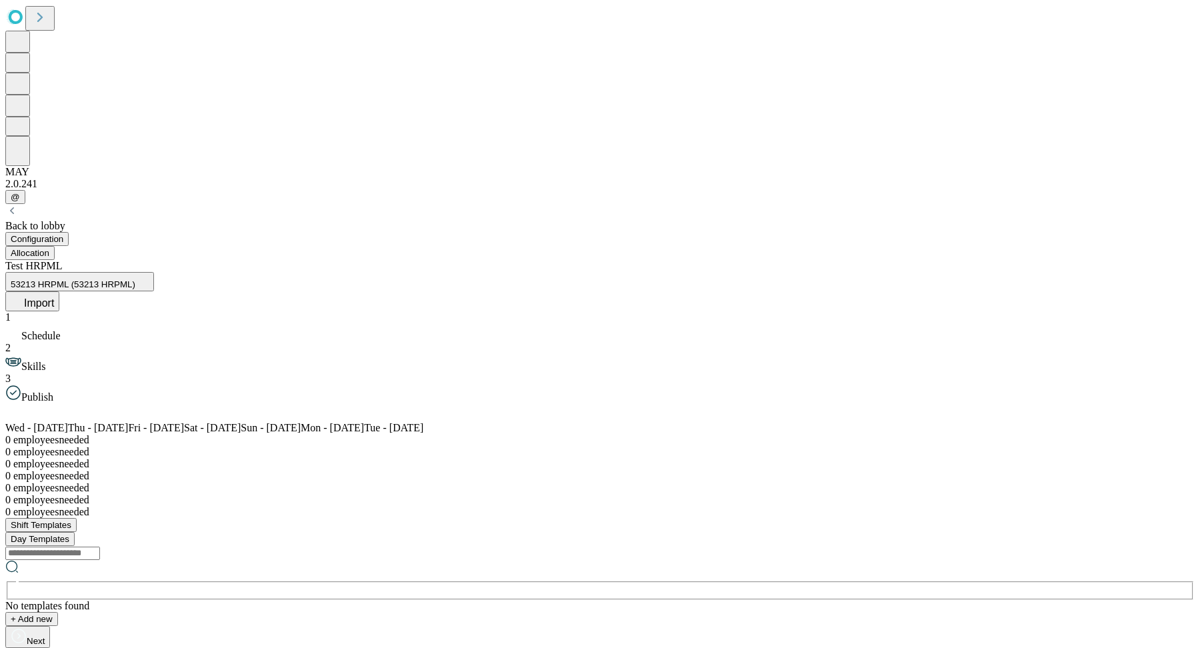
scroll to position [1444, 257]
drag, startPoint x: 786, startPoint y: 463, endPoint x: 644, endPoint y: 465, distance: 142.0
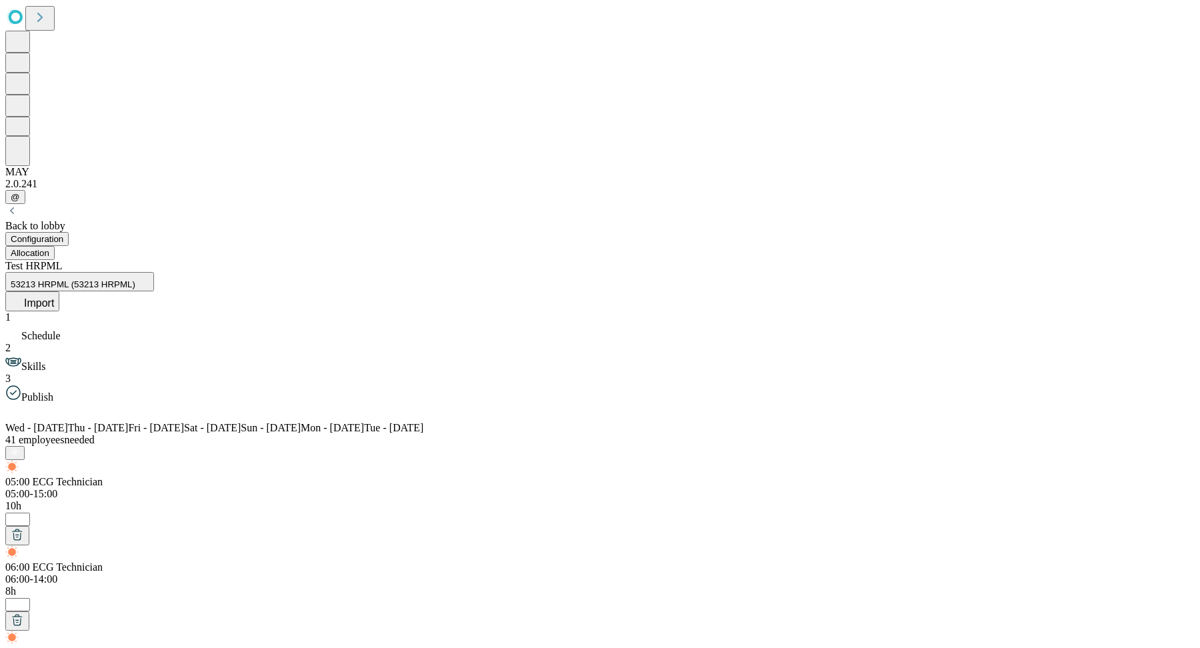
click at [24, 293] on icon at bounding box center [17, 299] width 13 height 13
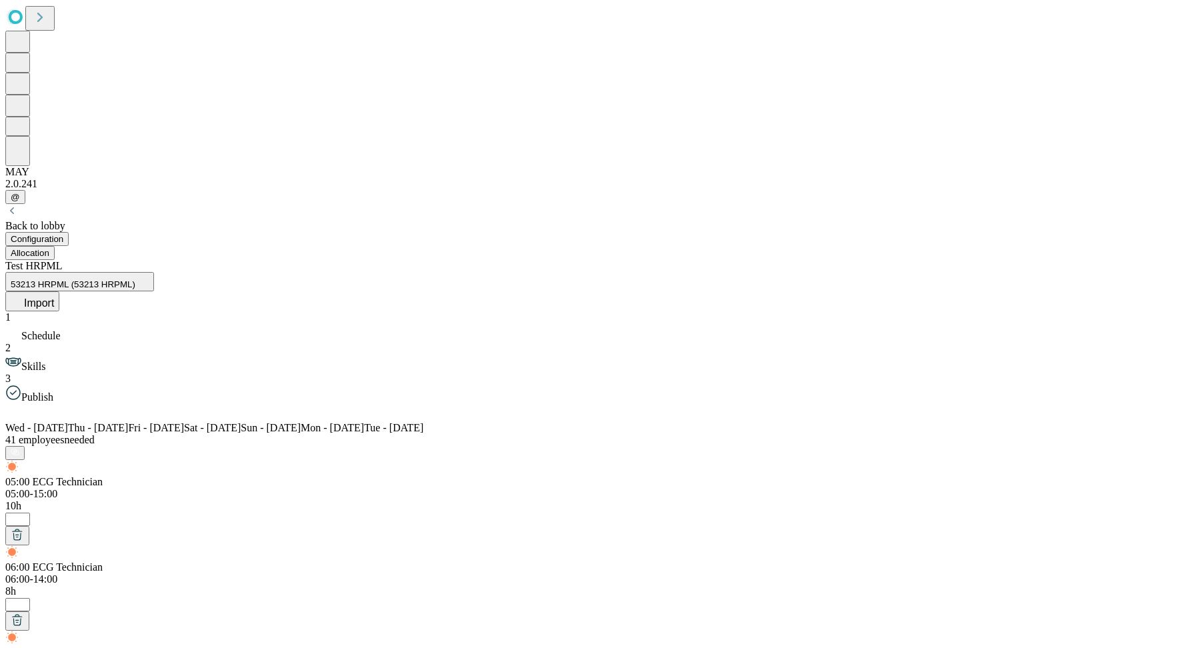
click at [59, 291] on button "Import" at bounding box center [32, 301] width 54 height 20
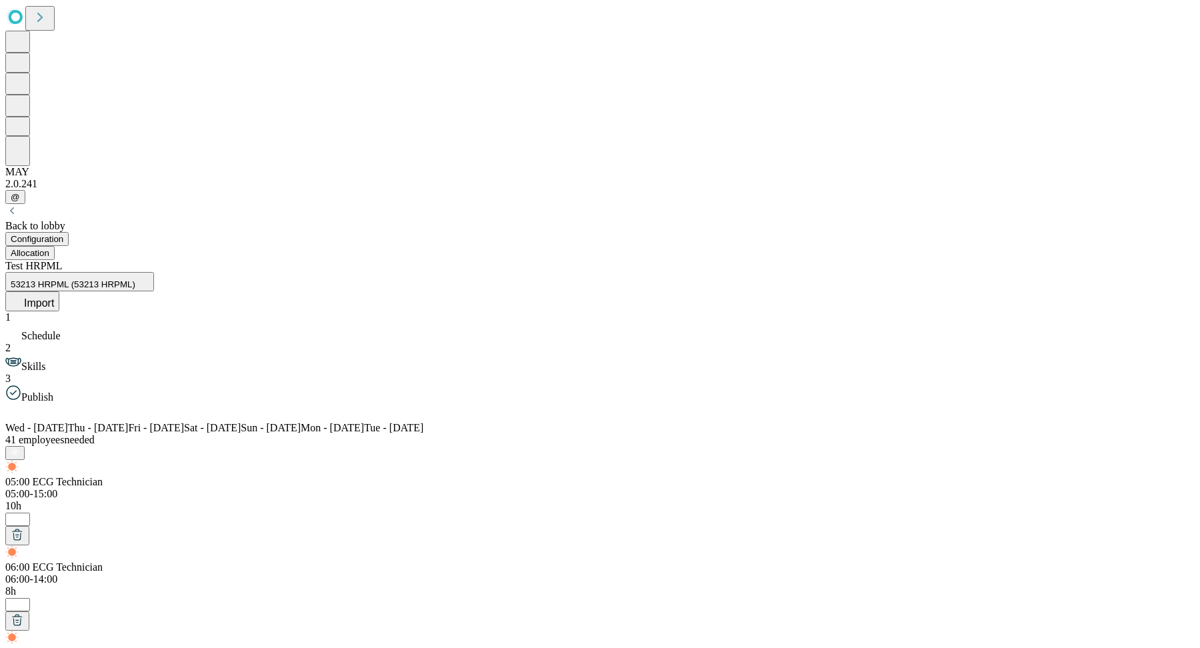
click at [24, 293] on icon at bounding box center [17, 299] width 13 height 13
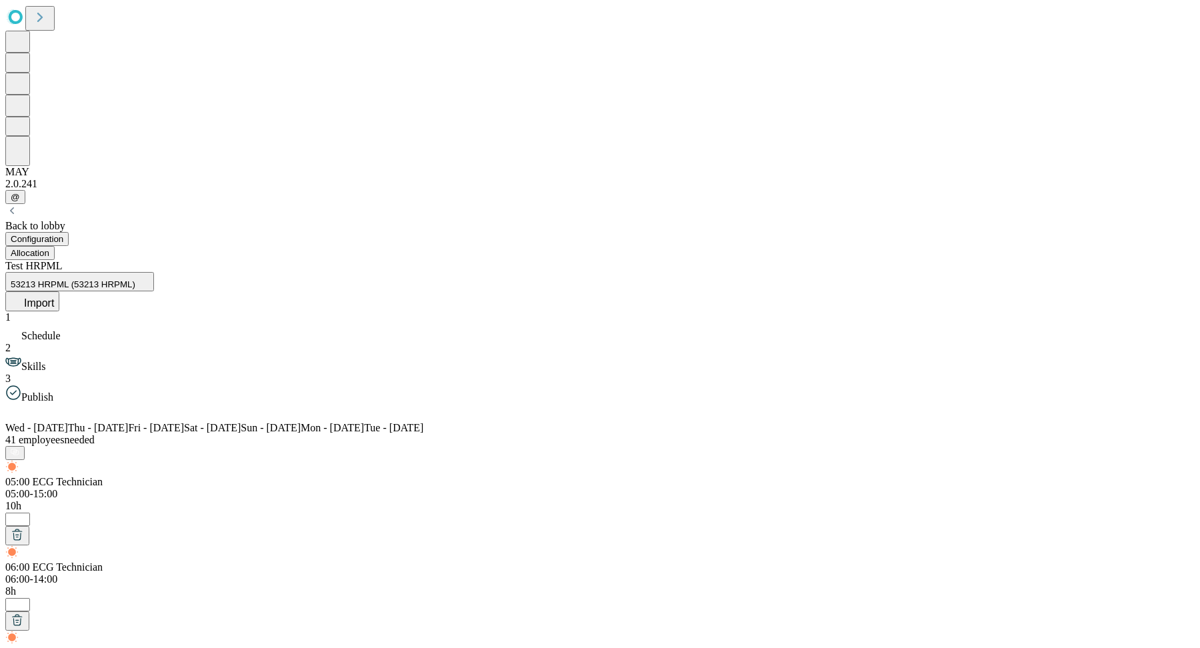
scroll to position [235, 0]
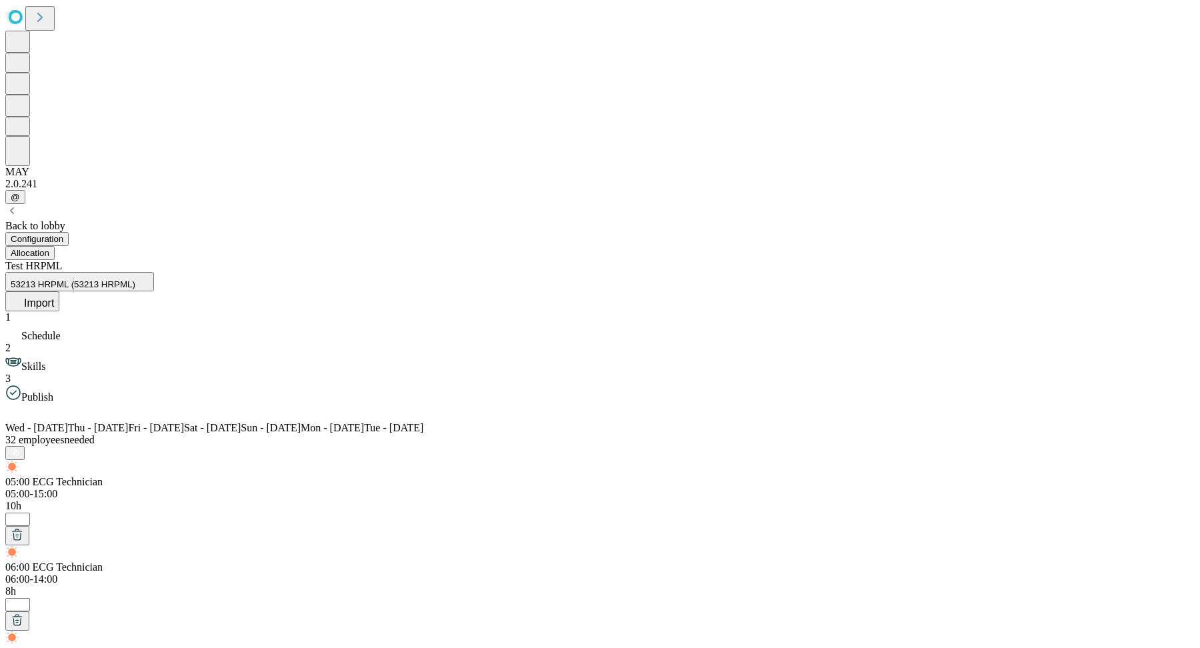
click at [59, 291] on button "Import" at bounding box center [32, 301] width 54 height 20
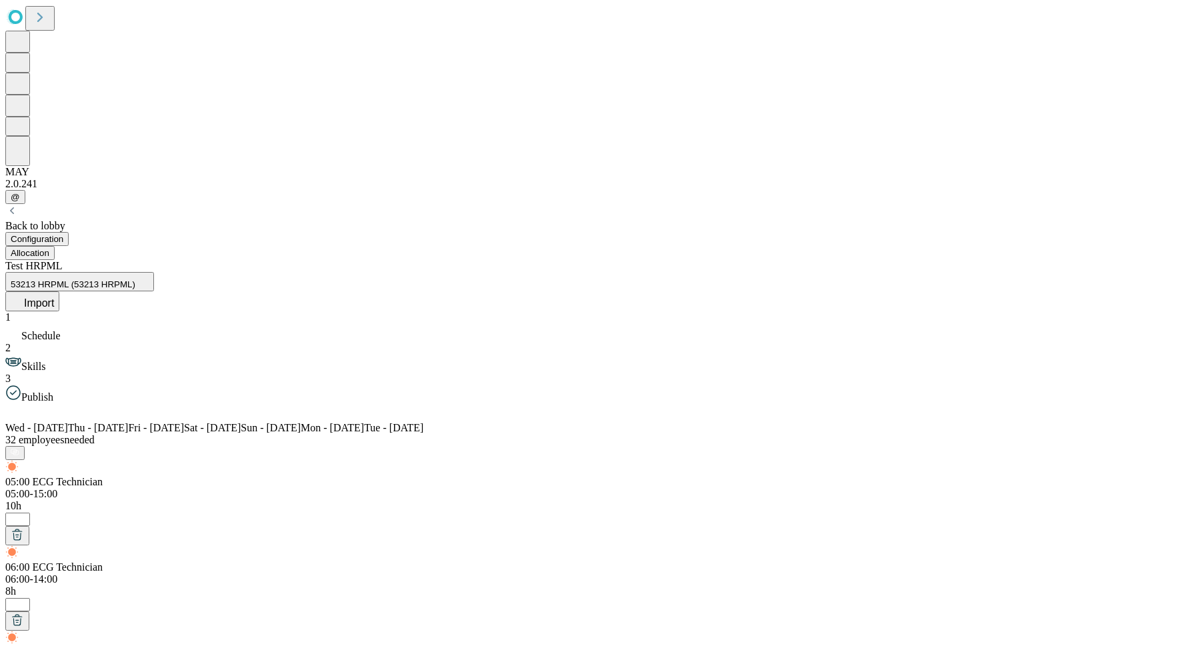
click at [983, 255] on div "06:00 ECG Technician" at bounding box center [996, 261] width 97 height 12
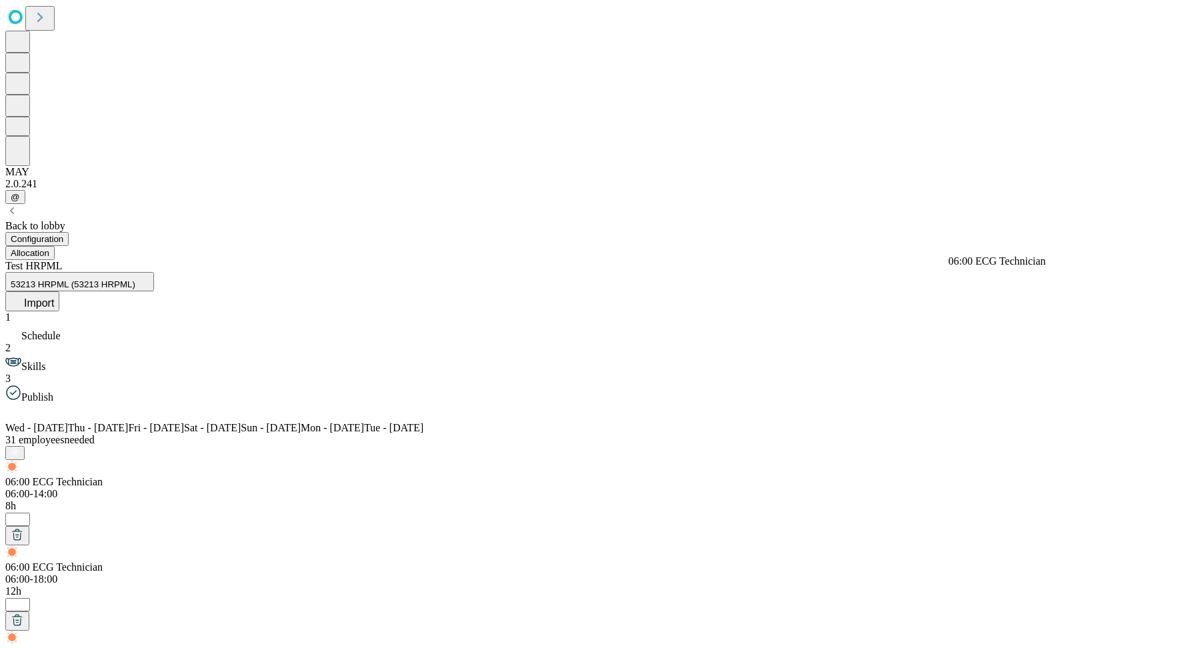
click at [974, 255] on div "06:00 ECG Technician" at bounding box center [996, 261] width 97 height 12
click at [993, 230] on div "06:00 ECG Technician" at bounding box center [996, 225] width 97 height 12
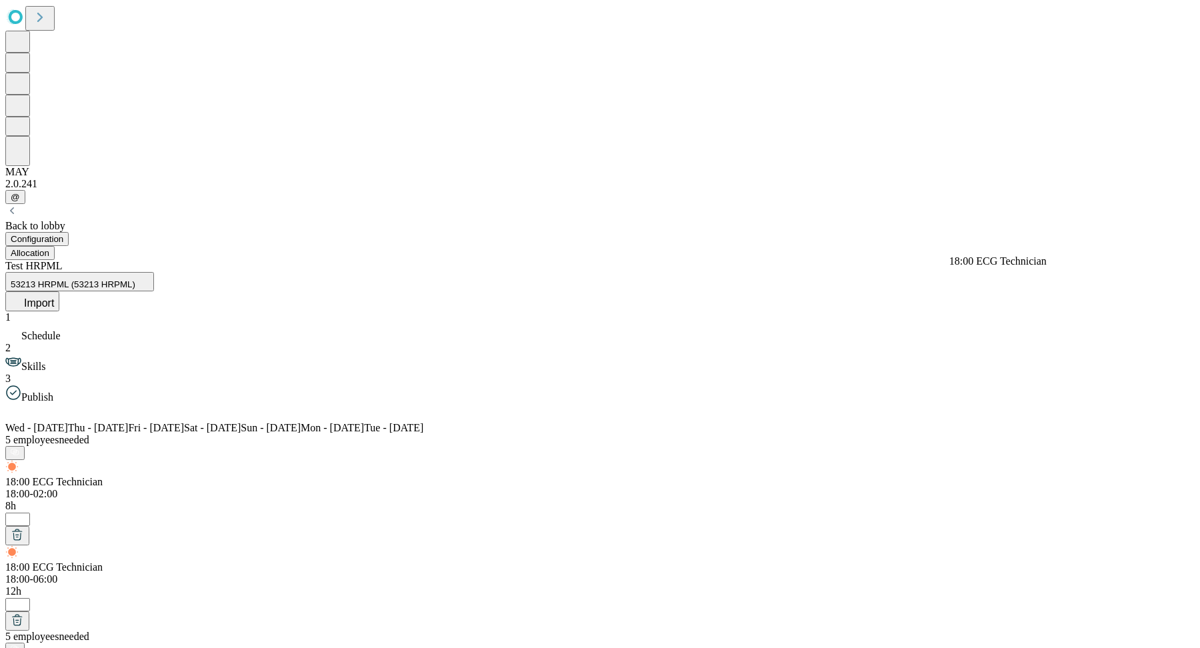
click at [983, 255] on div "18:00 ECG Technician" at bounding box center [997, 261] width 97 height 12
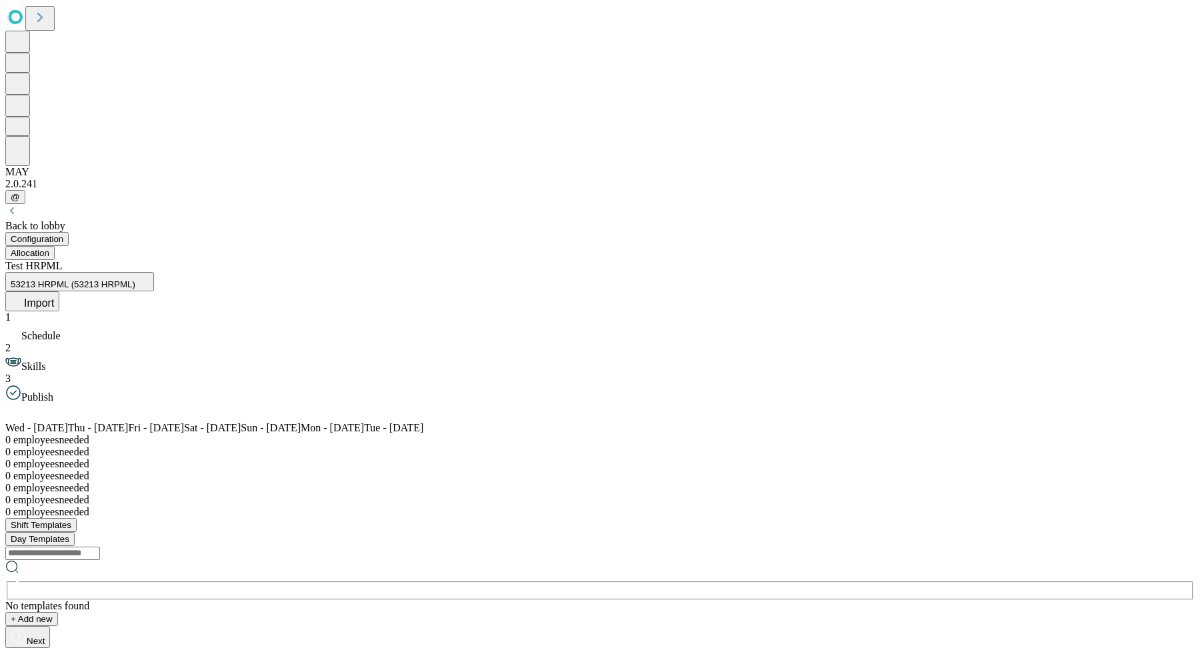
click at [1094, 600] on div "No templates found" at bounding box center [599, 606] width 1189 height 12
click at [54, 297] on span "Import" at bounding box center [39, 302] width 30 height 11
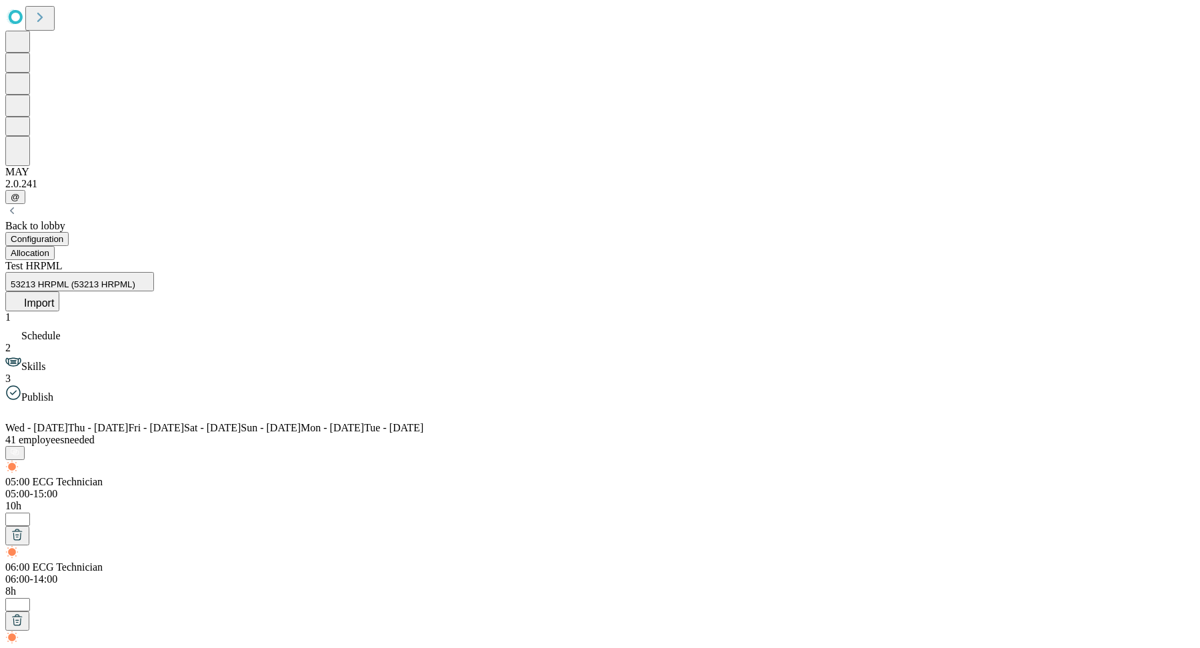
click at [59, 291] on button "Import" at bounding box center [32, 301] width 54 height 20
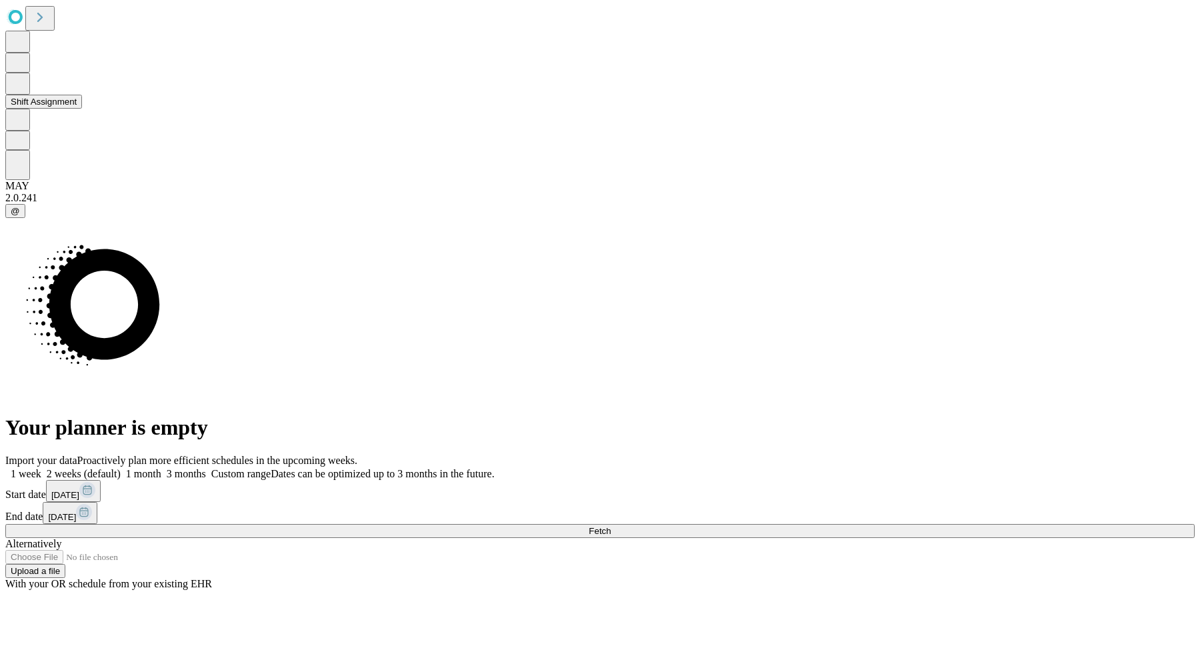
click at [79, 109] on button "Shift Assignment" at bounding box center [43, 102] width 77 height 14
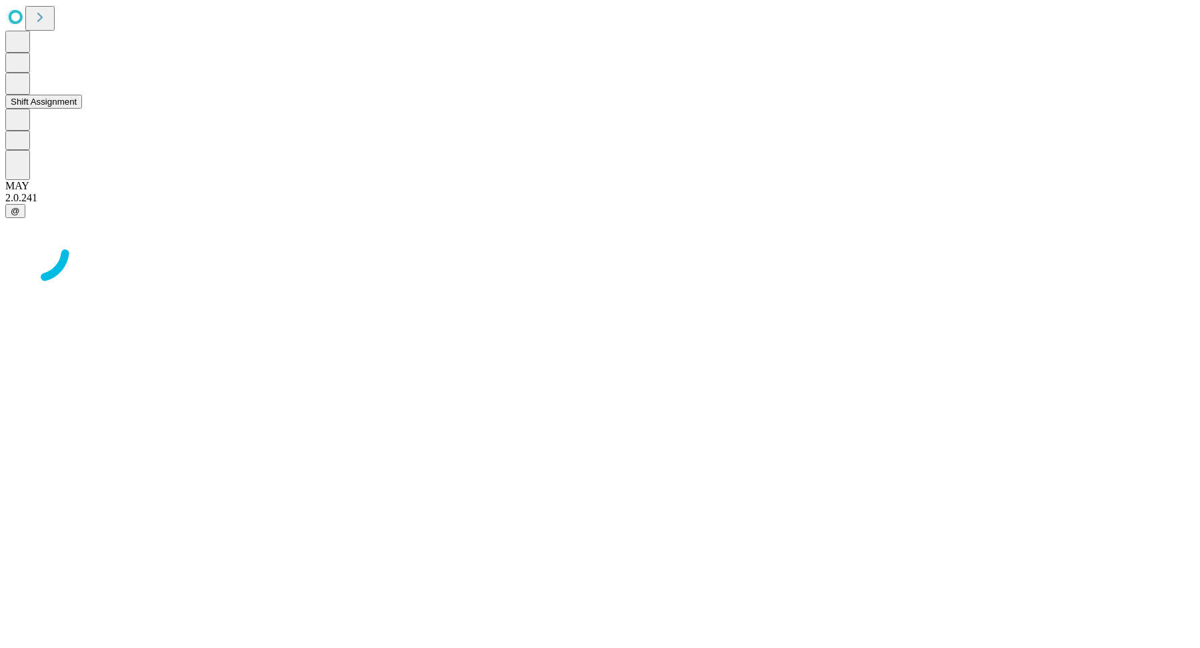
click at [79, 109] on button "Shift Assignment" at bounding box center [43, 102] width 77 height 14
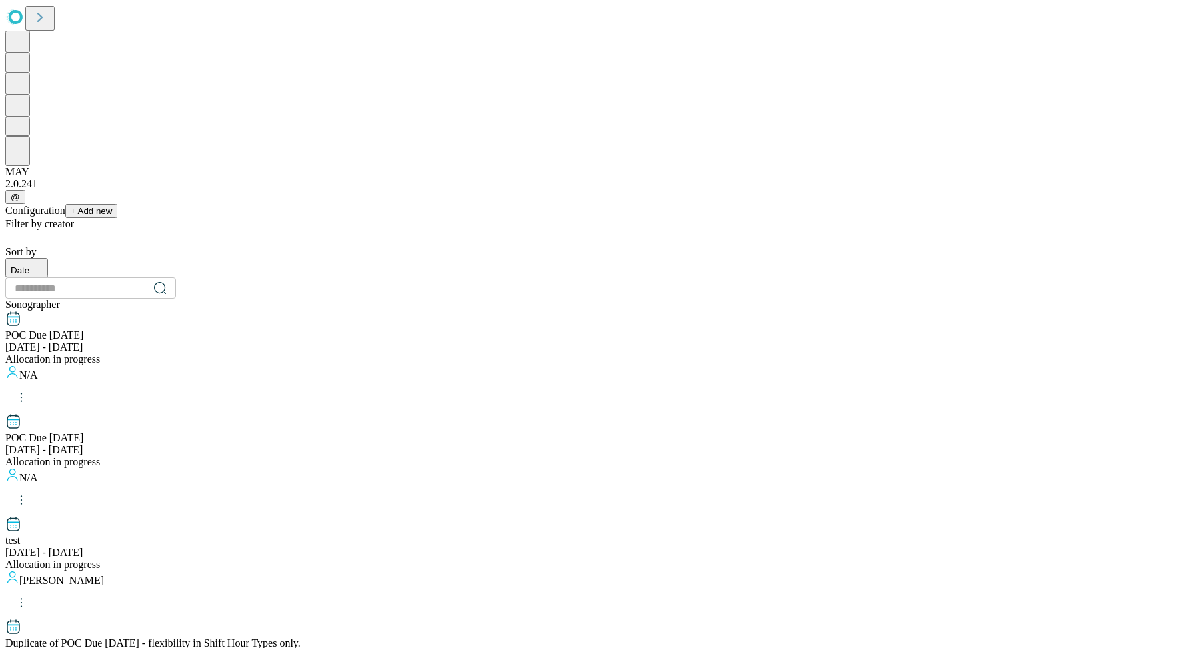
scroll to position [1267, 0]
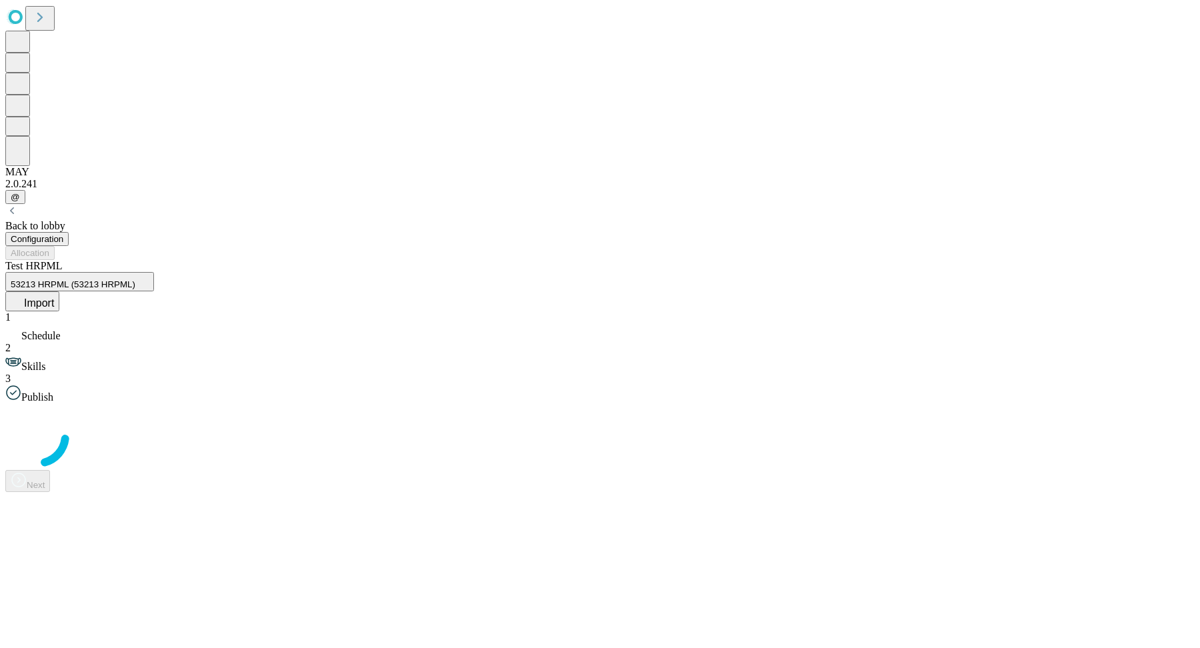
click at [54, 297] on span "Import" at bounding box center [39, 302] width 30 height 11
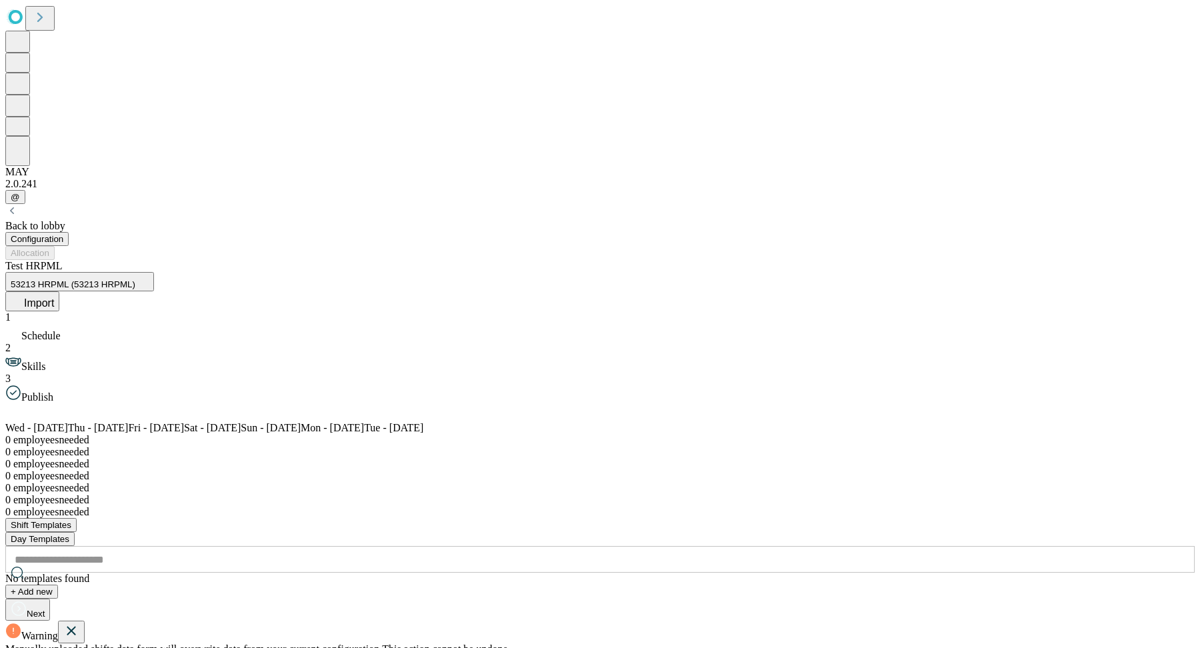
click at [79, 570] on icon at bounding box center [71, 631] width 16 height 17
click at [54, 297] on span "Import" at bounding box center [39, 302] width 30 height 11
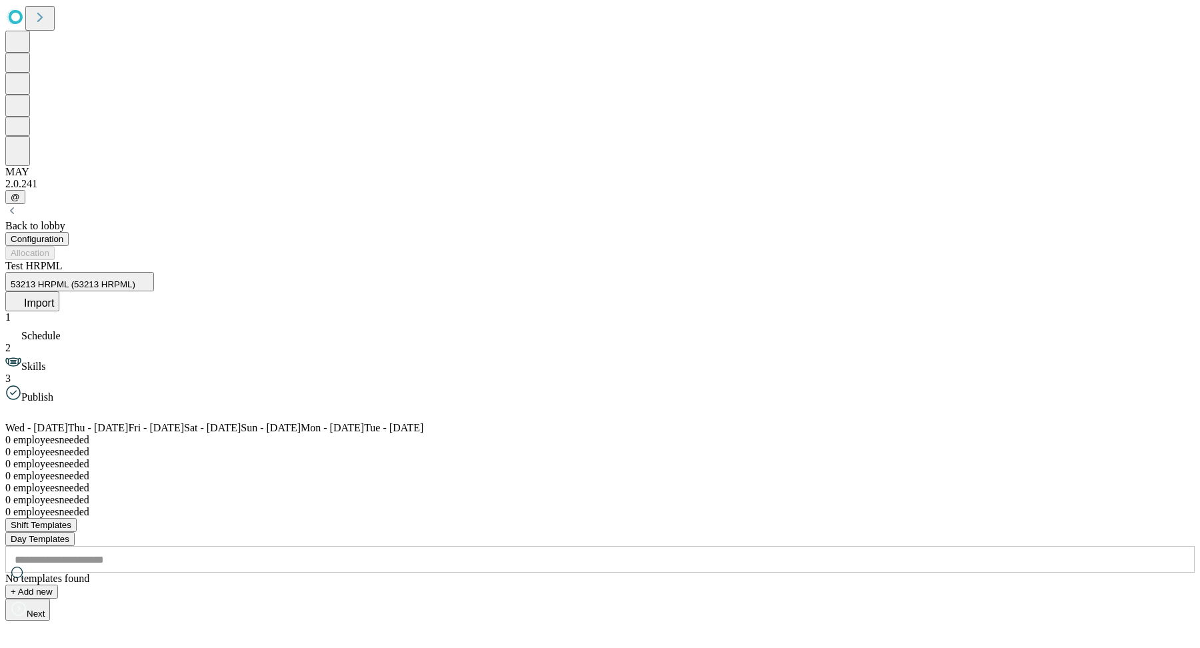
click at [24, 293] on icon at bounding box center [17, 299] width 13 height 13
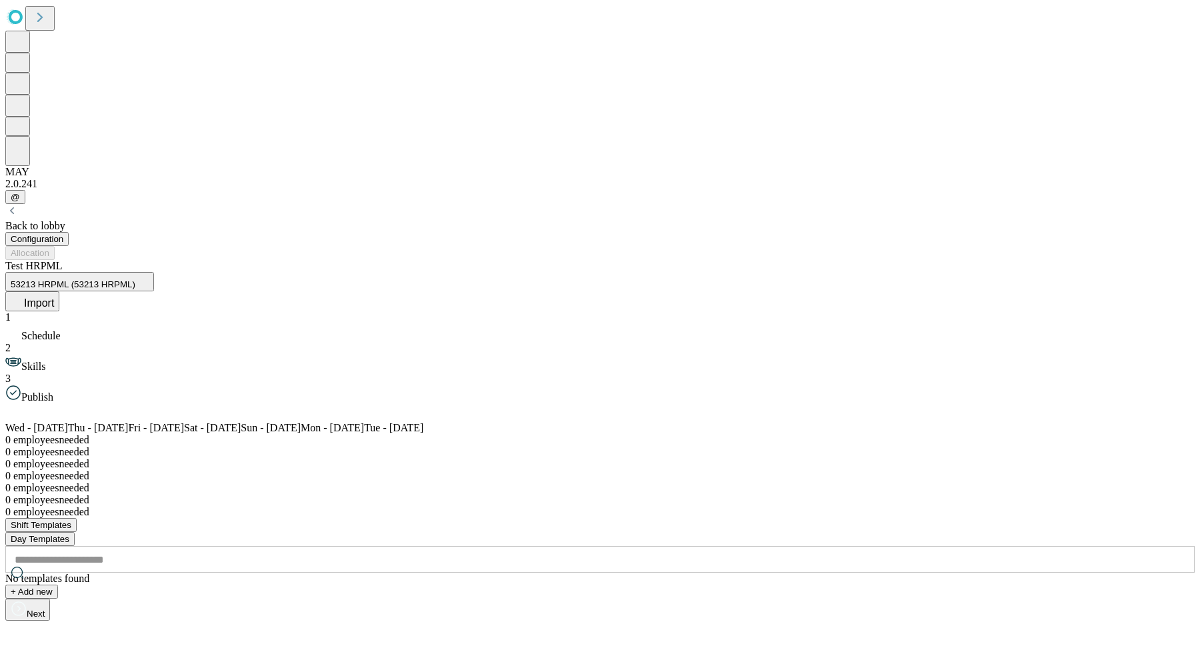
click at [75, 532] on button "Day Templates" at bounding box center [39, 539] width 69 height 14
click at [77, 518] on button "Shift Templates" at bounding box center [40, 525] width 71 height 14
click at [669, 260] on div "Test HRPML 53213 HRPML (53213 HRPML) Import" at bounding box center [599, 285] width 1189 height 51
click at [54, 297] on span "Import" at bounding box center [39, 302] width 30 height 11
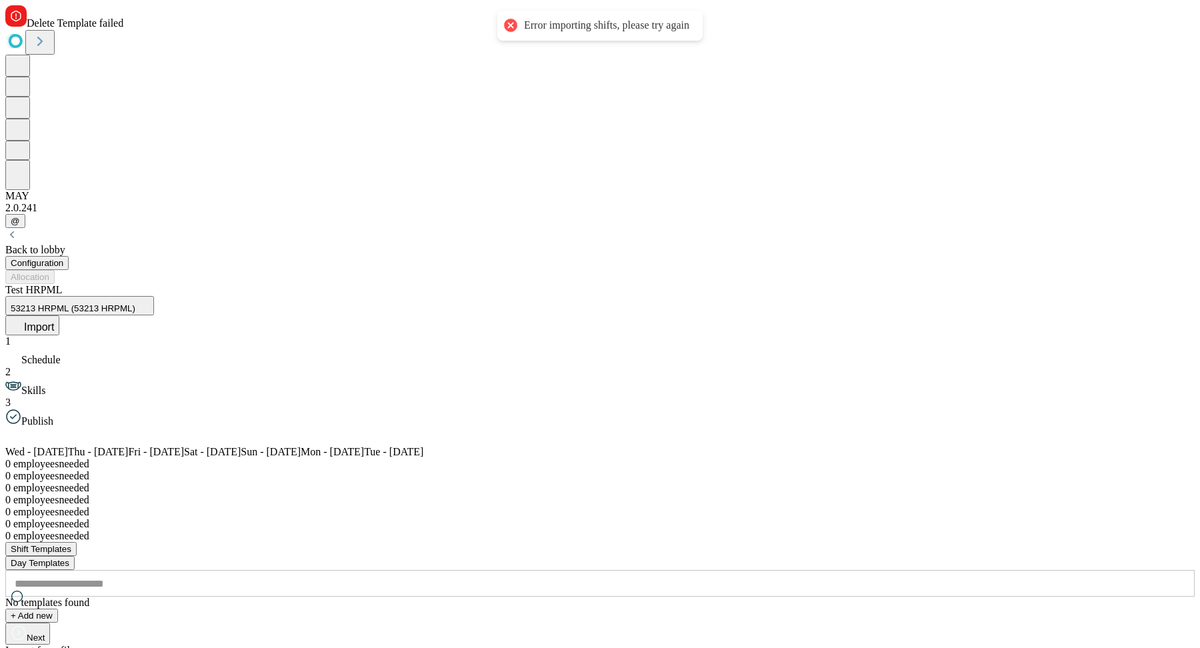
click at [78, 228] on div "Back to lobby Configuration Allocation Test HRPML 53213 HRPML (53213 HRPML) Imp…" at bounding box center [599, 436] width 1189 height 417
click at [91, 244] on div "Back to lobby" at bounding box center [599, 250] width 1189 height 12
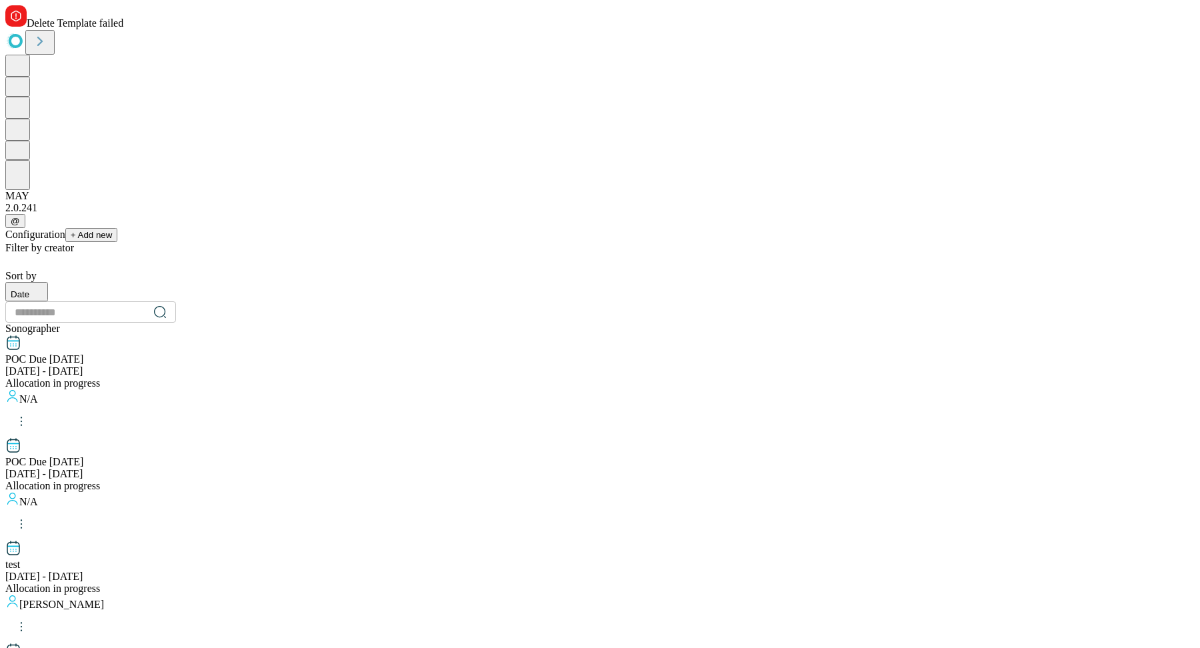
scroll to position [1229, 0]
